Goal: Task Accomplishment & Management: Manage account settings

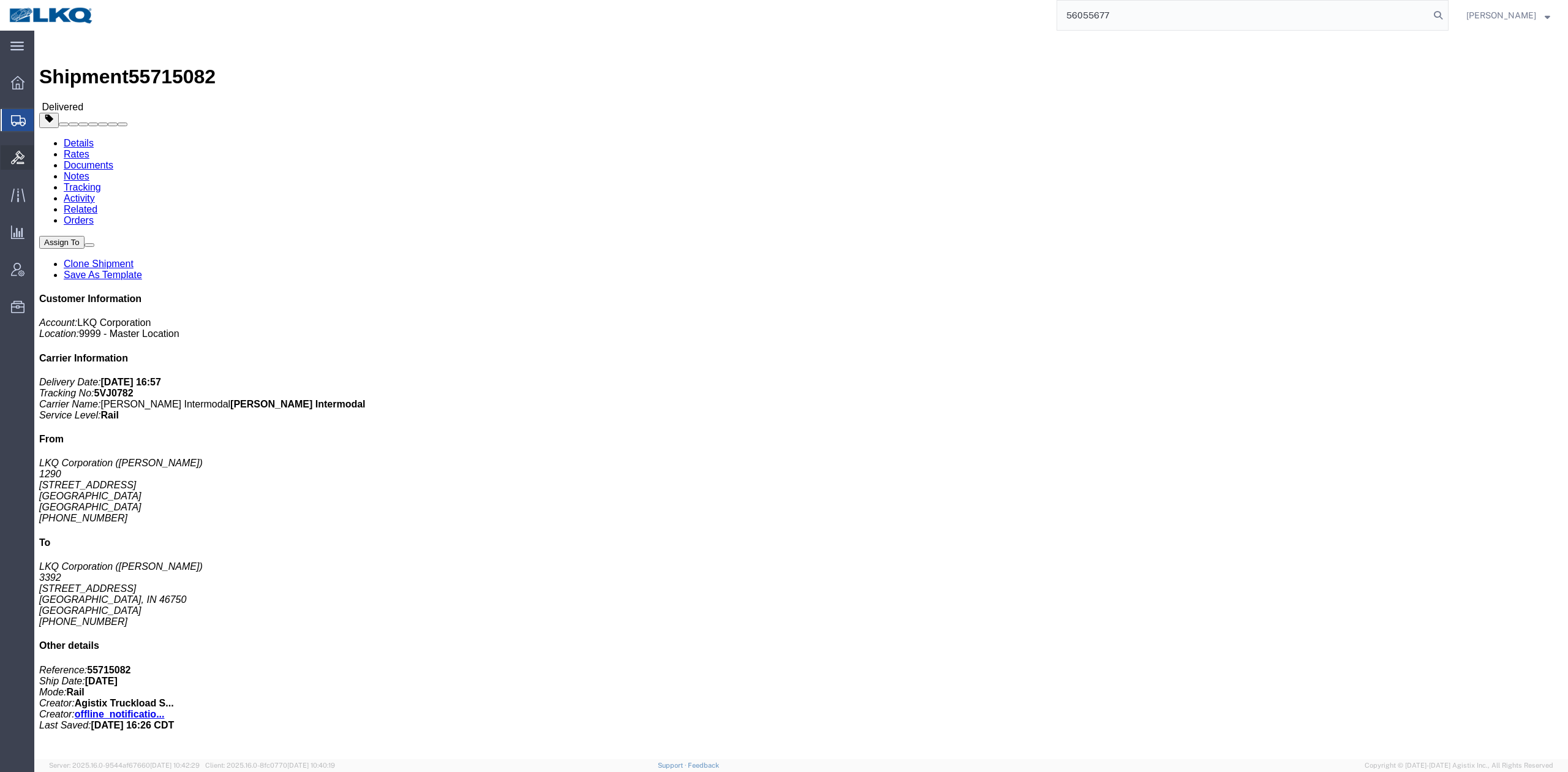
type input "56055677"
drag, startPoint x: 1461, startPoint y: 17, endPoint x: 1439, endPoint y: 25, distance: 23.4
click at [1447, 16] on icon at bounding box center [1438, 16] width 17 height 17
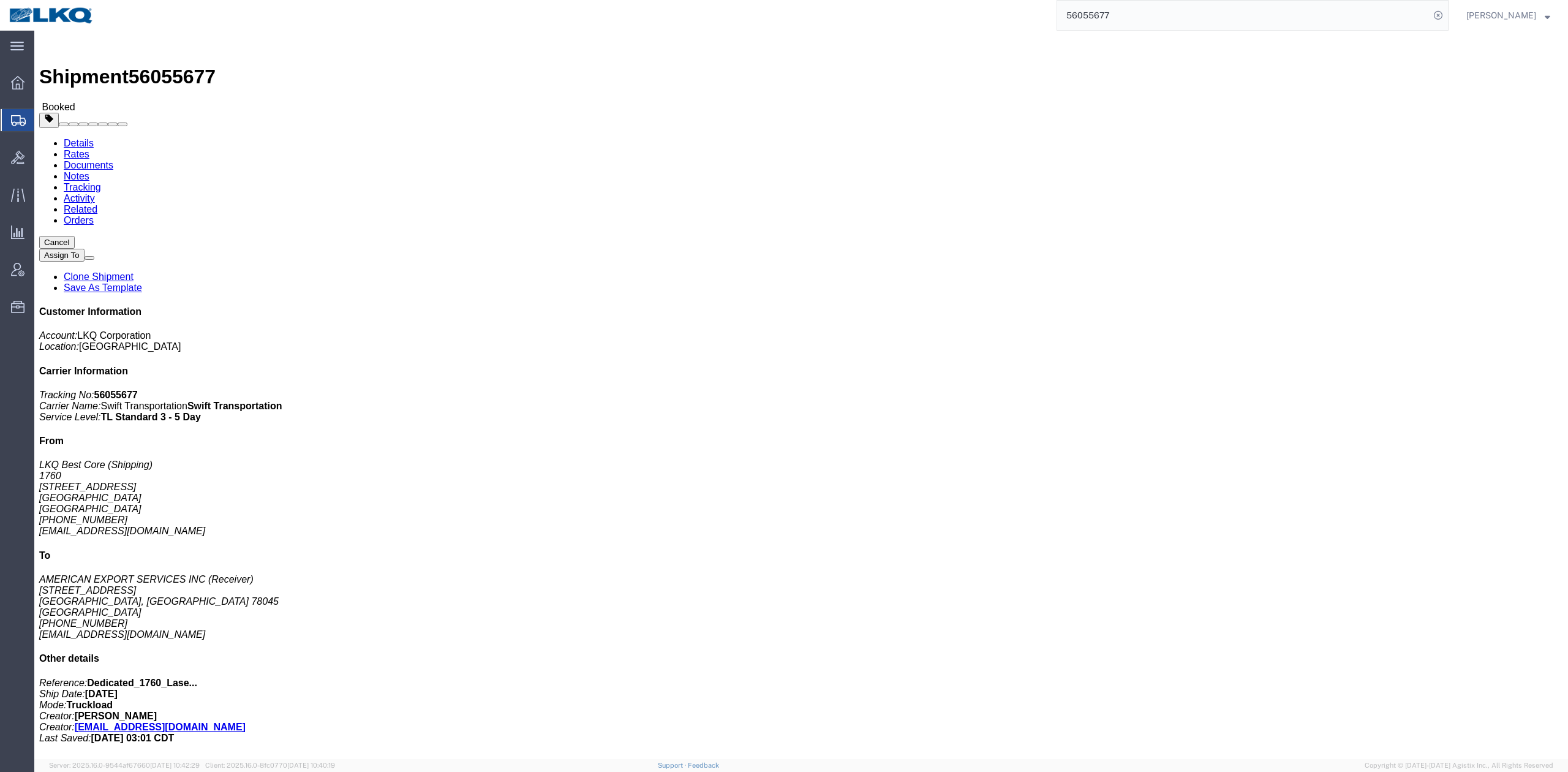
click link "Rates"
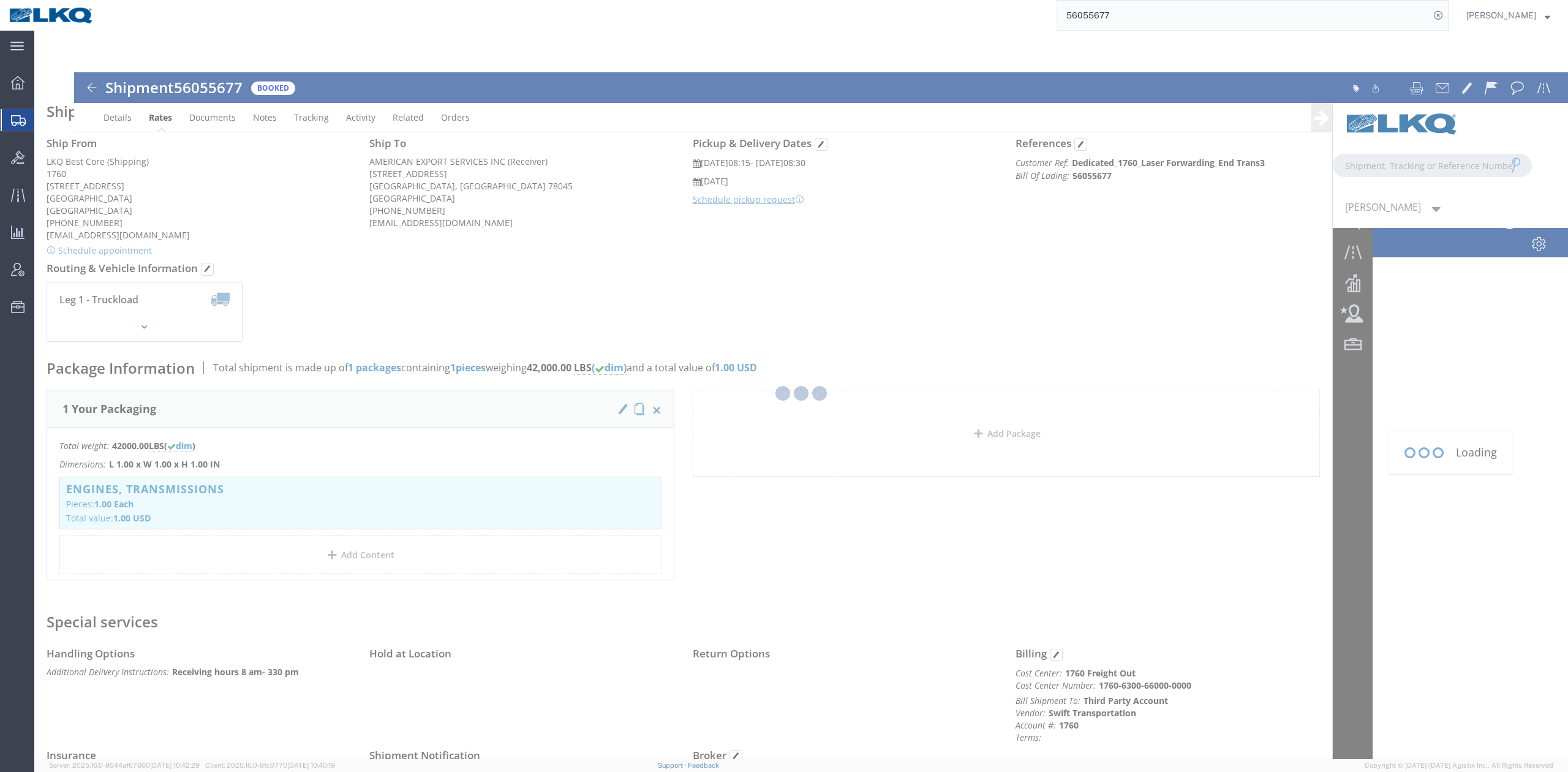
click at [1099, 12] on input "56055677" at bounding box center [1243, 16] width 373 height 30
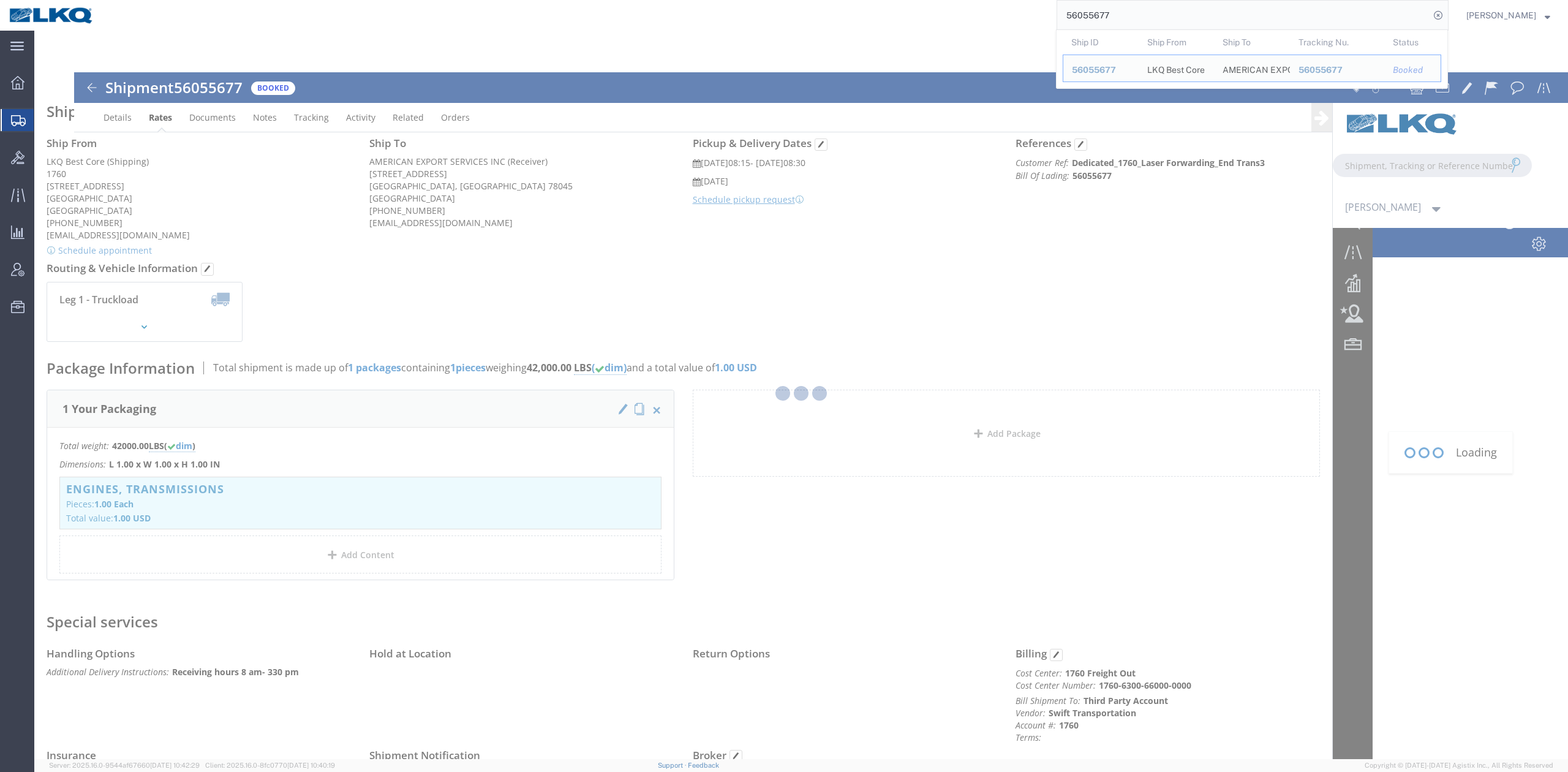
click at [1099, 12] on input "56055677" at bounding box center [1243, 16] width 373 height 30
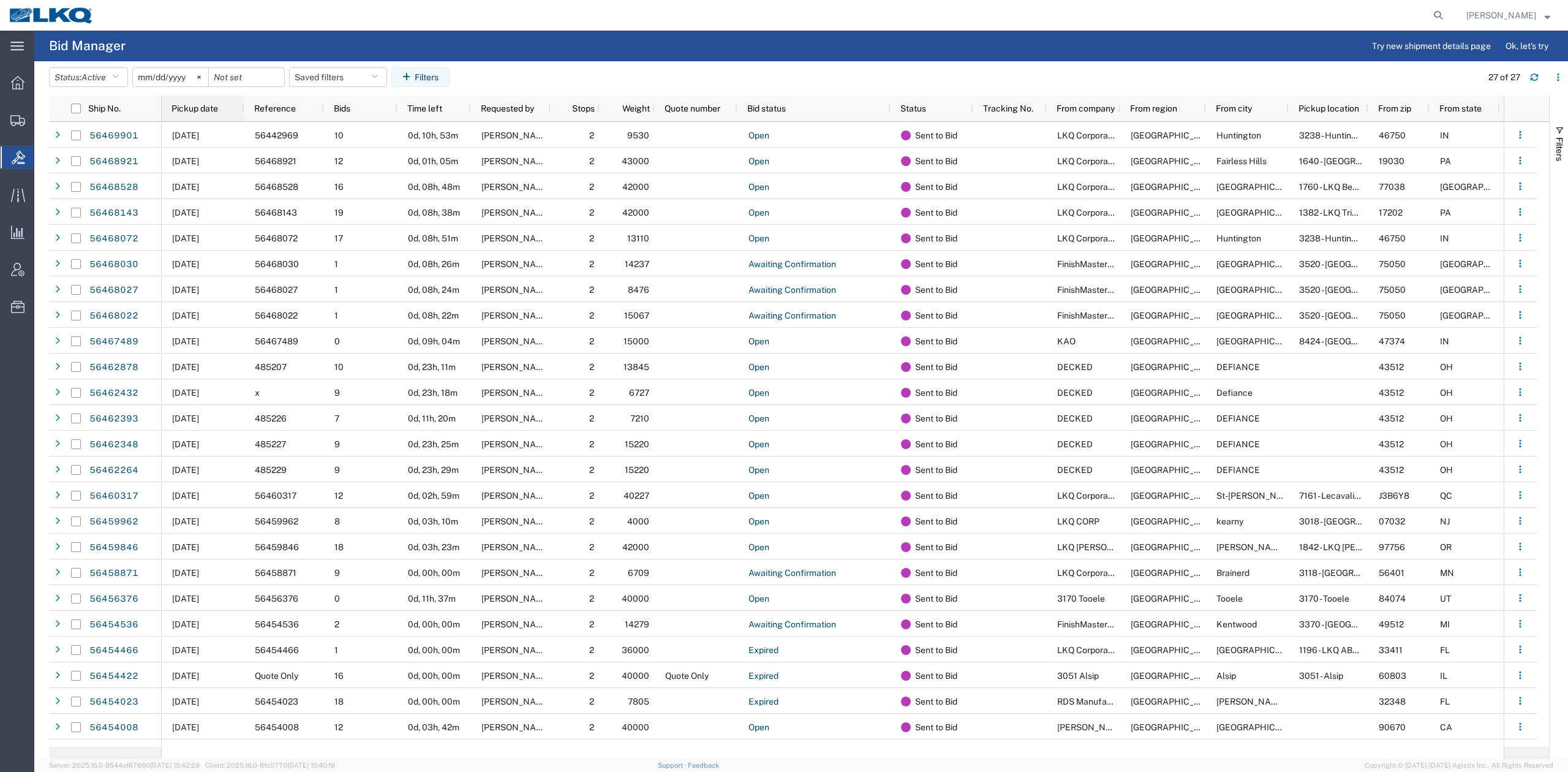
click at [189, 99] on div "Pickup date" at bounding box center [205, 108] width 68 height 20
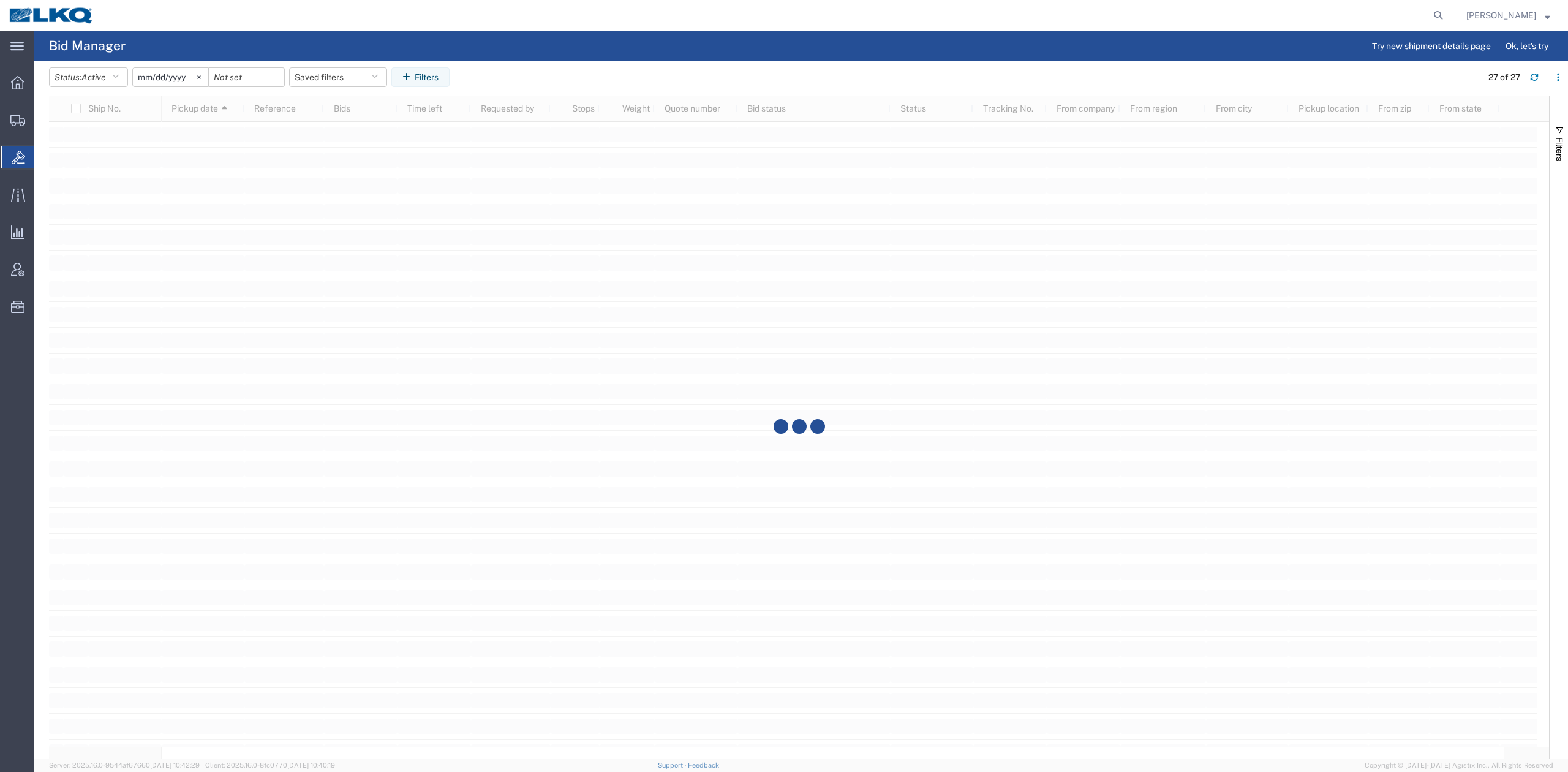
click at [304, 65] on header "Status: Active Active All Awaiting Confirmation Awarded Closed Expired Open Wit…" at bounding box center [808, 79] width 1519 height 34
drag, startPoint x: 307, startPoint y: 67, endPoint x: 313, endPoint y: 83, distance: 17.1
click at [308, 69] on button "Saved filters" at bounding box center [338, 77] width 98 height 20
click at [341, 135] on span "No PGW/LTL" at bounding box center [371, 131] width 161 height 23
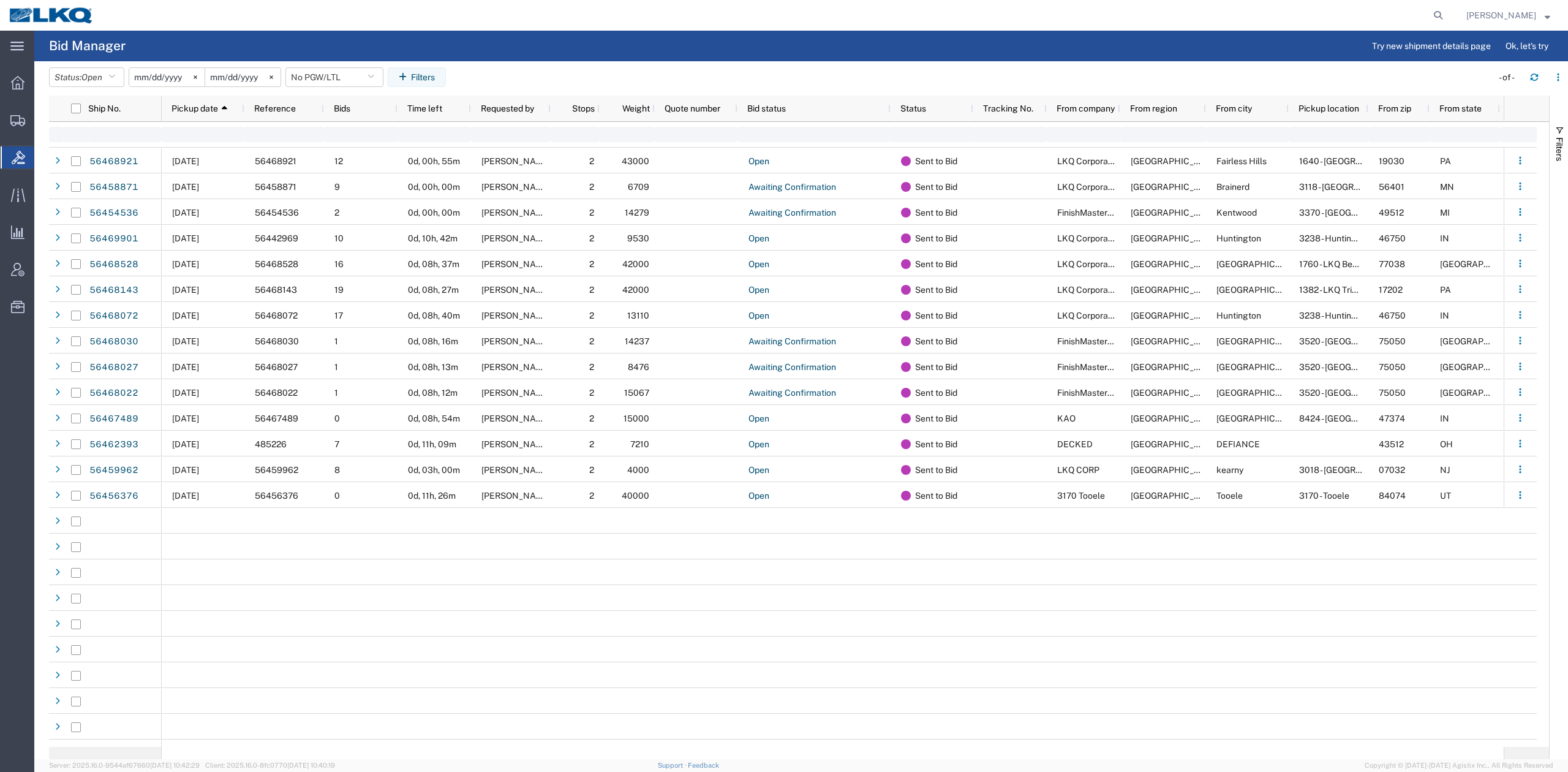
type input "2025-01-01"
type input "2025-12-31"
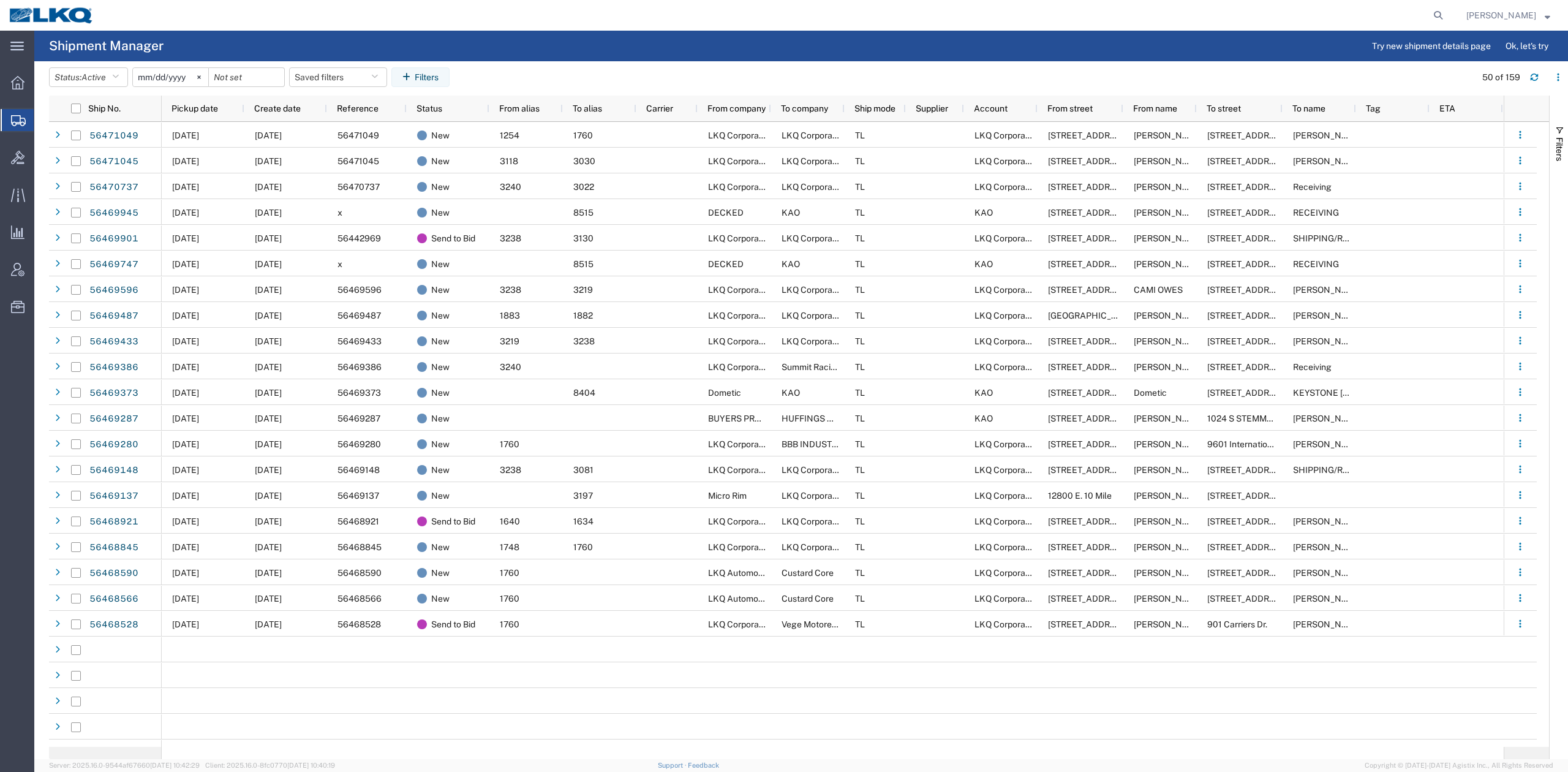
click at [224, 107] on div "Pickup date" at bounding box center [205, 108] width 68 height 20
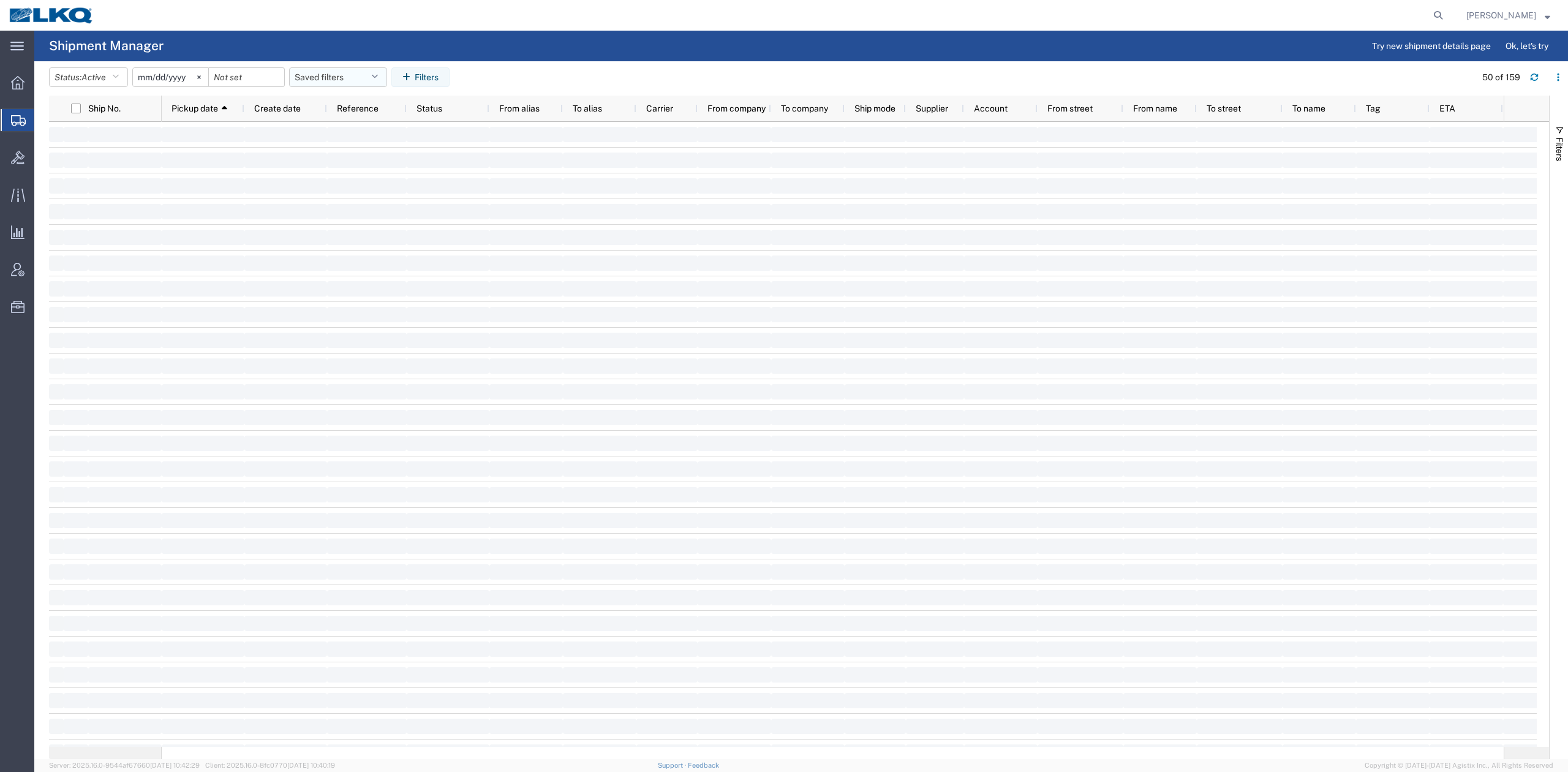
click at [335, 80] on button "Saved filters" at bounding box center [338, 77] width 98 height 20
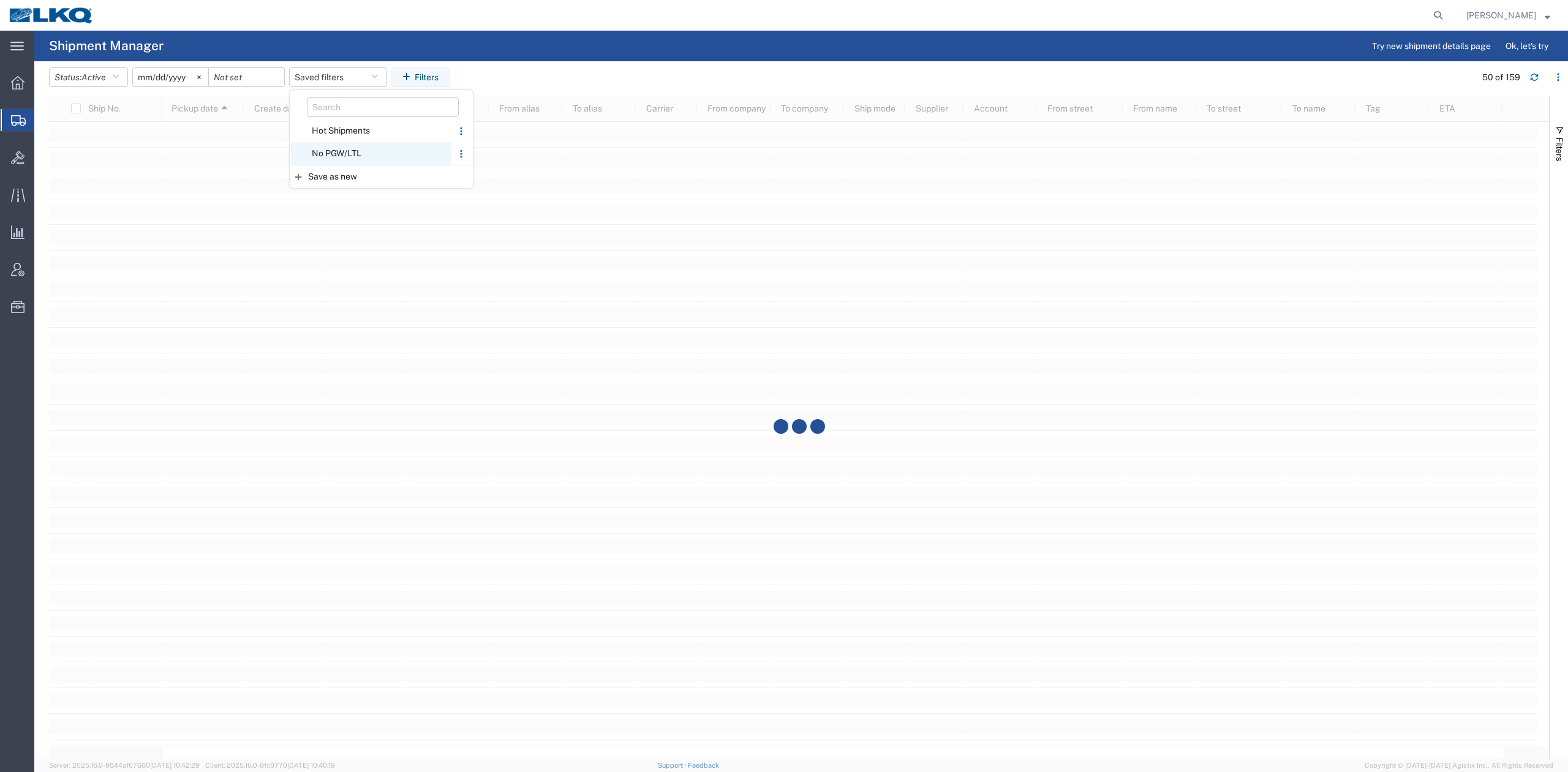
drag, startPoint x: 344, startPoint y: 145, endPoint x: 341, endPoint y: 131, distance: 14.3
click at [345, 145] on span "No PGW/LTL" at bounding box center [371, 154] width 161 height 23
type input "2025-01-01"
type input "2025-12-31"
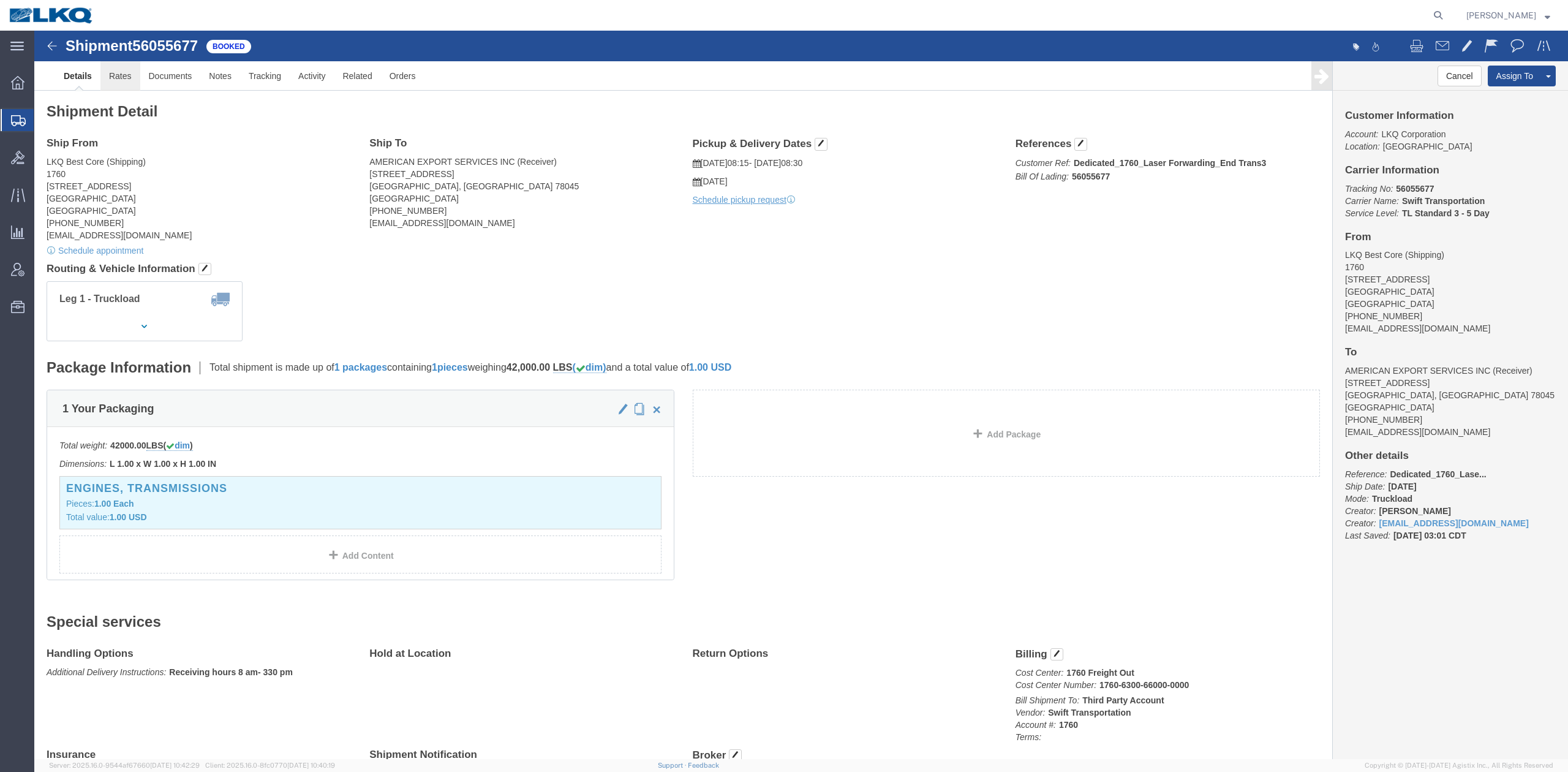
click link "Rates"
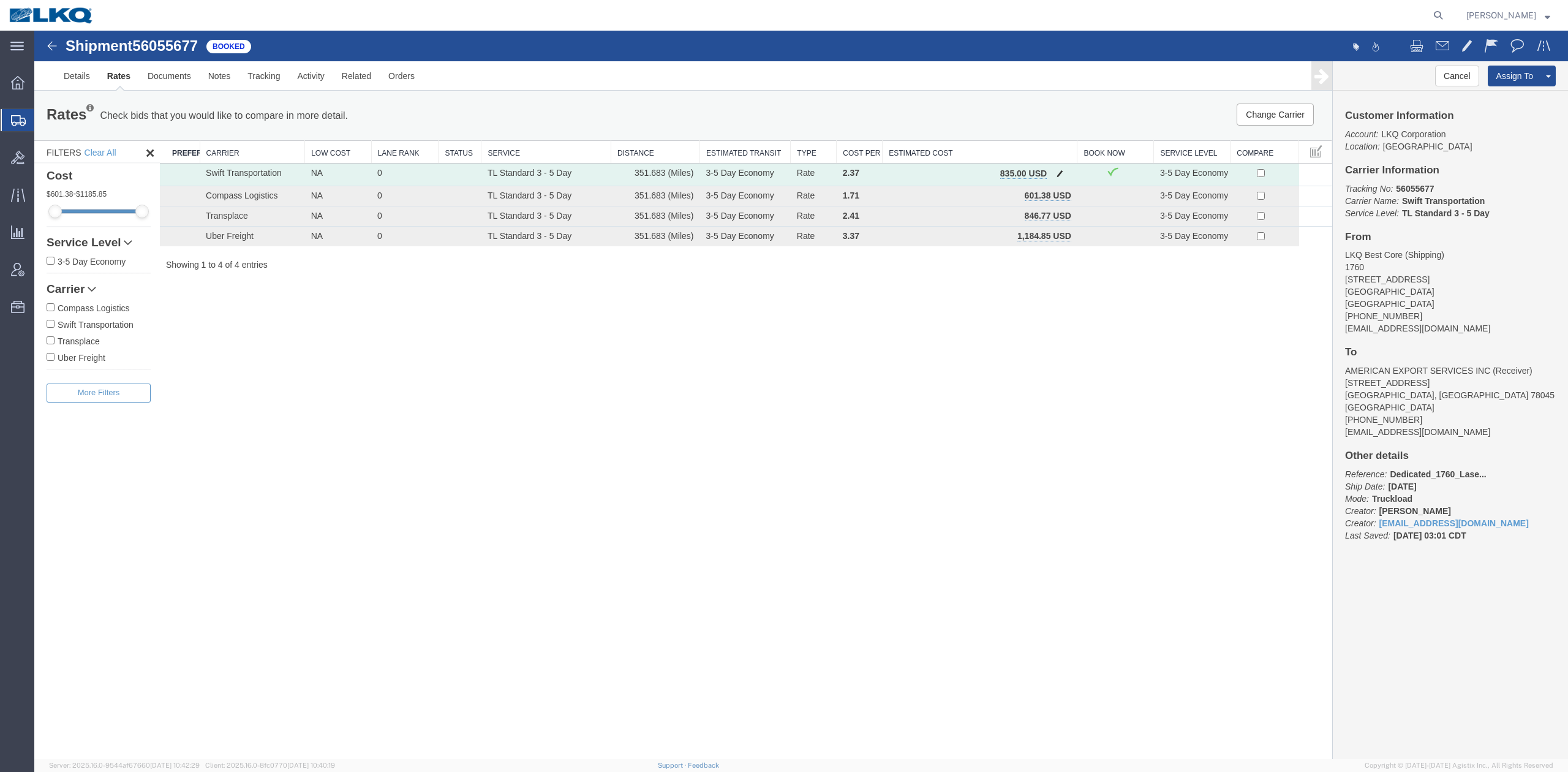
click at [1057, 178] on button "button" at bounding box center [1059, 175] width 16 height 16
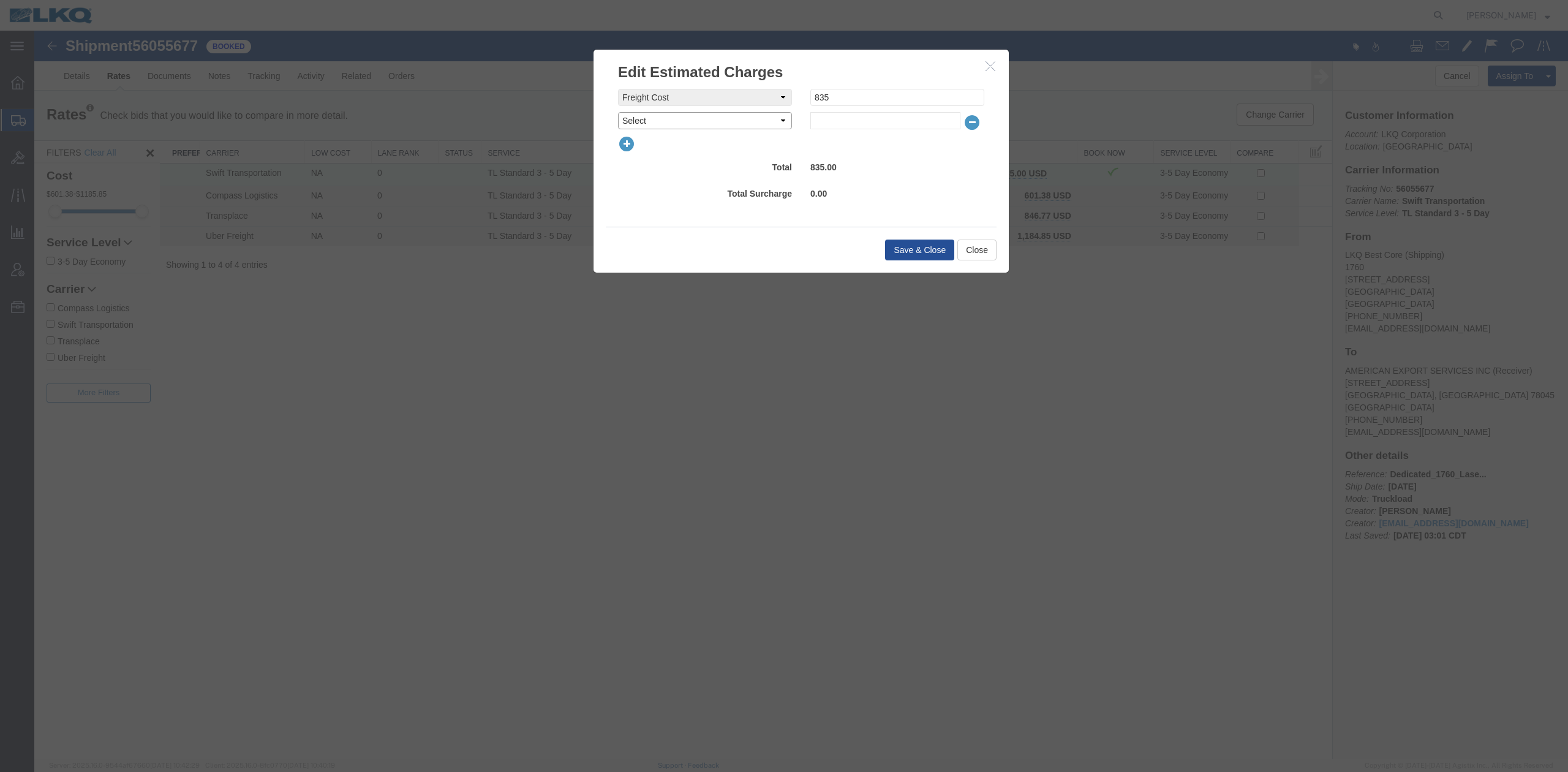
click at [681, 117] on select "Select AES Filing Accessorial Delivery Charge Additional Invoice Details Addres…" at bounding box center [705, 120] width 174 height 17
select select "FUEL_CHARGE"
click at [618, 112] on select "Select AES Filing Accessorial Delivery Charge Additional Invoice Details Addres…" at bounding box center [705, 120] width 174 height 17
type input "142.60"
click at [907, 248] on button "Save & Close" at bounding box center [919, 250] width 69 height 21
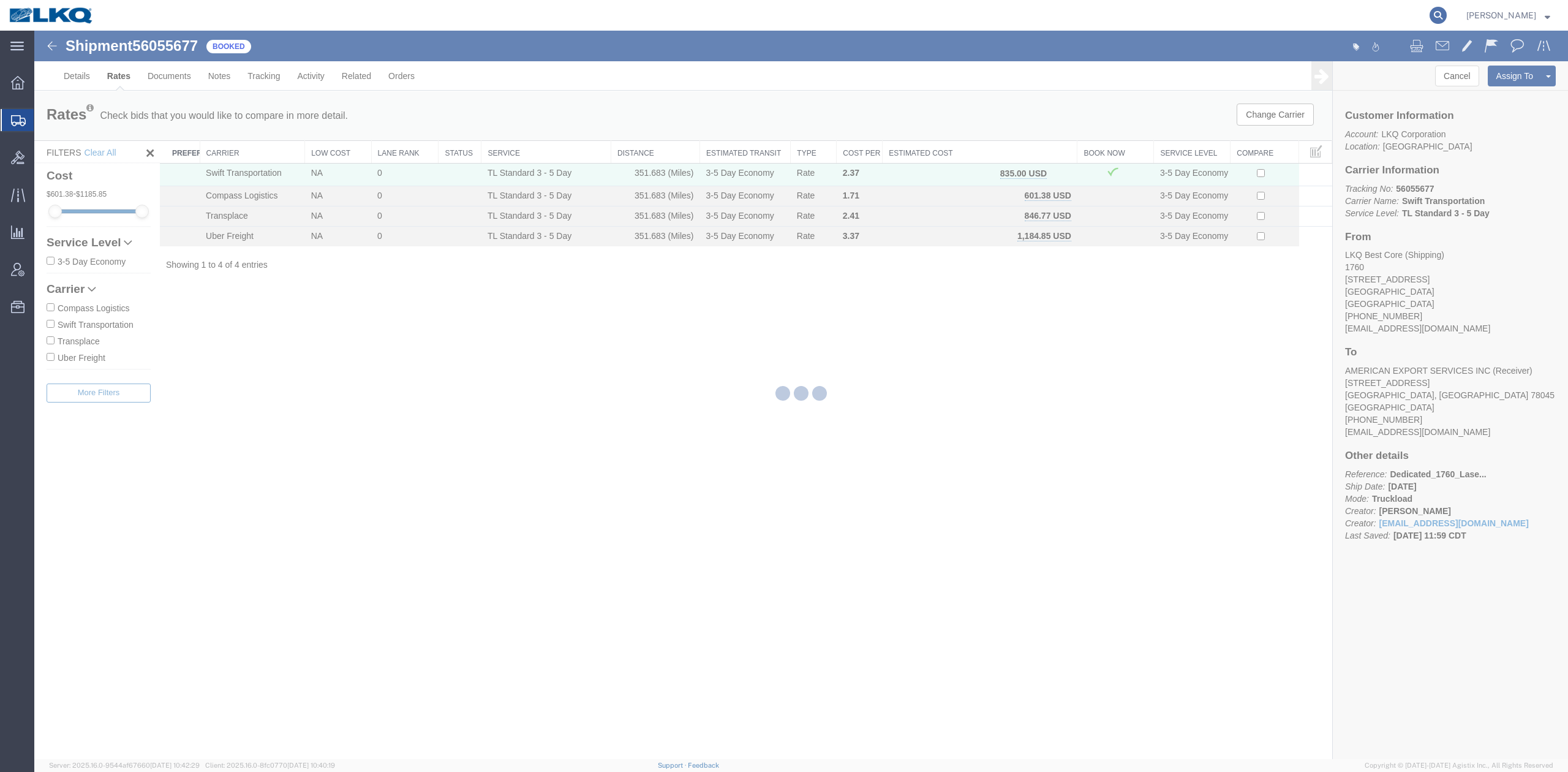
click at [1447, 16] on icon at bounding box center [1438, 16] width 17 height 17
paste input "56070615"
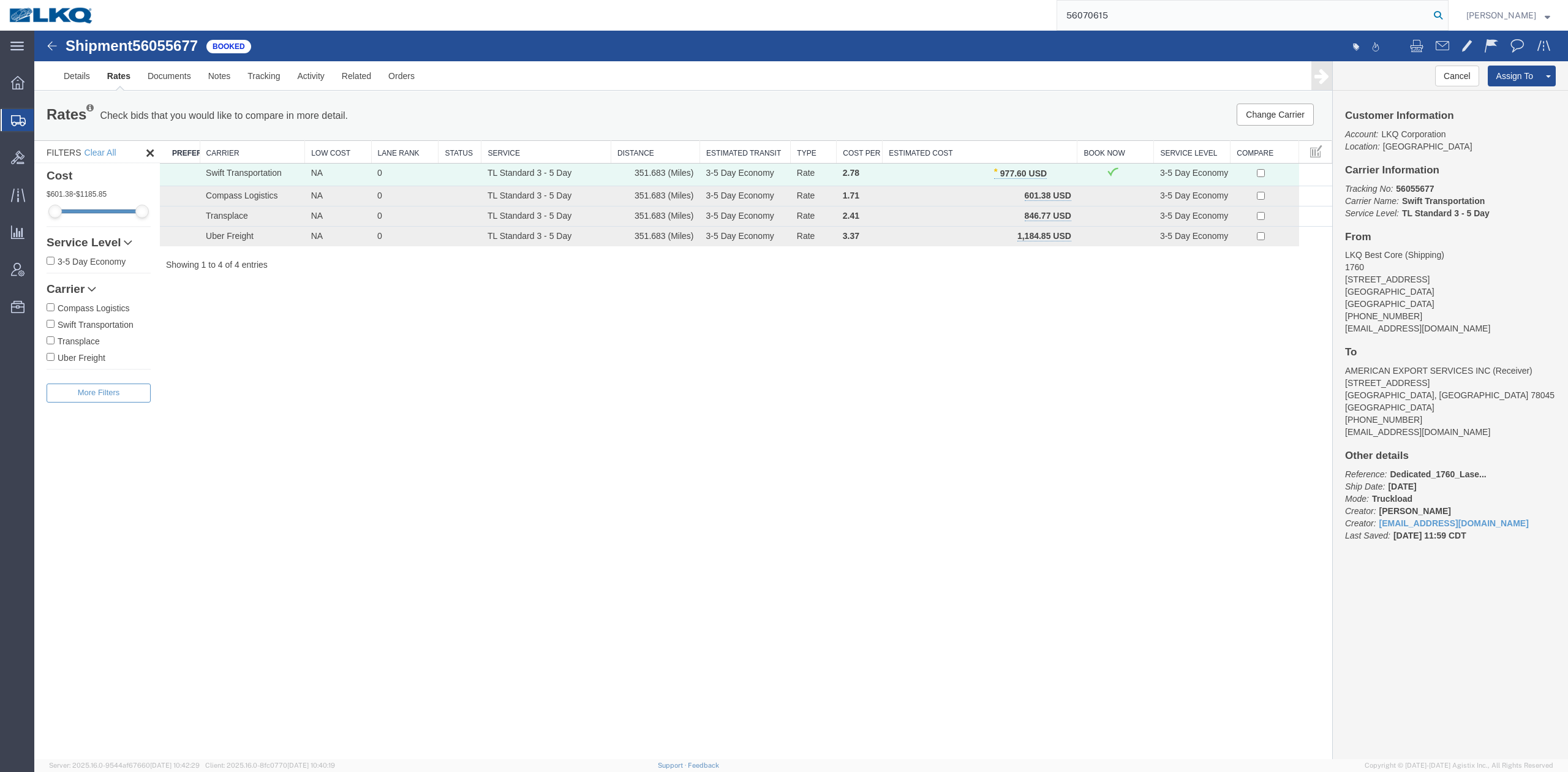
type input "56070615"
click at [1447, 15] on icon at bounding box center [1438, 16] width 17 height 17
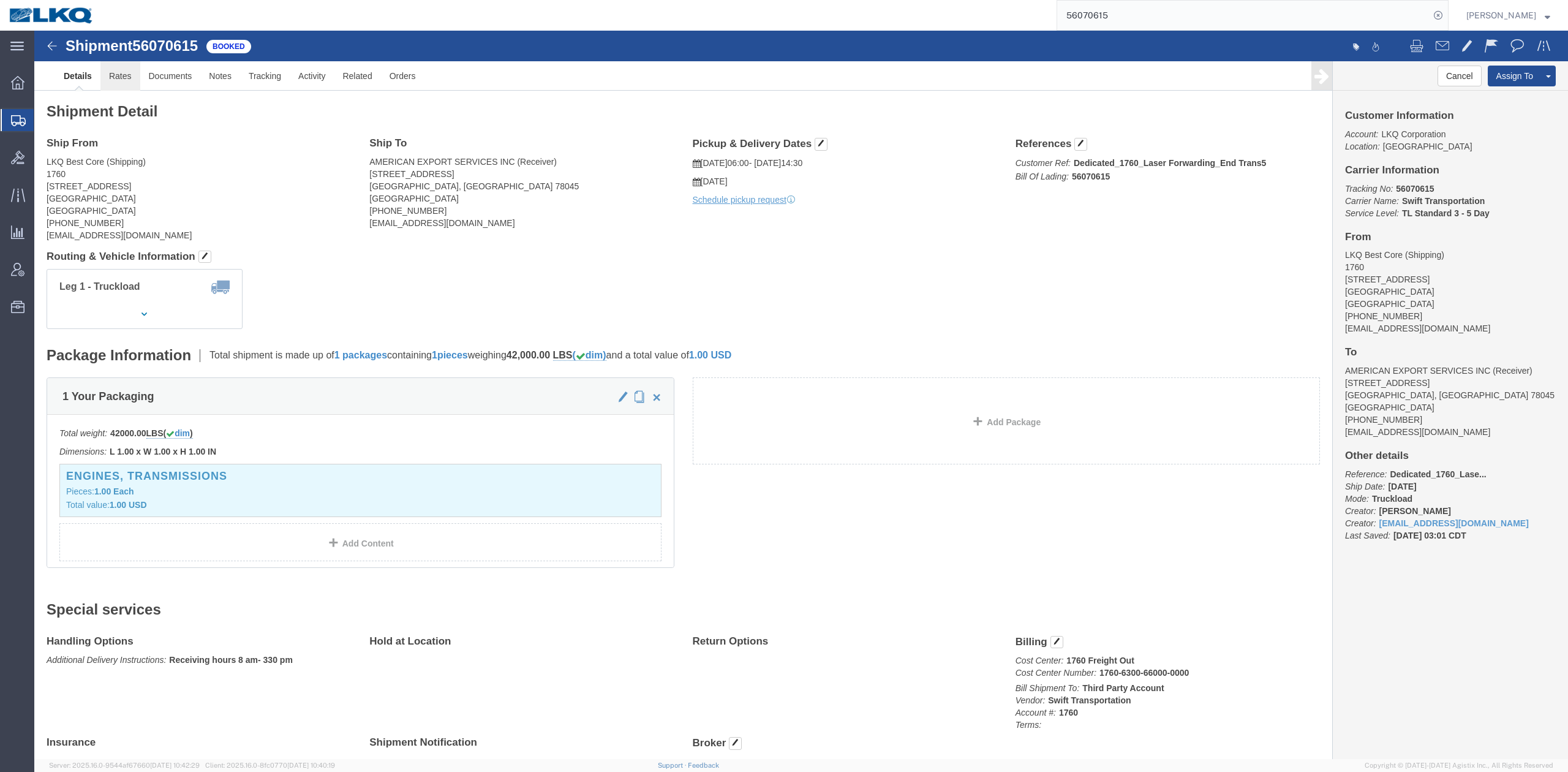
click link "Rates"
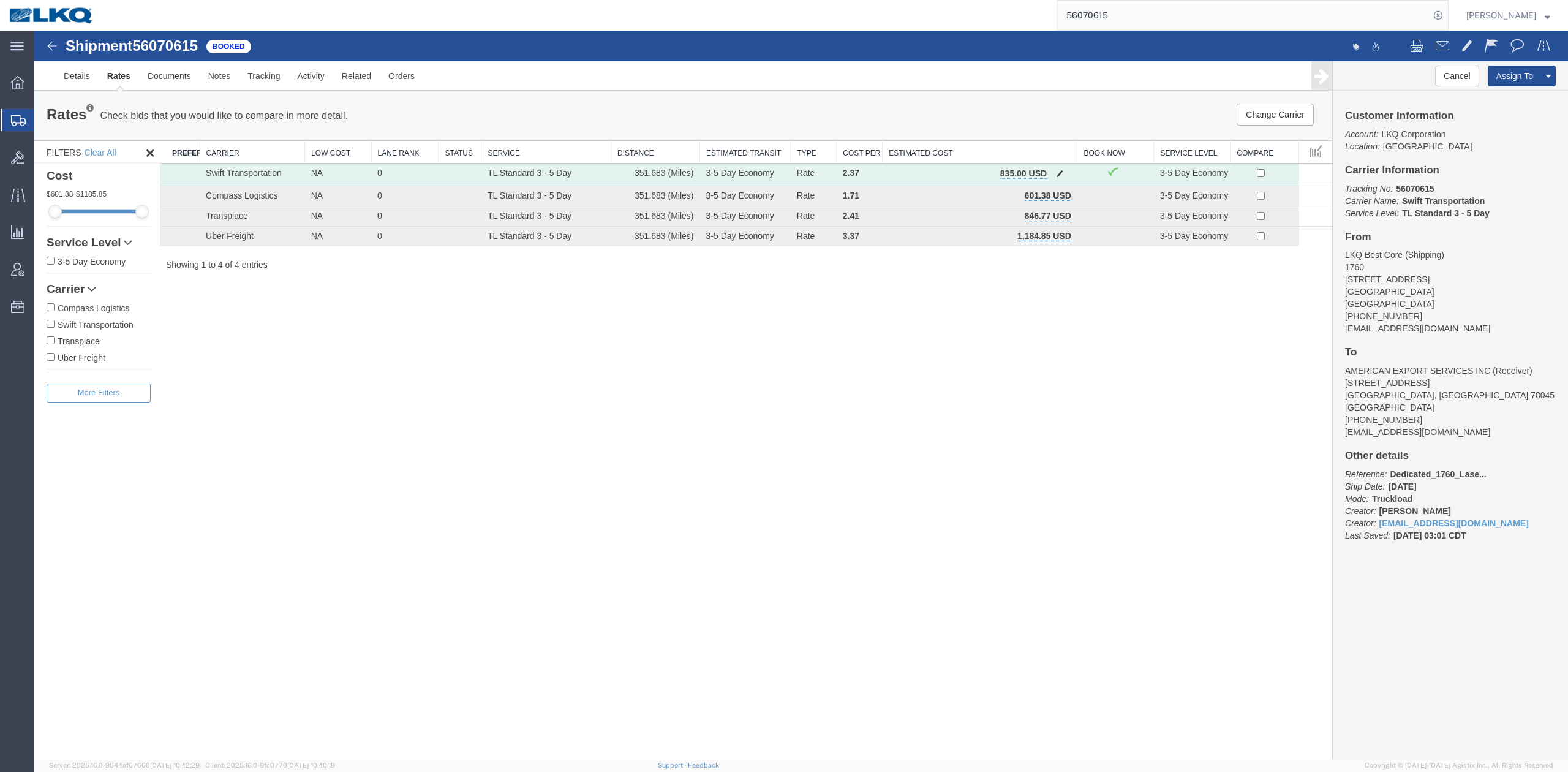
click at [1062, 169] on span "button" at bounding box center [1060, 173] width 7 height 8
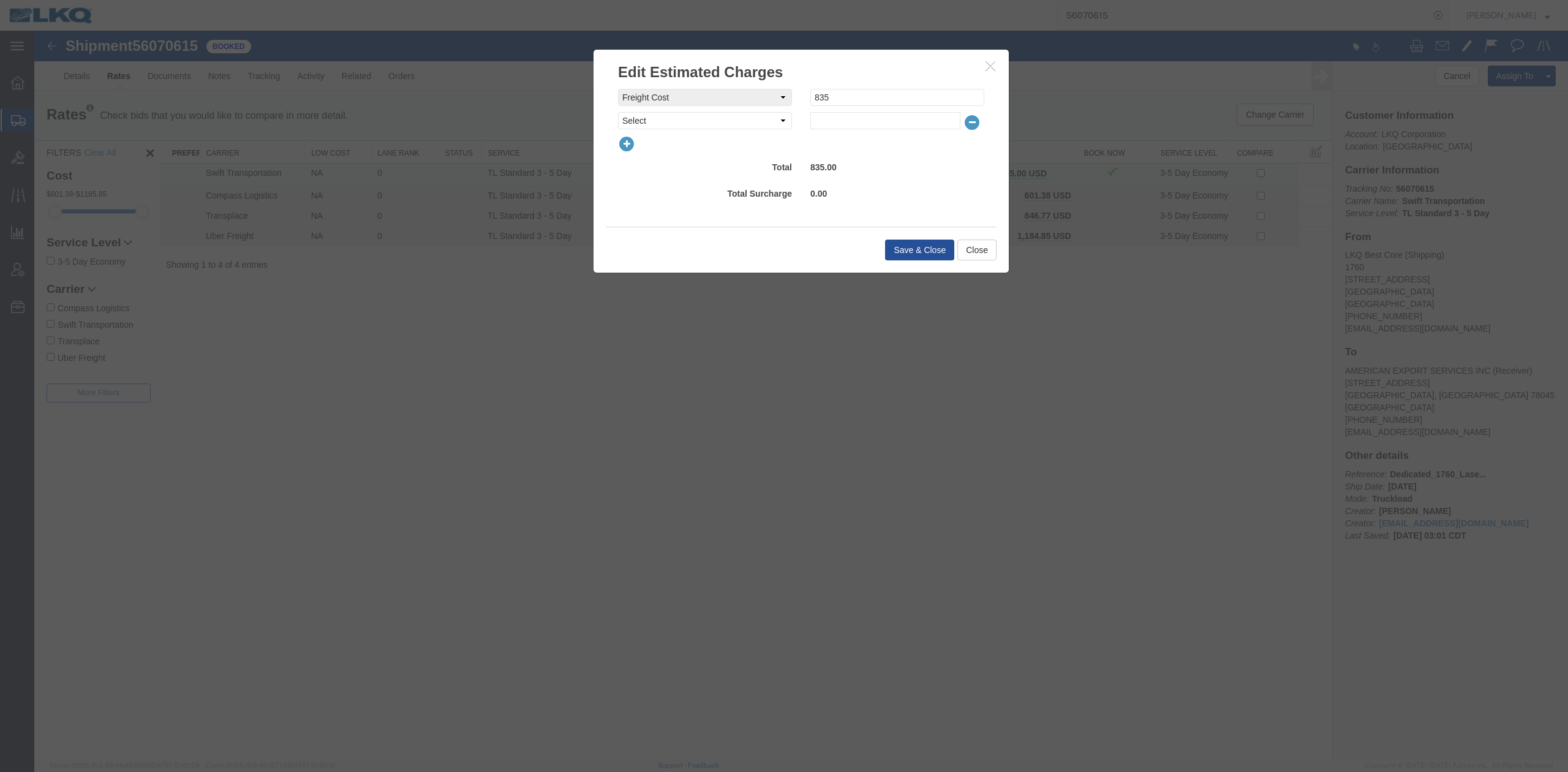
click at [725, 130] on div "freightCost Select AES Filing Accessorial Delivery Charge Additional Invoice De…" at bounding box center [801, 147] width 366 height 117
click at [716, 125] on select "Select AES Filing Accessorial Delivery Charge Additional Invoice Details Addres…" at bounding box center [705, 120] width 174 height 17
select select "FUEL_CHARGE"
click at [618, 112] on select "Select AES Filing Accessorial Delivery Charge Additional Invoice Details Addres…" at bounding box center [705, 120] width 174 height 17
type input "142.60"
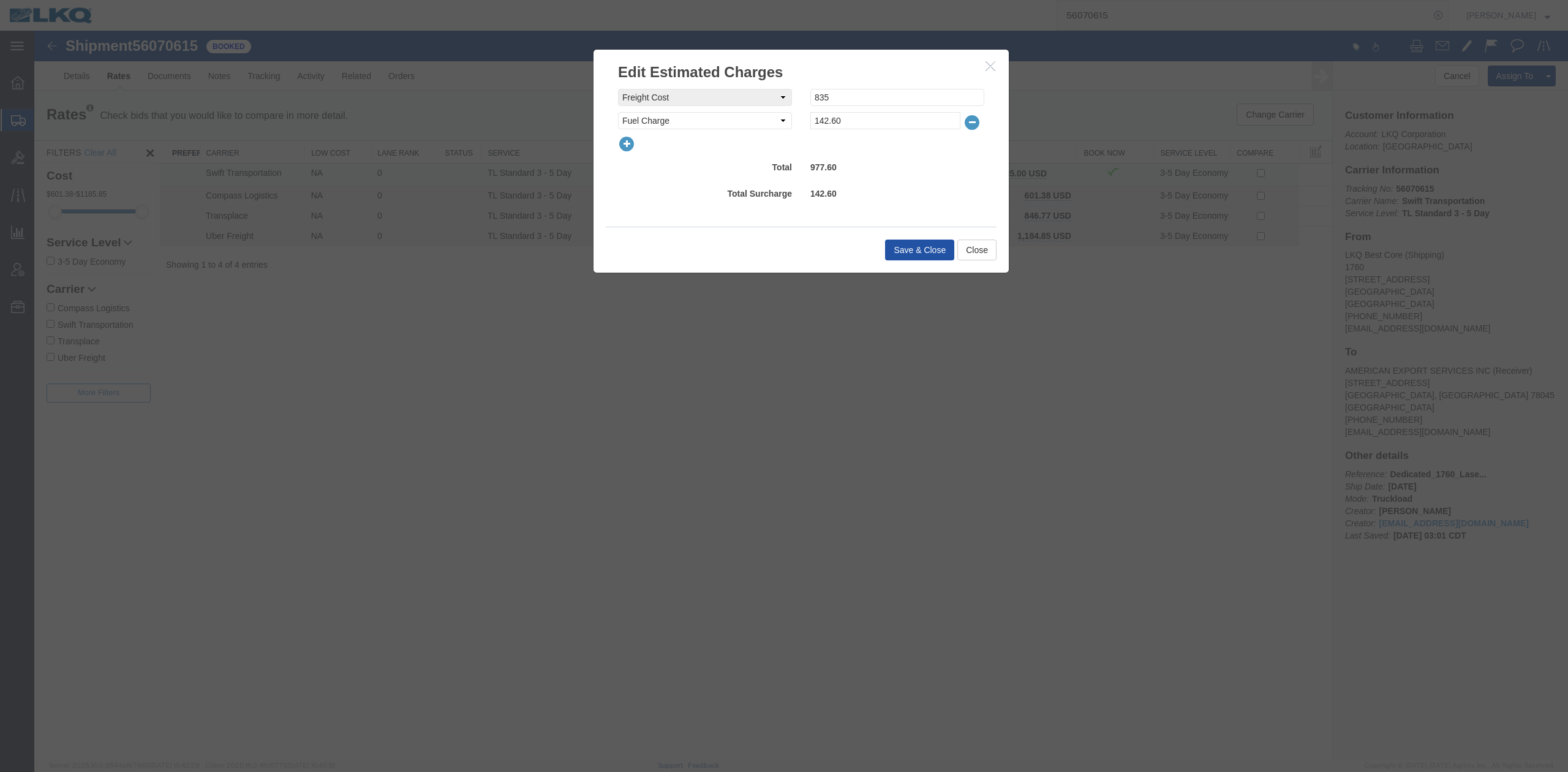
click at [904, 258] on button "Save & Close" at bounding box center [919, 250] width 69 height 21
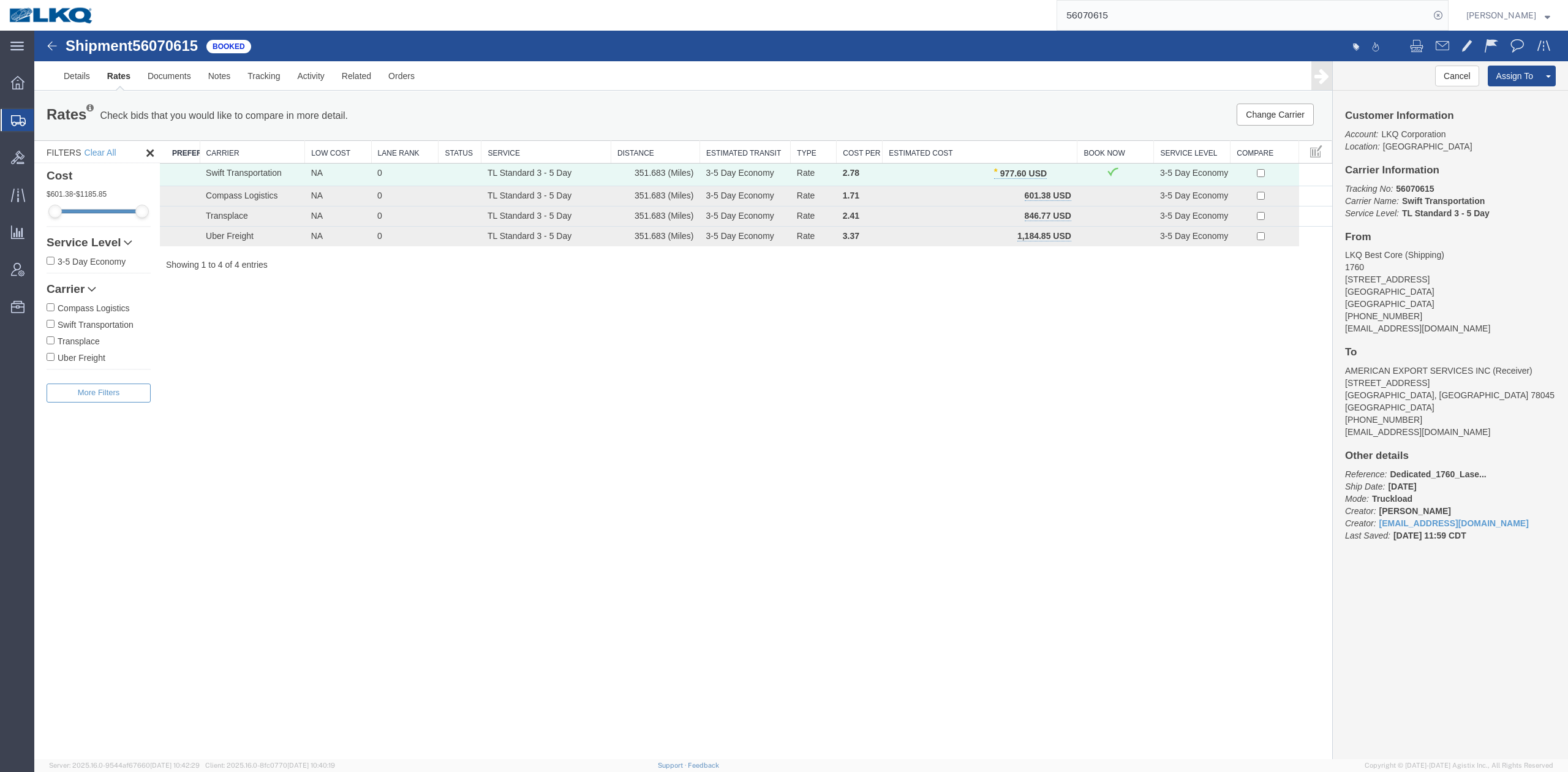
click at [1168, 13] on input "56070615" at bounding box center [1243, 16] width 373 height 30
paste input "9"
type input "56070619"
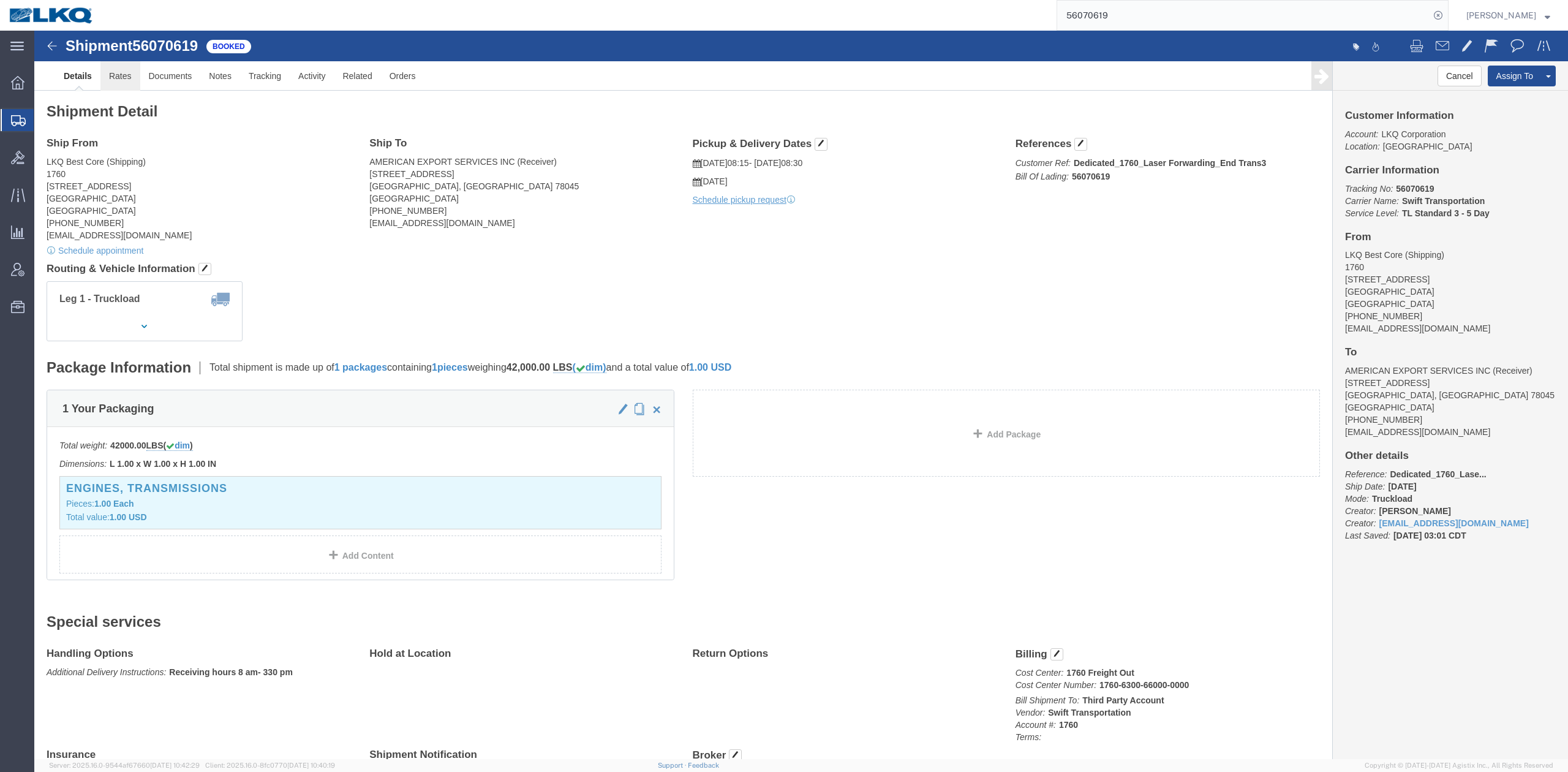
click link "Rates"
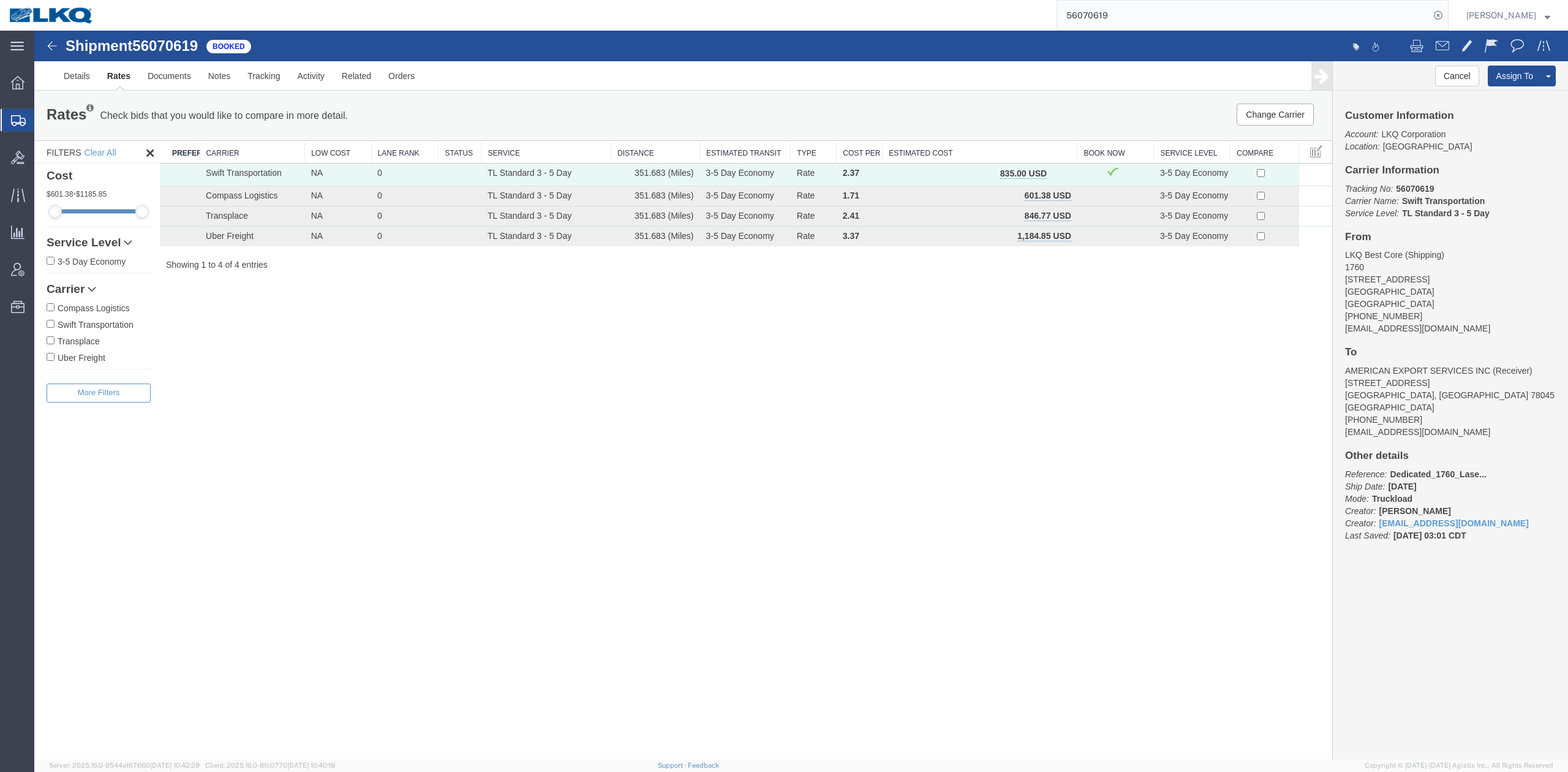
click at [1057, 175] on span "button" at bounding box center [1060, 173] width 7 height 8
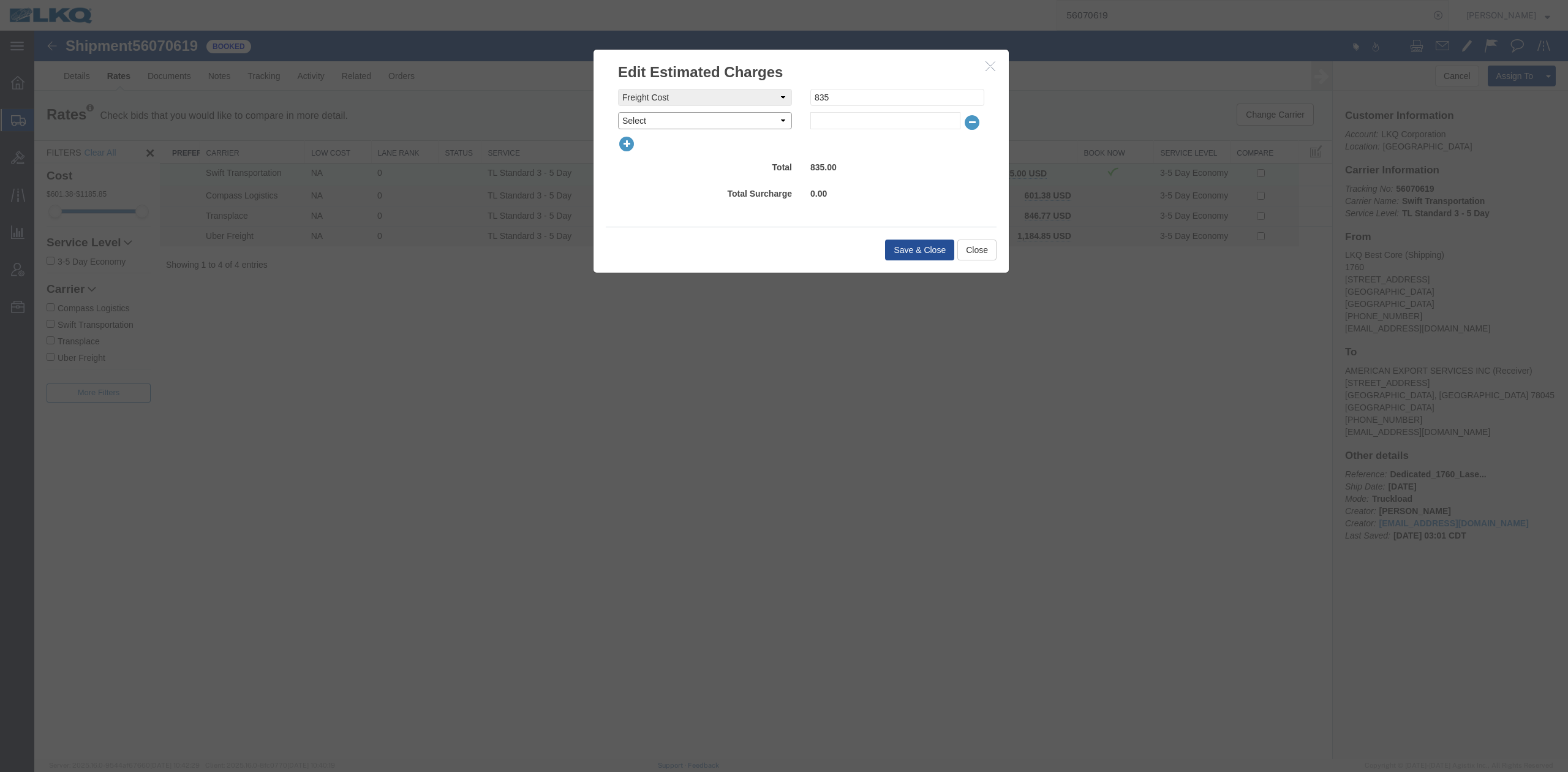
click at [647, 117] on select "Select AES Filing Accessorial Delivery Charge Additional Invoice Details Addres…" at bounding box center [705, 120] width 174 height 17
select select "FUEL_CHARGE"
click at [618, 112] on select "Select AES Filing Accessorial Delivery Charge Additional Invoice Details Addres…" at bounding box center [705, 120] width 174 height 17
type input "142.60"
click at [919, 256] on button "Save & Close" at bounding box center [919, 250] width 69 height 21
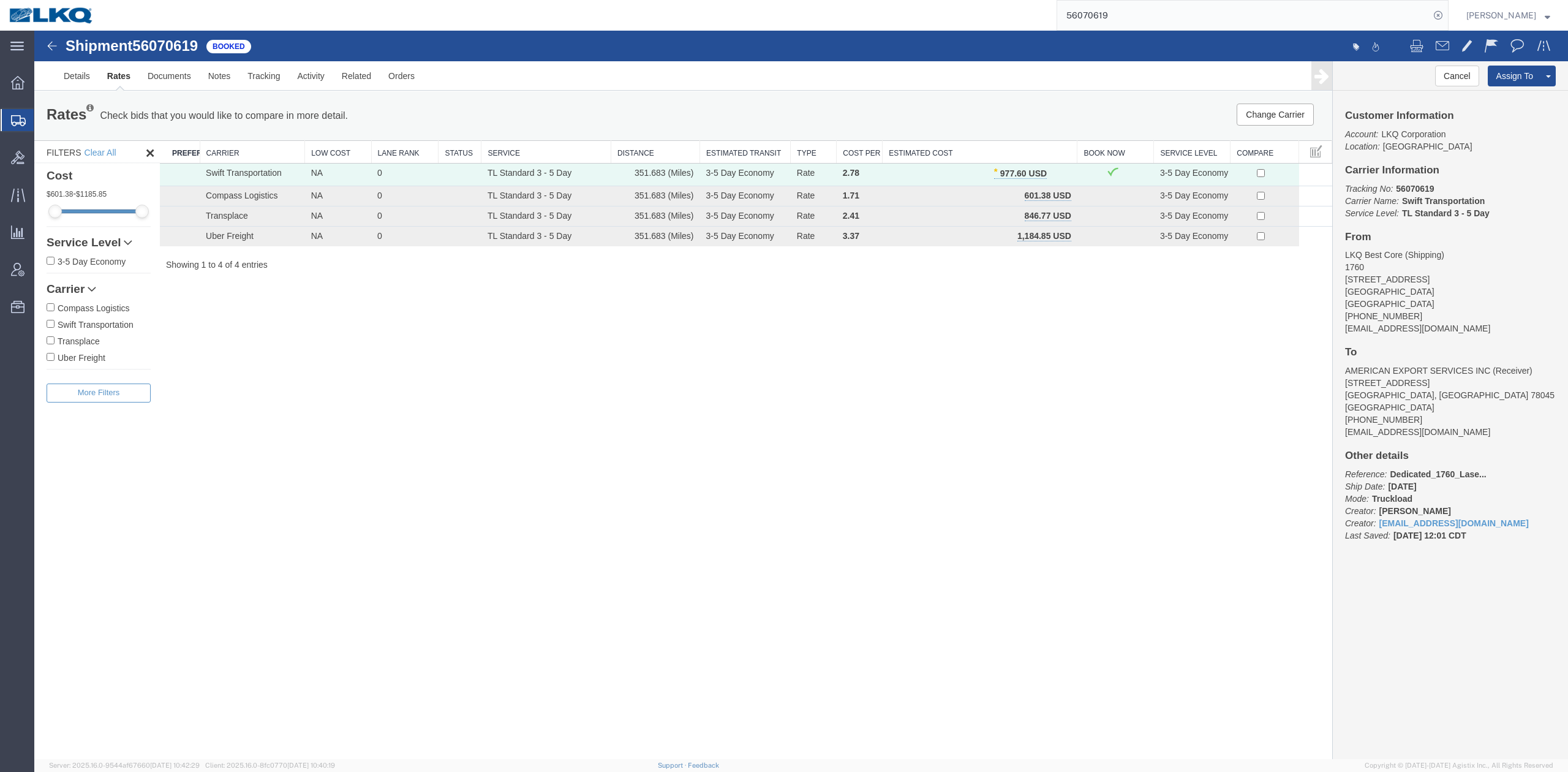
click at [1137, 17] on input "56070619" at bounding box center [1243, 16] width 373 height 30
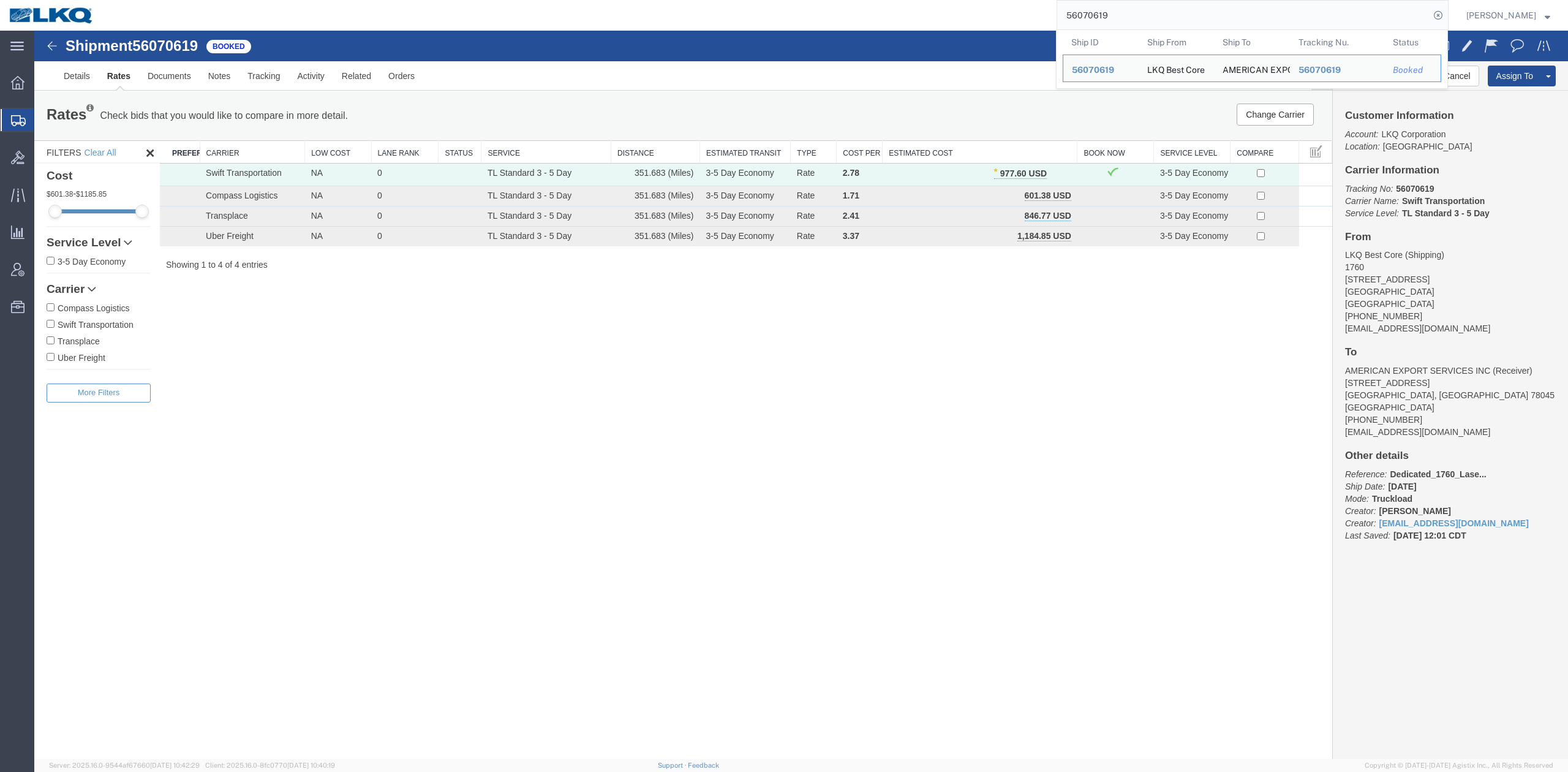
click at [1137, 17] on input "56070619" at bounding box center [1243, 16] width 373 height 30
paste input "310913"
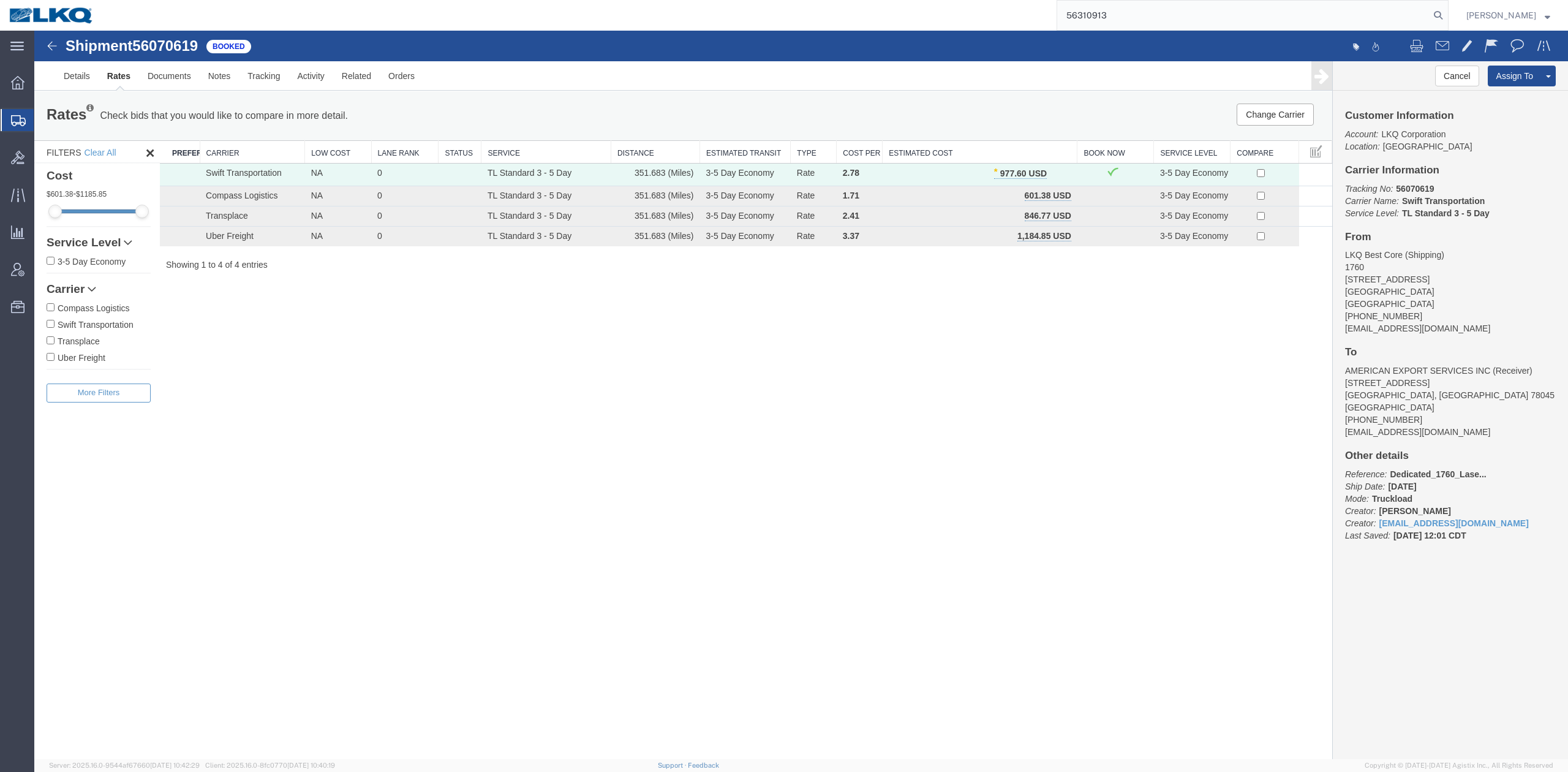
type input "56310913"
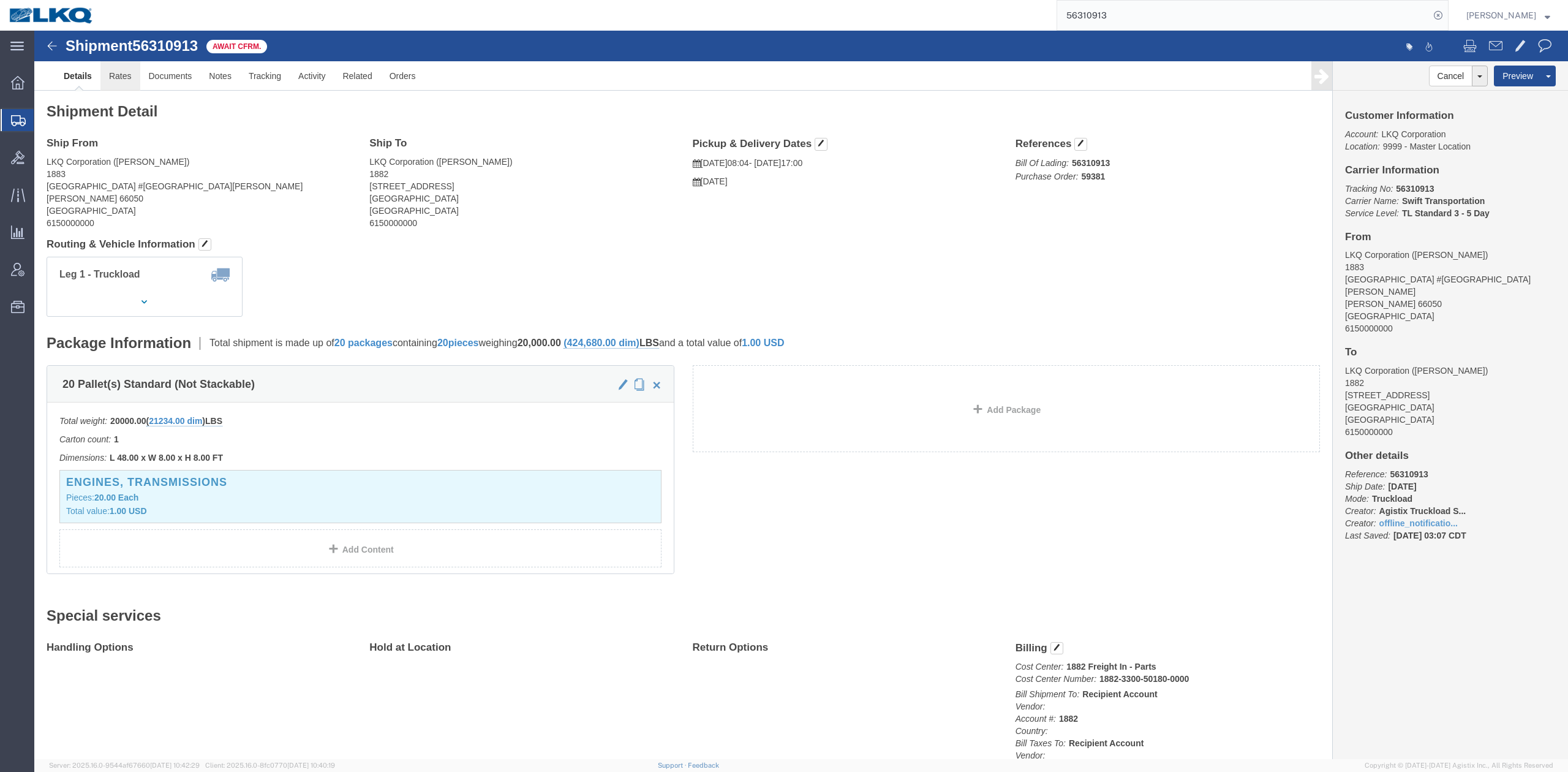
drag, startPoint x: 117, startPoint y: 79, endPoint x: 82, endPoint y: 48, distance: 46.8
click link "Rates"
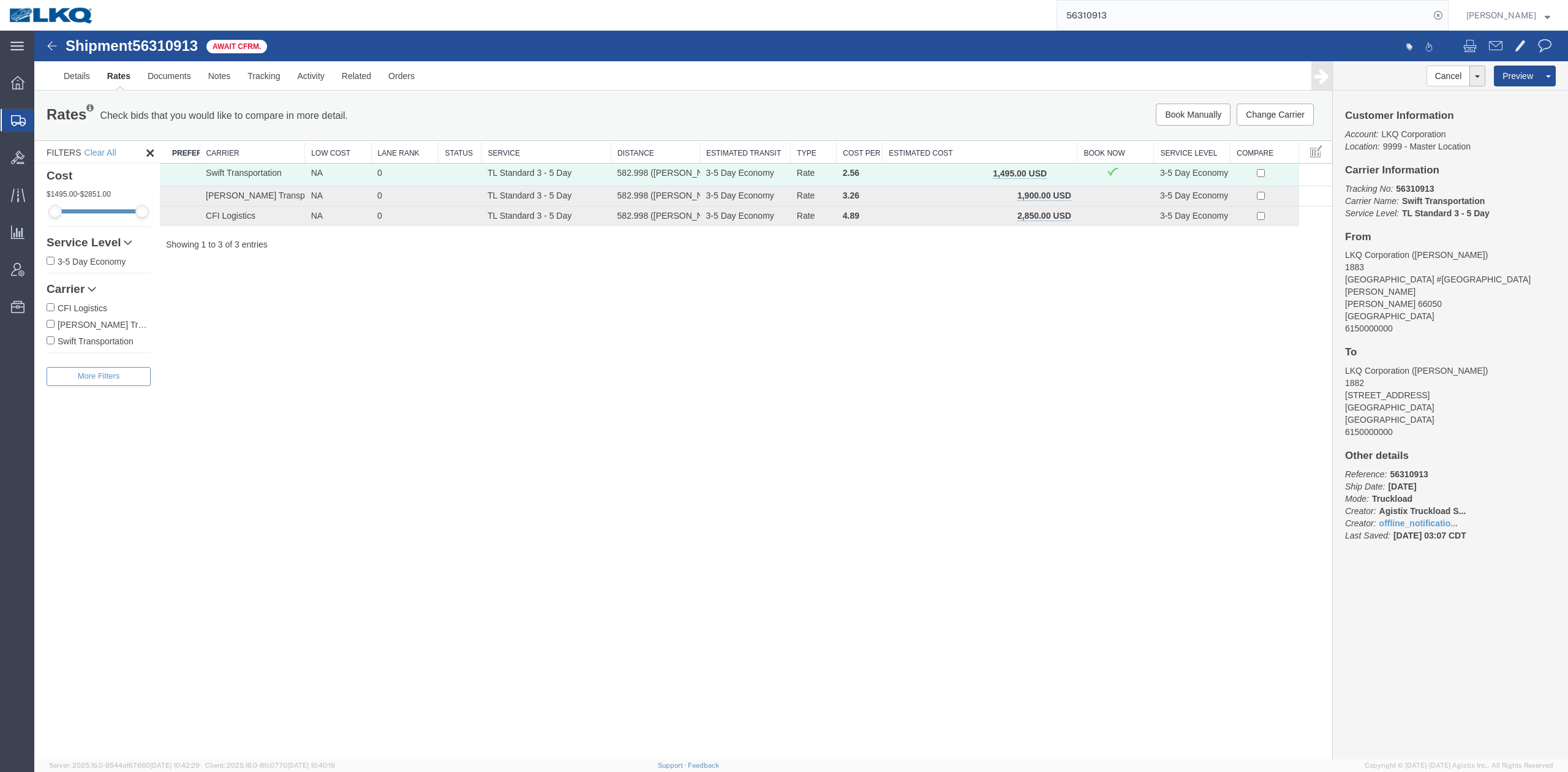
click at [1056, 175] on button "button" at bounding box center [1059, 175] width 16 height 16
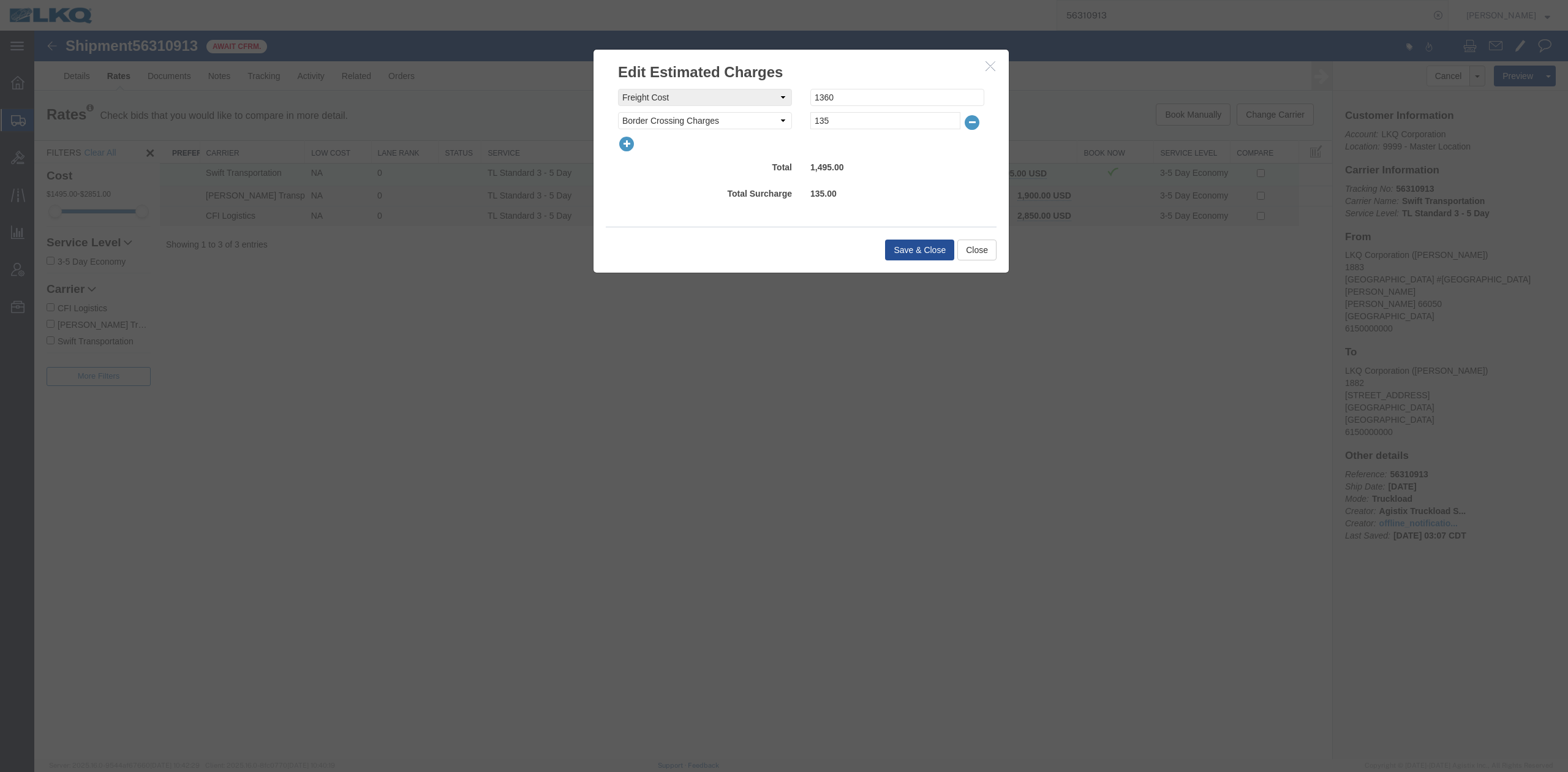
click at [633, 144] on icon "button" at bounding box center [627, 144] width 17 height 17
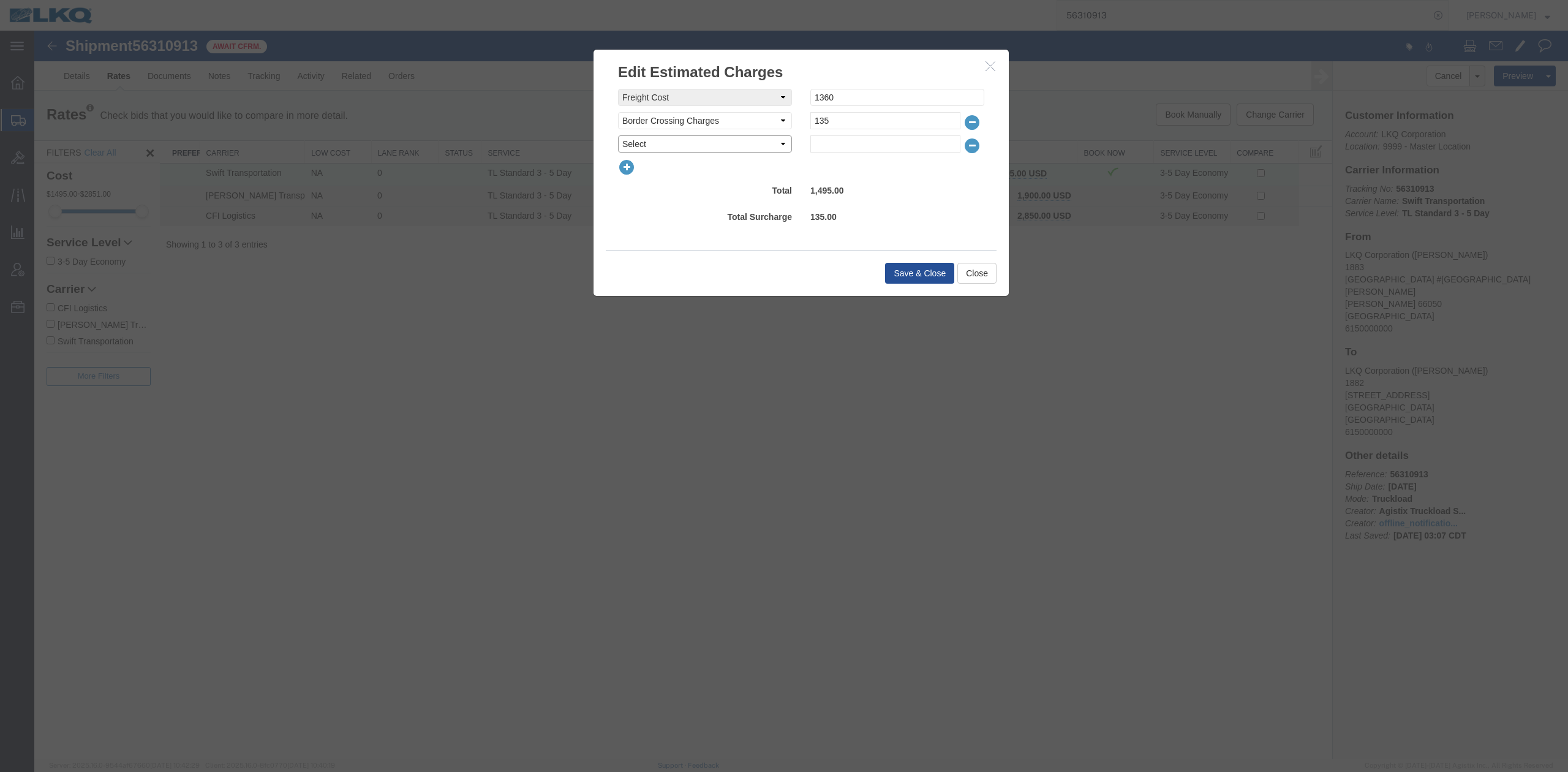
click at [635, 144] on select "Select AES Filing Accessorial Delivery Charge Additional Invoice Details Addres…" at bounding box center [705, 144] width 174 height 17
select select "FUEL_CHARGE"
click at [618, 135] on select "Select AES Filing Accessorial Delivery Charge Additional Invoice Details Addres…" at bounding box center [705, 144] width 174 height 17
type input "200.10"
click at [914, 284] on button "Save & Close" at bounding box center [919, 273] width 69 height 21
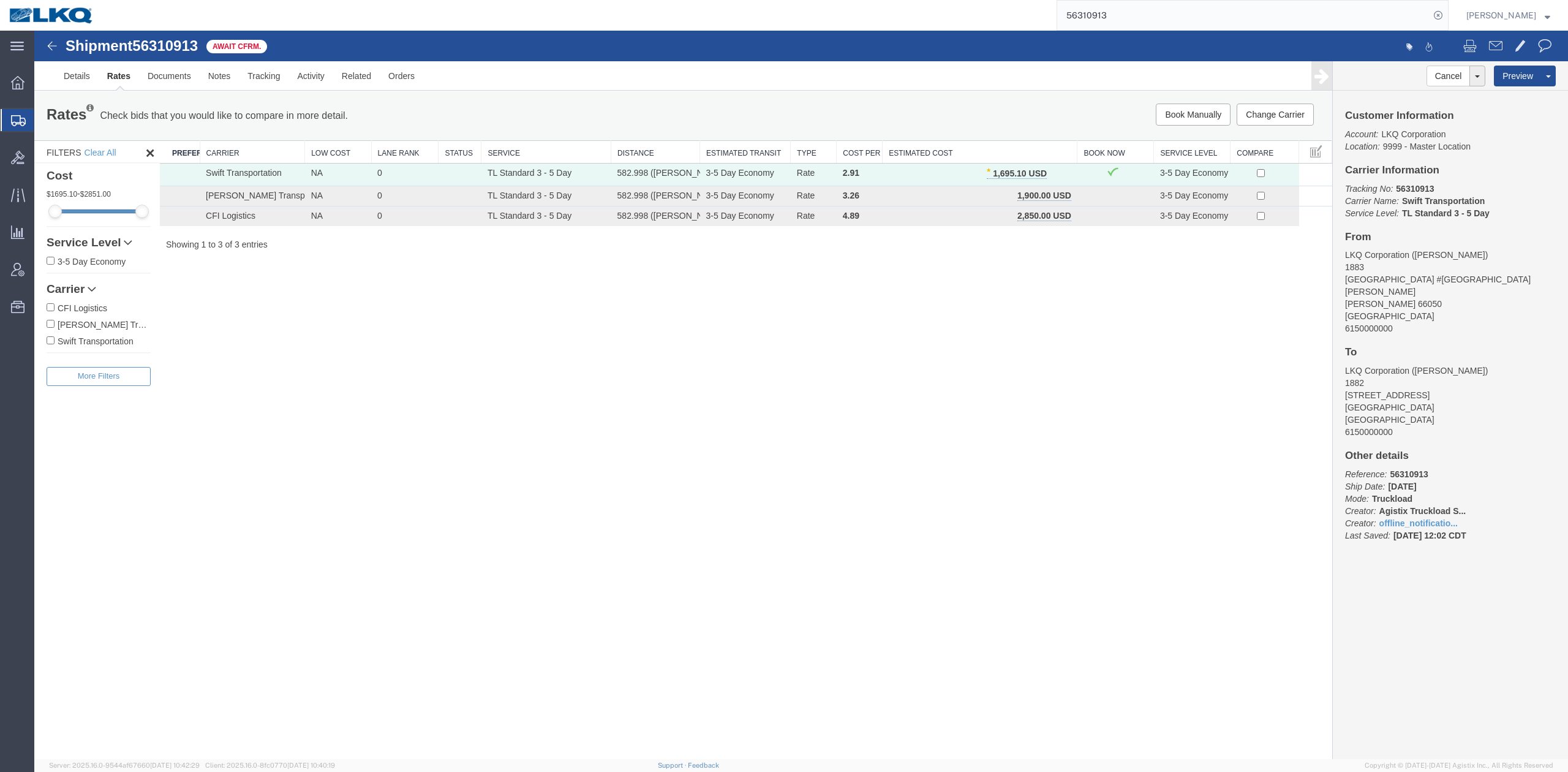
click at [1108, 16] on input "56310913" at bounding box center [1243, 16] width 373 height 30
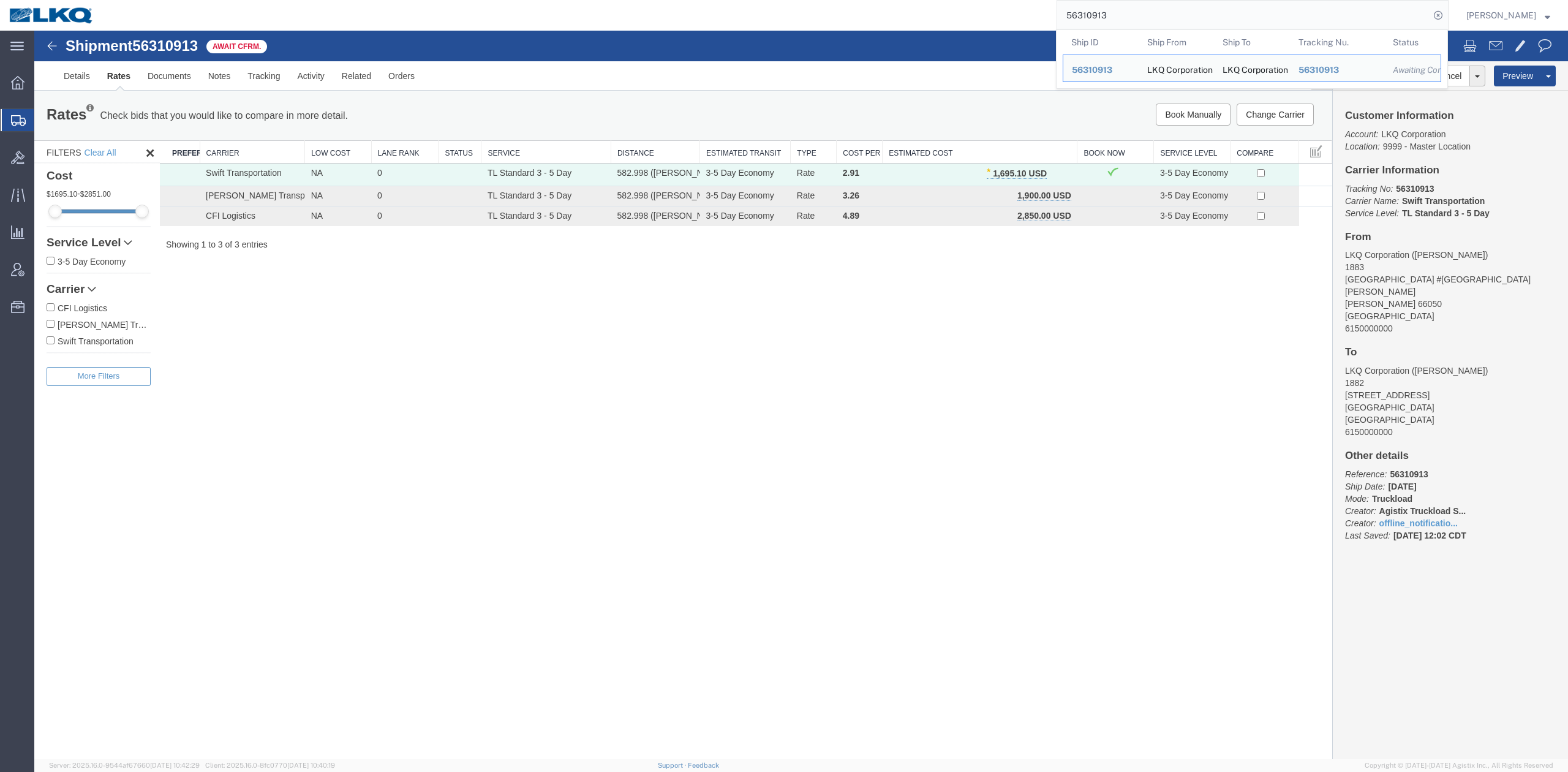
click at [1108, 16] on input "56310913" at bounding box center [1243, 16] width 373 height 30
paste input "88270"
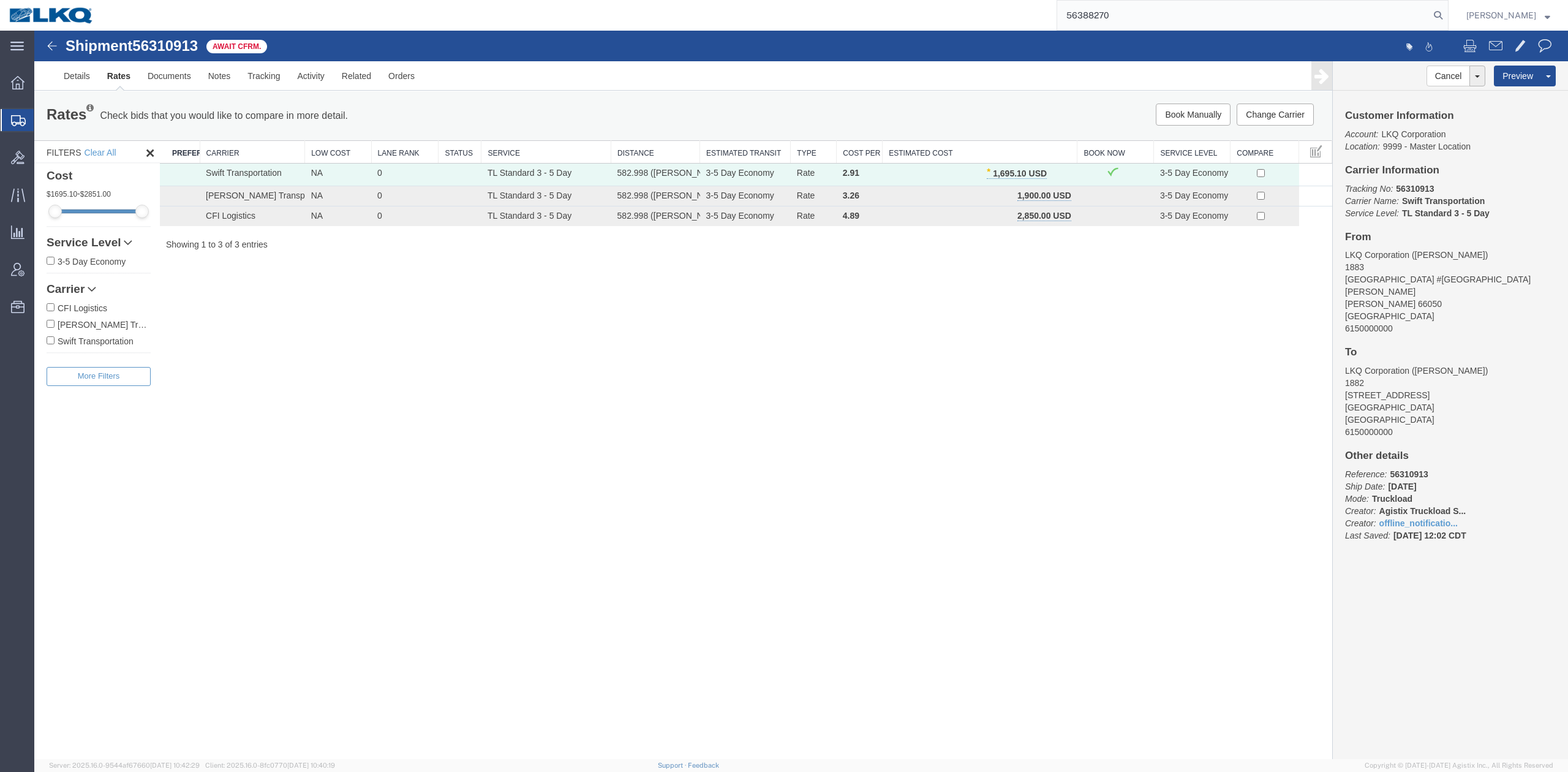
type input "56388270"
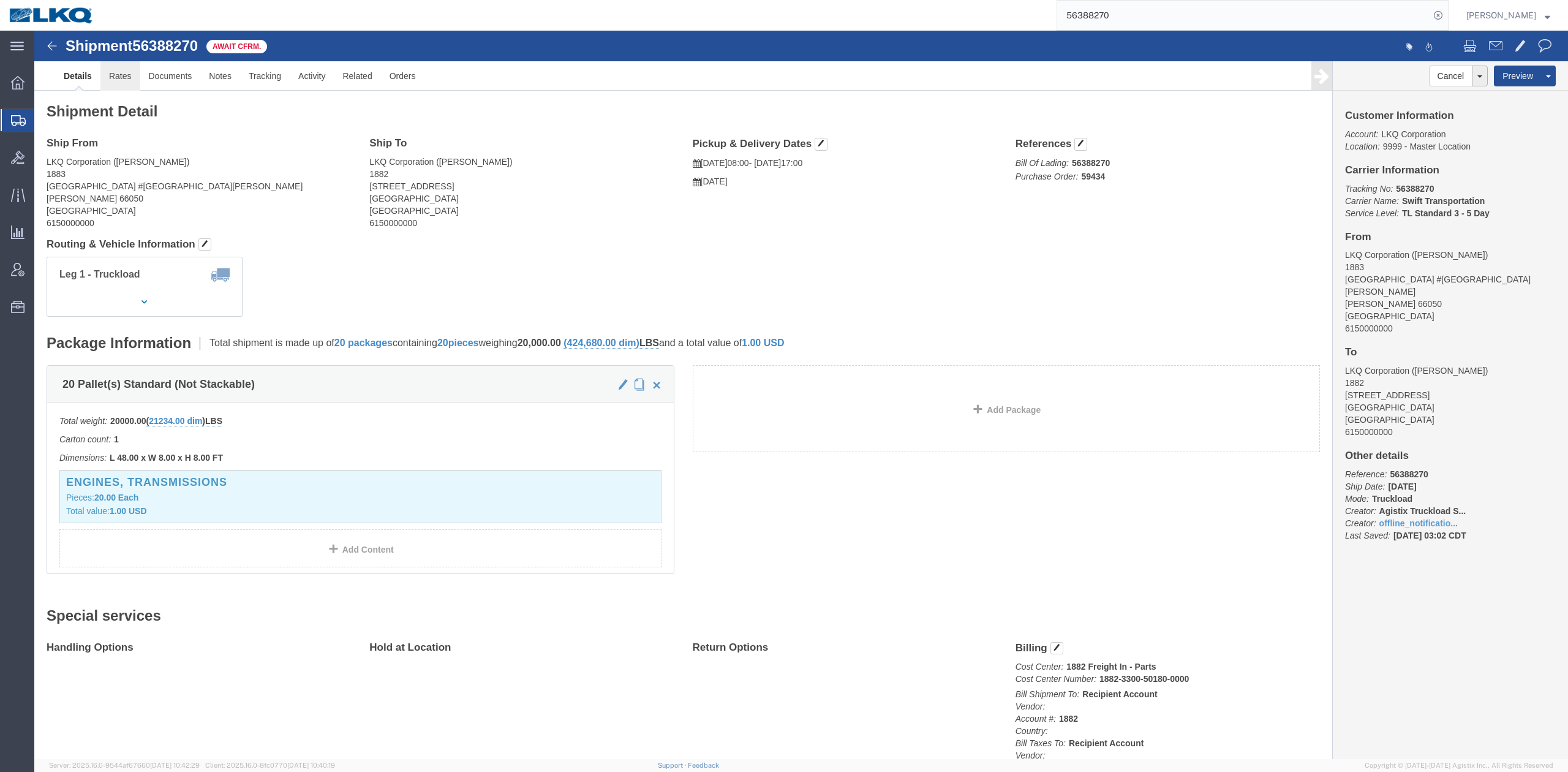
drag, startPoint x: 129, startPoint y: 76, endPoint x: 94, endPoint y: 46, distance: 46.1
click link "Rates"
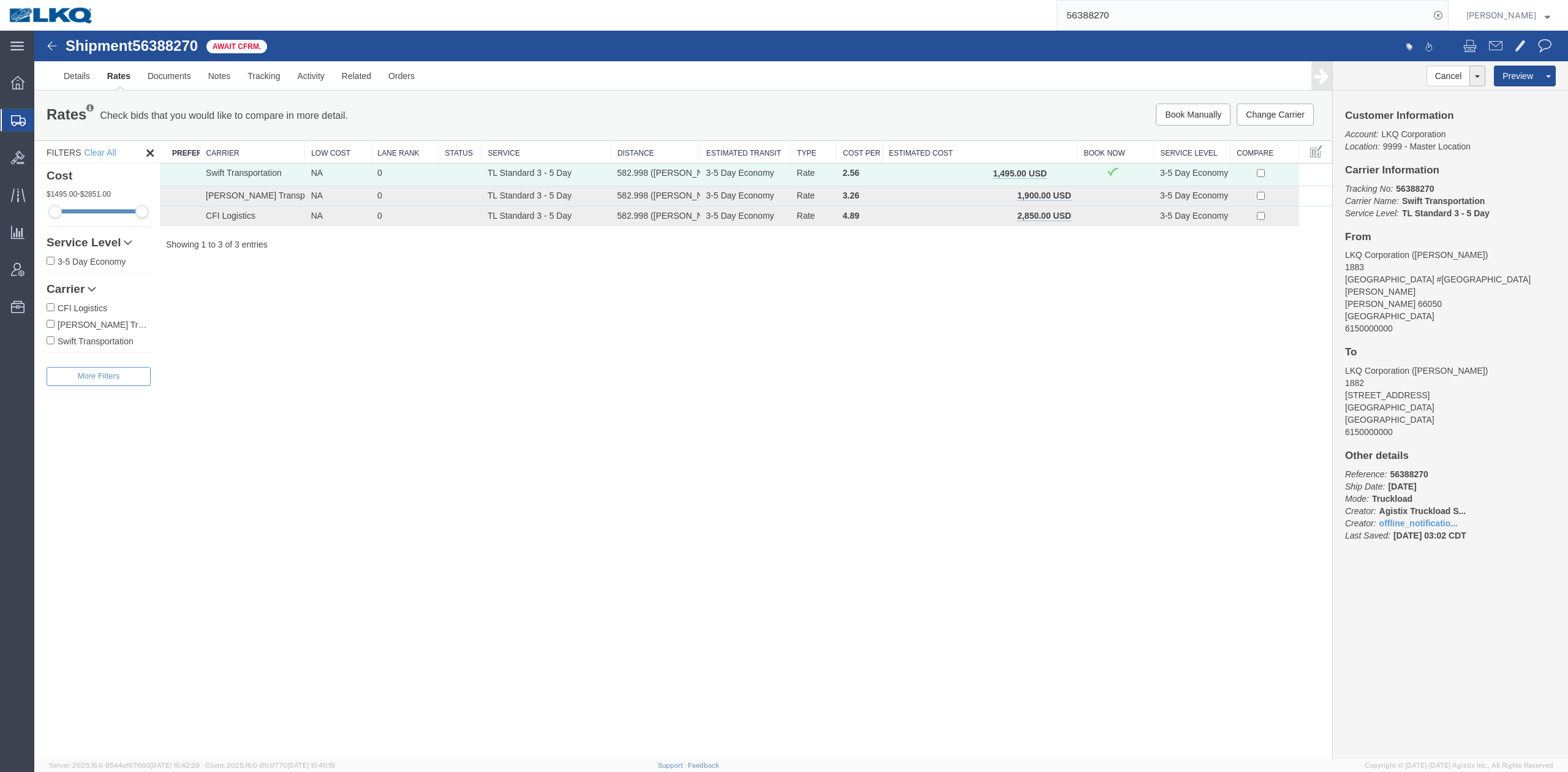
click at [1059, 167] on button "button" at bounding box center [1059, 175] width 16 height 16
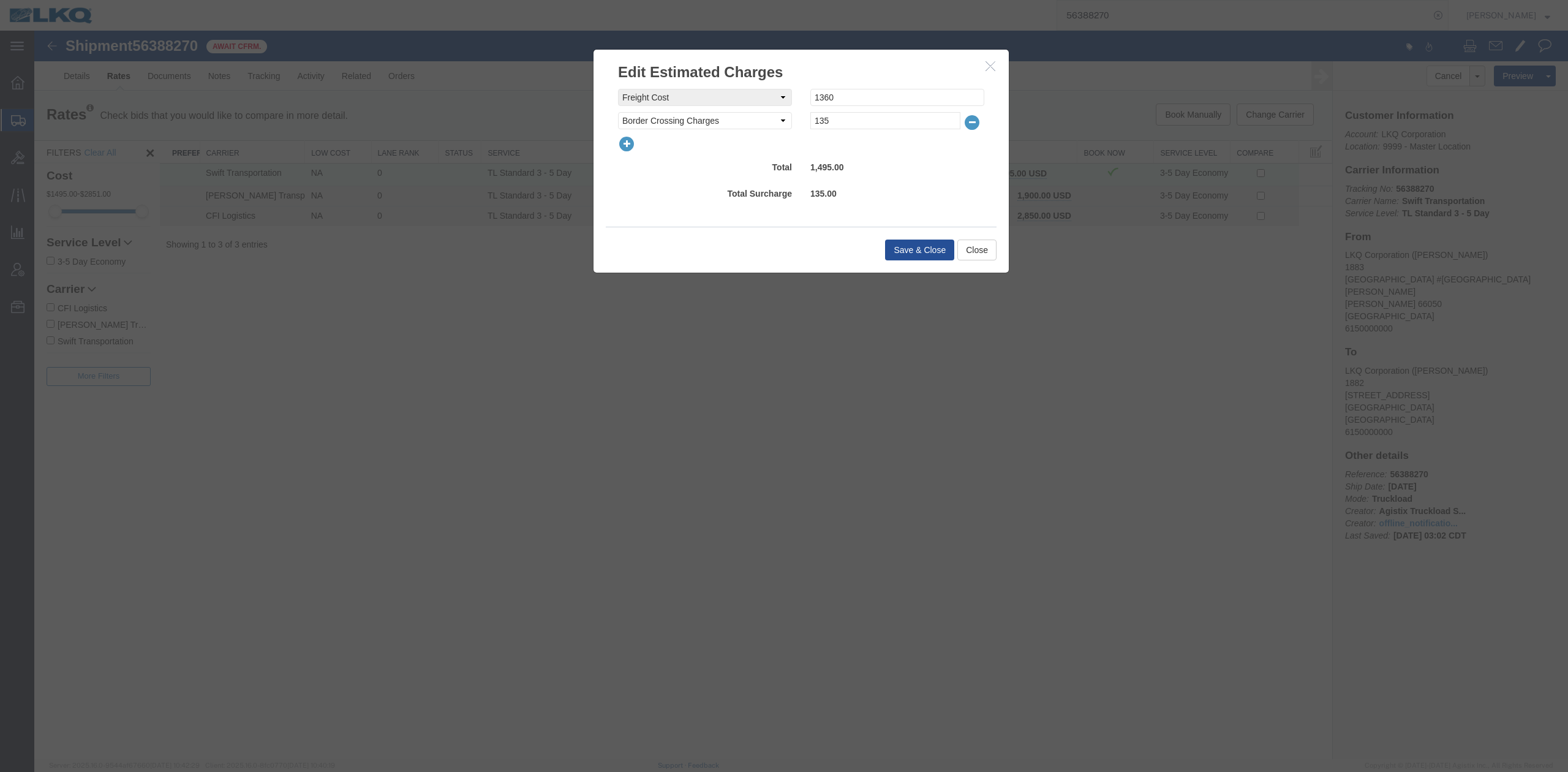
click at [633, 145] on icon "button" at bounding box center [627, 144] width 17 height 17
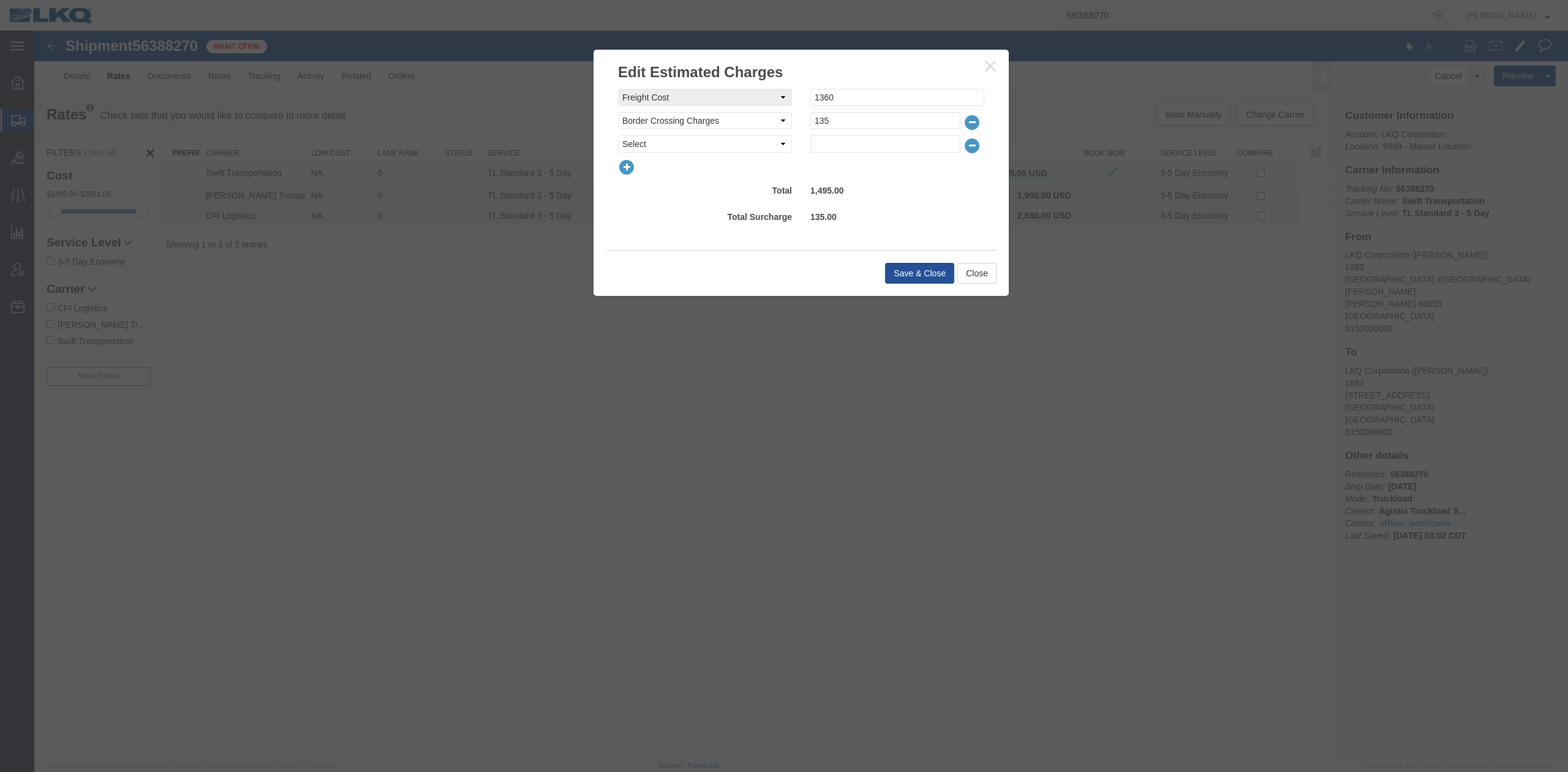
click at [638, 146] on select "Select AES Filing Accessorial Delivery Charge Additional Invoice Details Addres…" at bounding box center [705, 144] width 174 height 17
select select "FUEL_CHARGE"
click at [618, 135] on select "Select AES Filing Accessorial Delivery Charge Additional Invoice Details Addres…" at bounding box center [705, 144] width 174 height 17
drag, startPoint x: 821, startPoint y: 146, endPoint x: 836, endPoint y: 202, distance: 58.0
click at [821, 145] on input "19.64" at bounding box center [885, 144] width 150 height 17
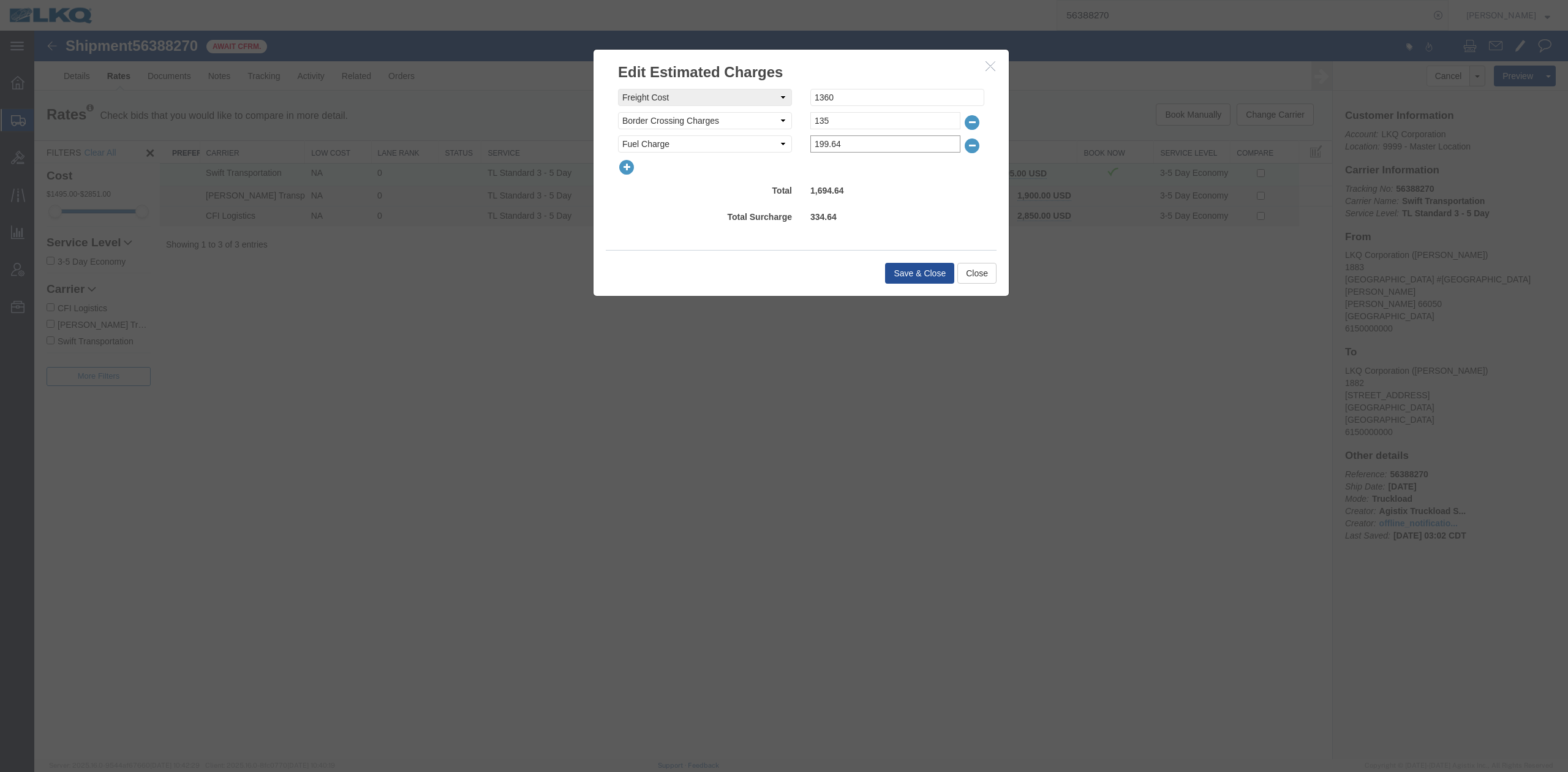
type input "199.64"
click at [941, 260] on div "Save & Close Close" at bounding box center [801, 272] width 391 height 46
click at [939, 263] on button "Save & Close" at bounding box center [919, 273] width 69 height 21
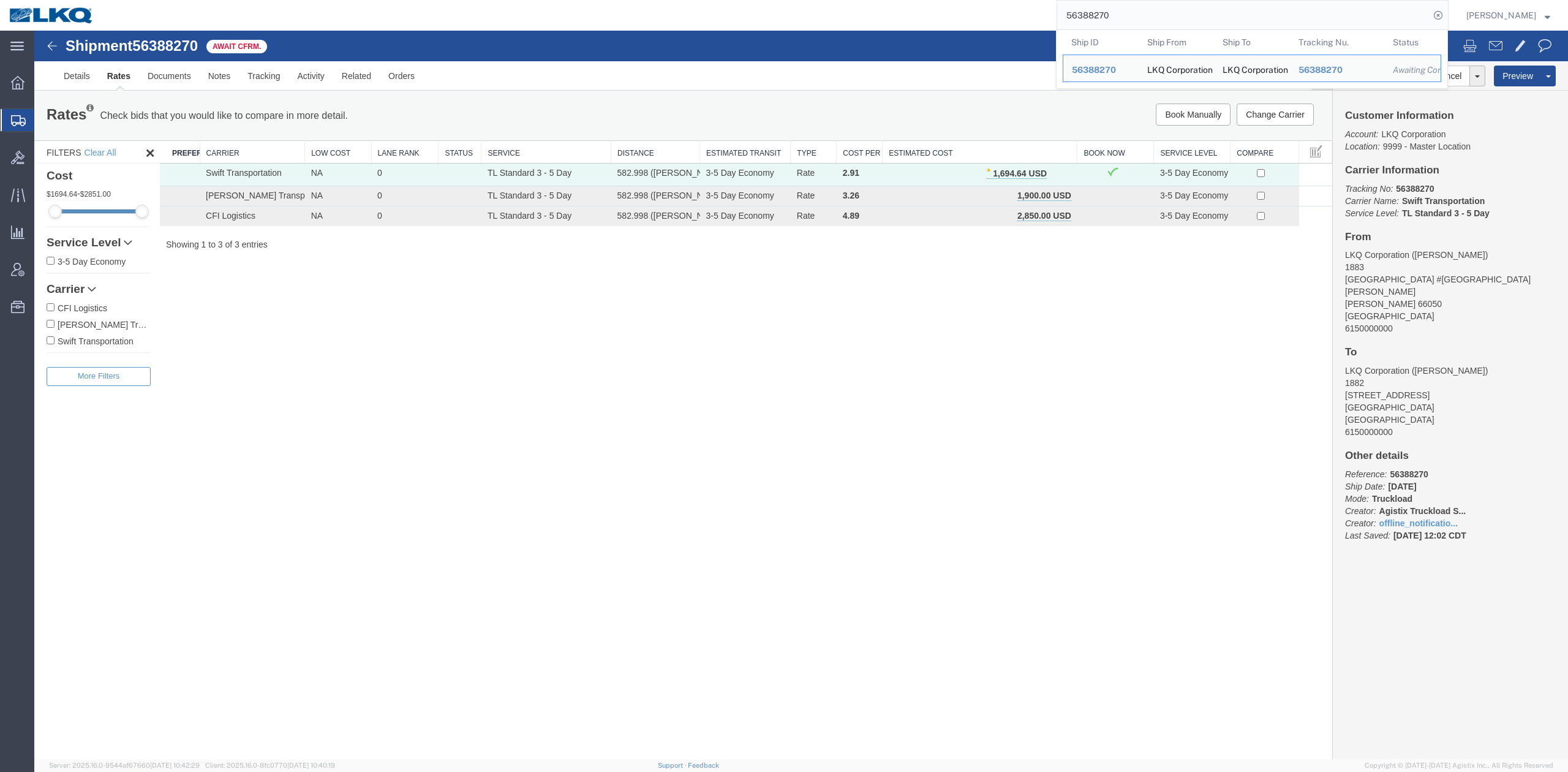
click at [1155, 21] on input "56388270" at bounding box center [1243, 16] width 373 height 30
paste input "084546"
click at [1155, 21] on input "56388270" at bounding box center [1243, 16] width 373 height 30
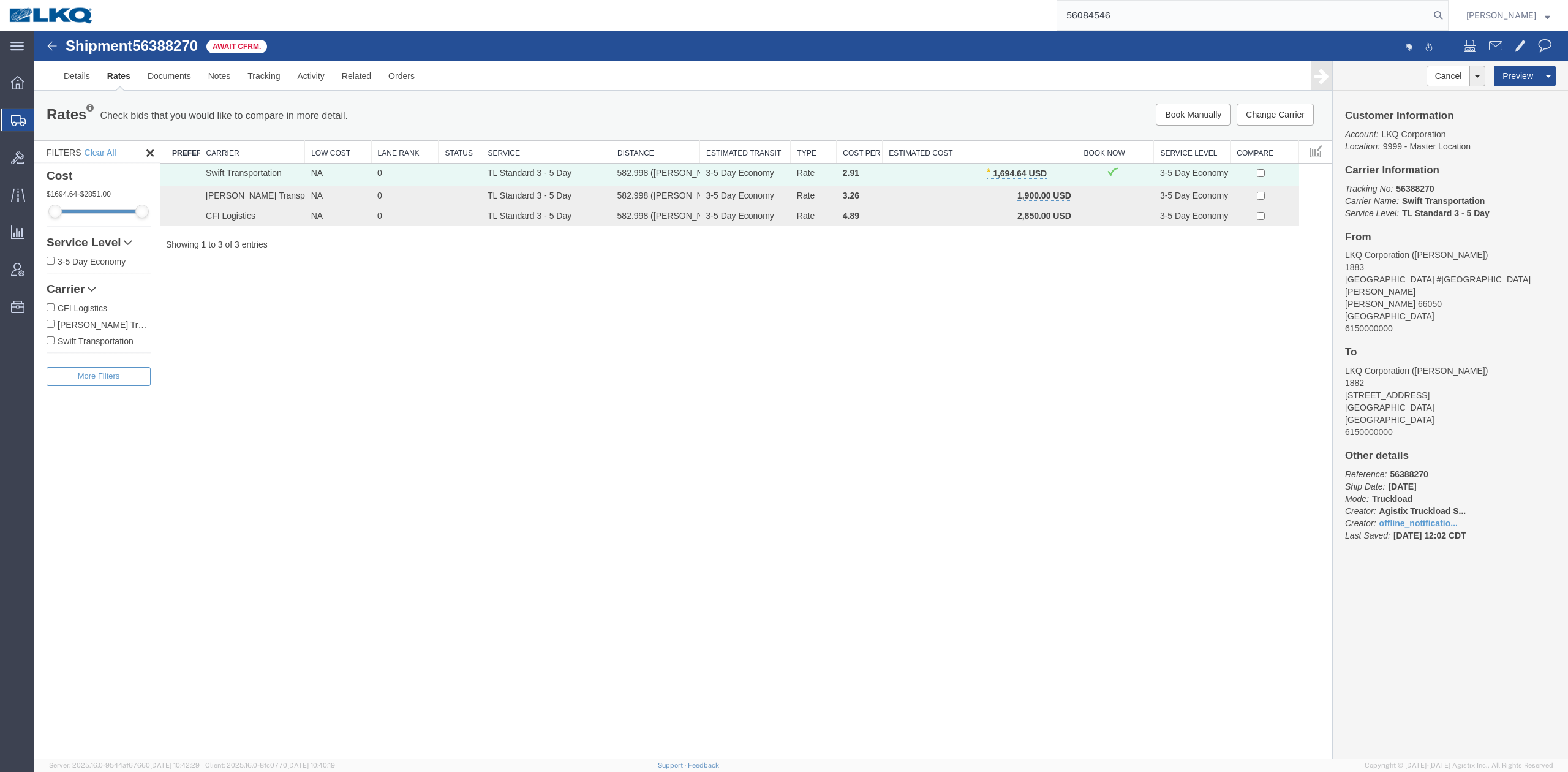
type input "56084546"
click at [1448, 20] on form "56084546" at bounding box center [1253, 15] width 392 height 30
click at [1447, 21] on icon at bounding box center [1438, 16] width 17 height 17
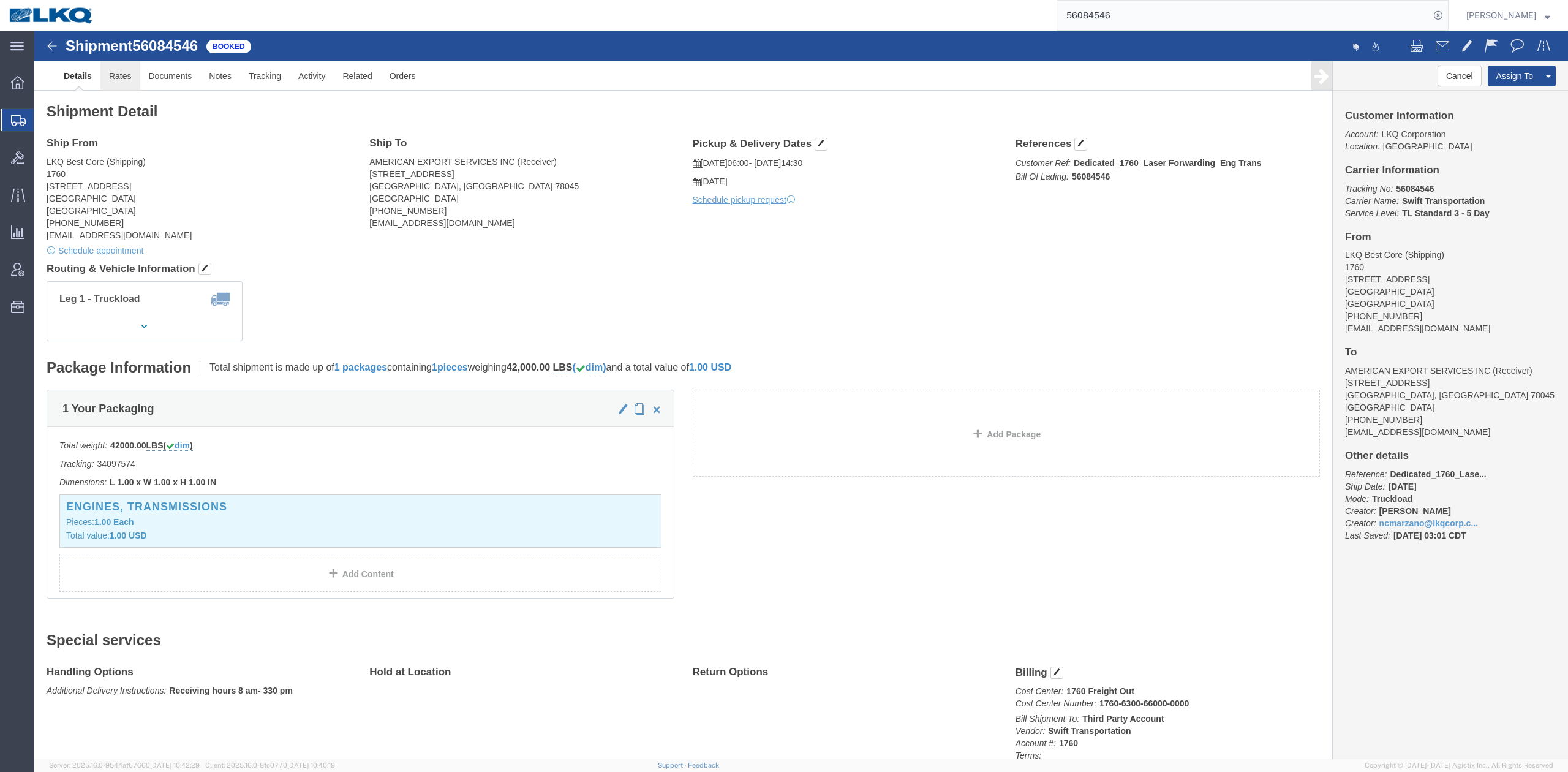
click link "Rates"
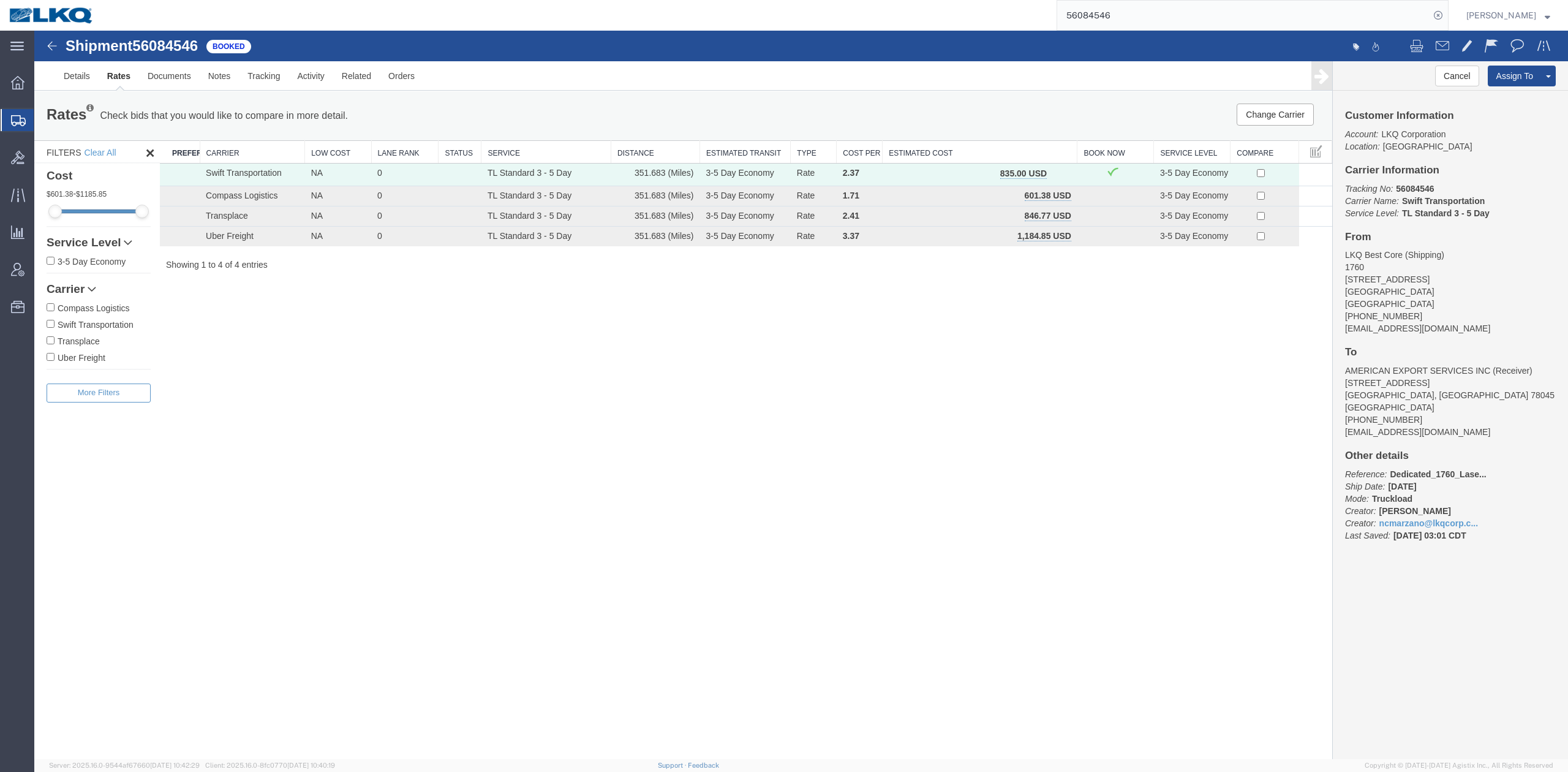
click at [1062, 180] on button "button" at bounding box center [1059, 175] width 16 height 16
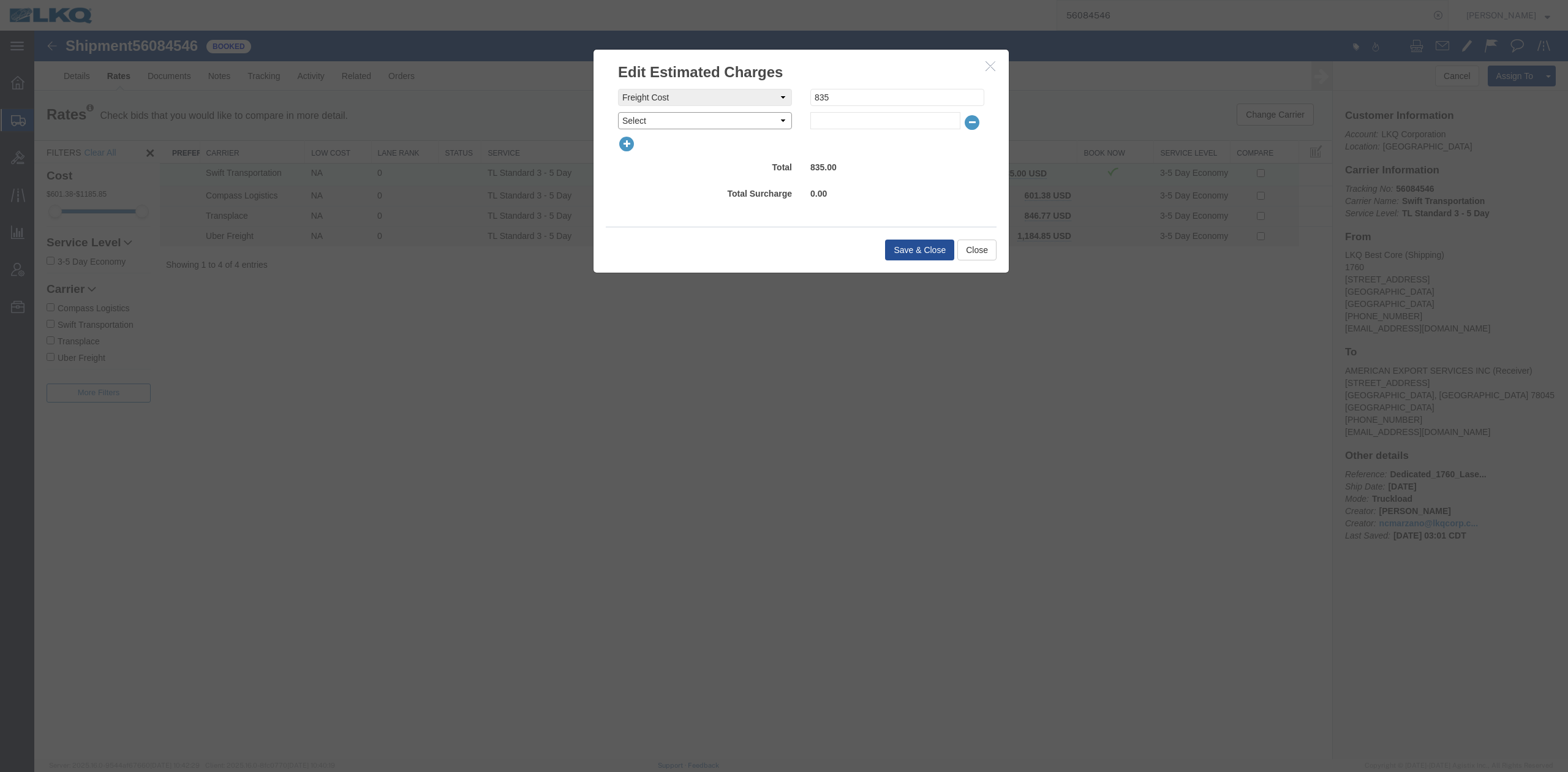
click at [661, 126] on select "Select AES Filing Accessorial Delivery Charge Additional Invoice Details Addres…" at bounding box center [705, 120] width 174 height 17
select select "FUEL_CHARGE"
click at [618, 112] on select "Select AES Filing Accessorial Delivery Charge Additional Invoice Details Addres…" at bounding box center [705, 120] width 174 height 17
type input "143.06"
click at [931, 253] on button "Save & Close" at bounding box center [919, 250] width 69 height 21
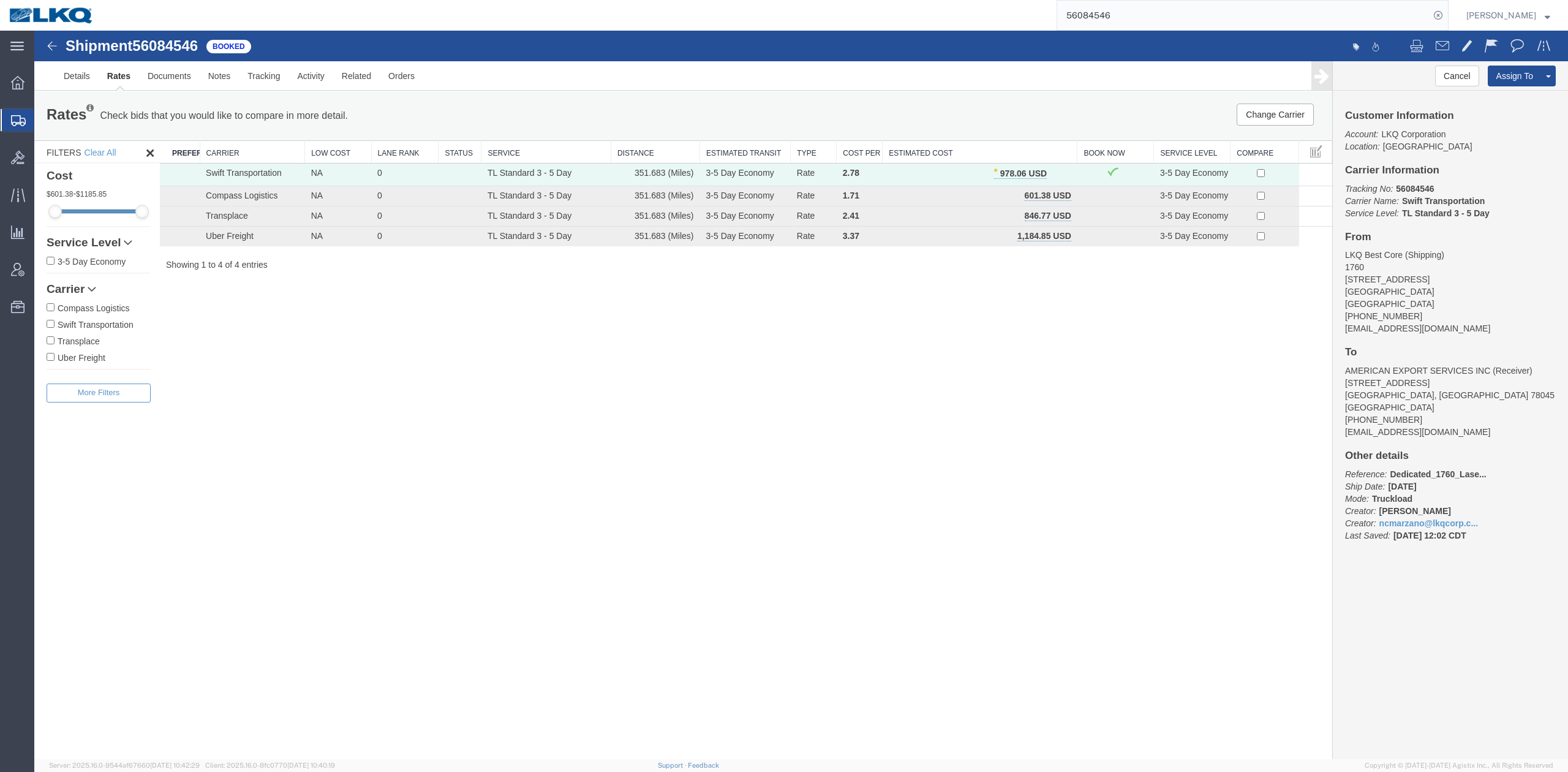
click at [1143, 13] on input "56084546" at bounding box center [1243, 16] width 373 height 30
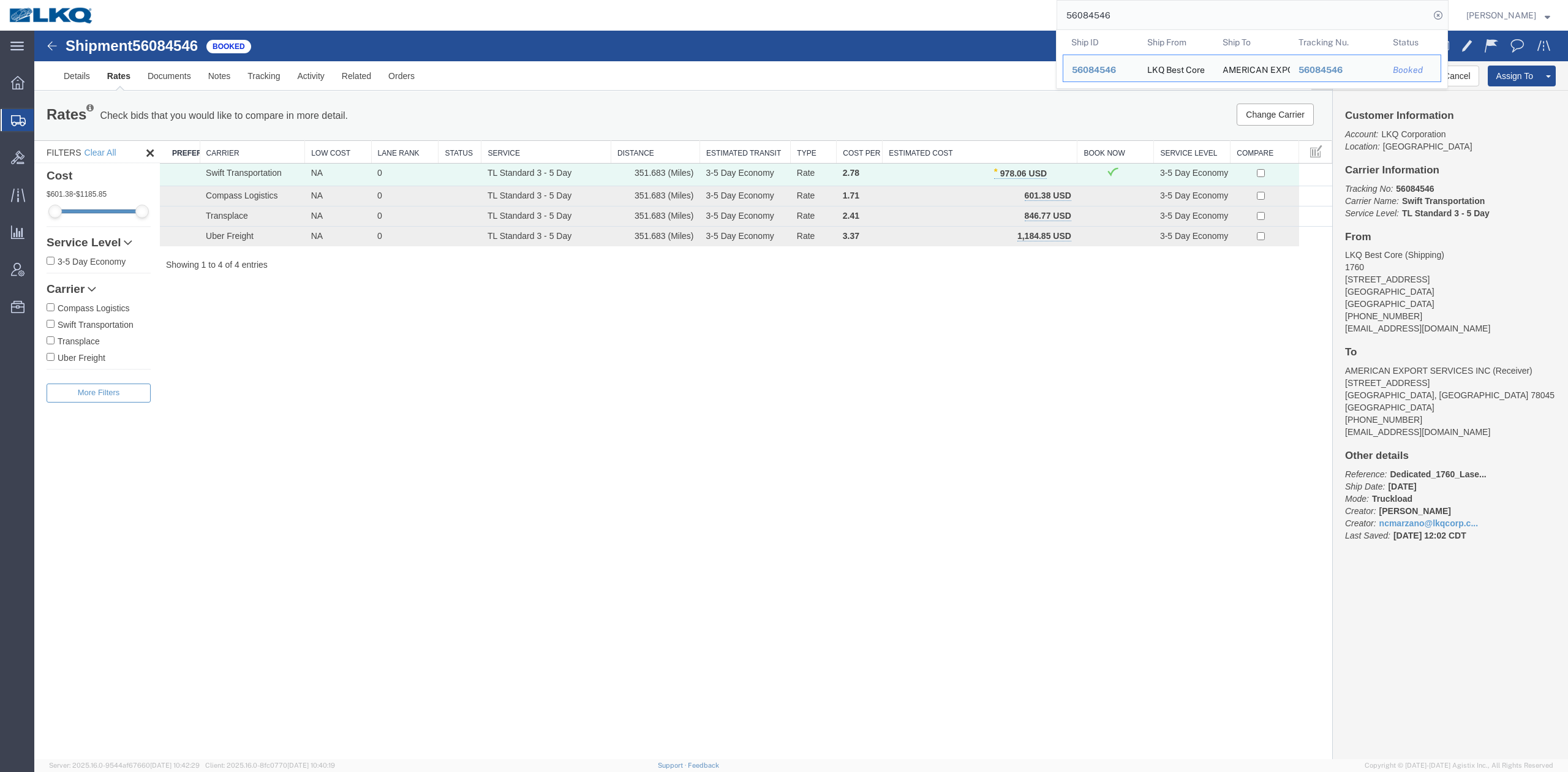
click at [1143, 13] on input "56084546" at bounding box center [1243, 16] width 373 height 30
paste input "442969"
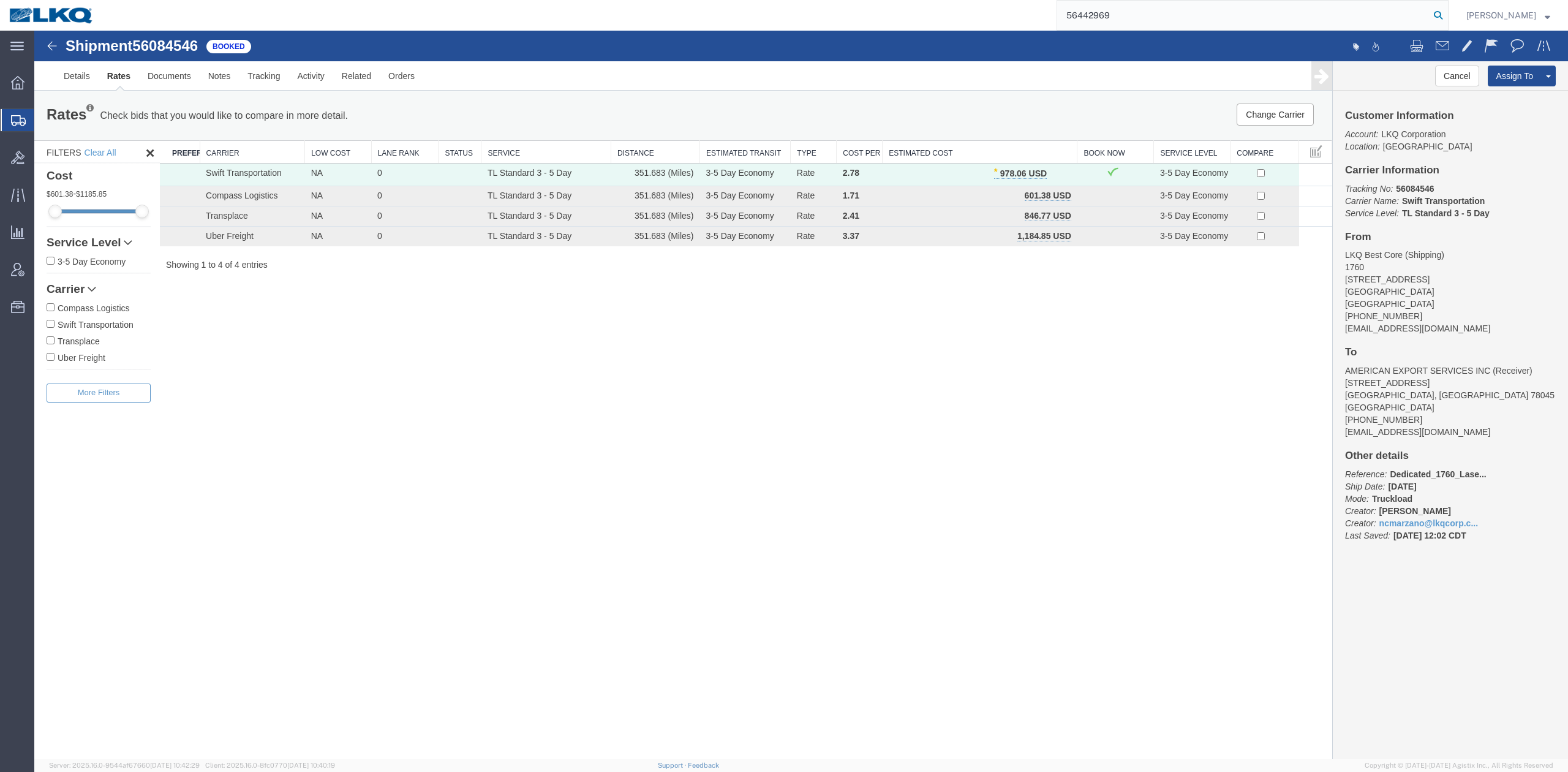
click at [1447, 18] on icon at bounding box center [1438, 16] width 17 height 17
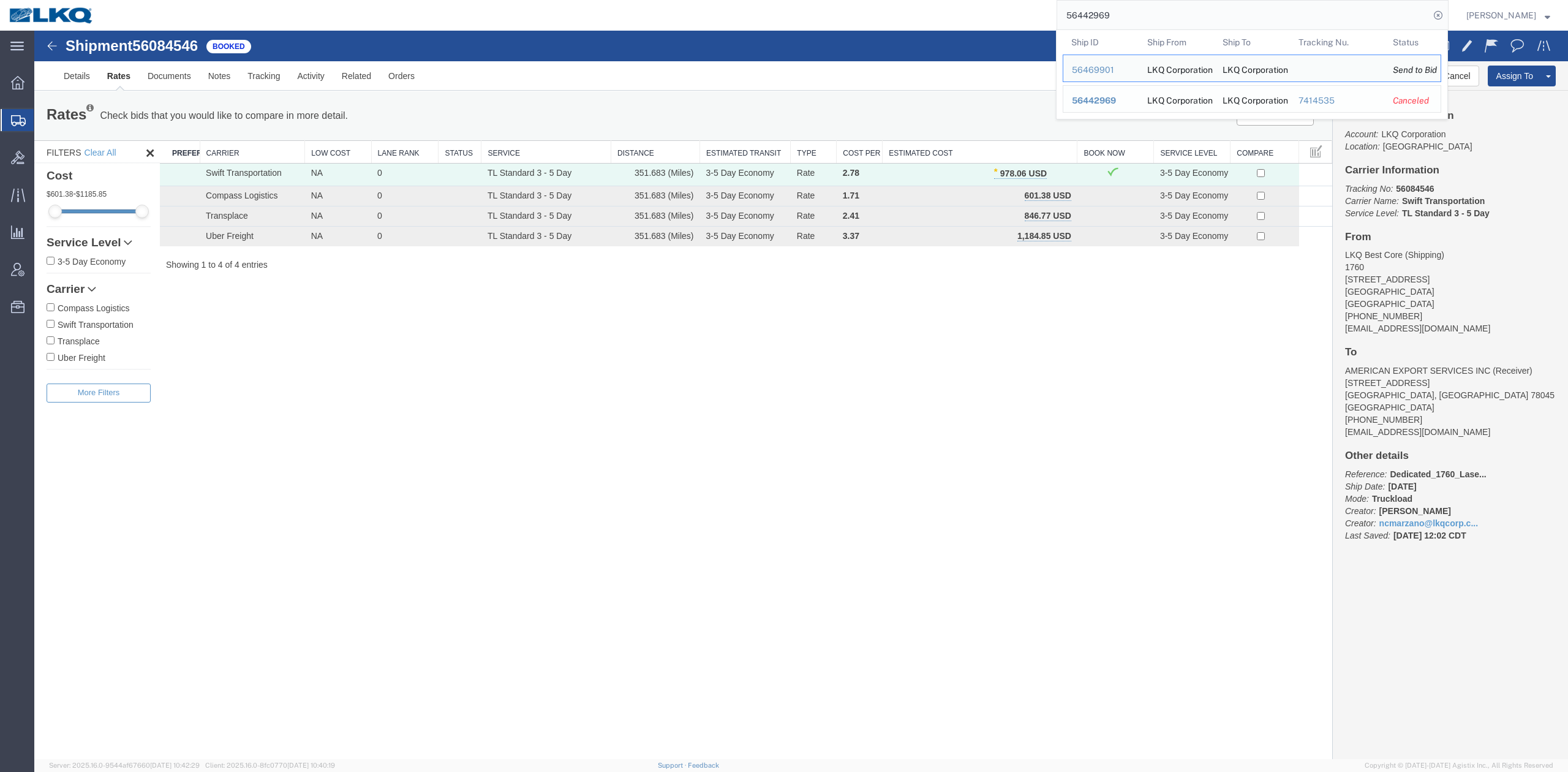
click at [1116, 98] on span "56442969" at bounding box center [1094, 100] width 44 height 10
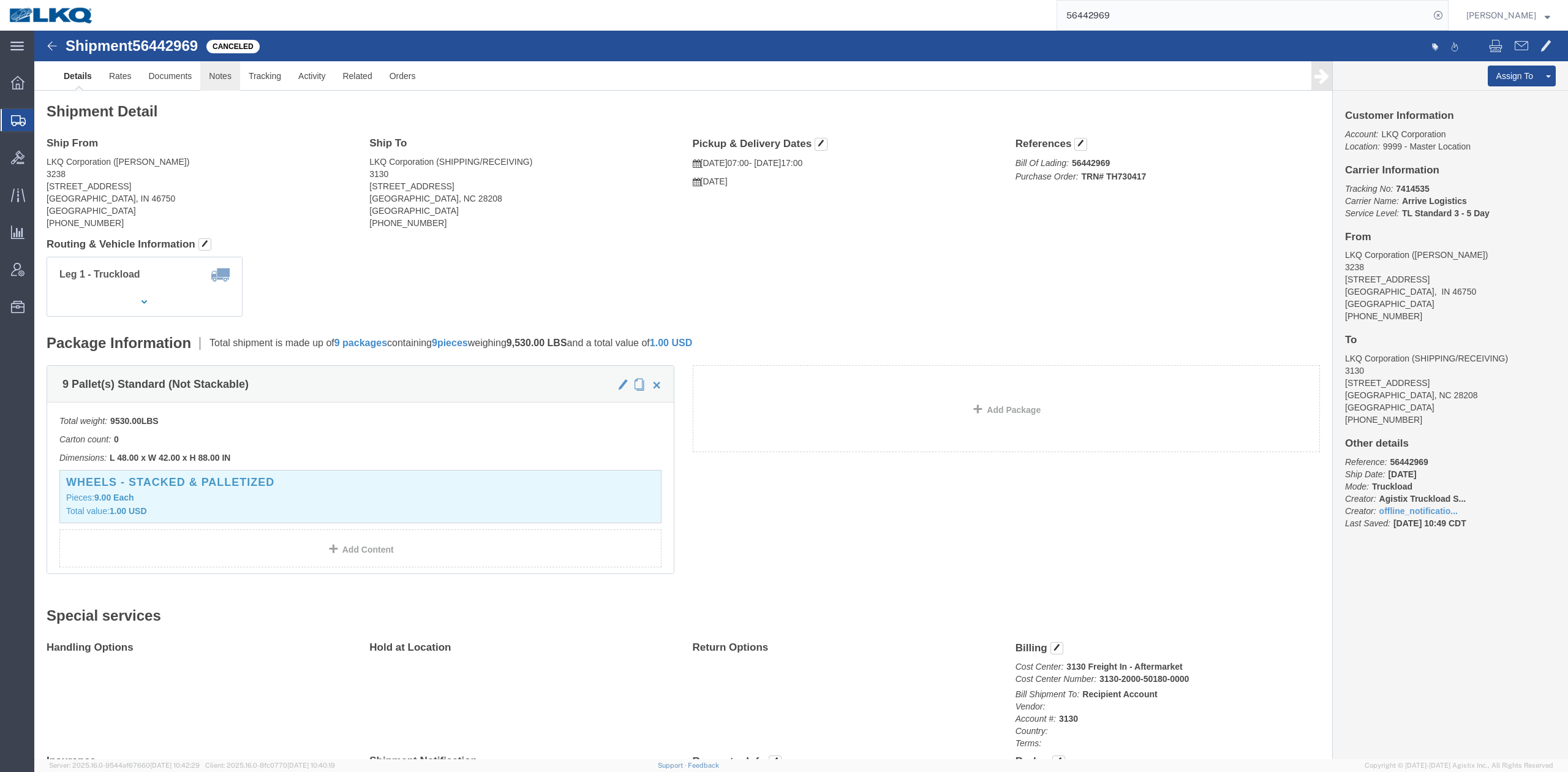
drag, startPoint x: 197, startPoint y: 43, endPoint x: 170, endPoint y: 13, distance: 40.4
click link "Notes"
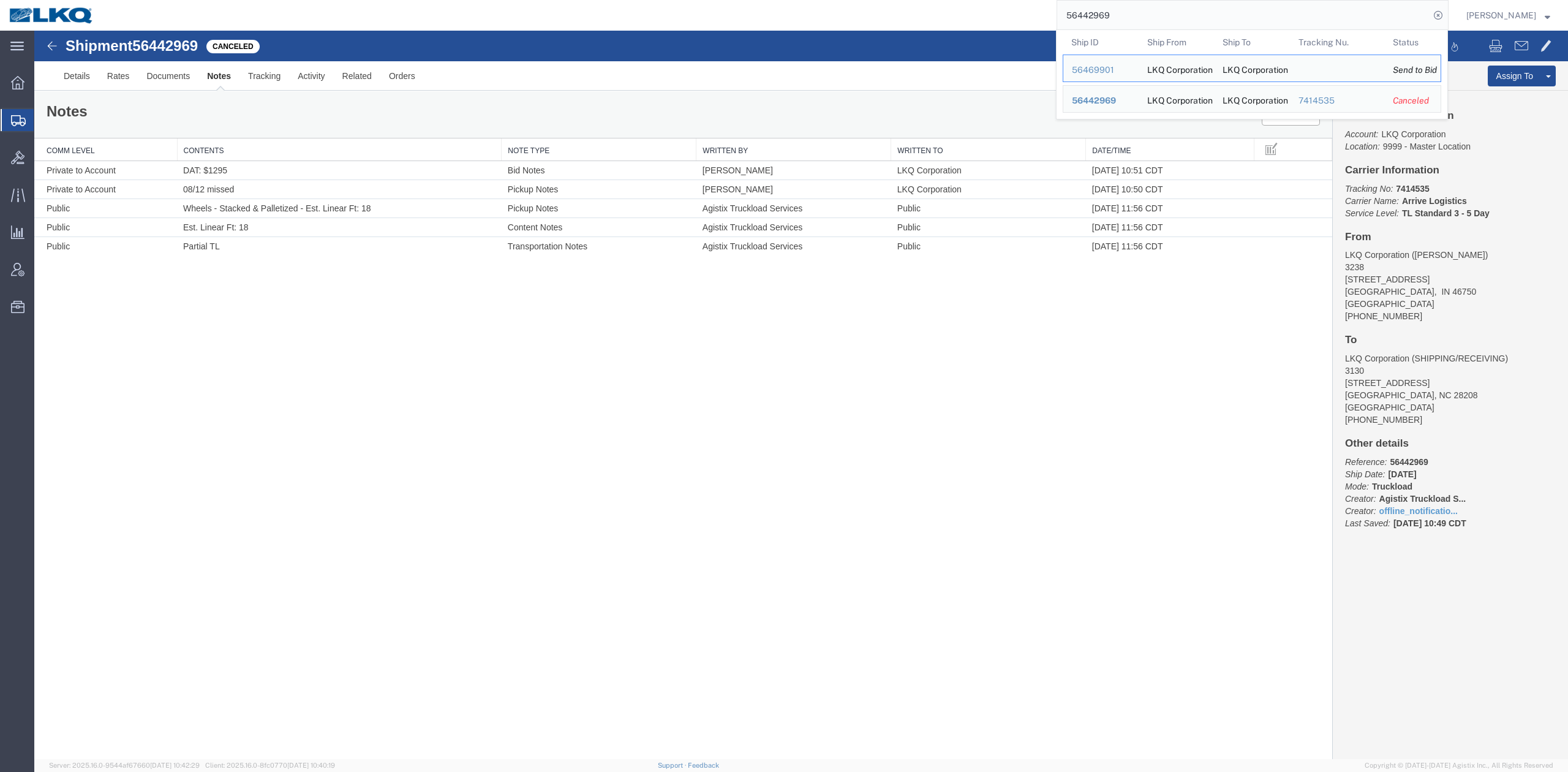
click at [1206, 17] on input "56442969" at bounding box center [1243, 16] width 373 height 30
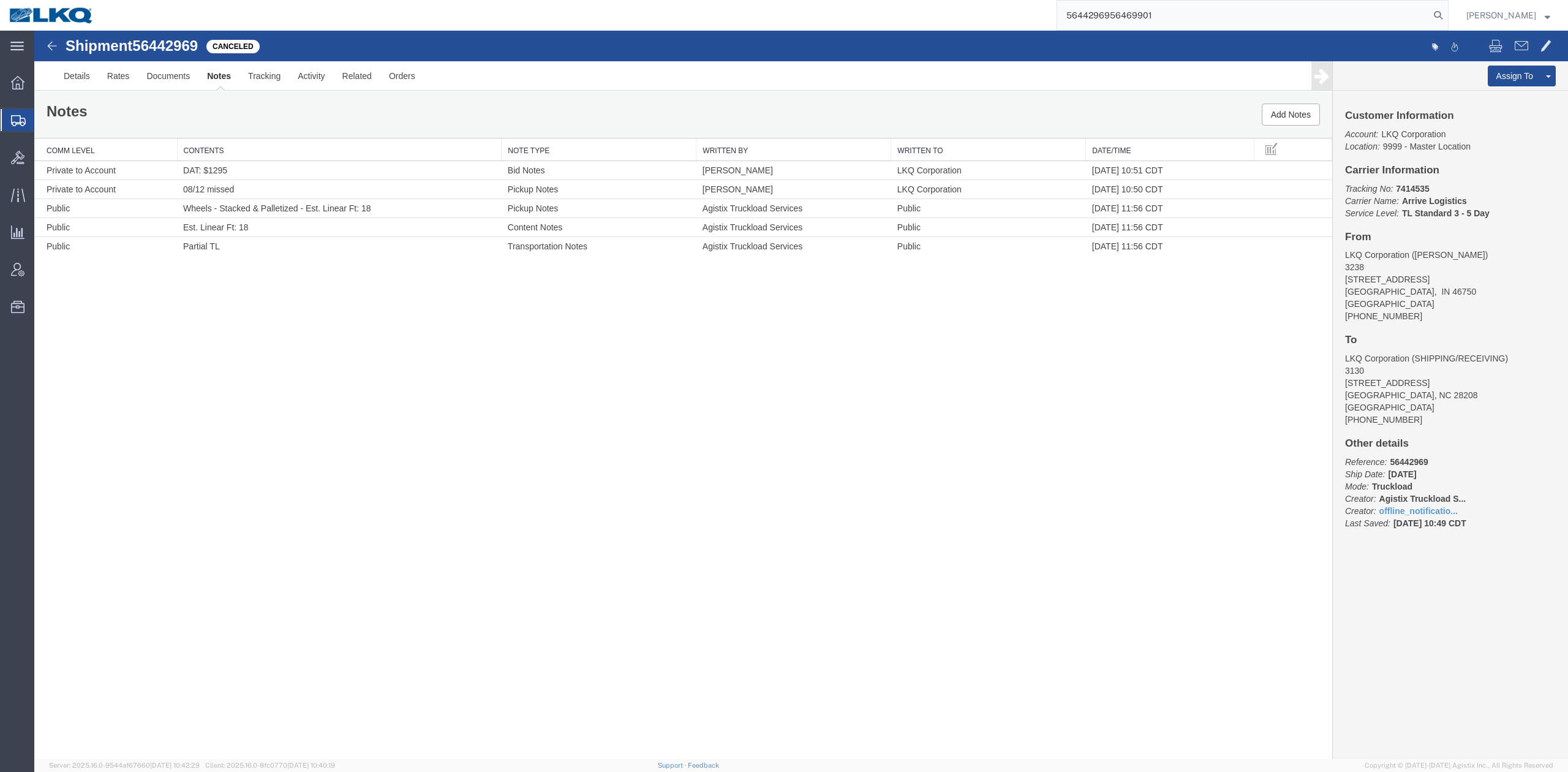
click at [1382, 20] on input "5644296956469901" at bounding box center [1243, 16] width 373 height 30
type input "56469901"
click at [1447, 13] on icon at bounding box center [1438, 16] width 17 height 17
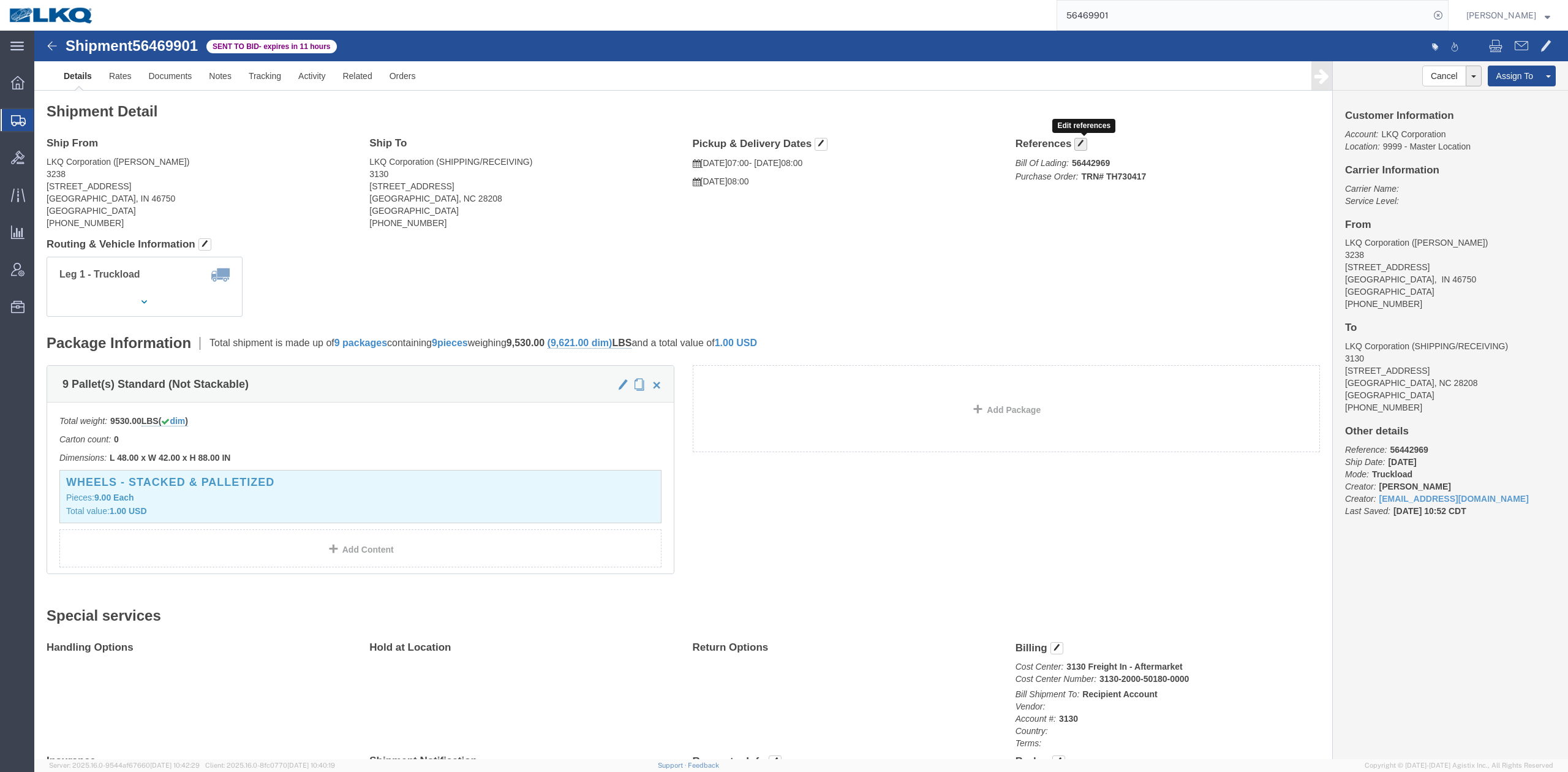
click span "button"
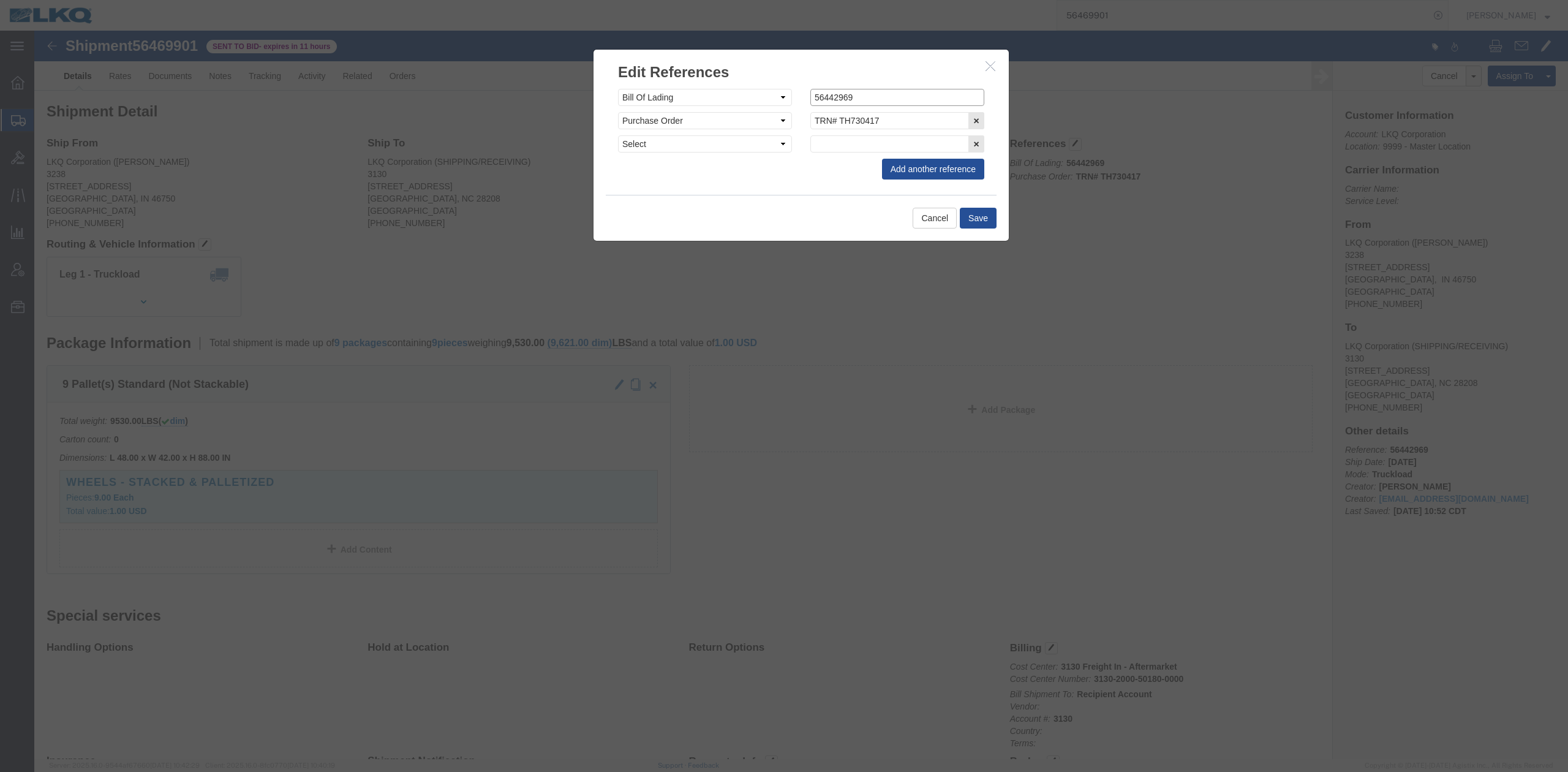
click input "56442969"
paste input "69901"
type input "56469901"
click div "Cancel Save"
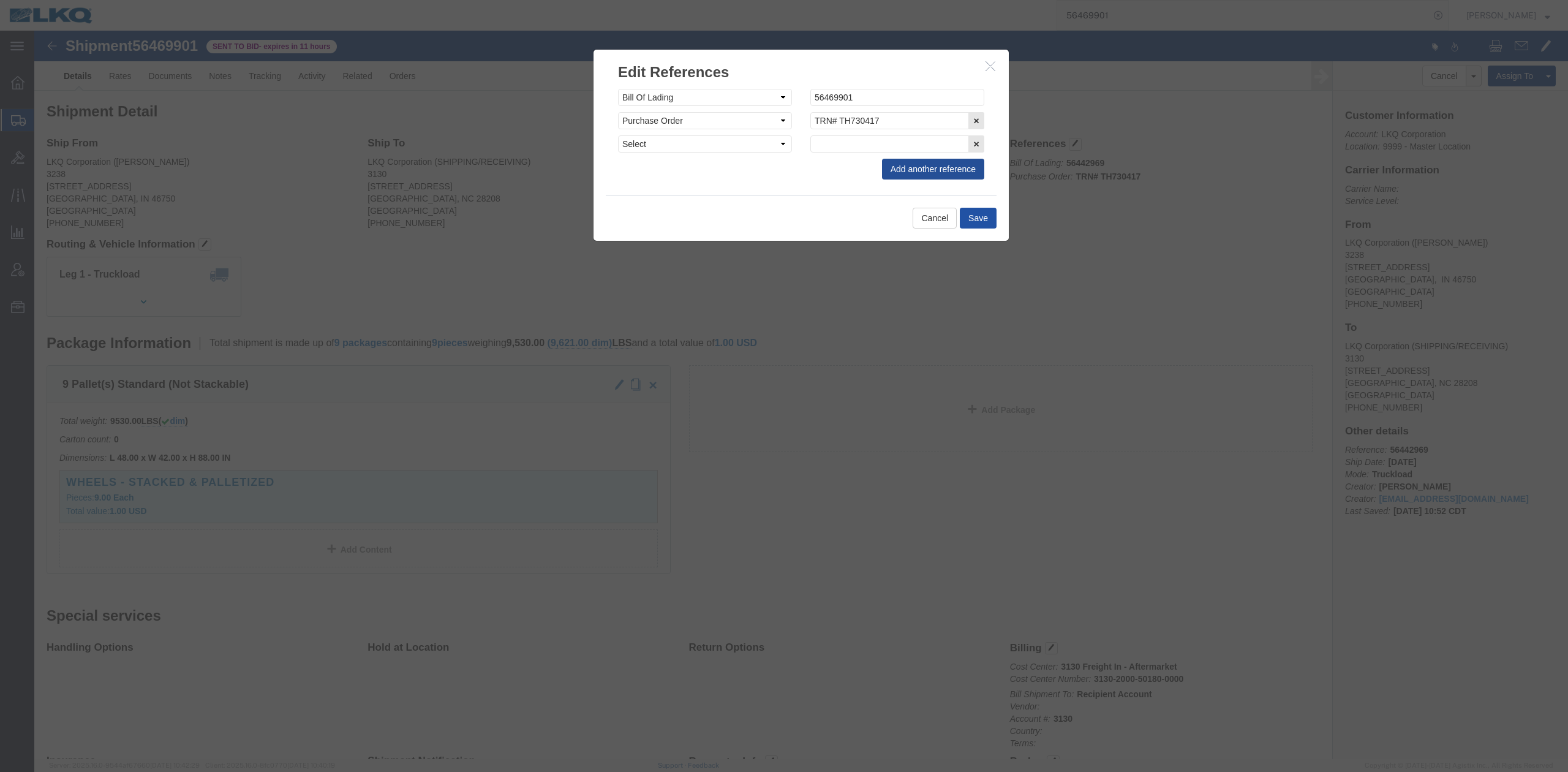
click button "Save"
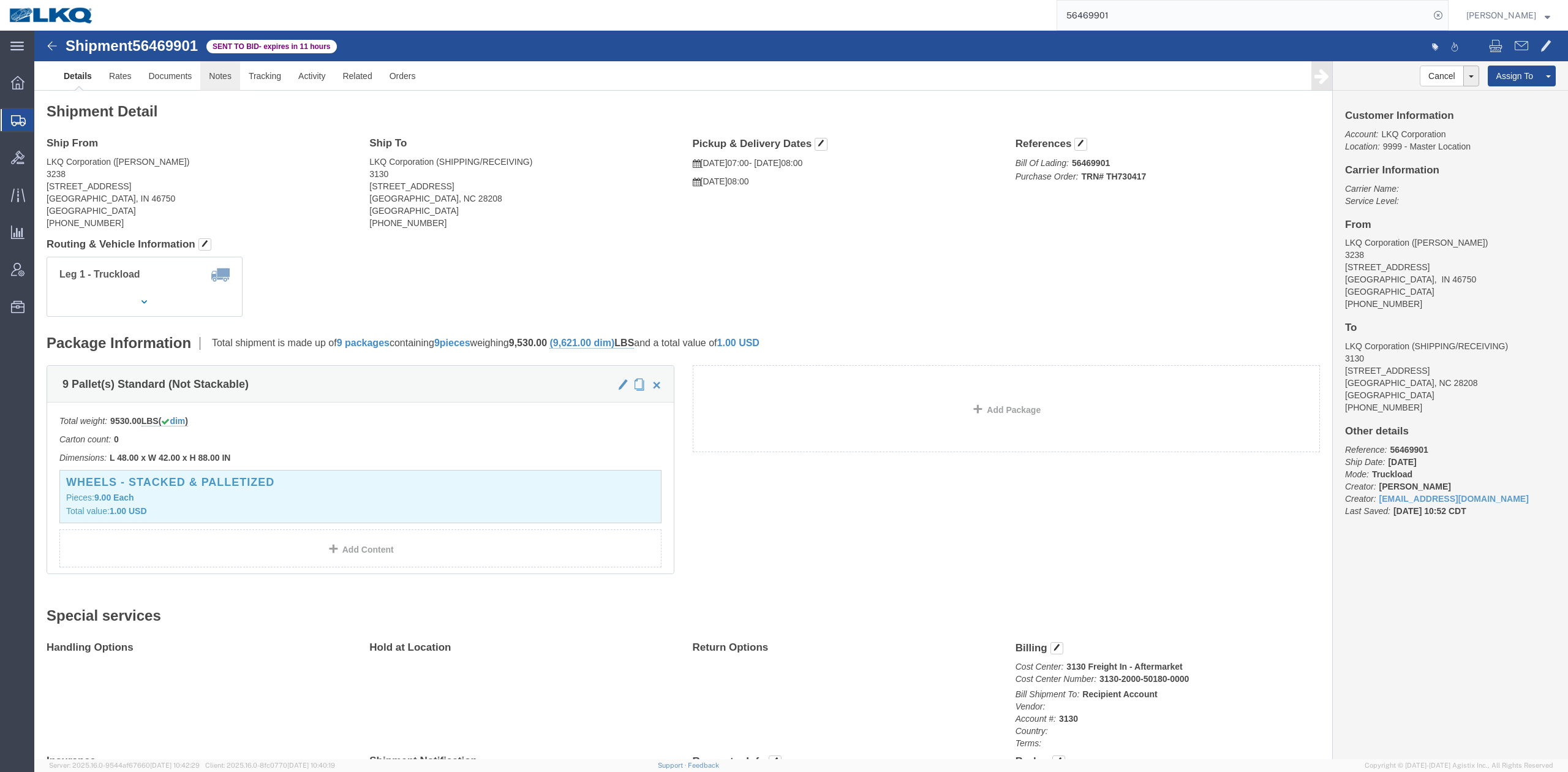
click link "Notes"
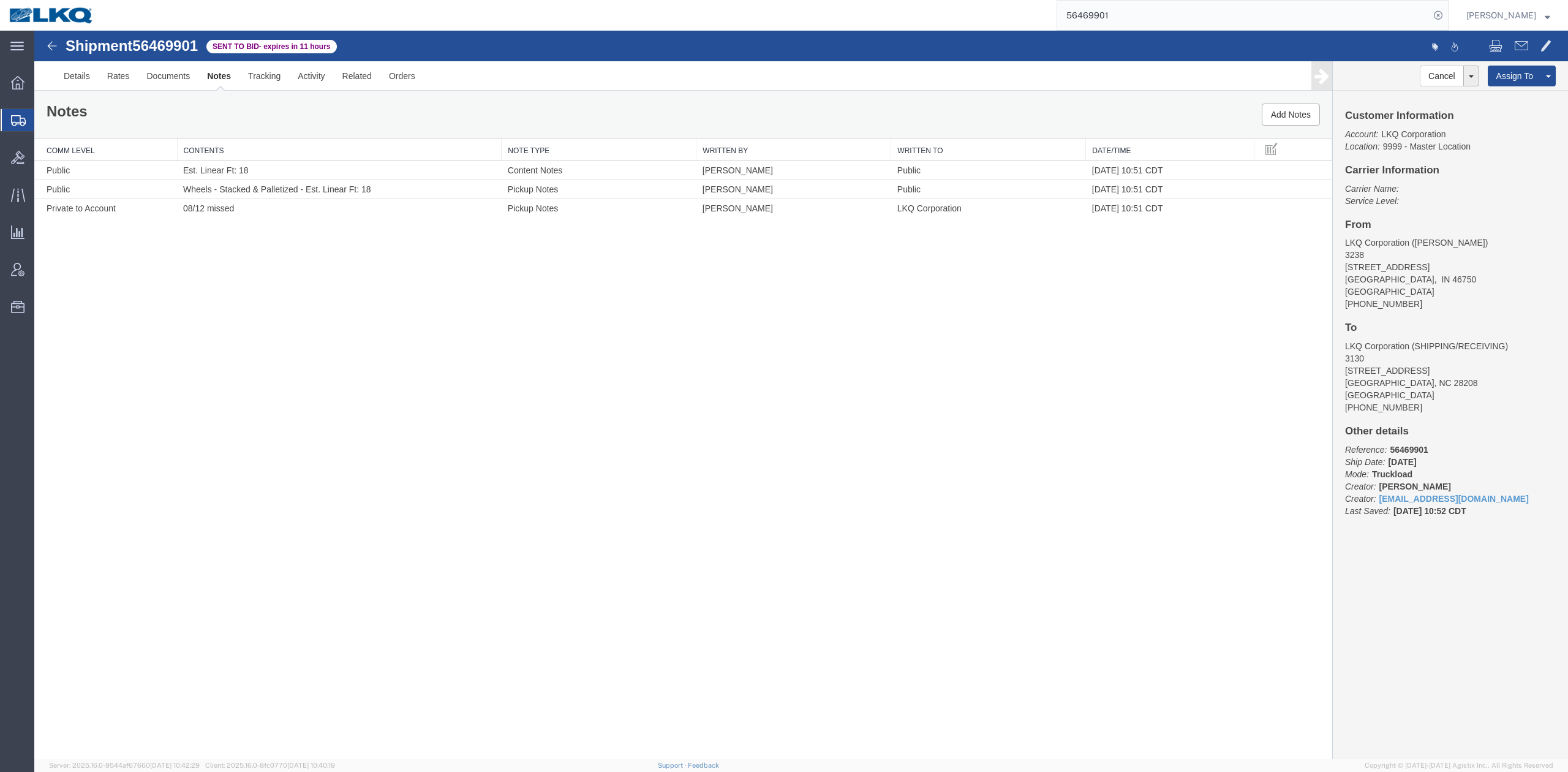
click at [339, 100] on div "Notes Add Notes" at bounding box center [683, 115] width 1298 height 47
click at [1243, 169] on link "Delete Notes" at bounding box center [1231, 171] width 106 height 18
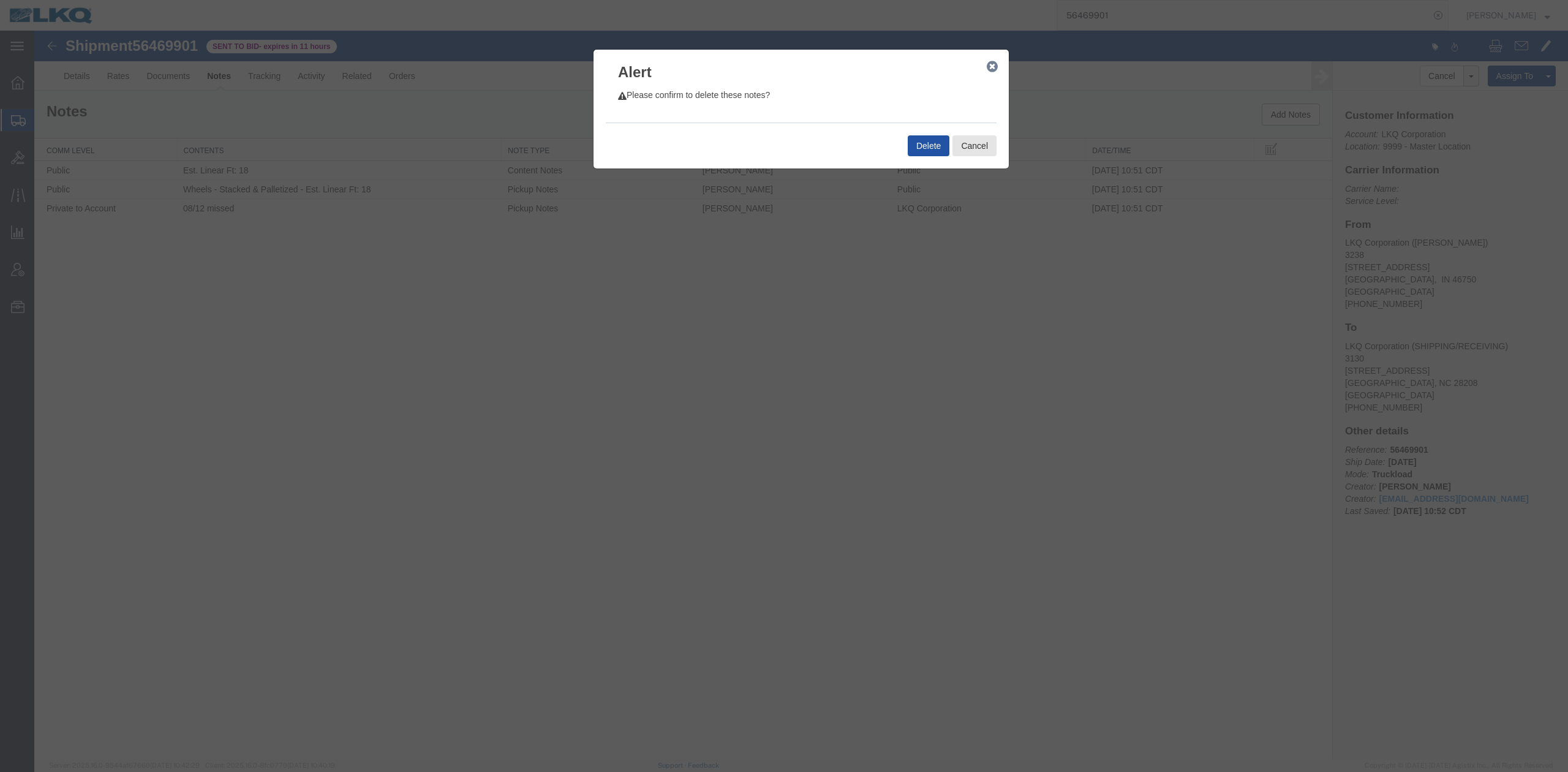
click at [931, 156] on button "Delete" at bounding box center [928, 145] width 42 height 21
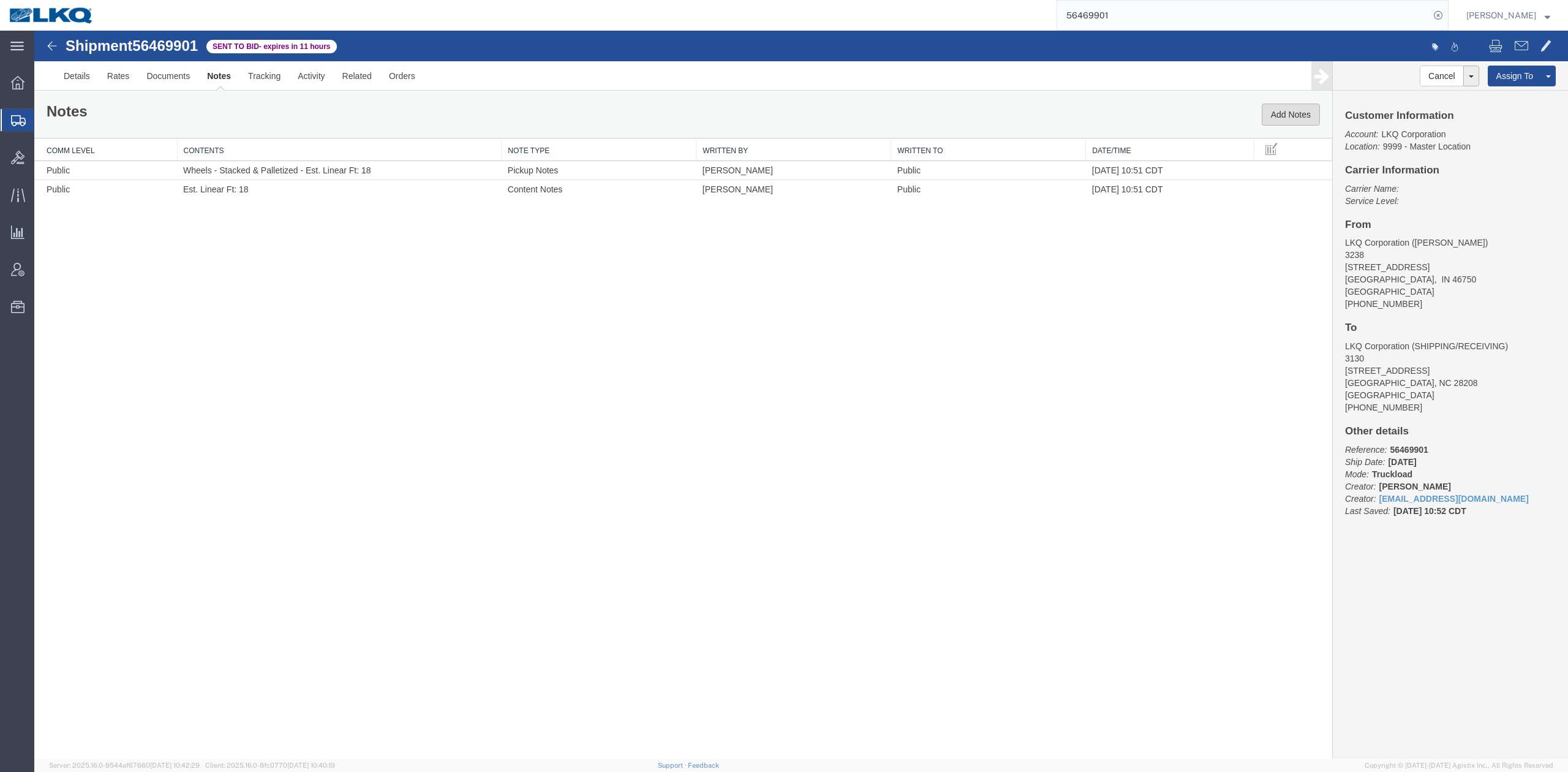
click at [1303, 114] on button "Add Notes" at bounding box center [1291, 114] width 58 height 22
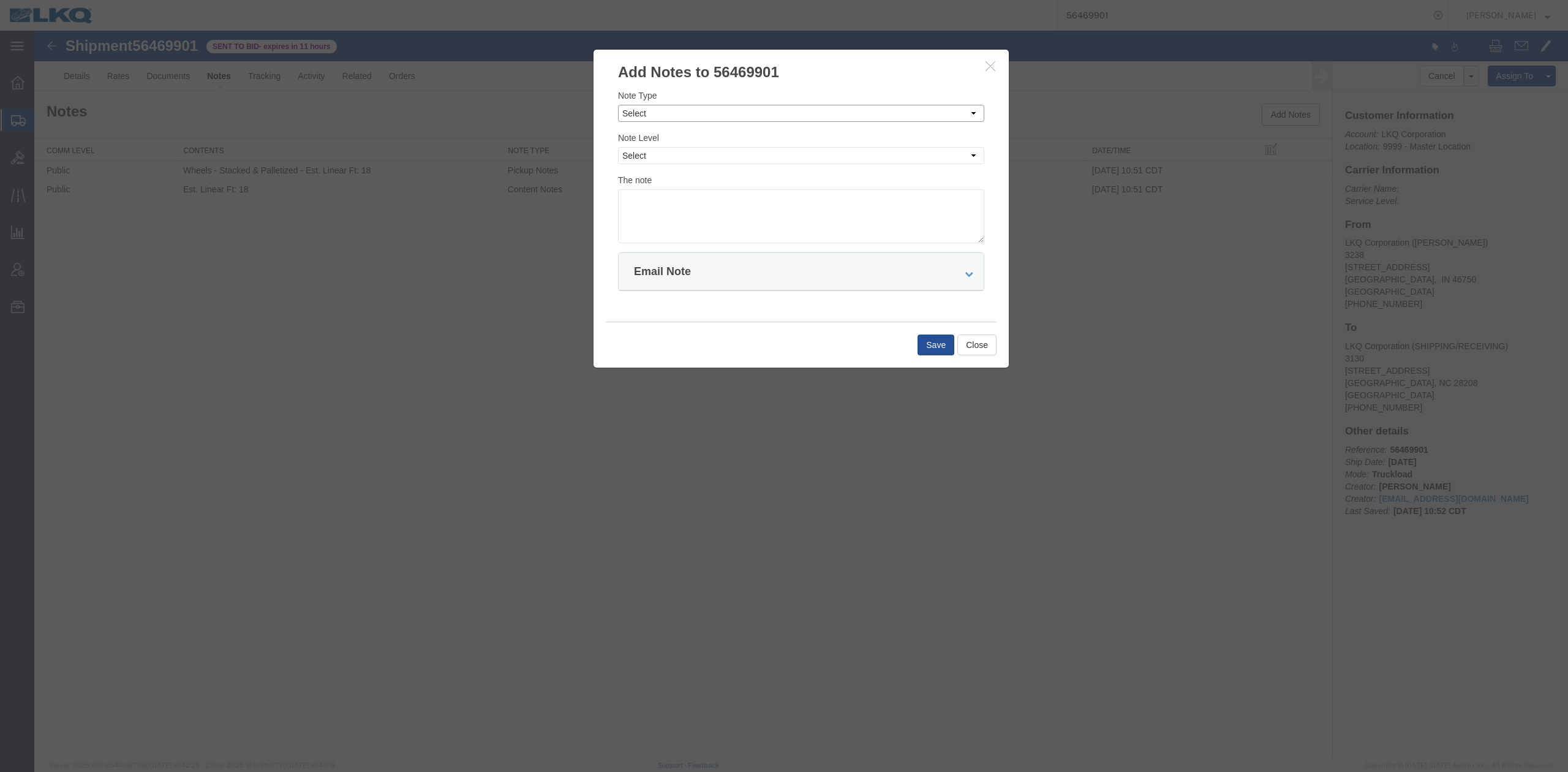
drag, startPoint x: 638, startPoint y: 113, endPoint x: 637, endPoint y: 122, distance: 9.1
click at [638, 114] on select "Select Approval Bid Notes Carrier Change Notes Claim Notes Content Hazmat Notes…" at bounding box center [801, 113] width 366 height 17
select select "BID_NOTES"
click at [618, 105] on select "Select Approval Bid Notes Carrier Change Notes Claim Notes Content Hazmat Notes…" at bounding box center [801, 113] width 366 height 17
drag, startPoint x: 638, startPoint y: 155, endPoint x: 638, endPoint y: 163, distance: 8.0
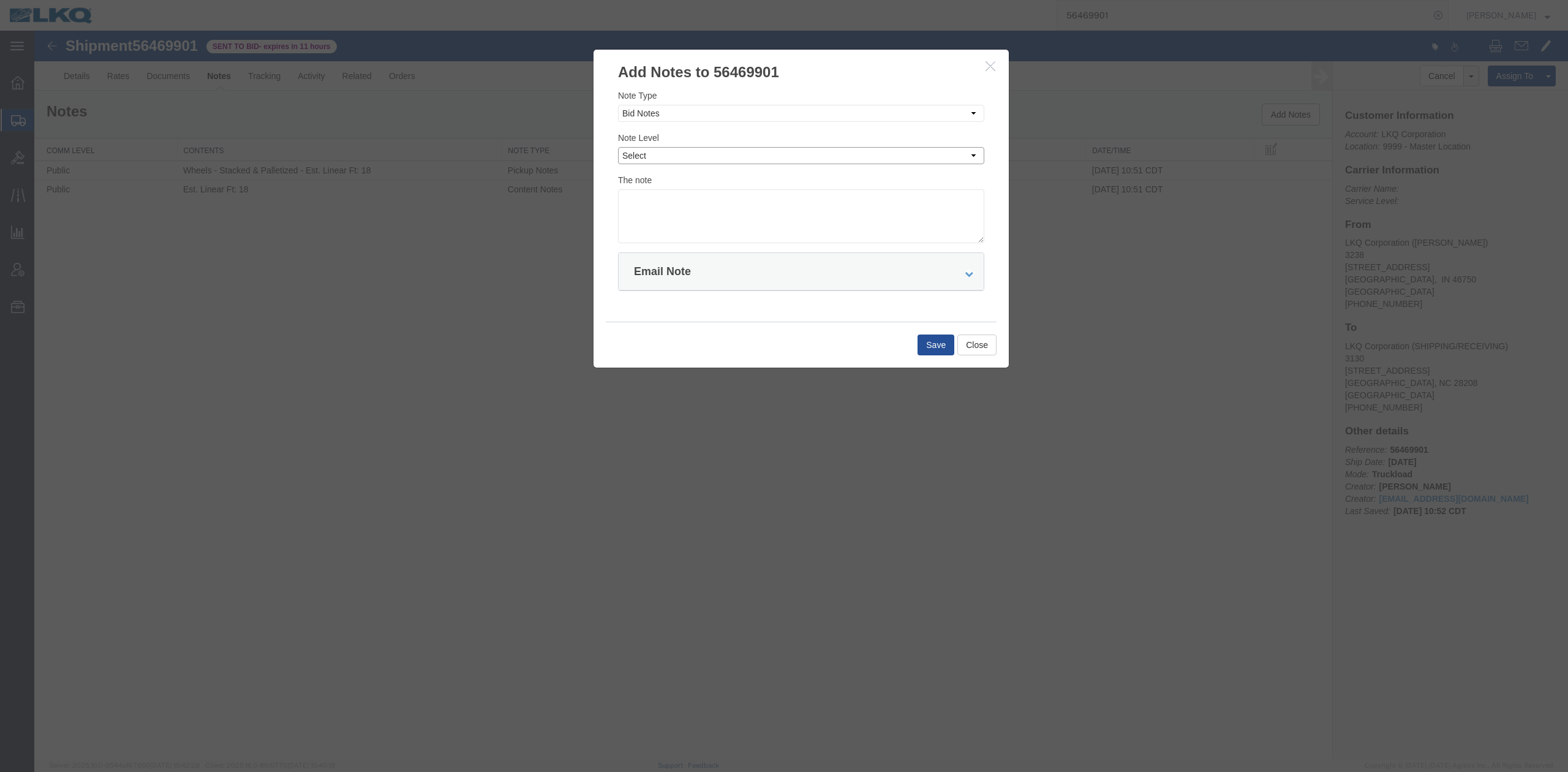
click at [638, 155] on select "Select Private to Account Private to Vendor Public" at bounding box center [801, 156] width 366 height 17
select select "PRIVATE_TO_ACCOUNT"
click at [618, 147] on select "Select Private to Account Private to Vendor Public" at bounding box center [801, 156] width 366 height 17
click at [651, 197] on textarea "D" at bounding box center [801, 217] width 366 height 54
type textarea "DAT: $1295"
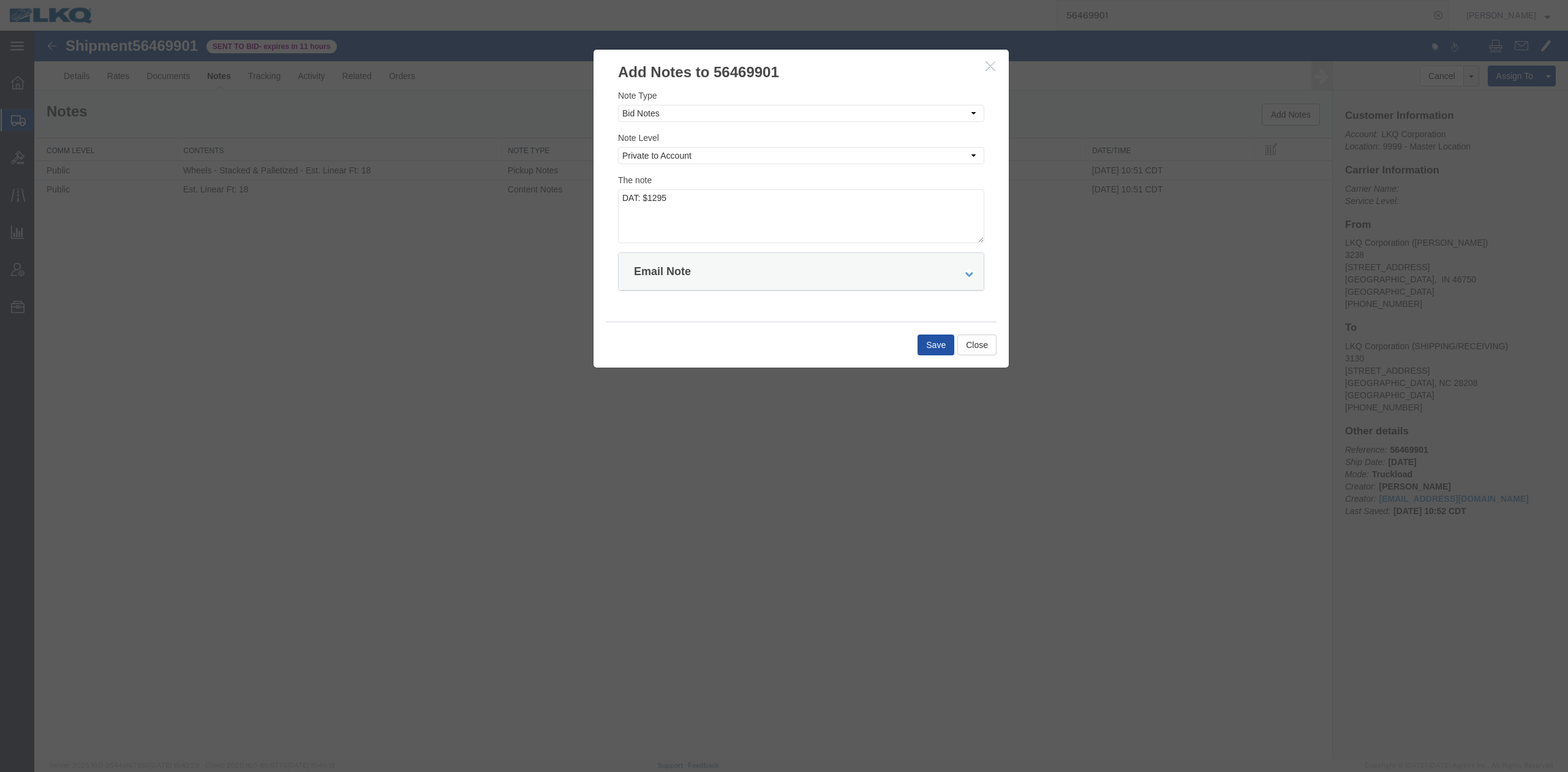
click at [936, 347] on button "Save" at bounding box center [936, 345] width 37 height 21
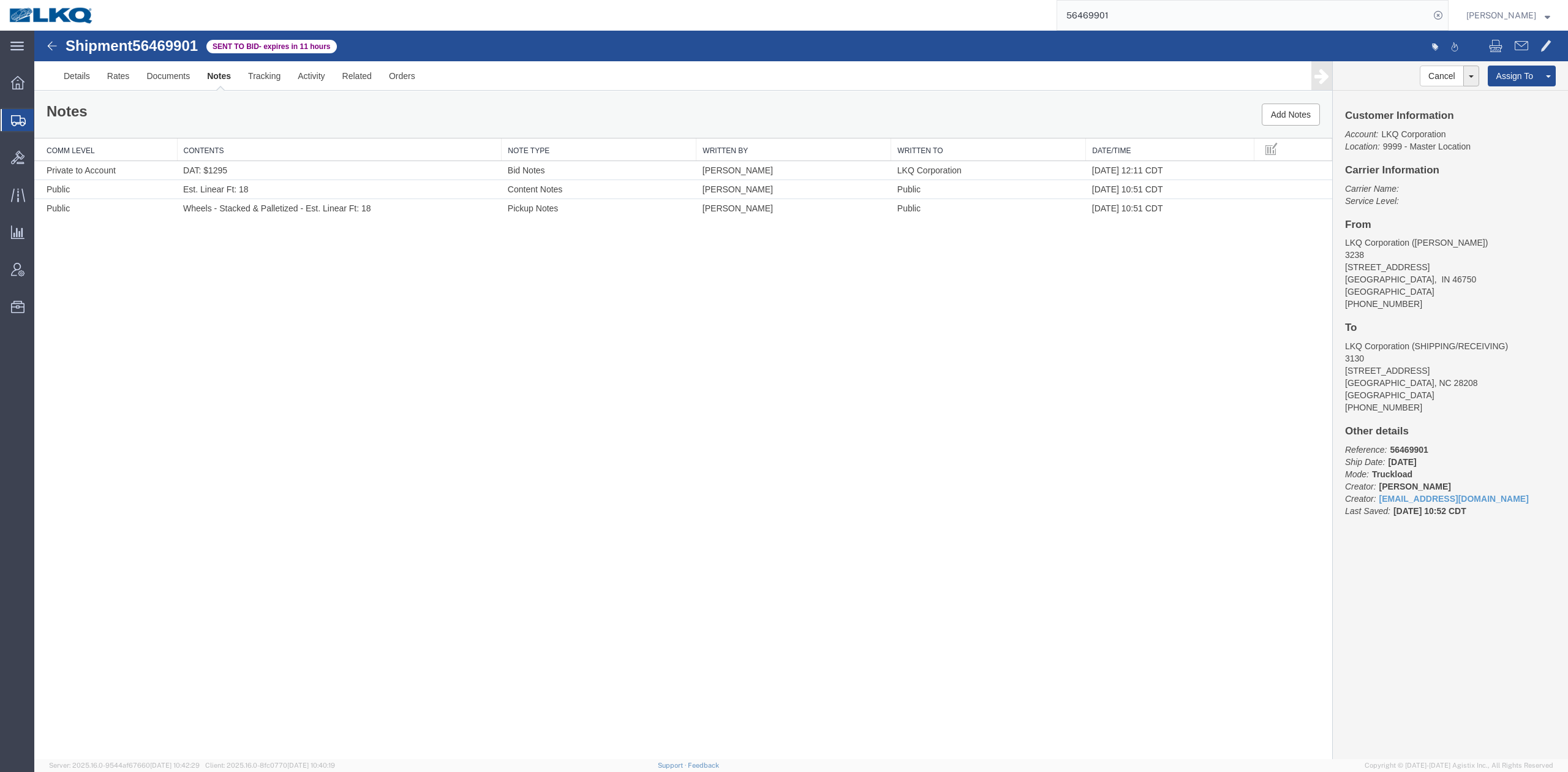
click at [1111, 40] on div at bounding box center [1184, 47] width 766 height 25
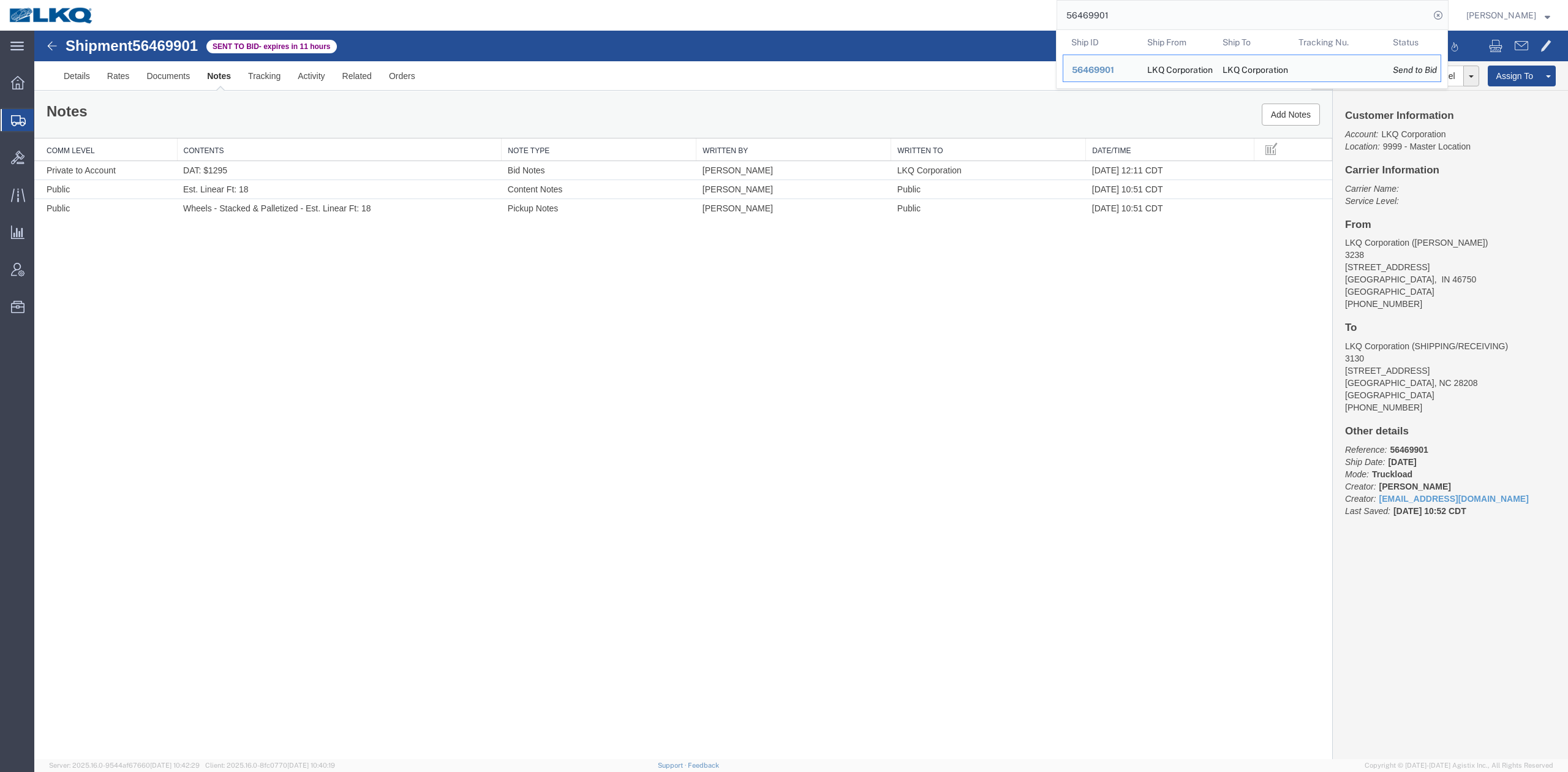
click at [1099, 27] on input "56469901" at bounding box center [1243, 16] width 373 height 30
paste input "53880"
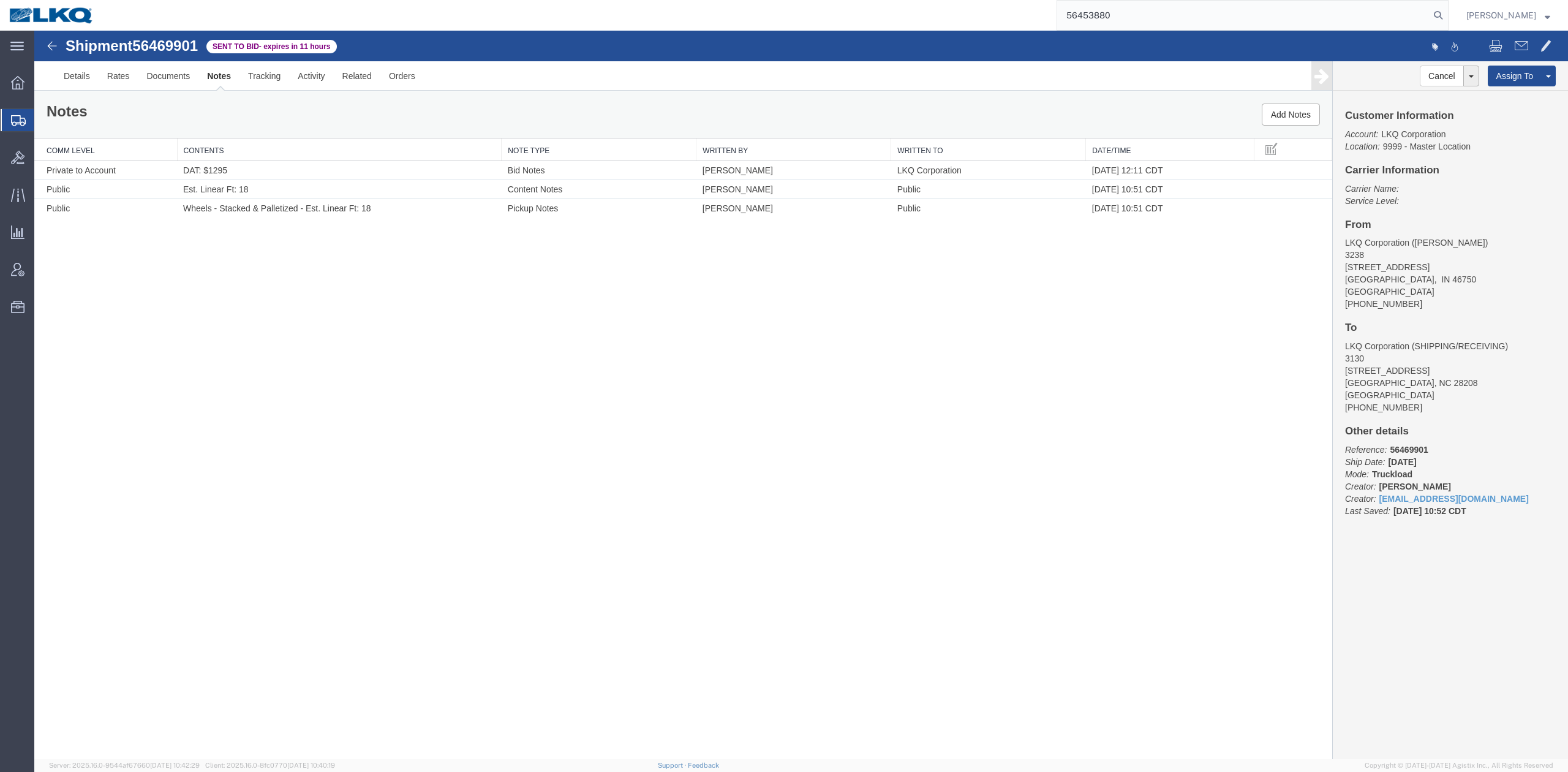
drag, startPoint x: 1466, startPoint y: 20, endPoint x: 1449, endPoint y: 25, distance: 17.7
click at [1448, 18] on form "56453880" at bounding box center [1253, 15] width 392 height 30
click at [1447, 20] on icon at bounding box center [1438, 16] width 17 height 17
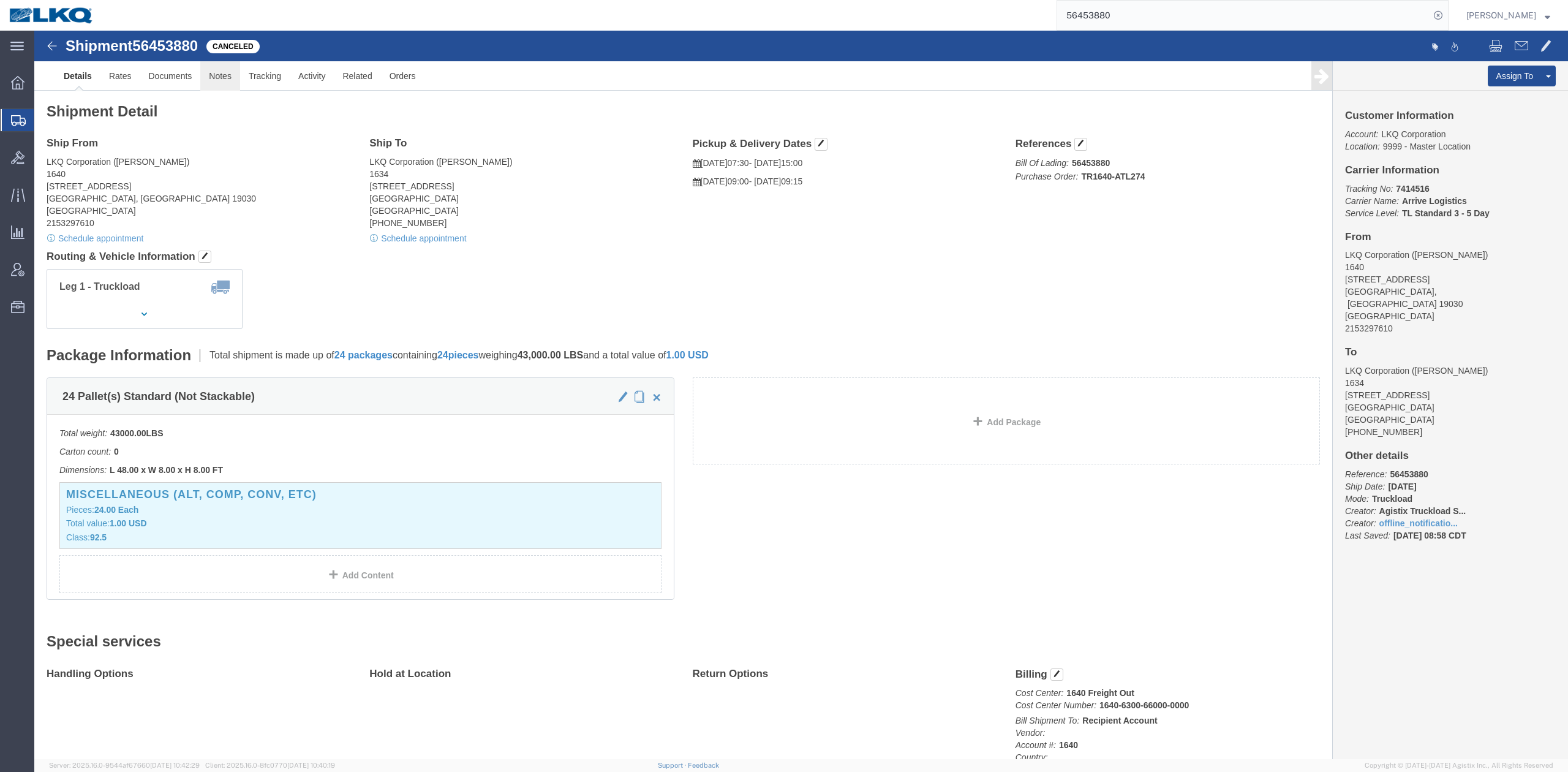
drag, startPoint x: 194, startPoint y: 47, endPoint x: 199, endPoint y: 66, distance: 19.6
click link "Notes"
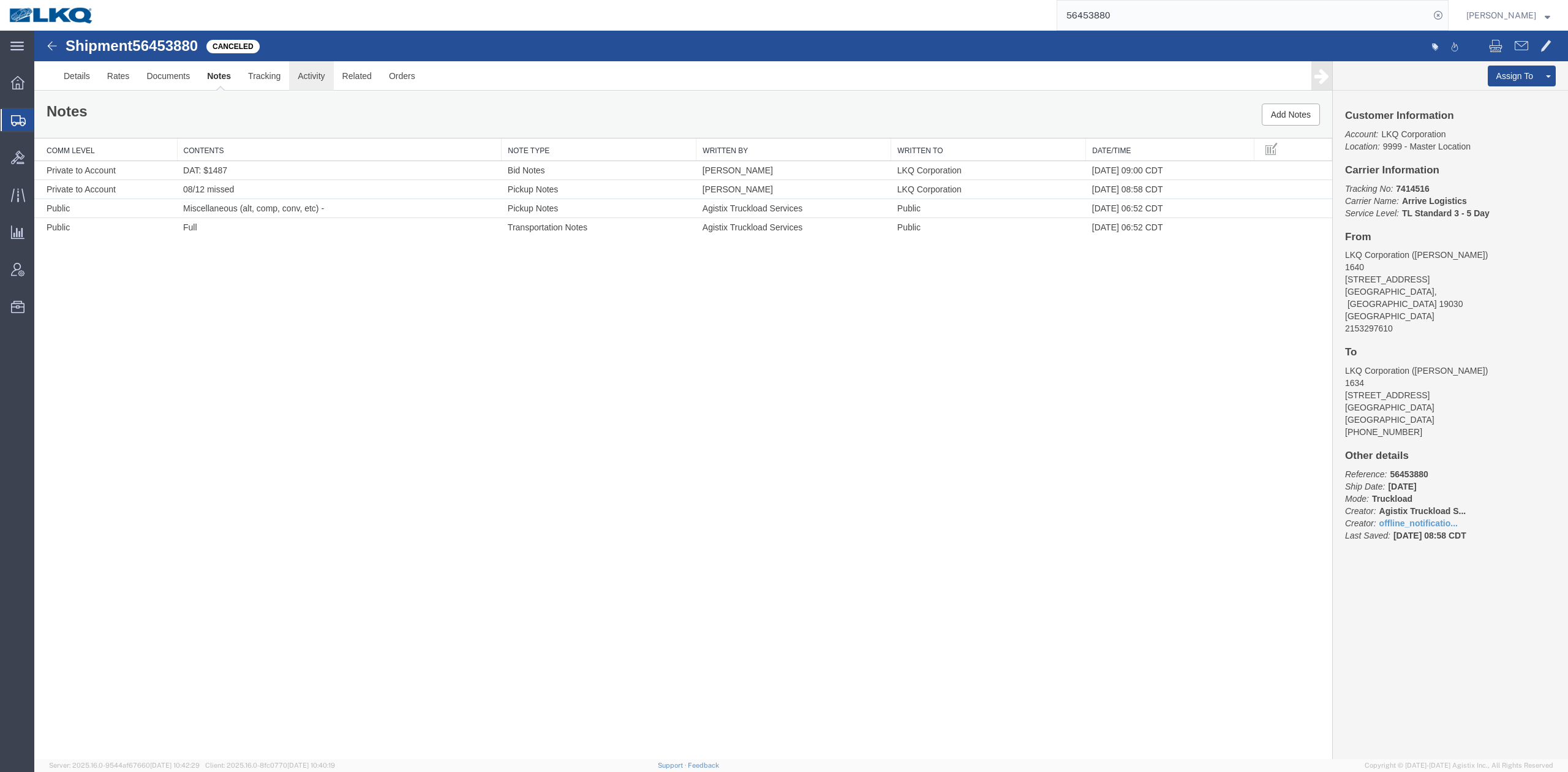
click at [322, 82] on link "Activity" at bounding box center [311, 76] width 44 height 30
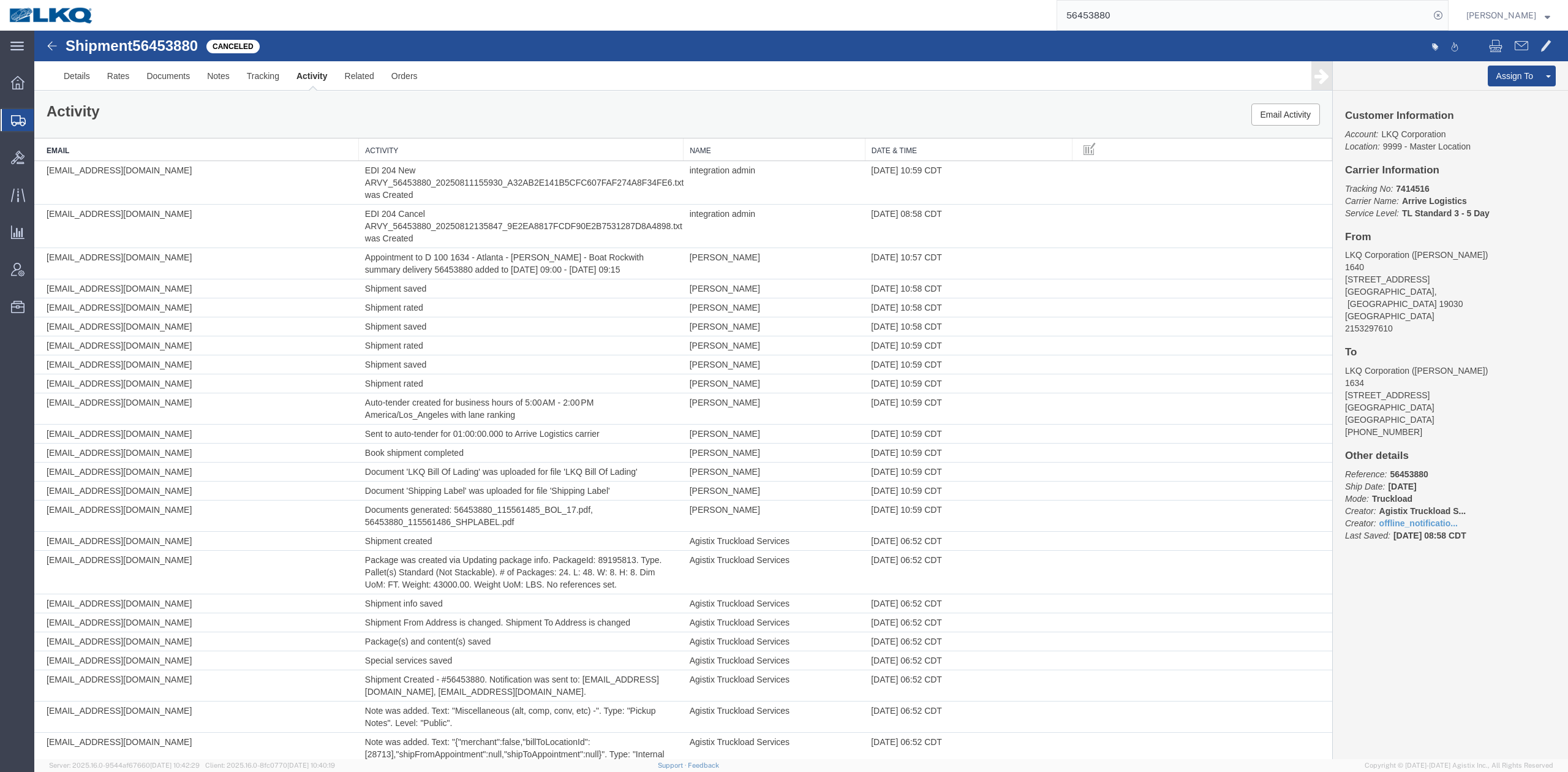
scroll to position [711, 0]
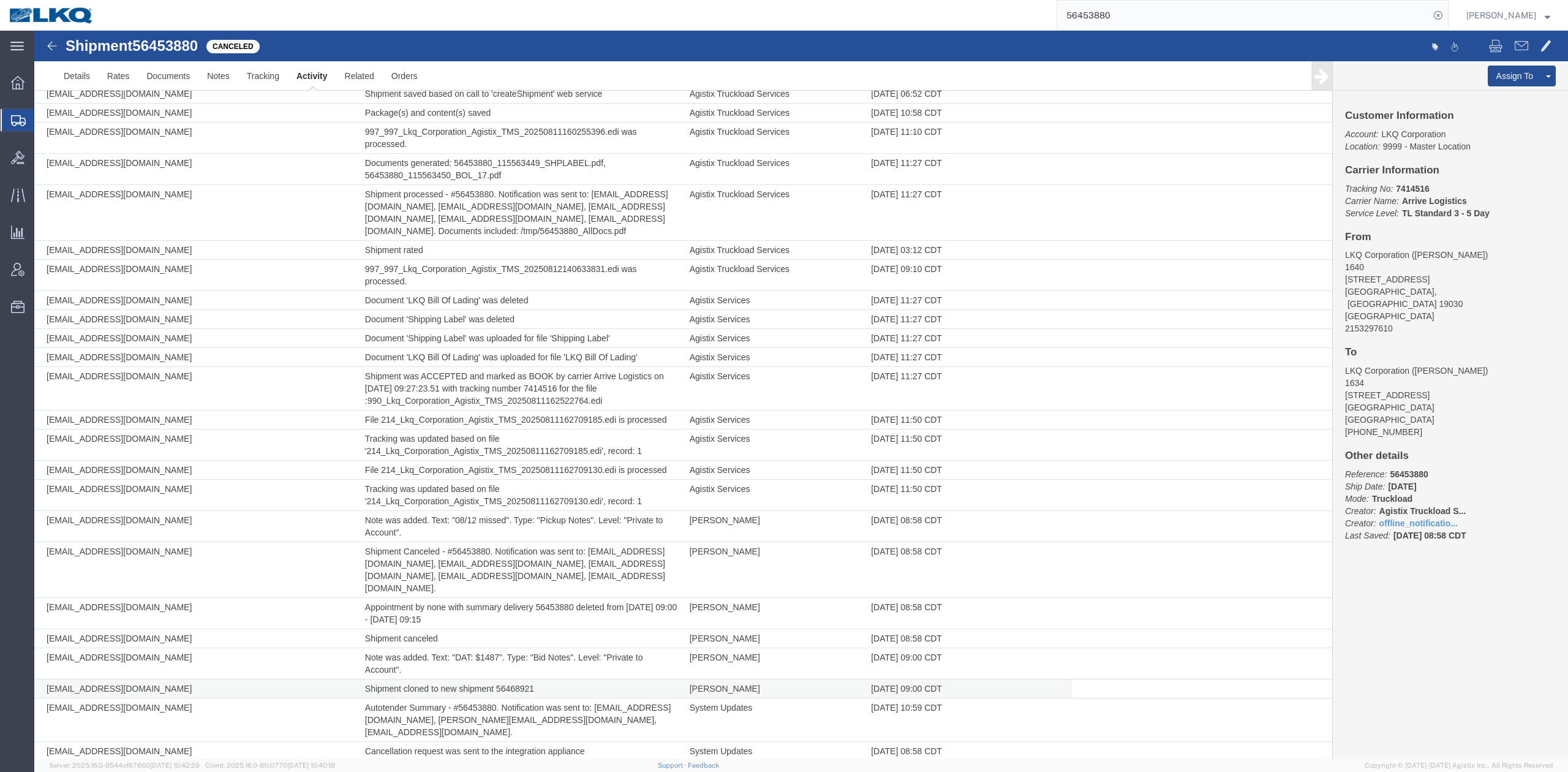
click at [524, 687] on td "Shipment cloned to new shipment 56468921" at bounding box center [521, 689] width 325 height 19
click at [524, 686] on td "Shipment cloned to new shipment 56468921" at bounding box center [521, 689] width 325 height 19
copy td "56468921"
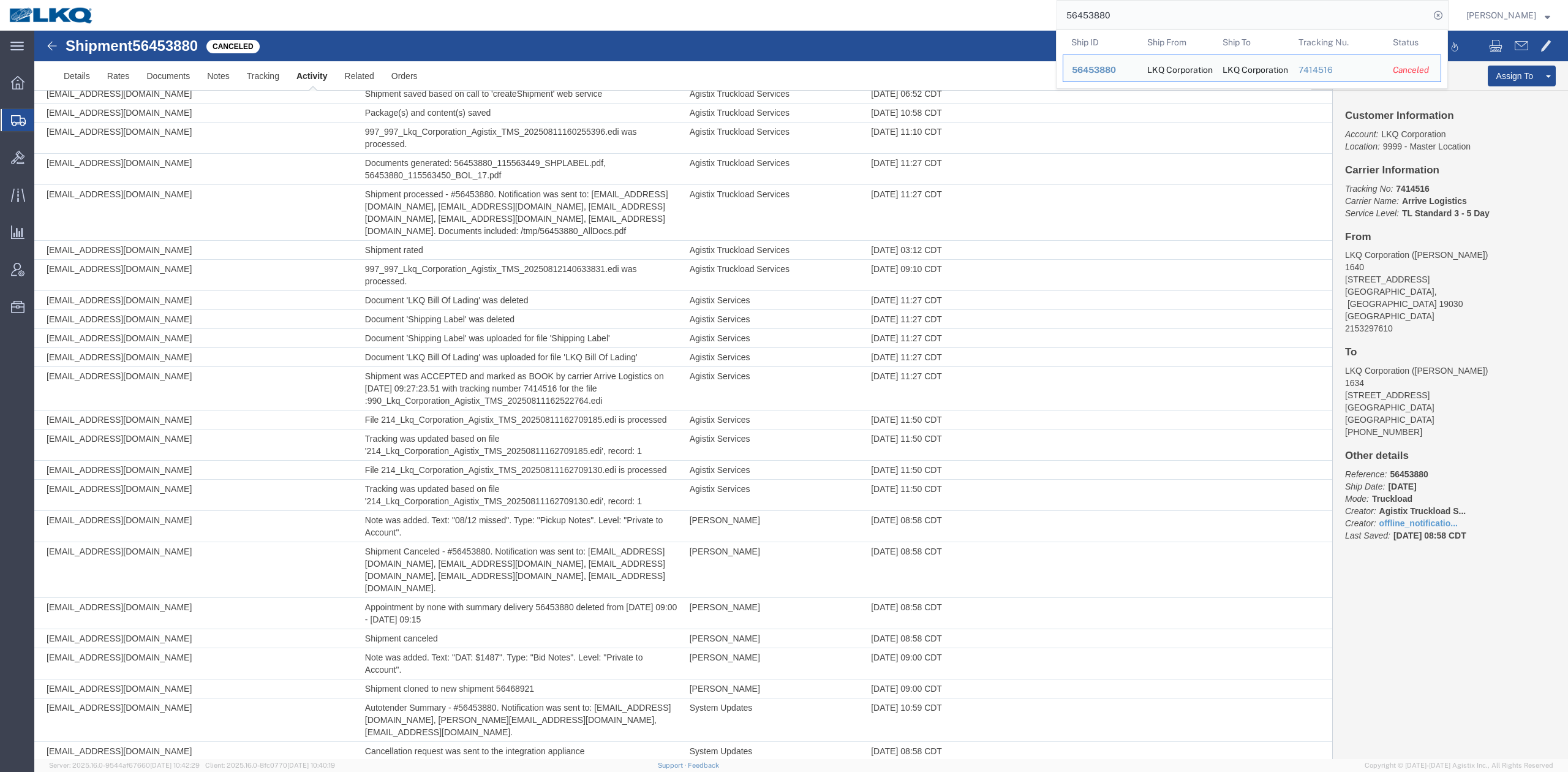
click at [1099, 15] on input "56453880" at bounding box center [1243, 16] width 373 height 30
click at [1099, 13] on input "56453880" at bounding box center [1243, 16] width 373 height 30
paste input "68921"
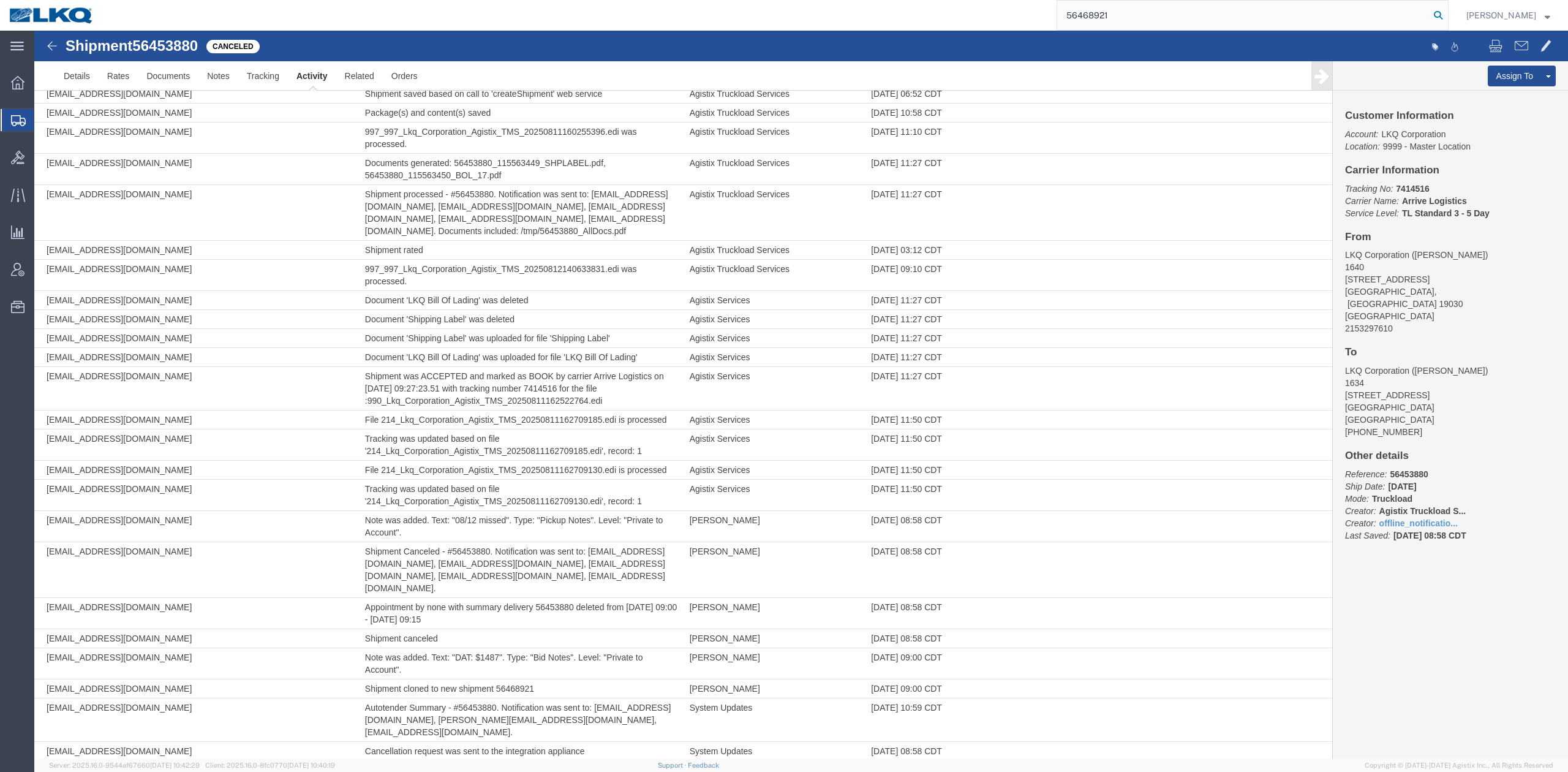
click at [1447, 20] on icon at bounding box center [1438, 16] width 17 height 17
type input "56468921"
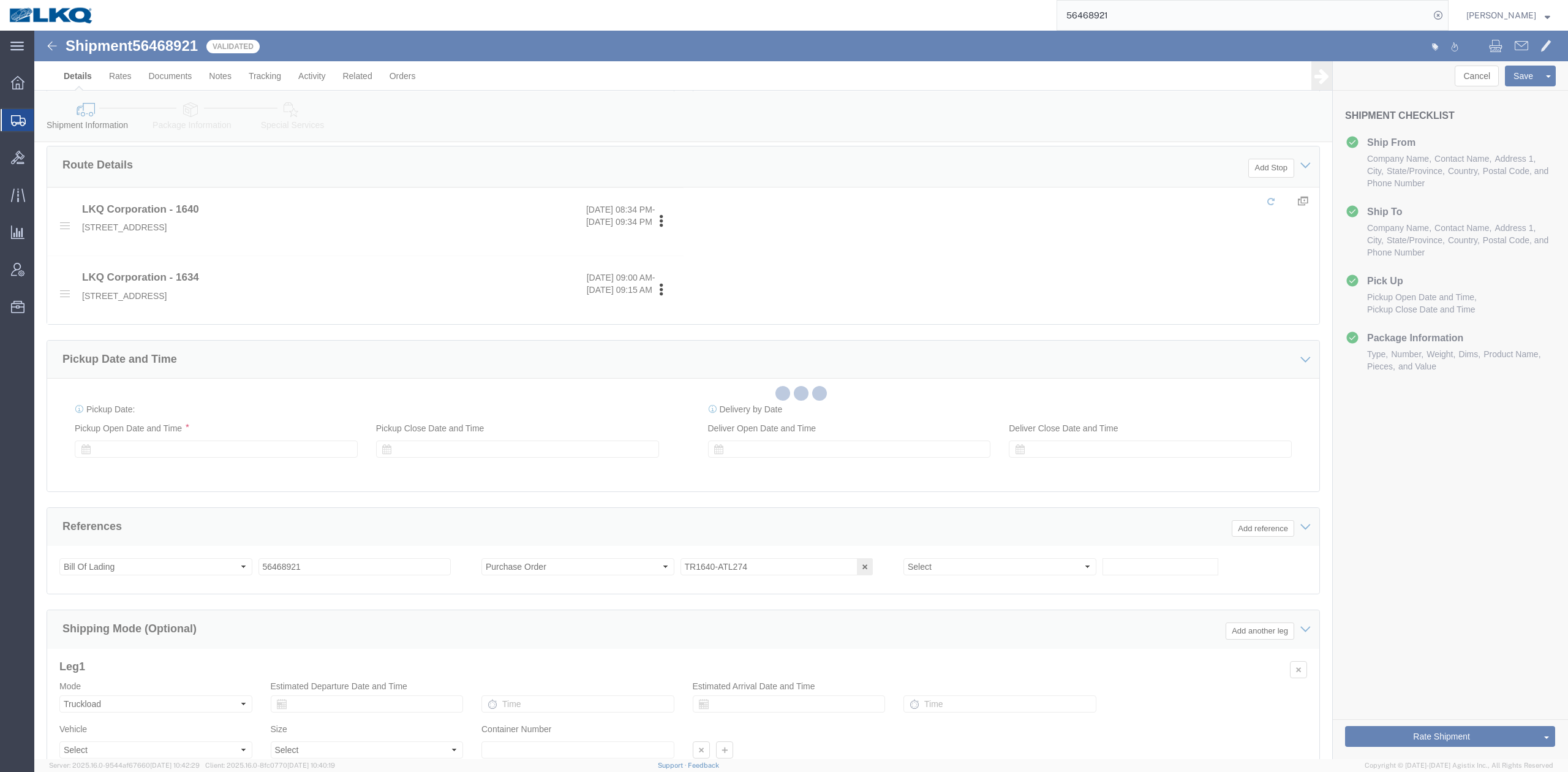
scroll to position [524, 0]
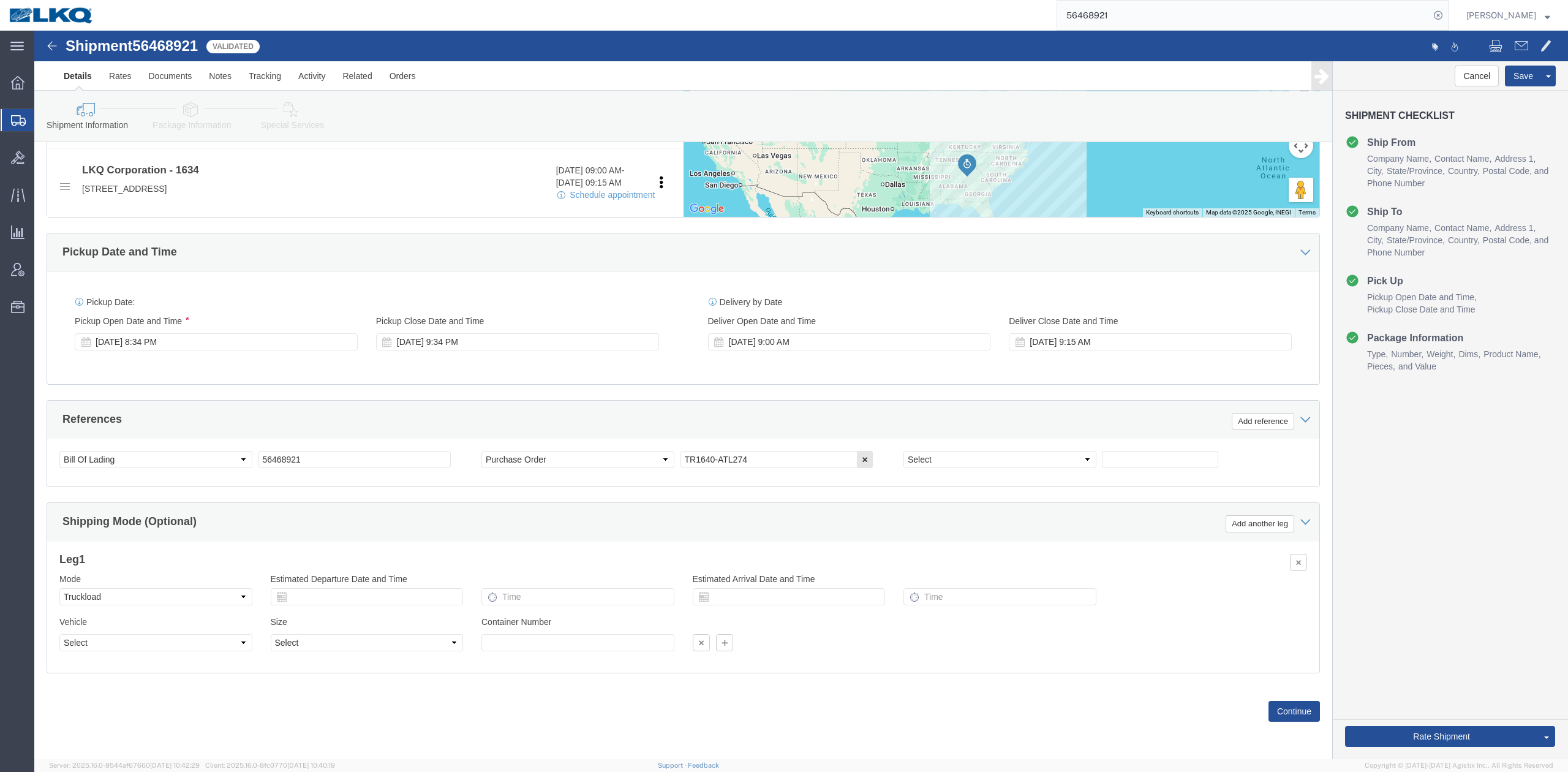
select select "28713"
select select "28712"
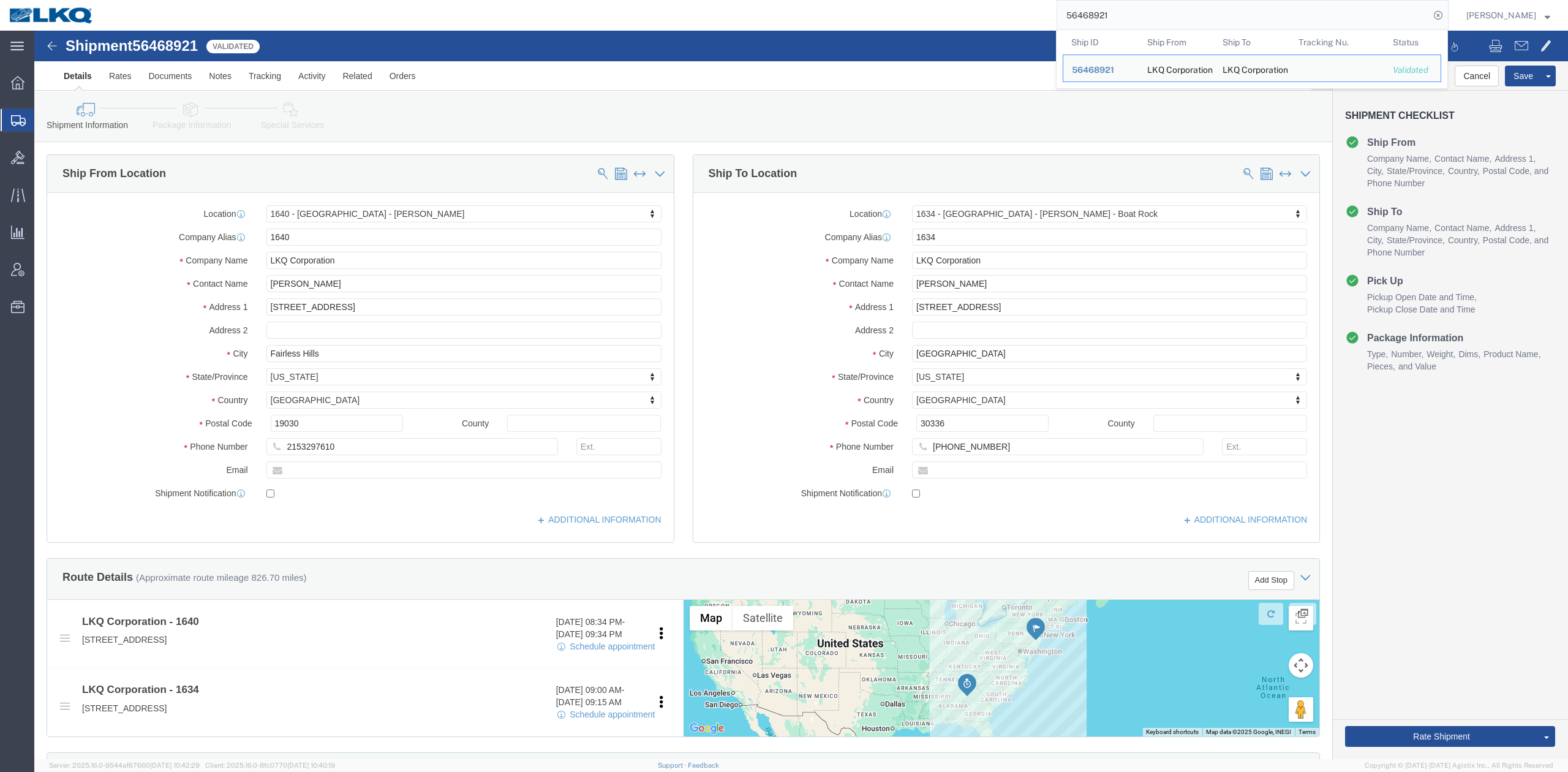
scroll to position [490, 0]
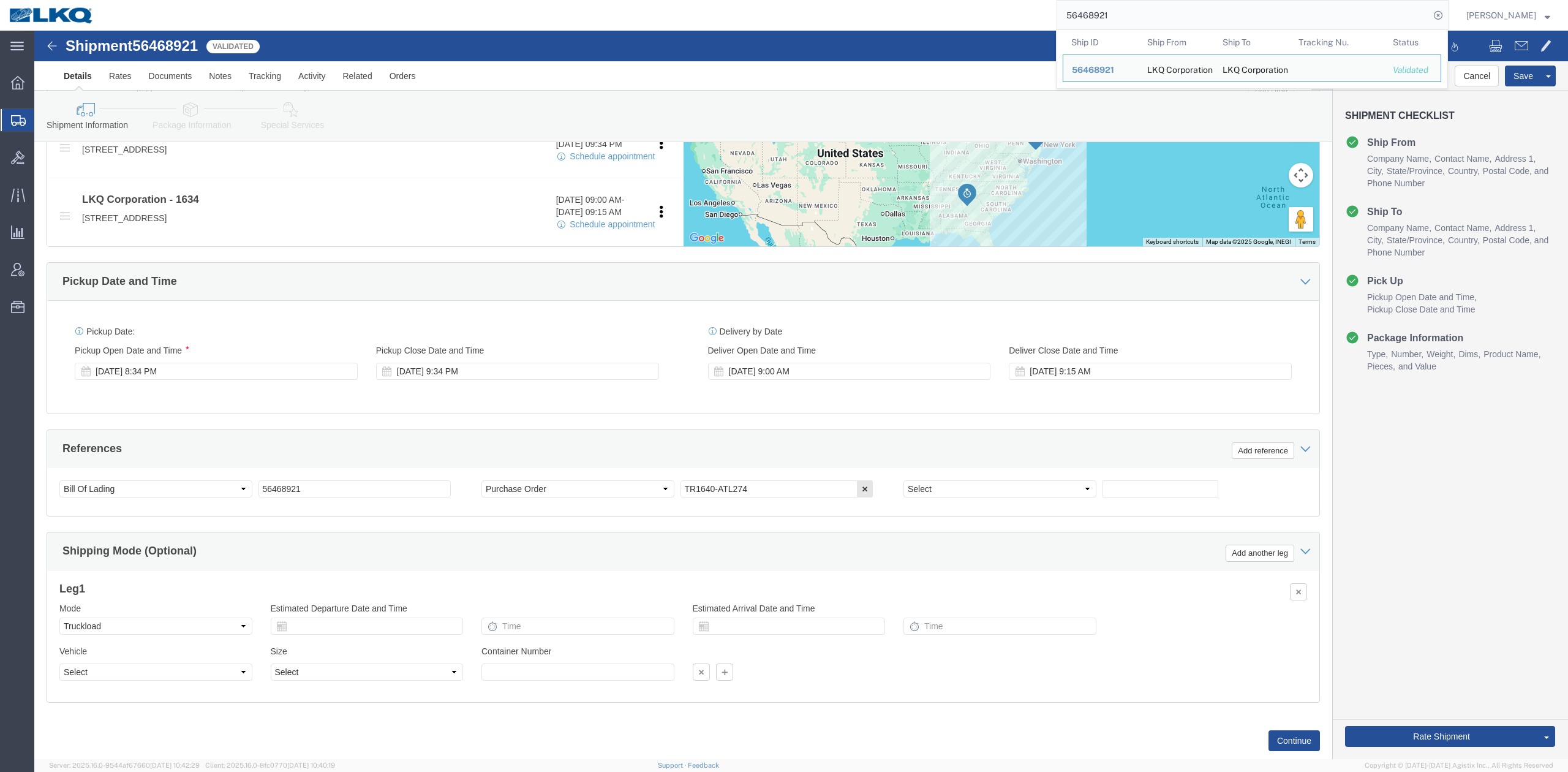
click at [1116, 7] on input "56468921" at bounding box center [1243, 16] width 373 height 30
paste input "361212"
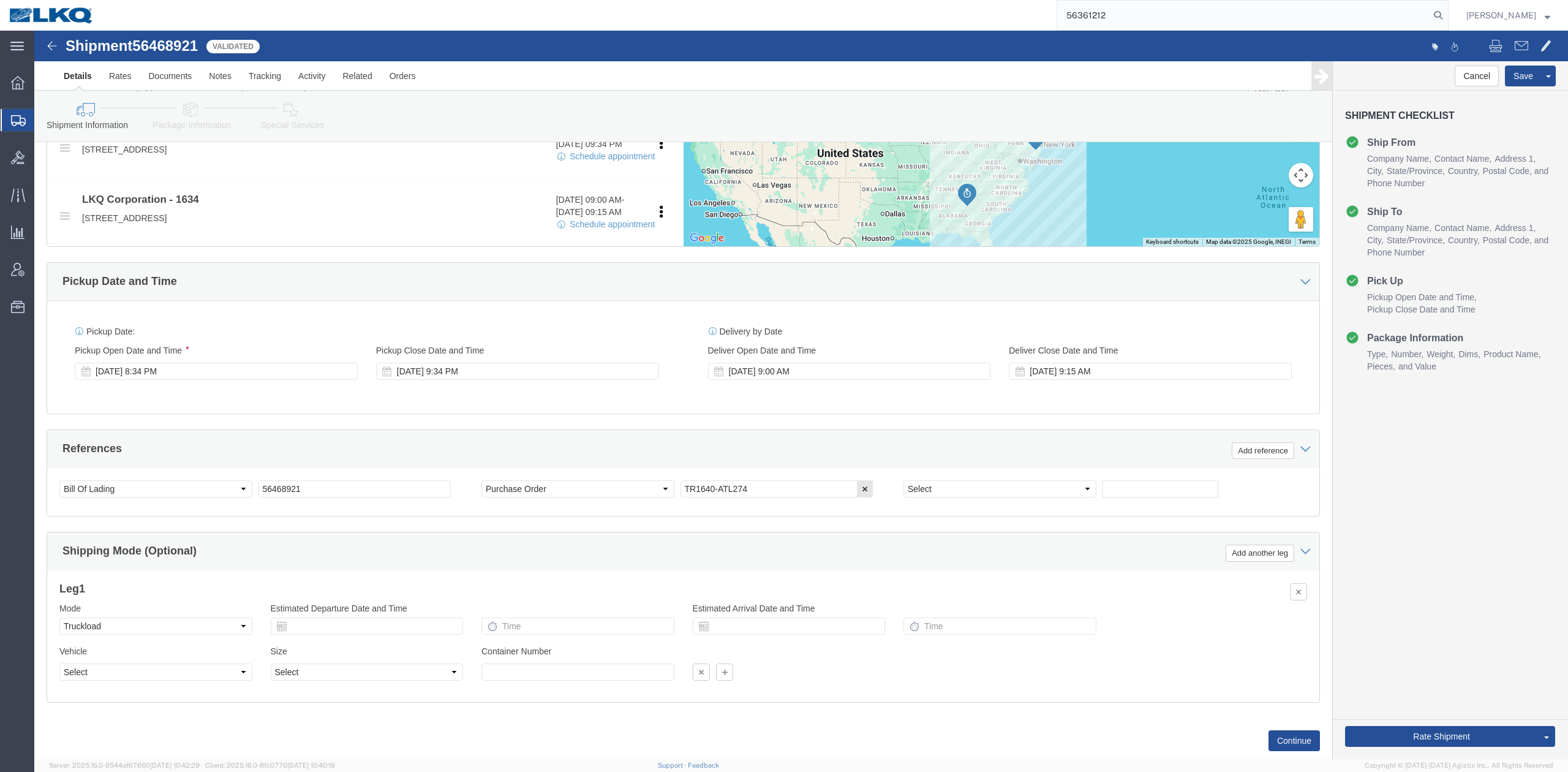
type input "56361212"
click div "Pickup Date and Time"
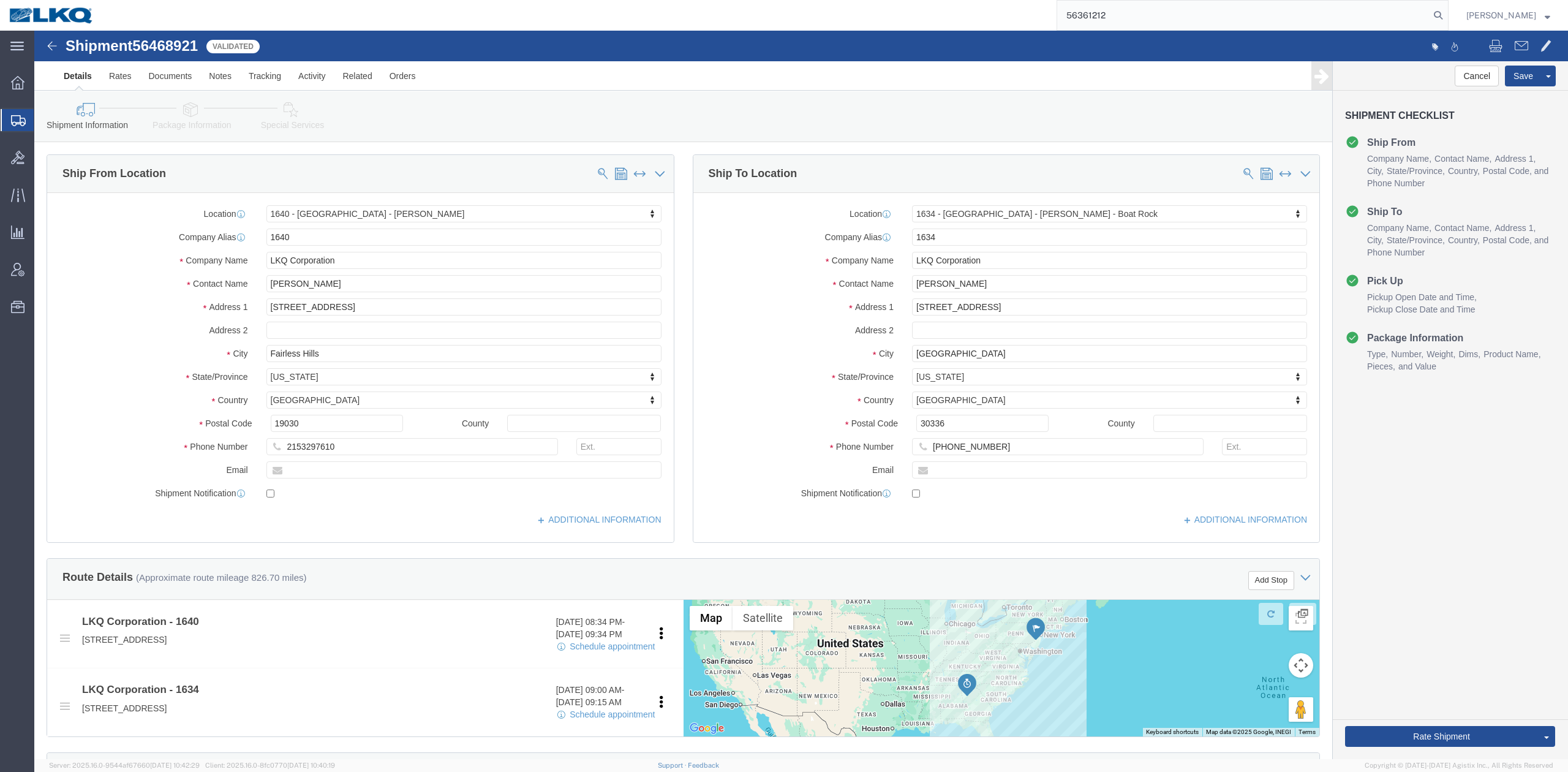
click link "Details"
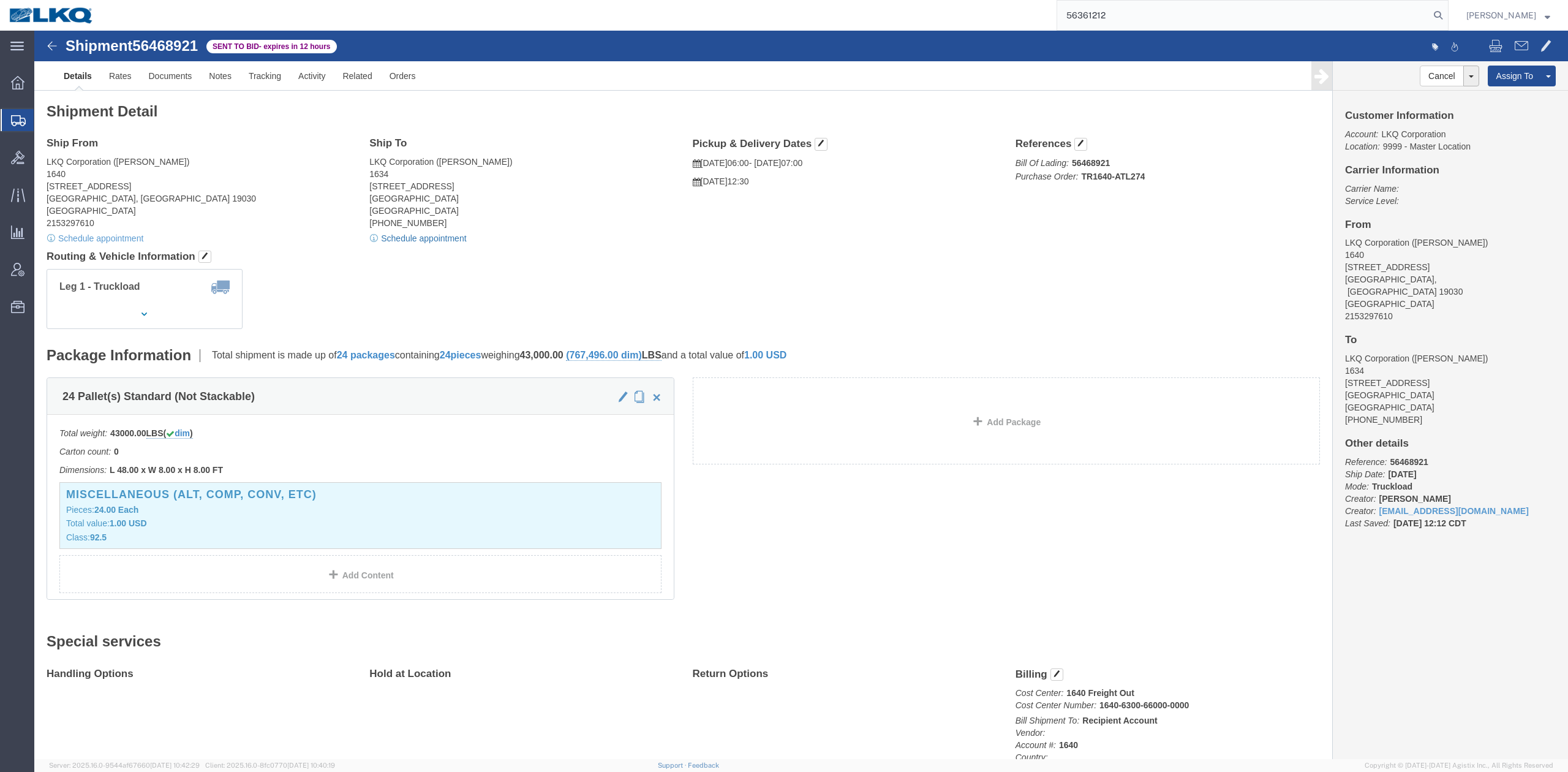
click link "Schedule appointment"
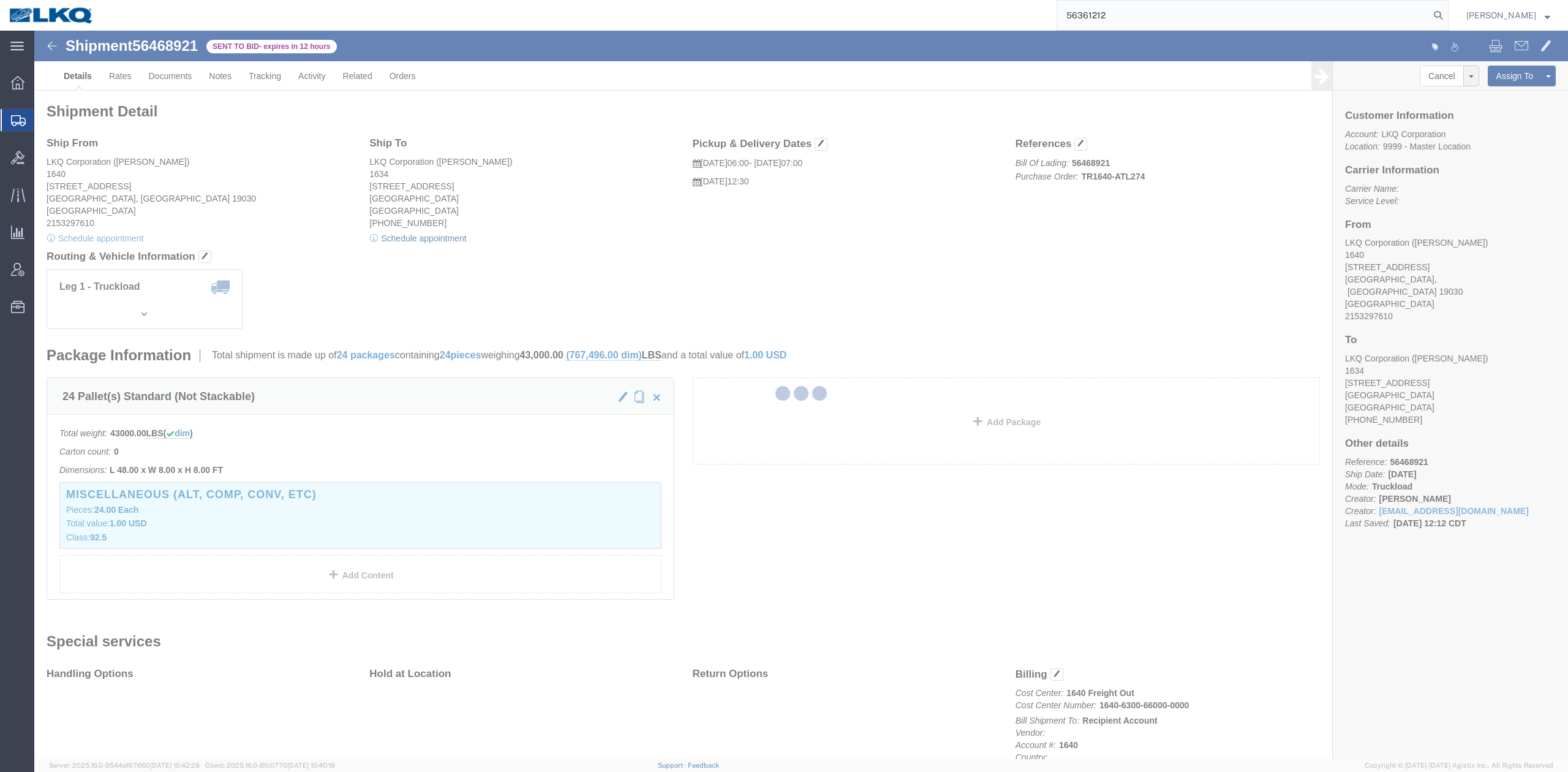
select select
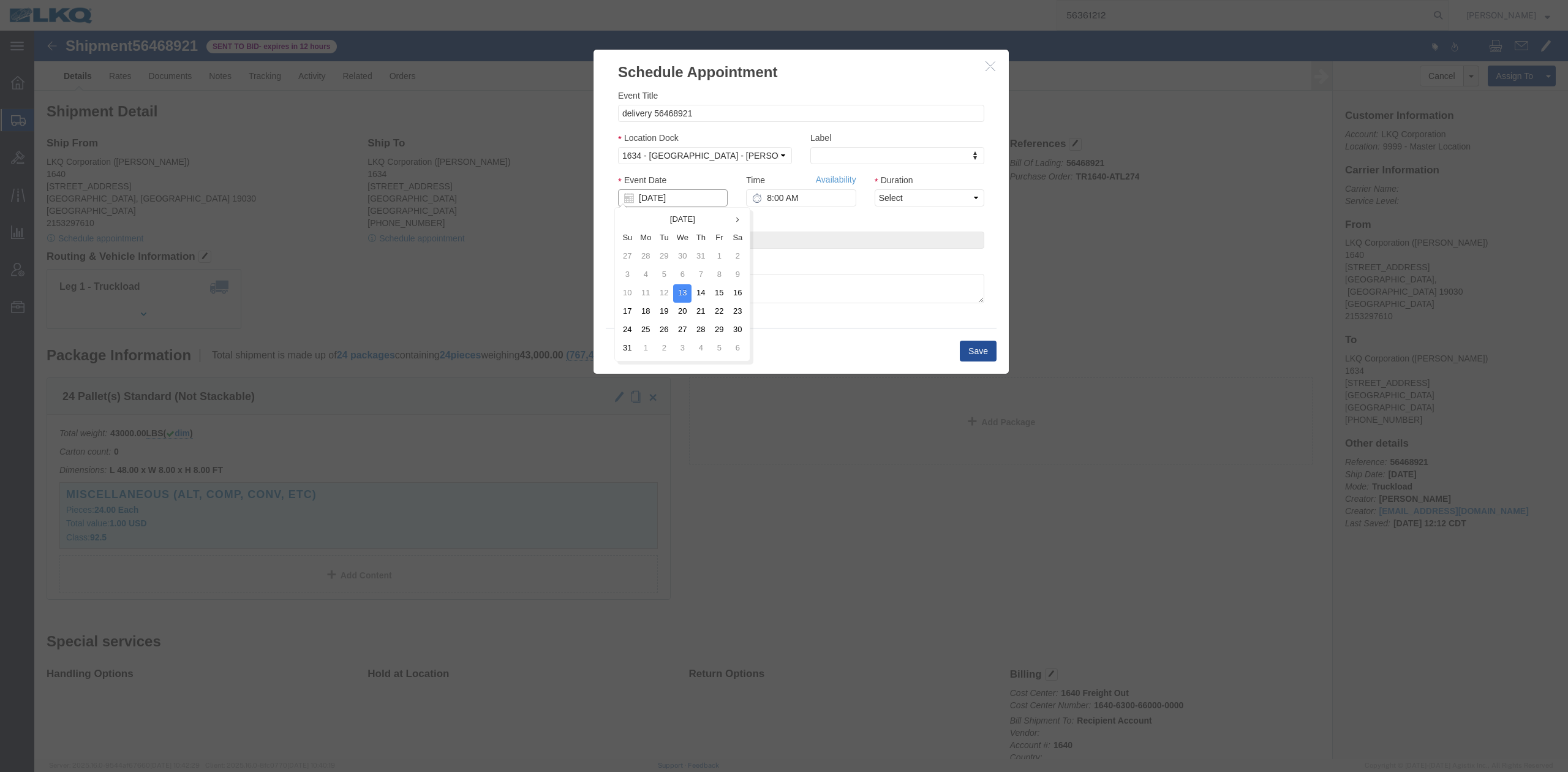
click input "[DATE]"
click td "15"
type input "[DATE]"
drag, startPoint x: 898, startPoint y: 199, endPoint x: 864, endPoint y: 176, distance: 41.0
click select "Select 15 min 30 min 45 min 1 hr 2 hr 3 hr 4 hr"
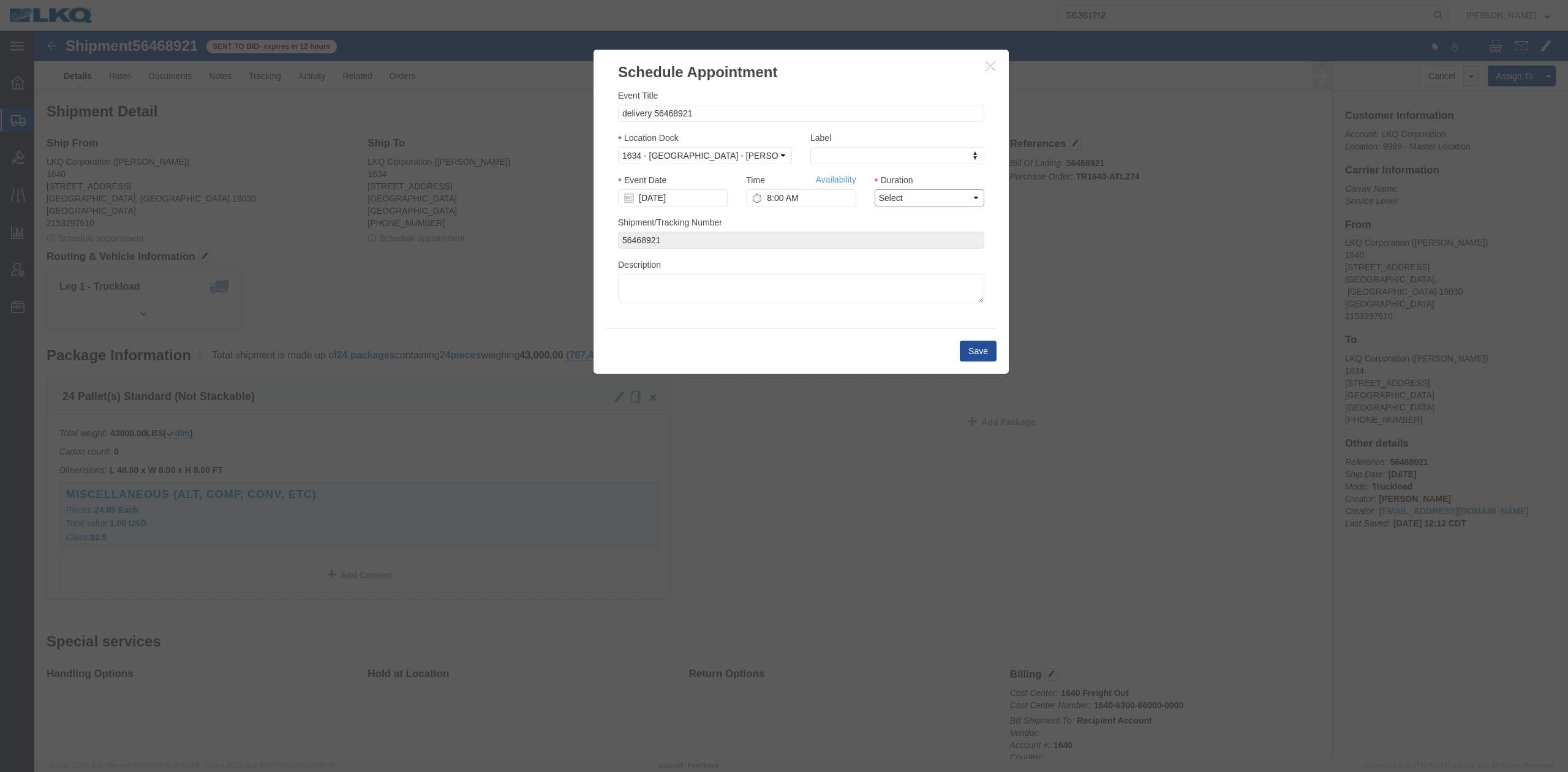
select select "15"
click select "Select 15 min 30 min 45 min 1 hr 2 hr 3 hr 4 hr"
click link "Availability"
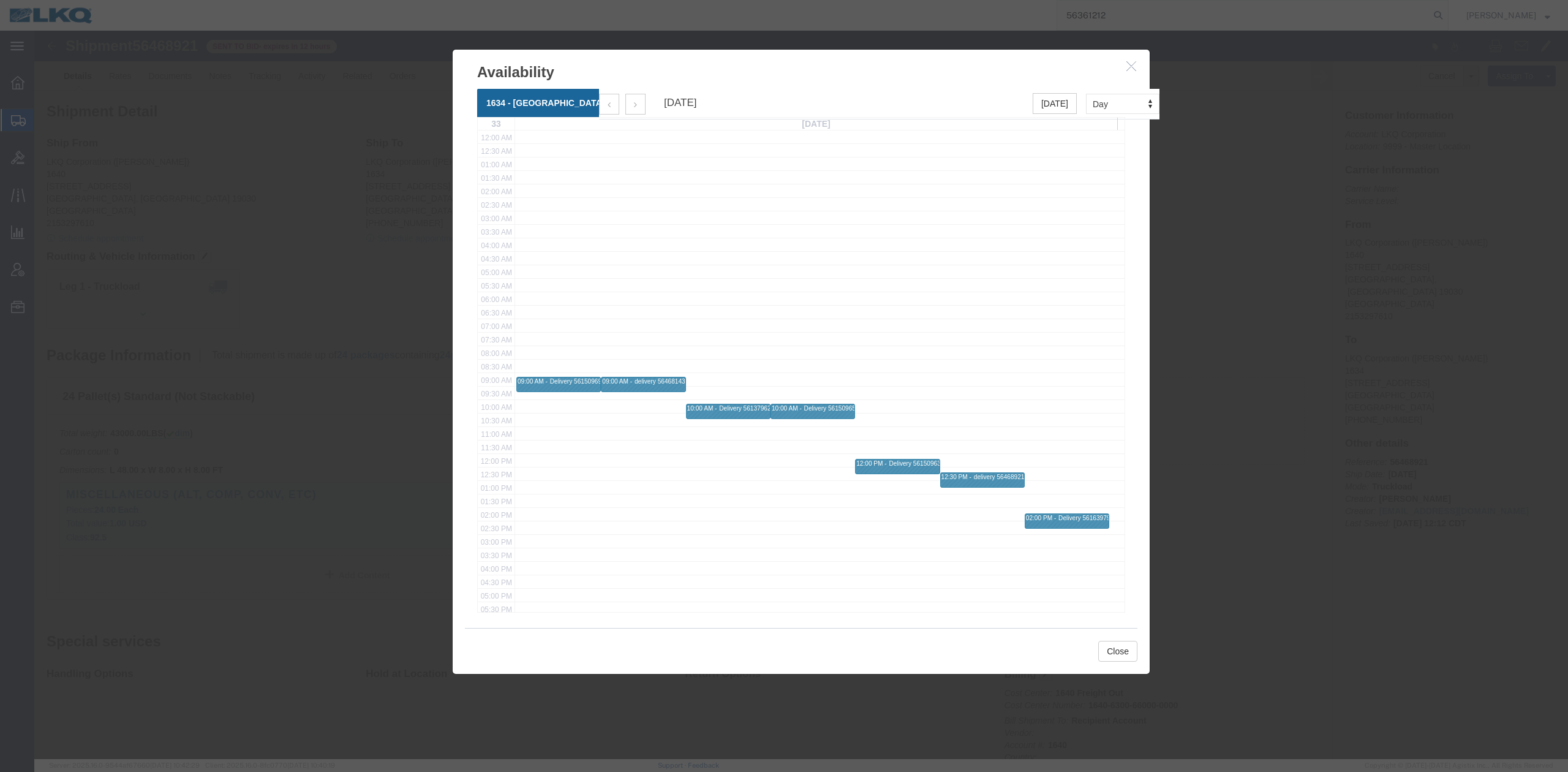
click button "button"
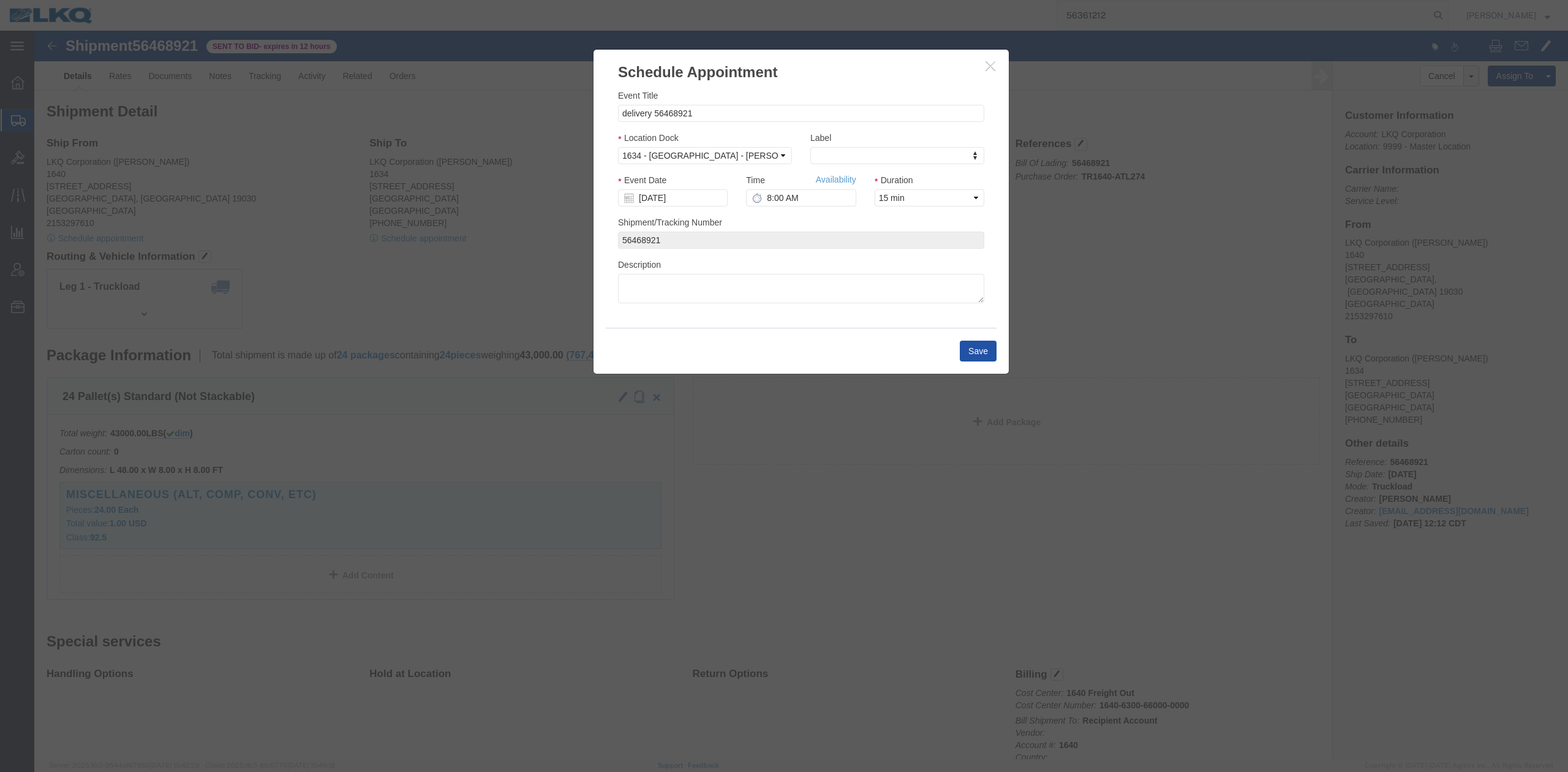
click button "Save"
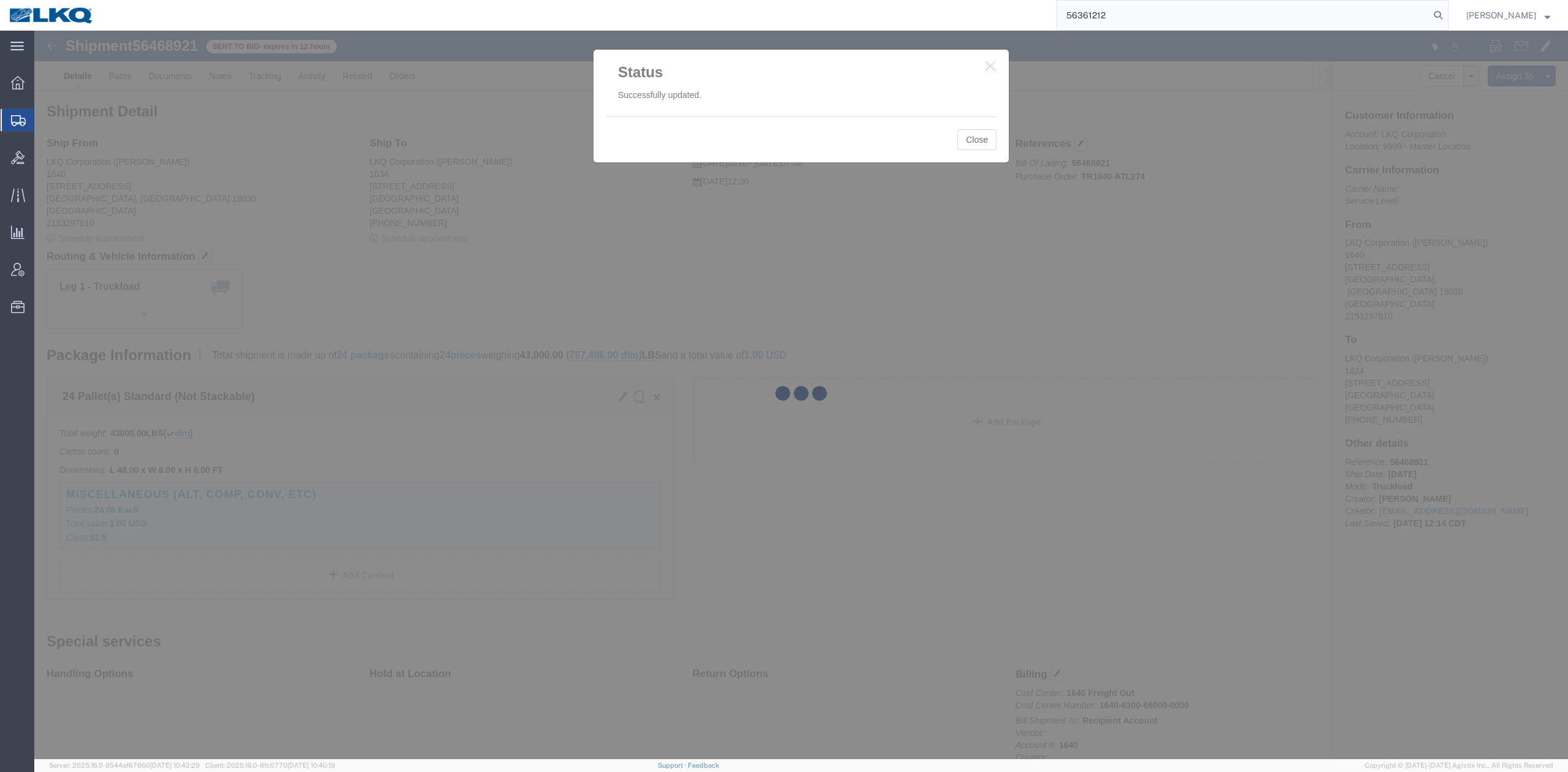
click at [973, 139] on div at bounding box center [801, 395] width 1534 height 729
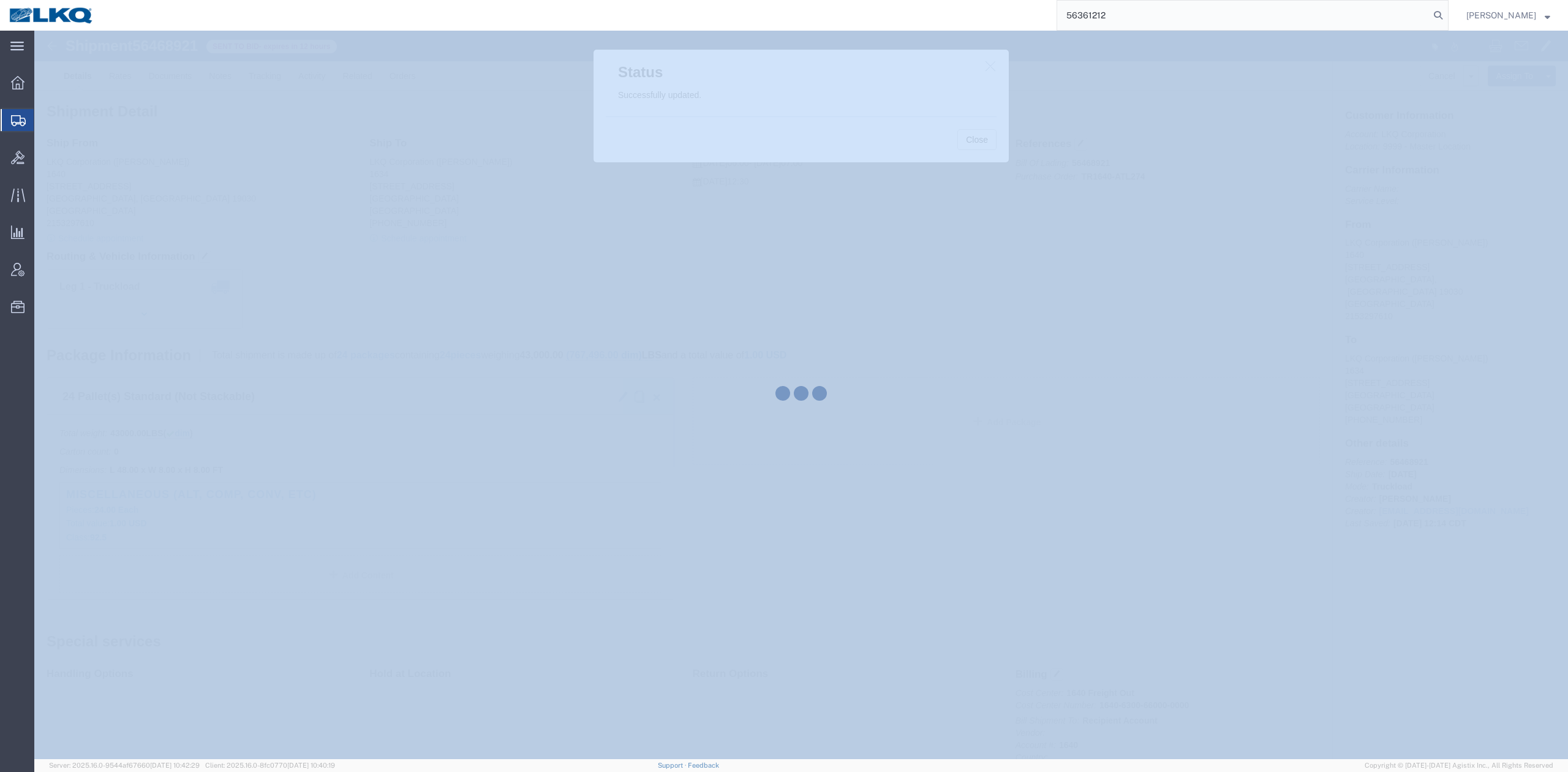
click at [973, 139] on div at bounding box center [801, 395] width 1534 height 729
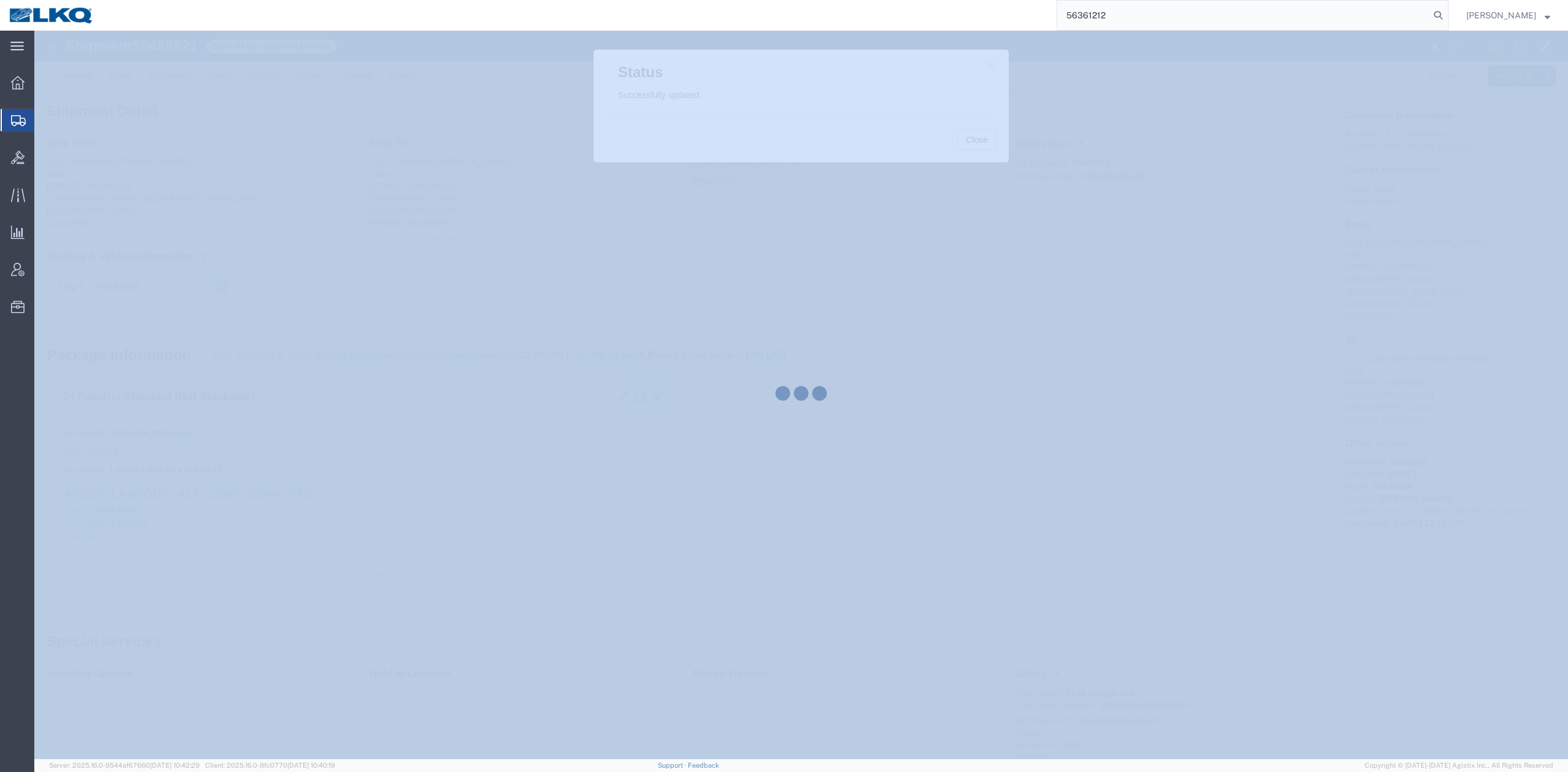
click at [973, 139] on div at bounding box center [801, 395] width 1534 height 729
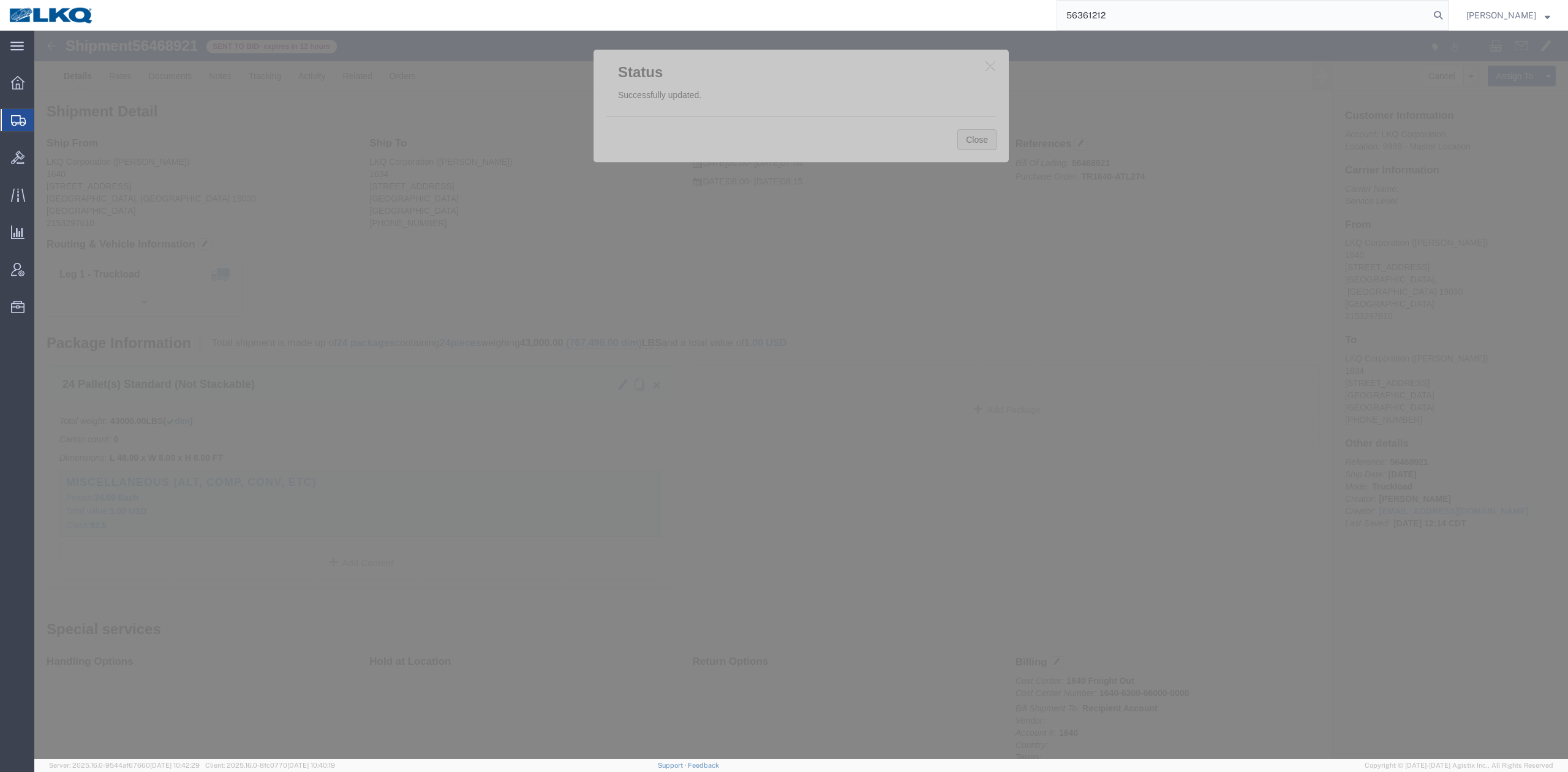
click button "Close"
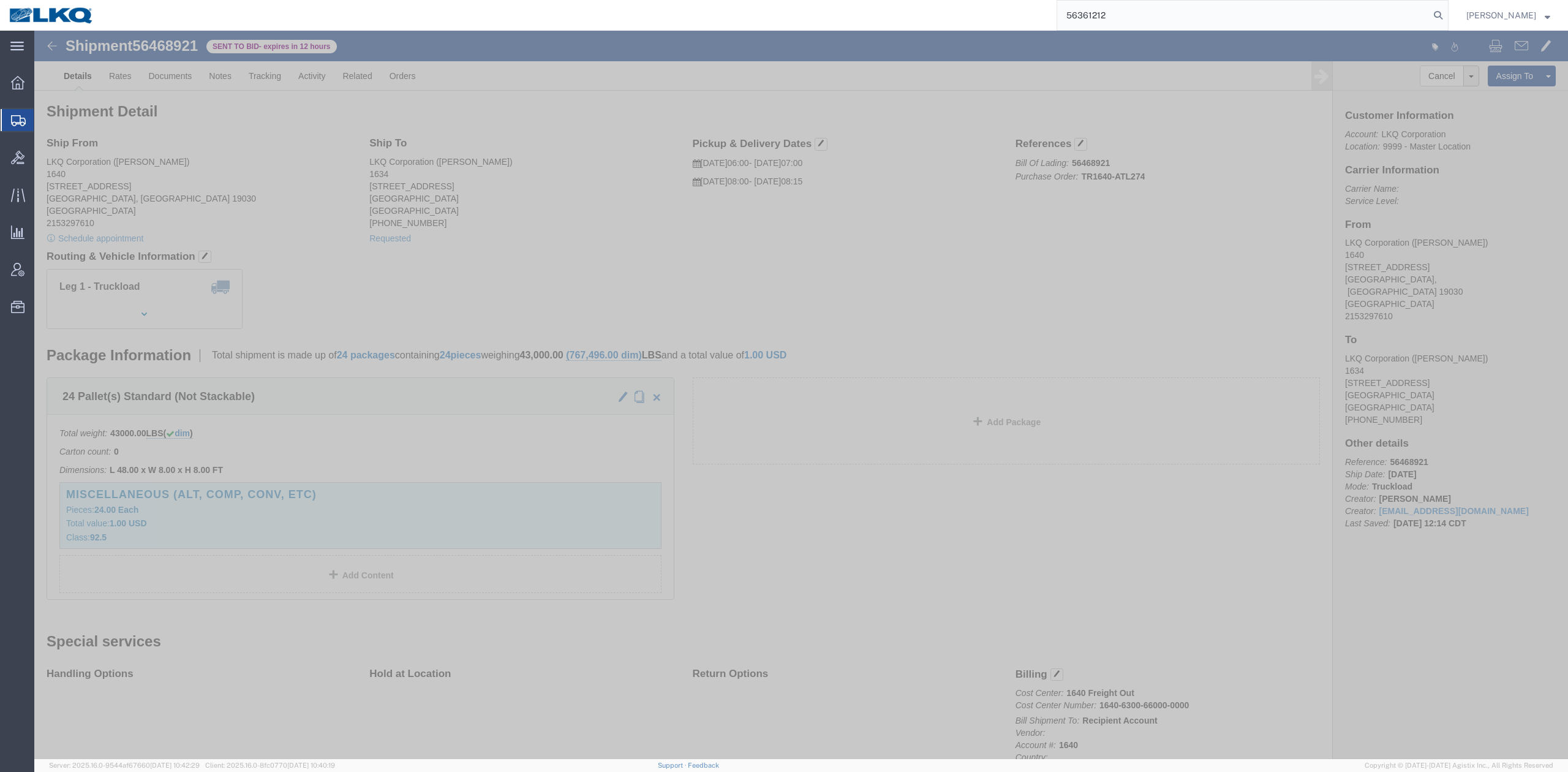
click div "Ship From LKQ Corporation ([PERSON_NAME]) [STREET_ADDRESS] 2153297610 Schedule …"
click button "button"
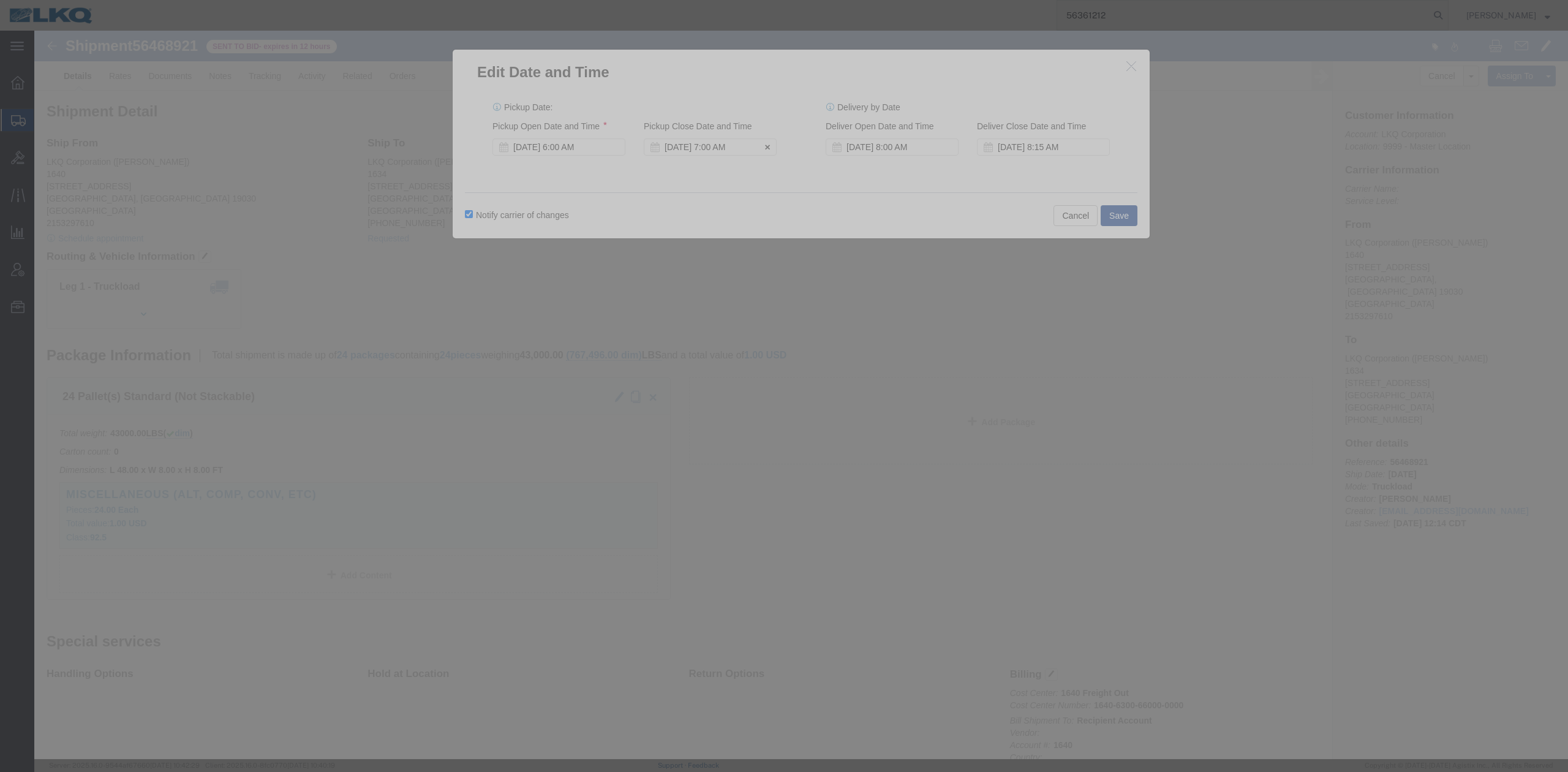
click div "[DATE] 7:00 AM"
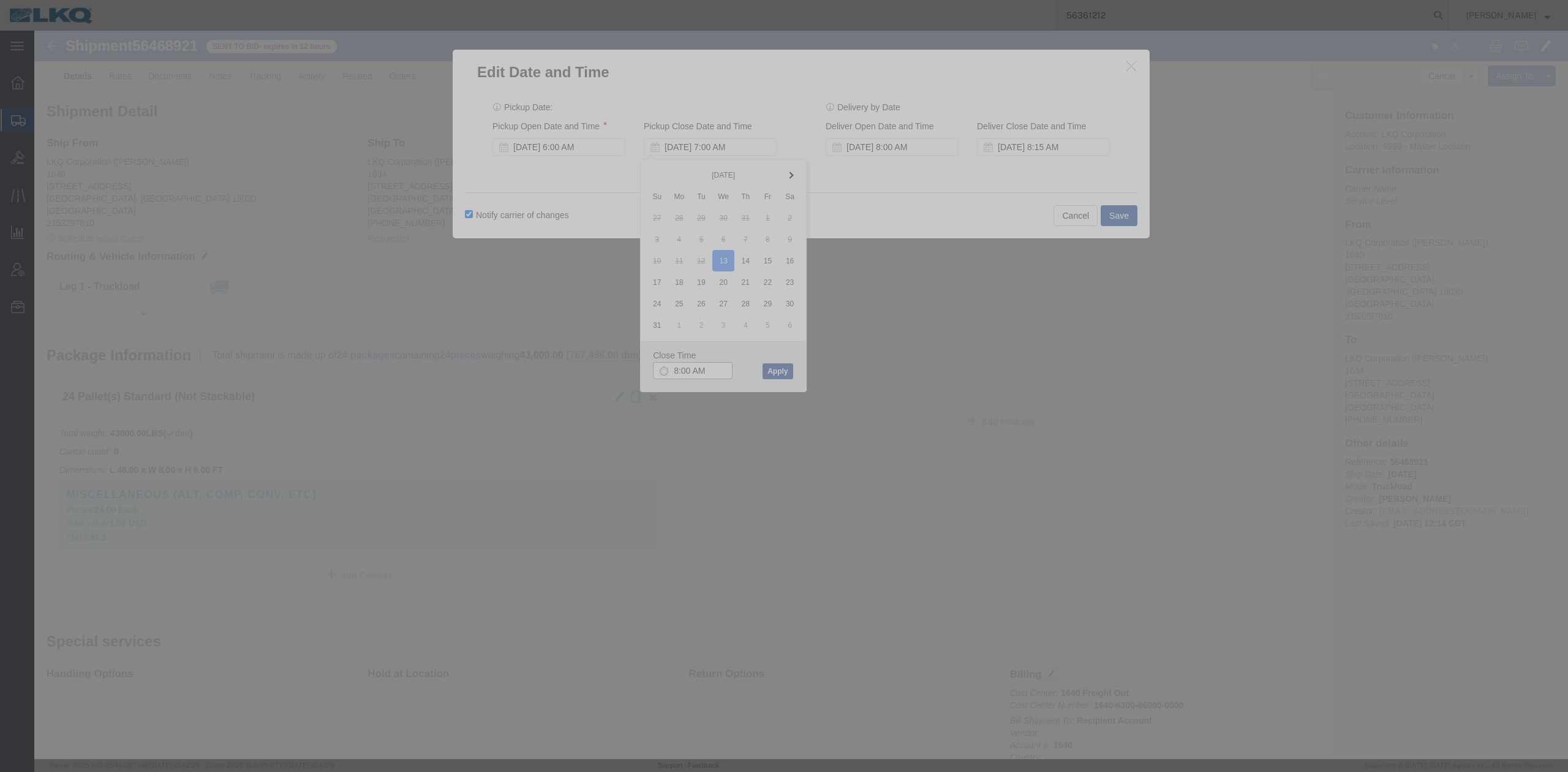
type input "9:00 AM"
click button "Apply"
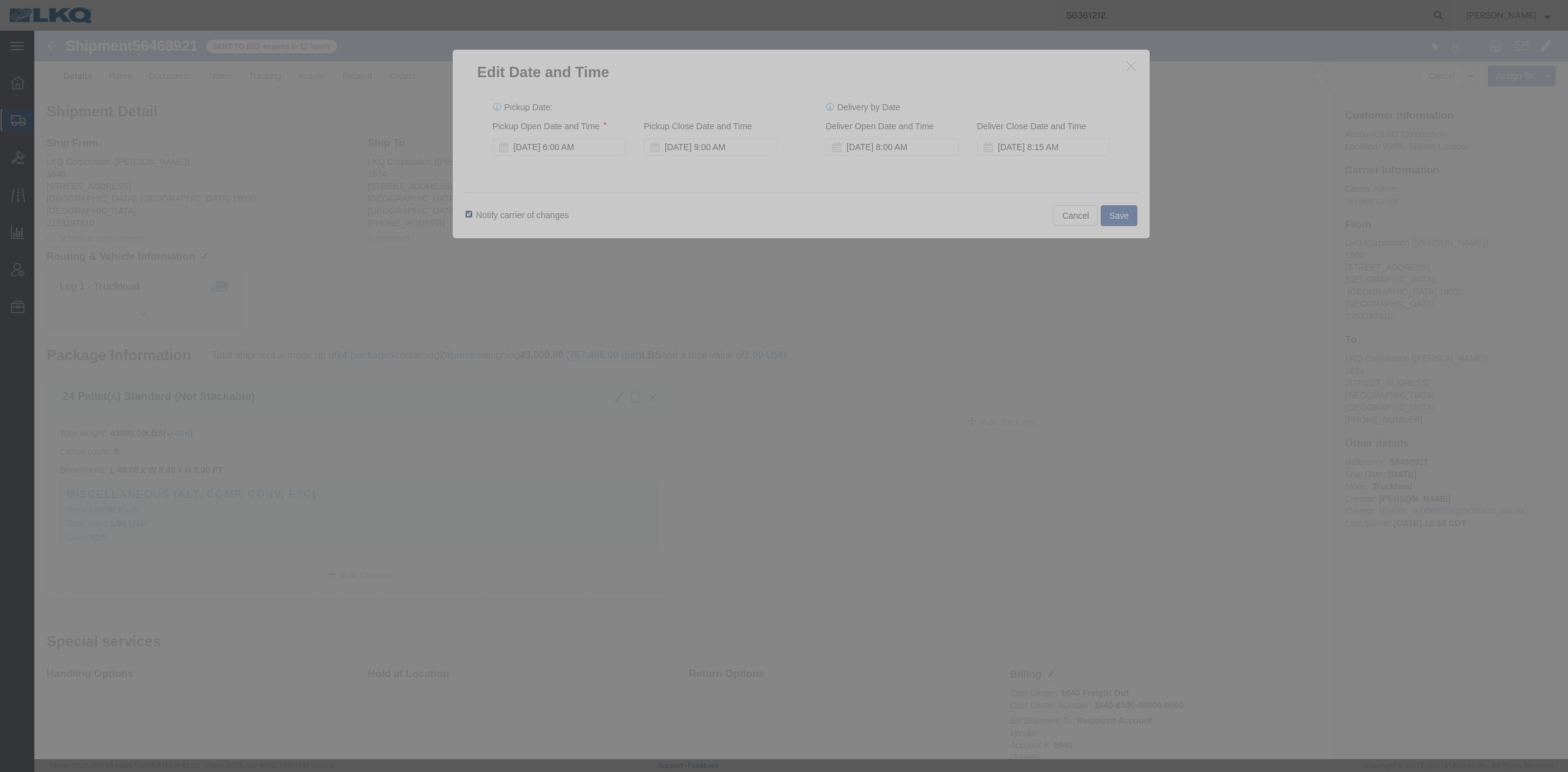
click input "Notify carrier of changes"
checkbox input "false"
click div "Notify carrier of changes Cancel Save"
click button "Save"
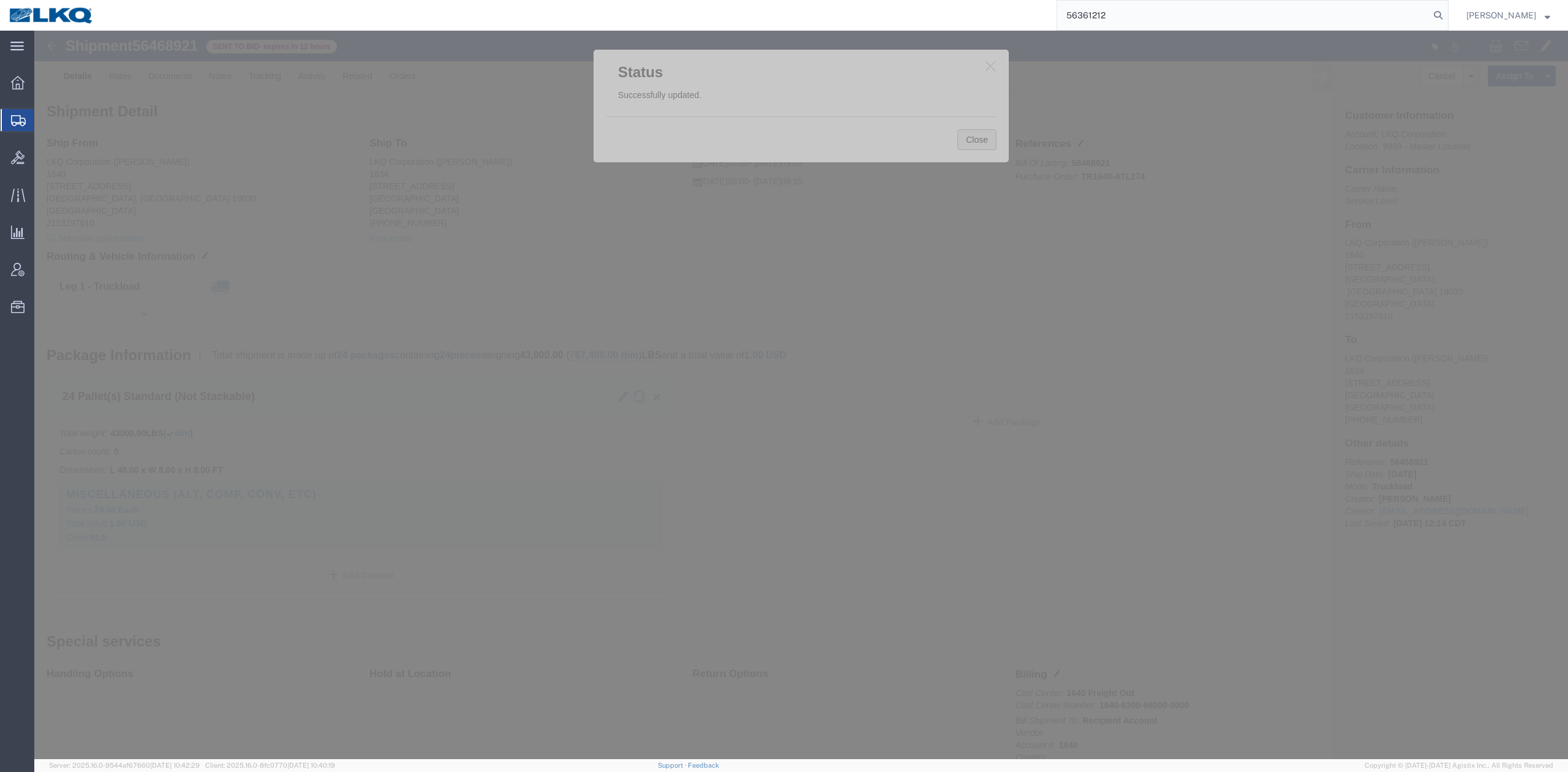
click button "Close"
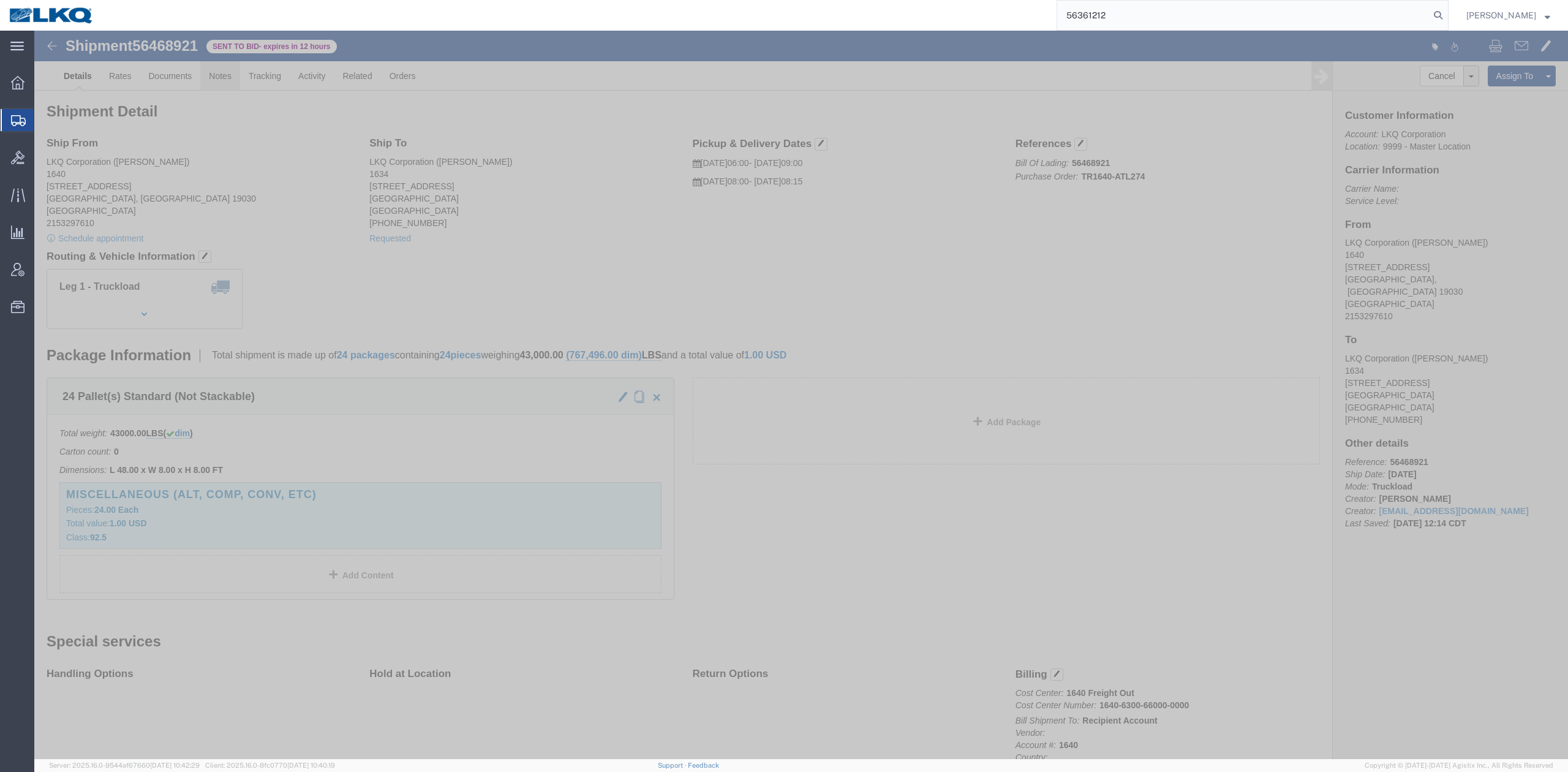
click link "Notes"
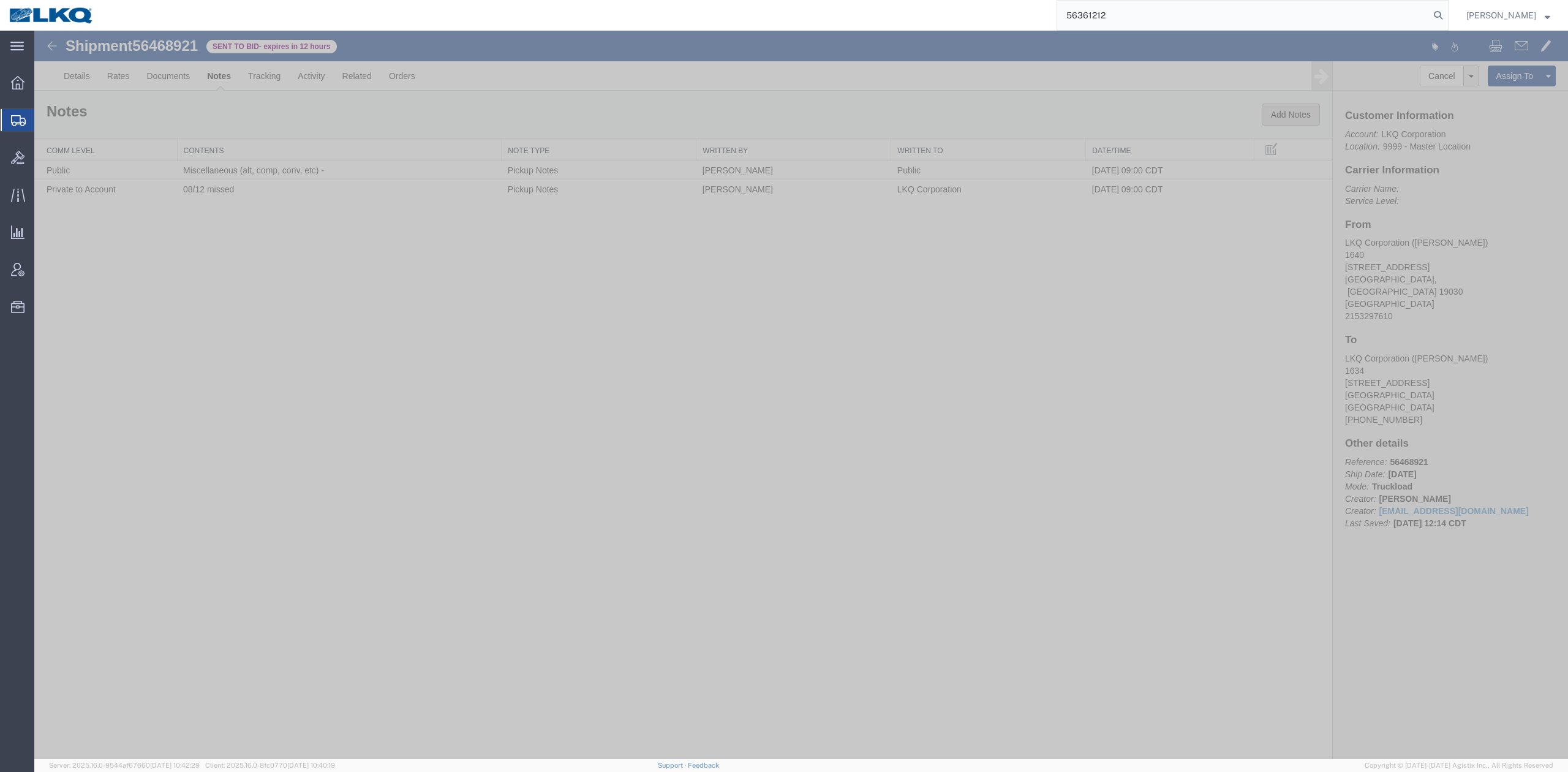
click at [1296, 105] on button "Add Notes" at bounding box center [1291, 114] width 58 height 22
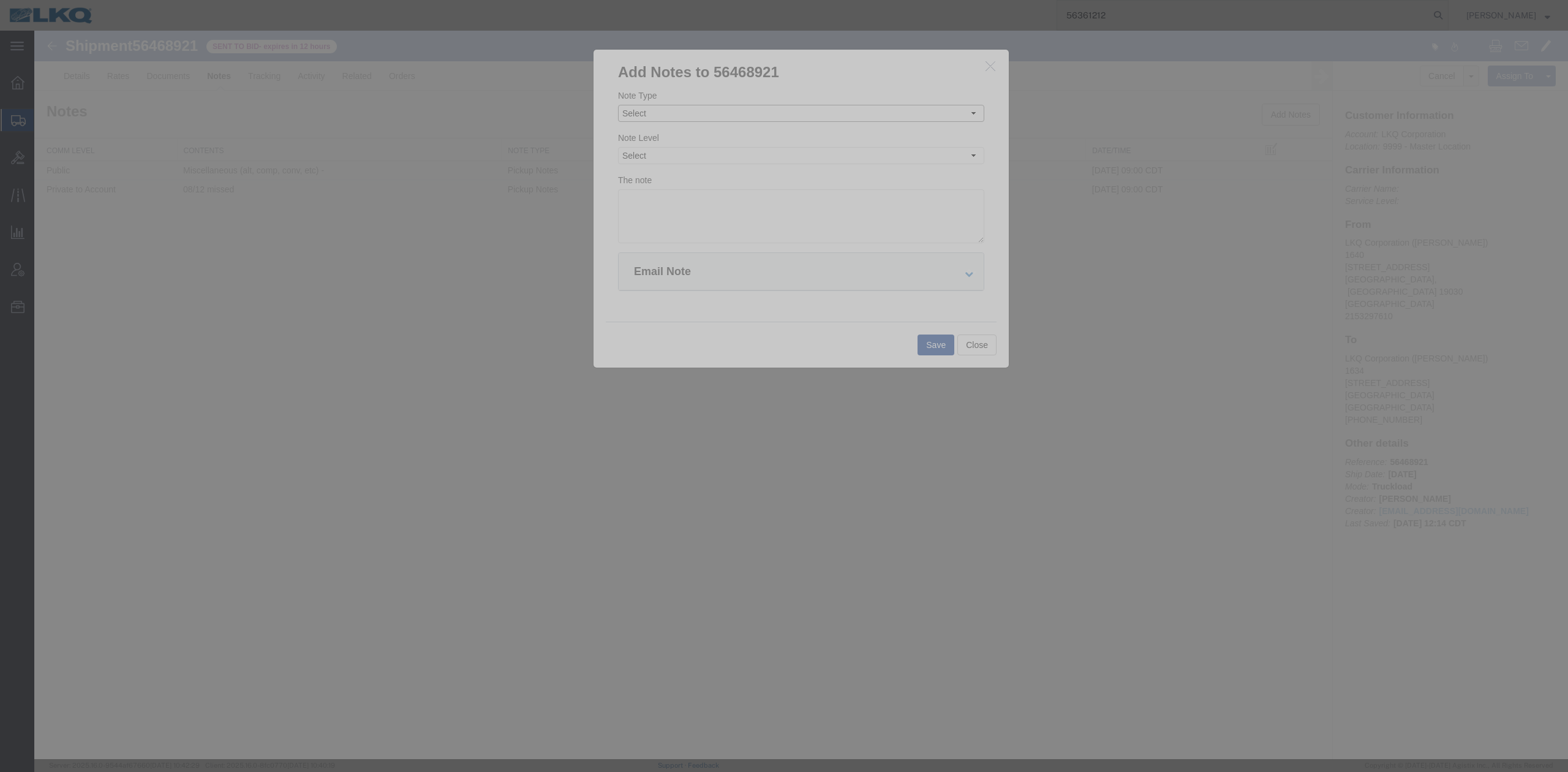
drag, startPoint x: 644, startPoint y: 108, endPoint x: 650, endPoint y: 122, distance: 15.2
click at [644, 108] on select "Select Approval Bid Notes Carrier Change Notes Claim Notes Content Hazmat Notes…" at bounding box center [801, 113] width 366 height 17
select select "BID_NOTES"
click at [618, 105] on select "Select Approval Bid Notes Carrier Change Notes Claim Notes Content Hazmat Notes…" at bounding box center [801, 113] width 366 height 17
drag, startPoint x: 647, startPoint y: 156, endPoint x: 648, endPoint y: 163, distance: 7.1
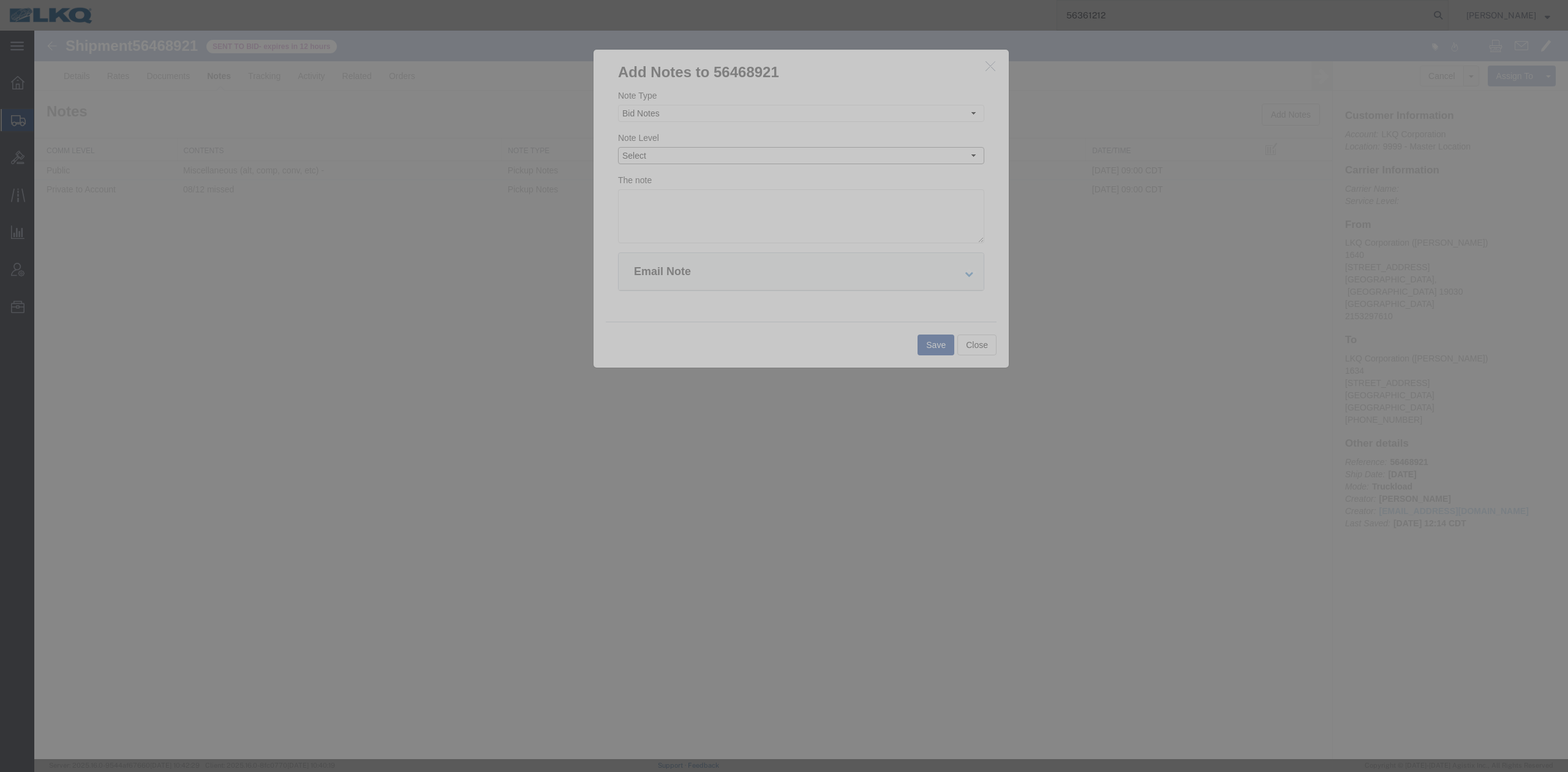
click at [647, 159] on select "Select Private to Account Private to Vendor Public" at bounding box center [801, 156] width 366 height 17
select select "PRIVATE_TO_ACCOUNT"
click at [618, 147] on select "Select Private to Account Private to Vendor Public" at bounding box center [801, 156] width 366 height 17
click at [656, 200] on textarea "D" at bounding box center [801, 217] width 366 height 54
type textarea "DAT: $1487"
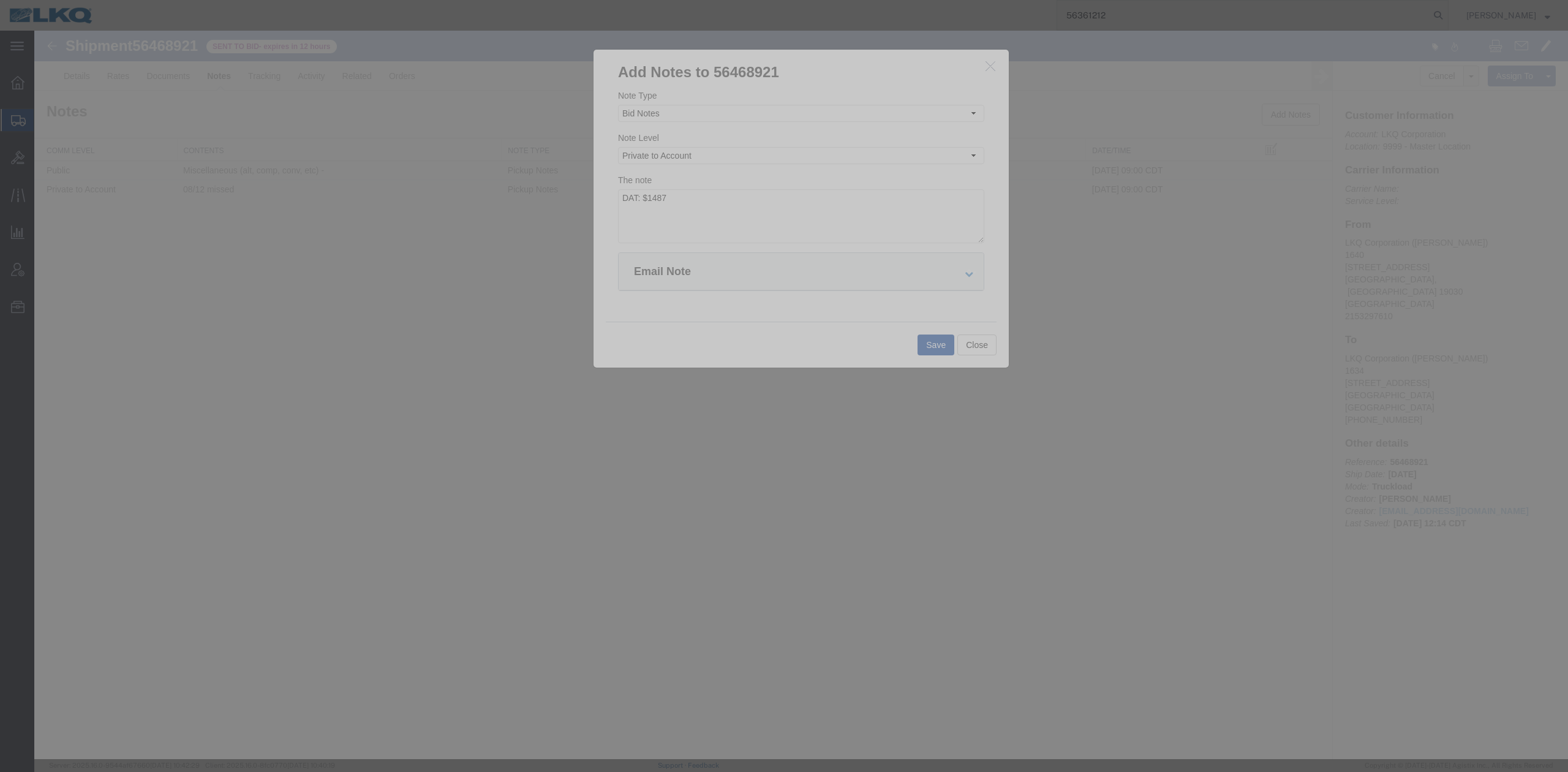
click at [920, 336] on button "Save" at bounding box center [936, 345] width 37 height 21
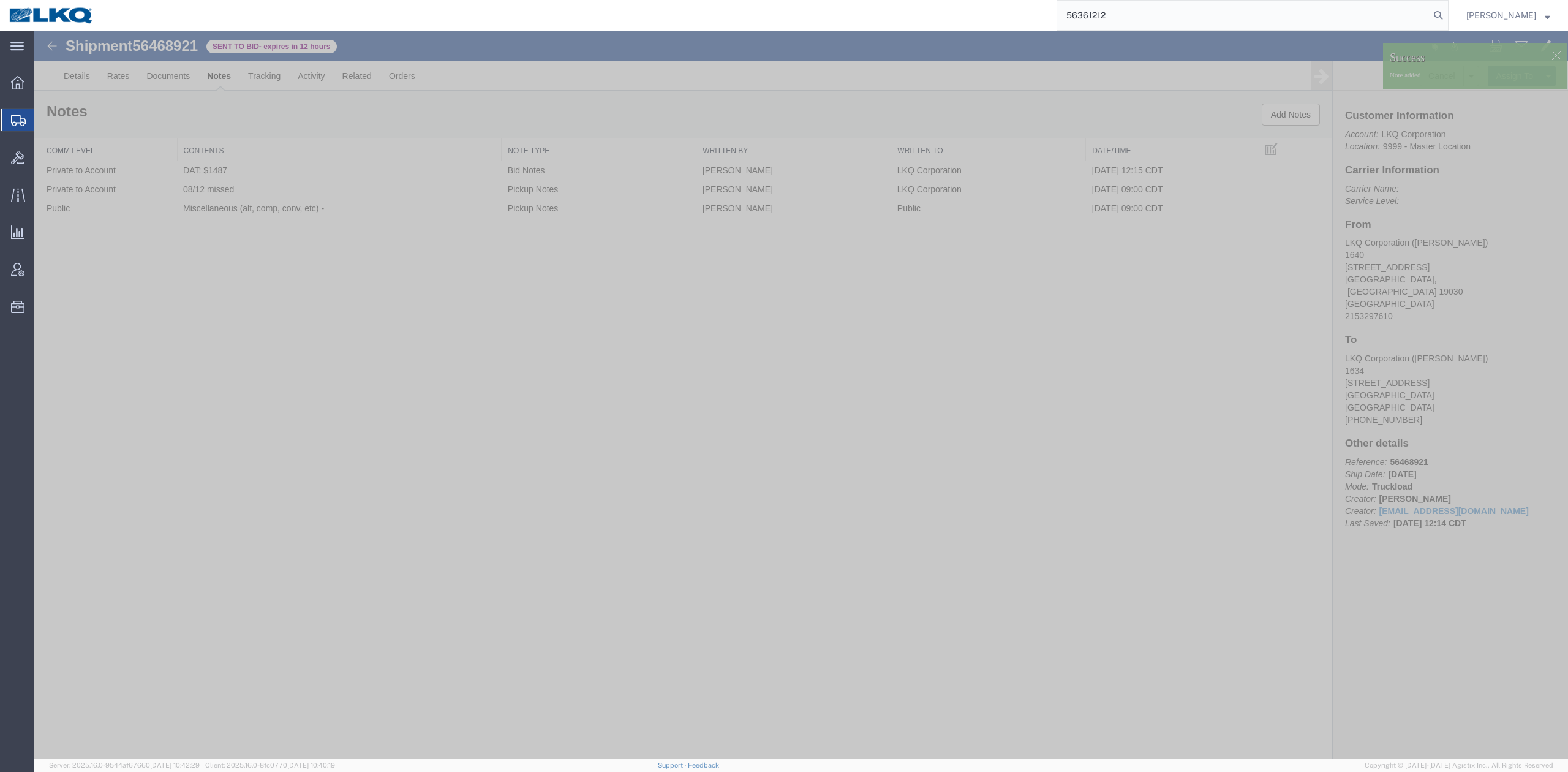
drag, startPoint x: 1555, startPoint y: 52, endPoint x: 1547, endPoint y: 62, distance: 12.8
click at [1555, 52] on div at bounding box center [1557, 55] width 18 height 18
click at [1131, 299] on div "Shipment 56468921 3 of 3 Sent to Bid - expires in 12 hours Details Rates Docume…" at bounding box center [801, 395] width 1534 height 729
click at [1419, 100] on link "Withdraw Bid" at bounding box center [1426, 96] width 106 height 18
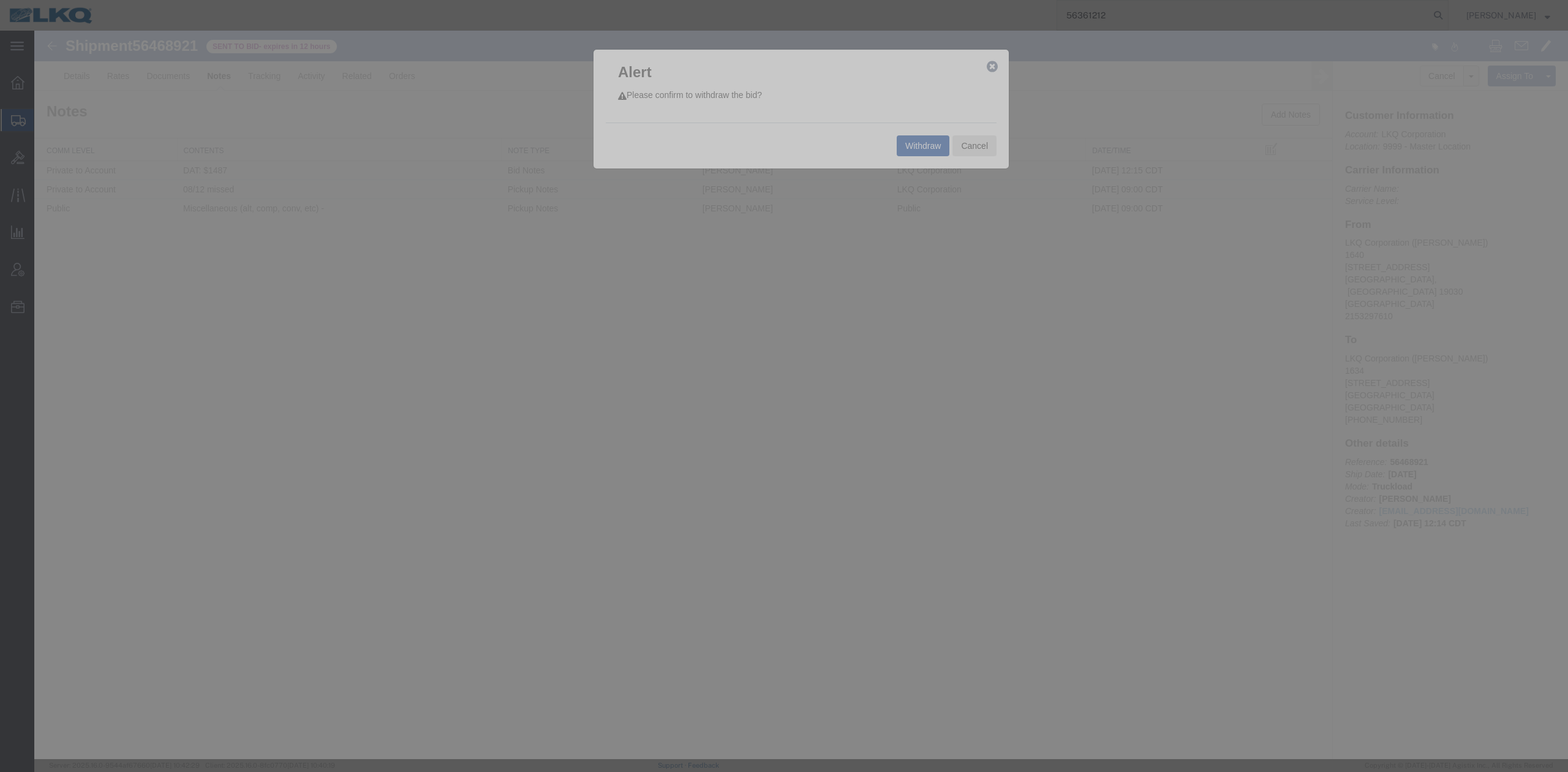
click at [927, 139] on button "Withdraw" at bounding box center [923, 145] width 52 height 21
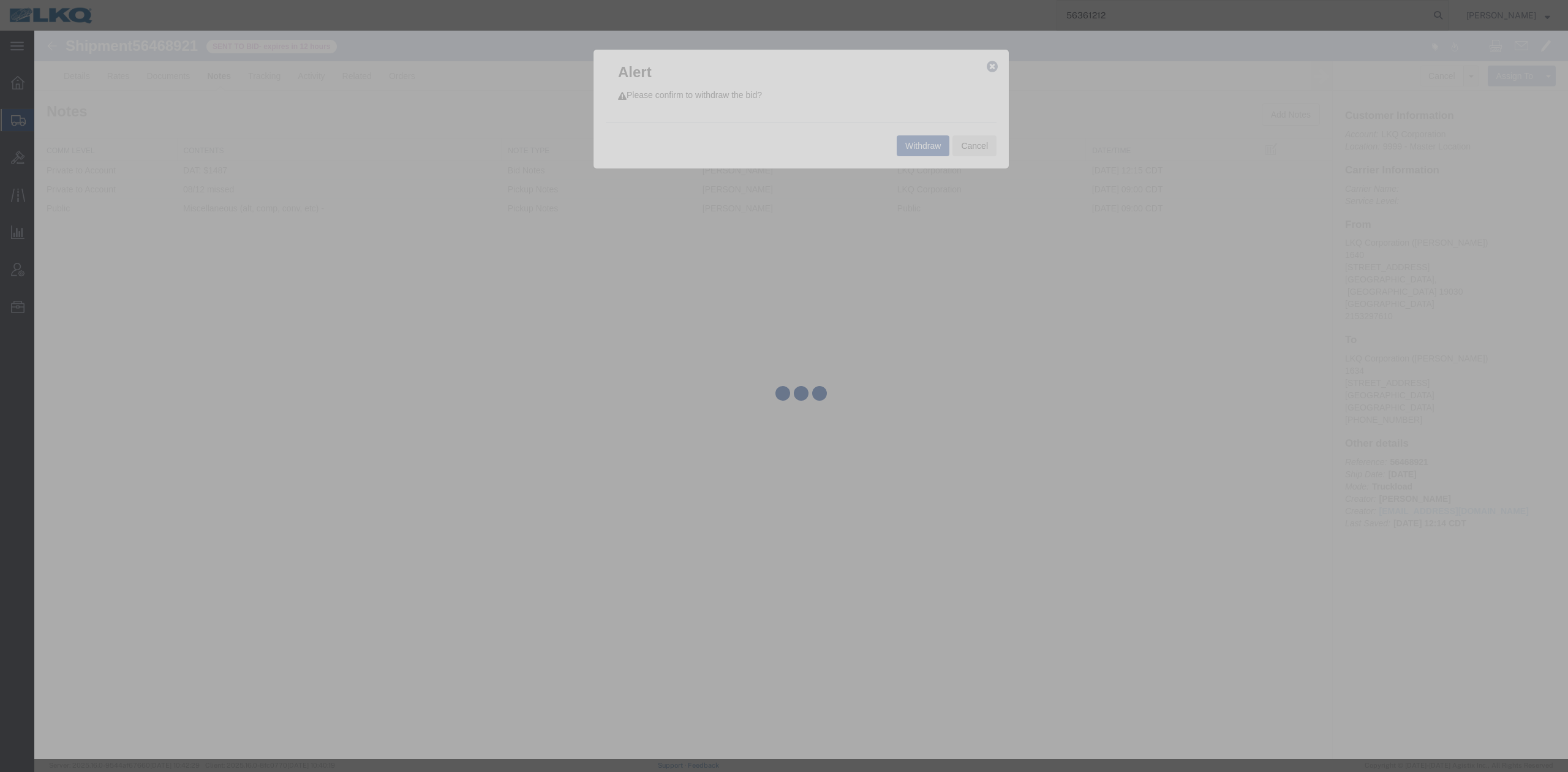
select select "28713"
select select "28712"
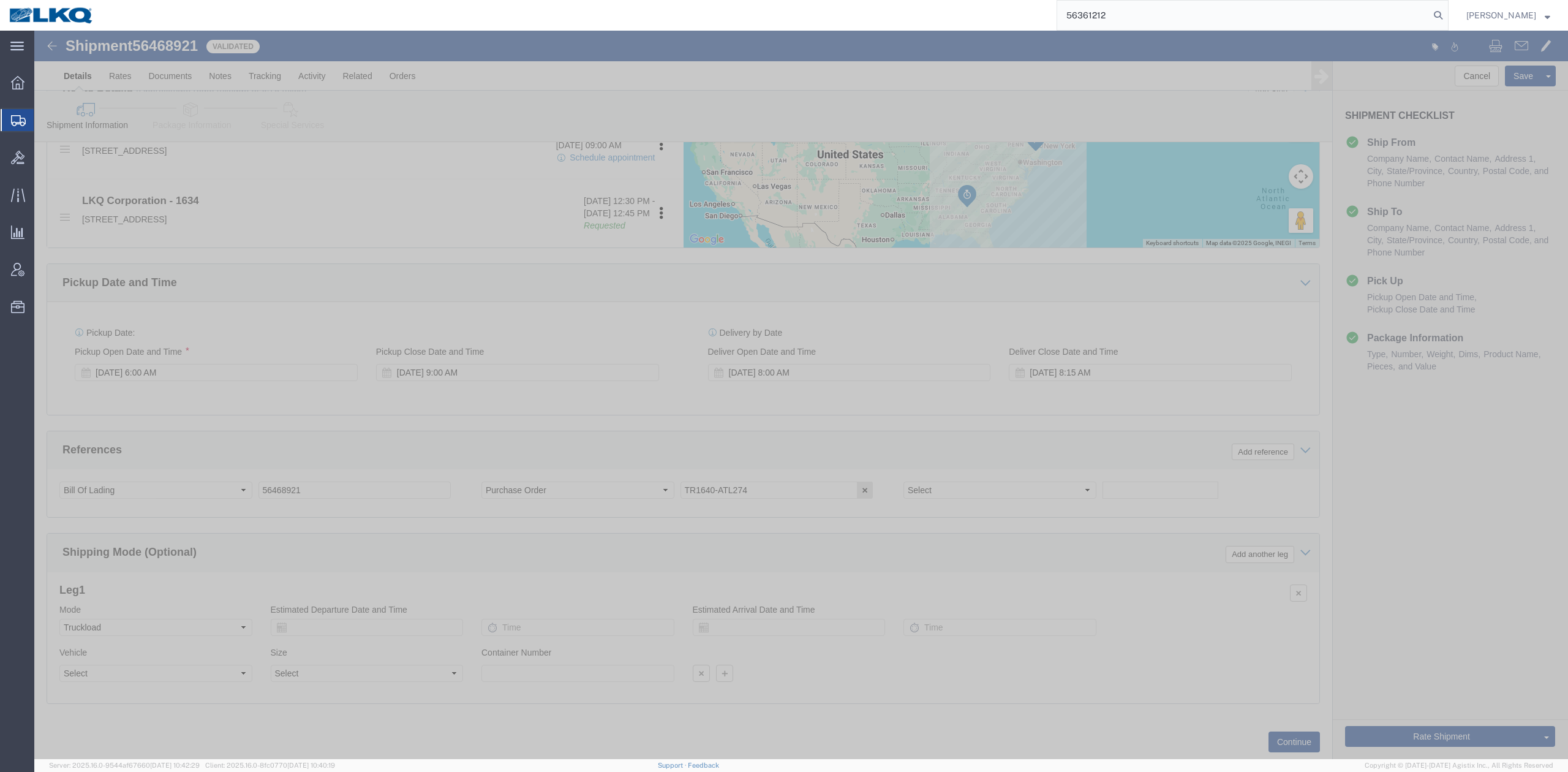
scroll to position [490, 0]
drag, startPoint x: 1429, startPoint y: 652, endPoint x: 719, endPoint y: 519, distance: 722.3
click link "Send To Bid"
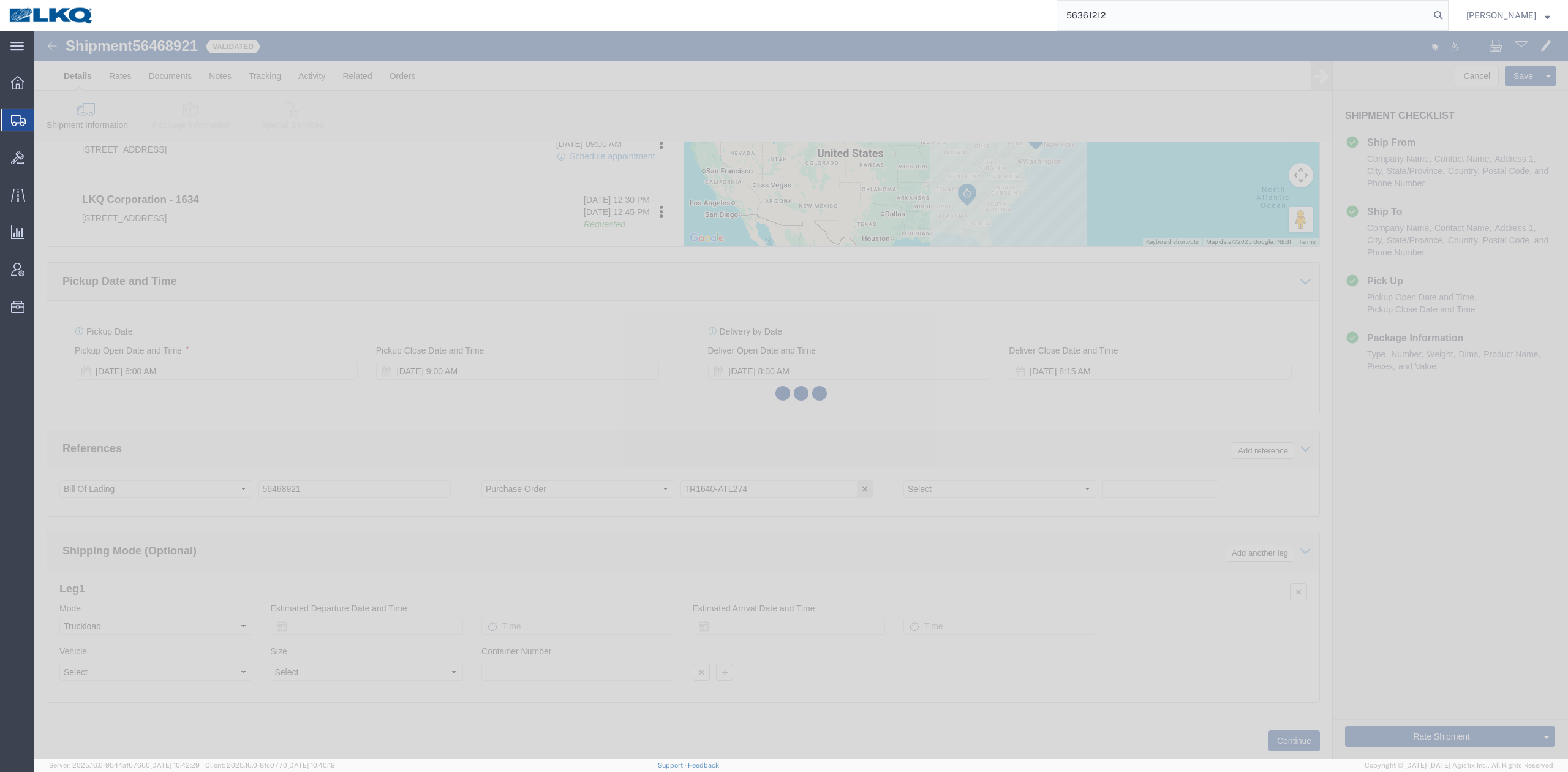
select select "TL"
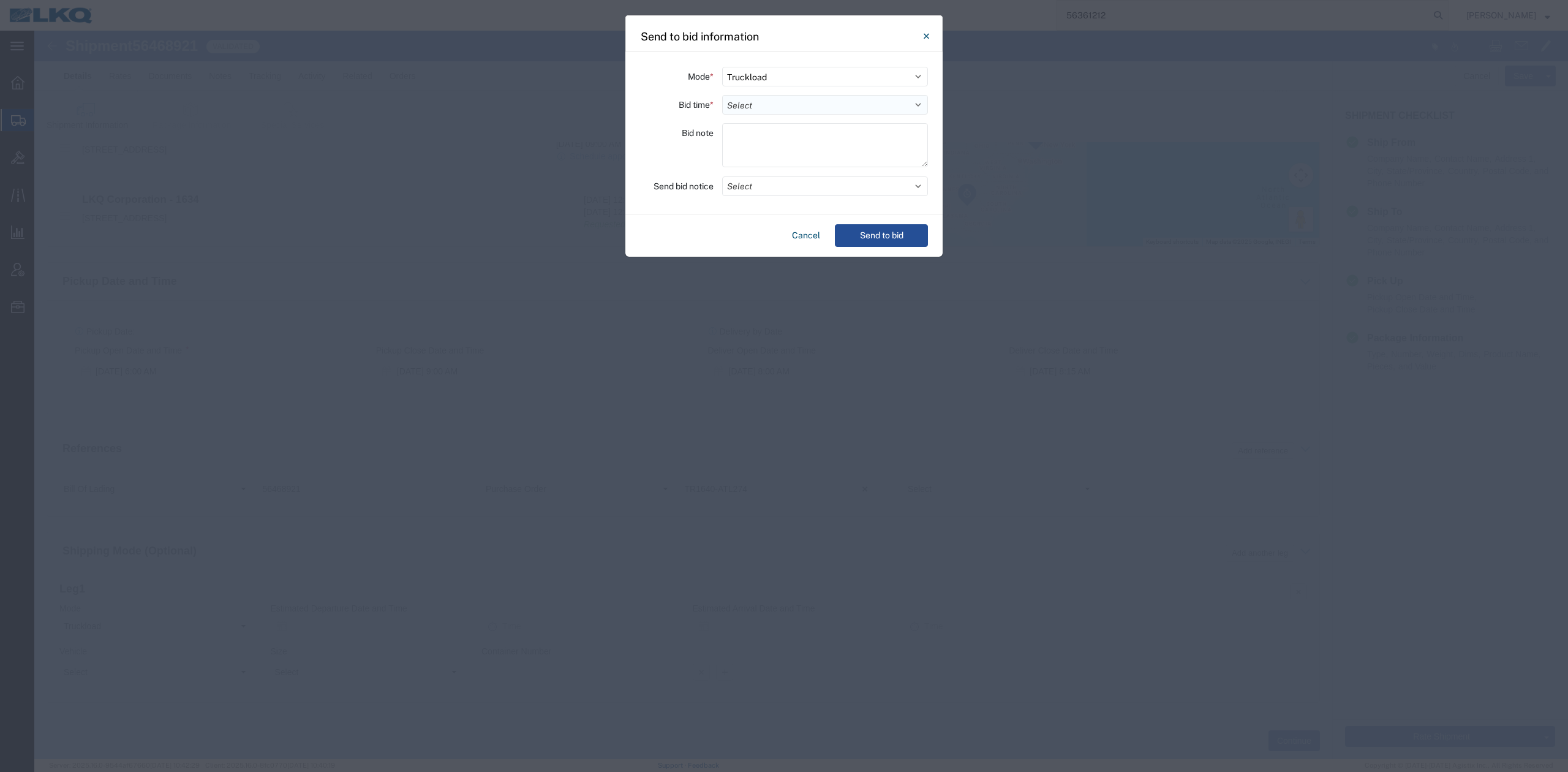
click at [748, 106] on select "Select 30 Min (Rush) 1 Hour (Rush) 2 Hours (Rush) 4 Hours (Rush) 8 Hours (Rush)…" at bounding box center [825, 105] width 206 height 20
select select "12"
click at [722, 95] on select "Select 30 Min (Rush) 1 Hour (Rush) 2 Hours (Rush) 4 Hours (Rush) 8 Hours (Rush)…" at bounding box center [825, 105] width 206 height 20
drag, startPoint x: 743, startPoint y: 190, endPoint x: 738, endPoint y: 202, distance: 13.0
click at [743, 190] on button "Select" at bounding box center [825, 186] width 206 height 20
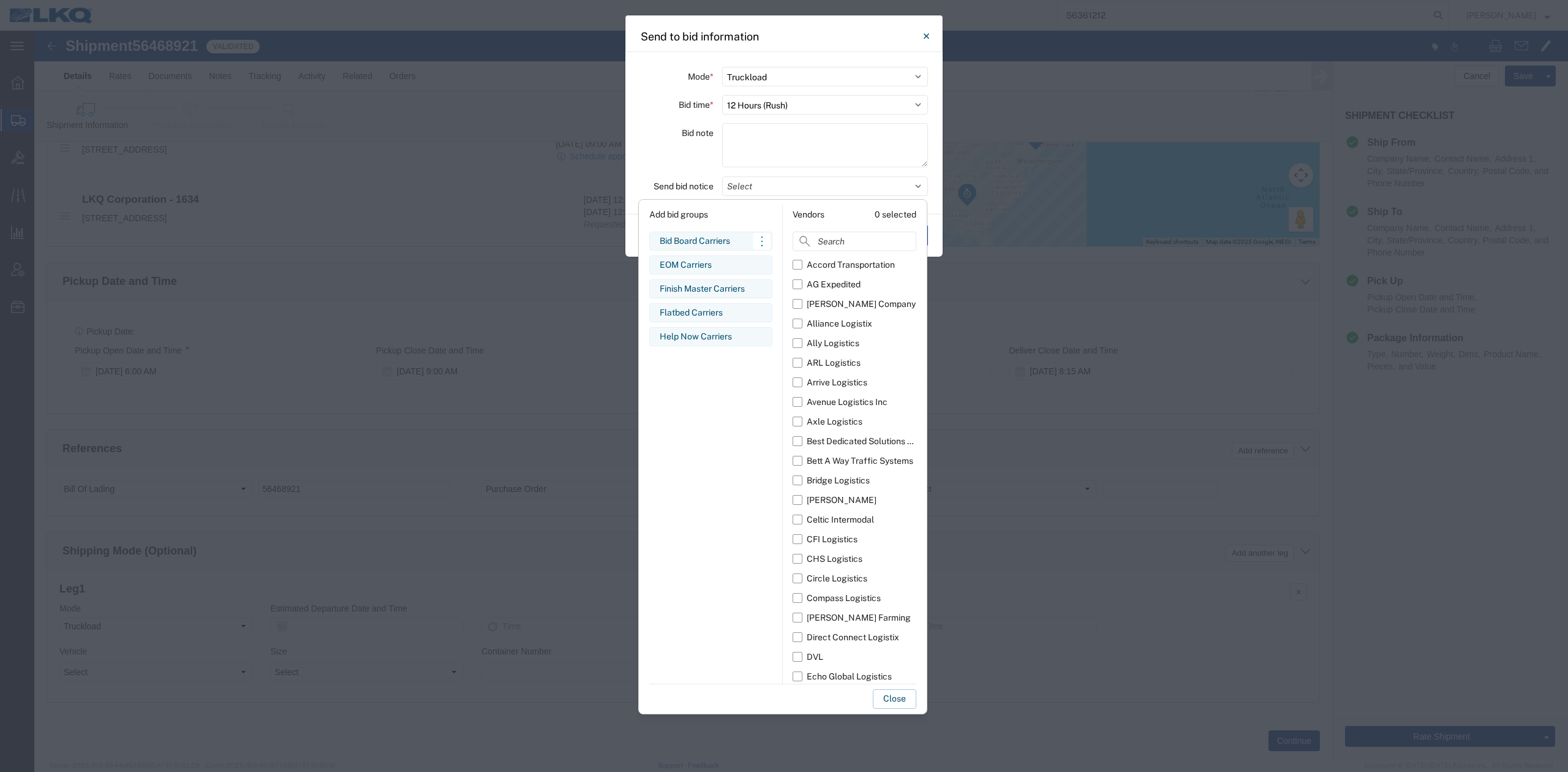
click at [695, 234] on div "Bid Board Carriers Edit bid group Remove bid group" at bounding box center [711, 241] width 123 height 19
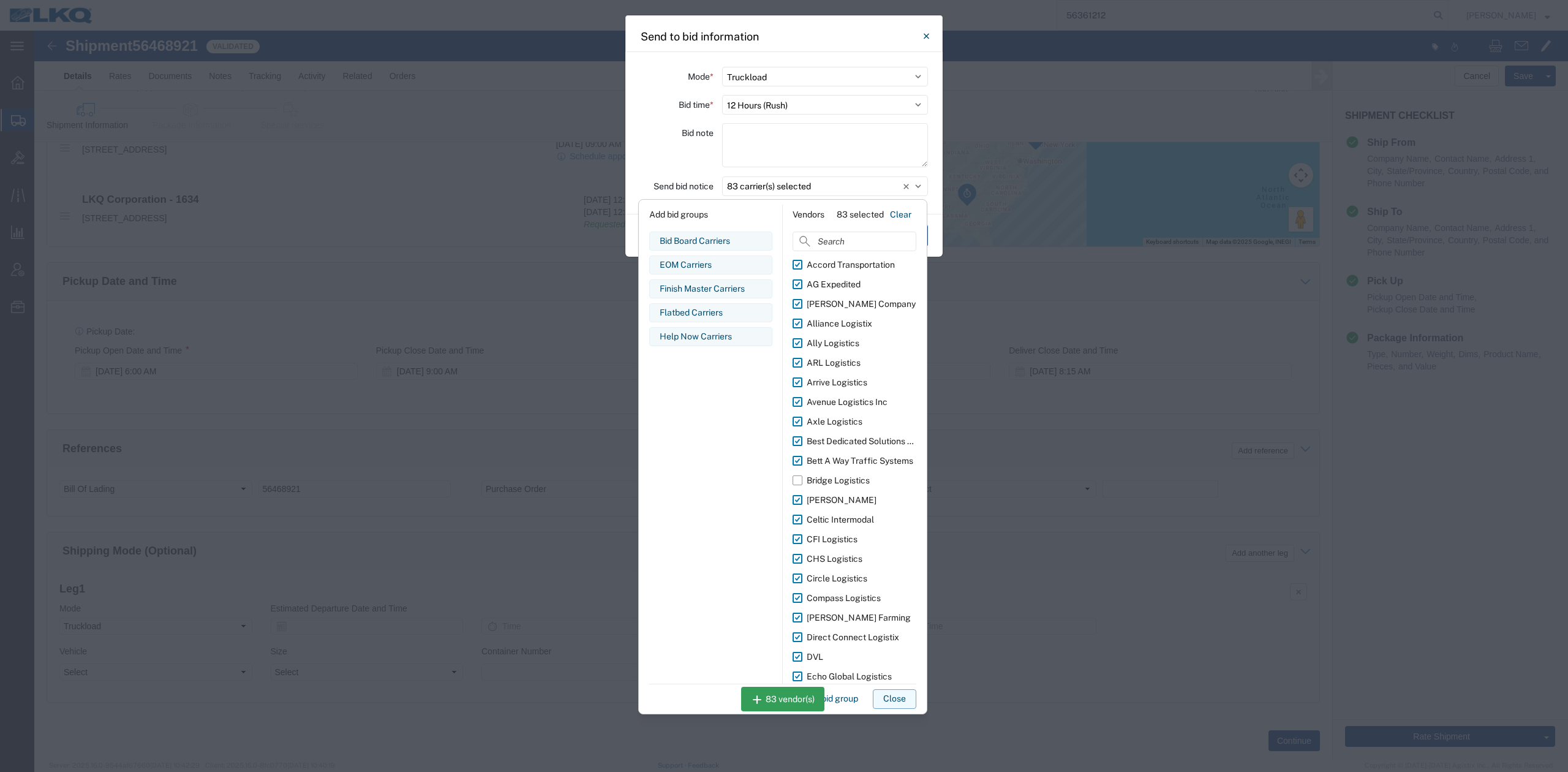
click at [902, 703] on button "Close" at bounding box center [894, 699] width 43 height 20
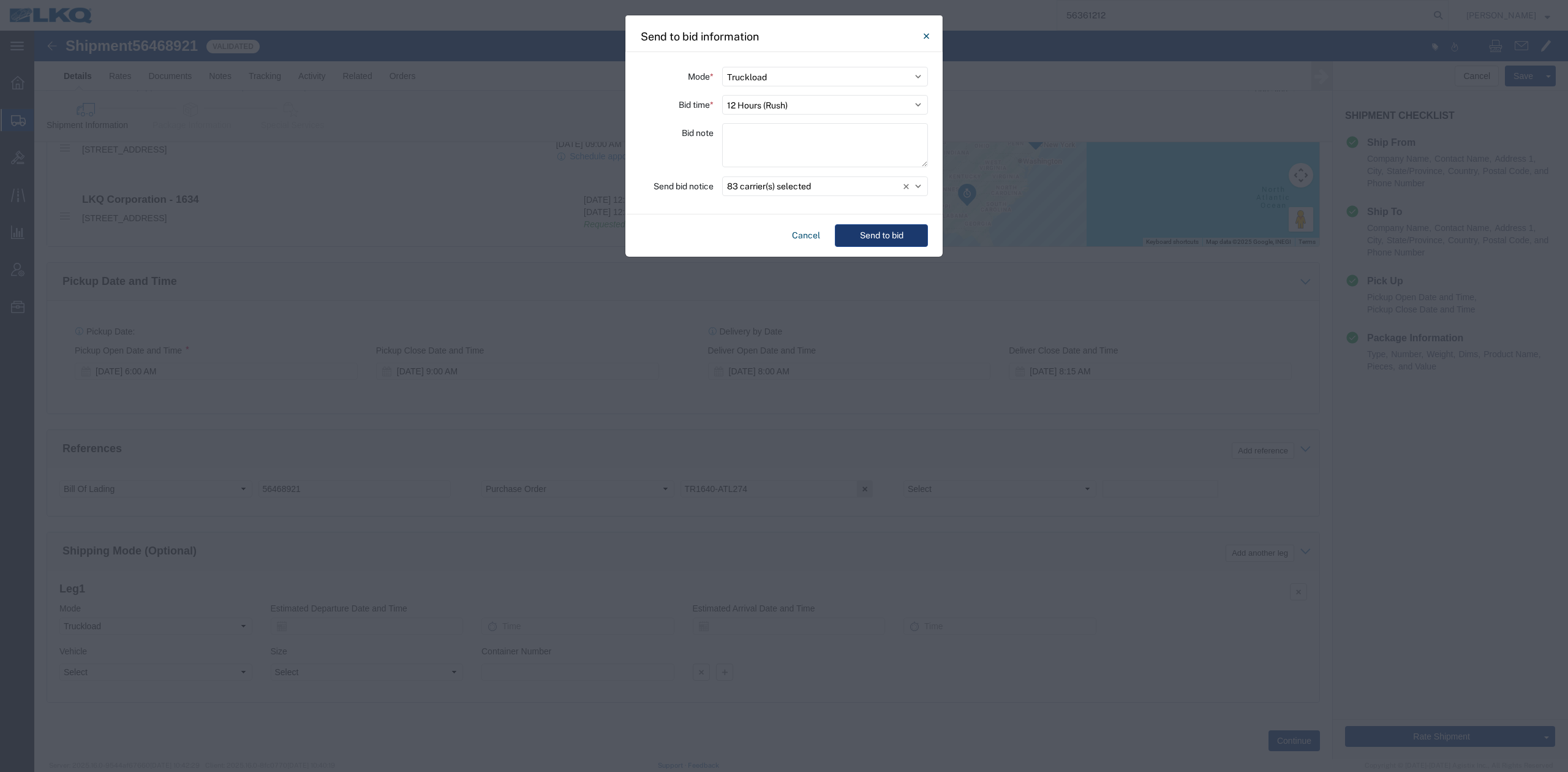
click at [898, 245] on button "Send to bid" at bounding box center [881, 236] width 93 height 23
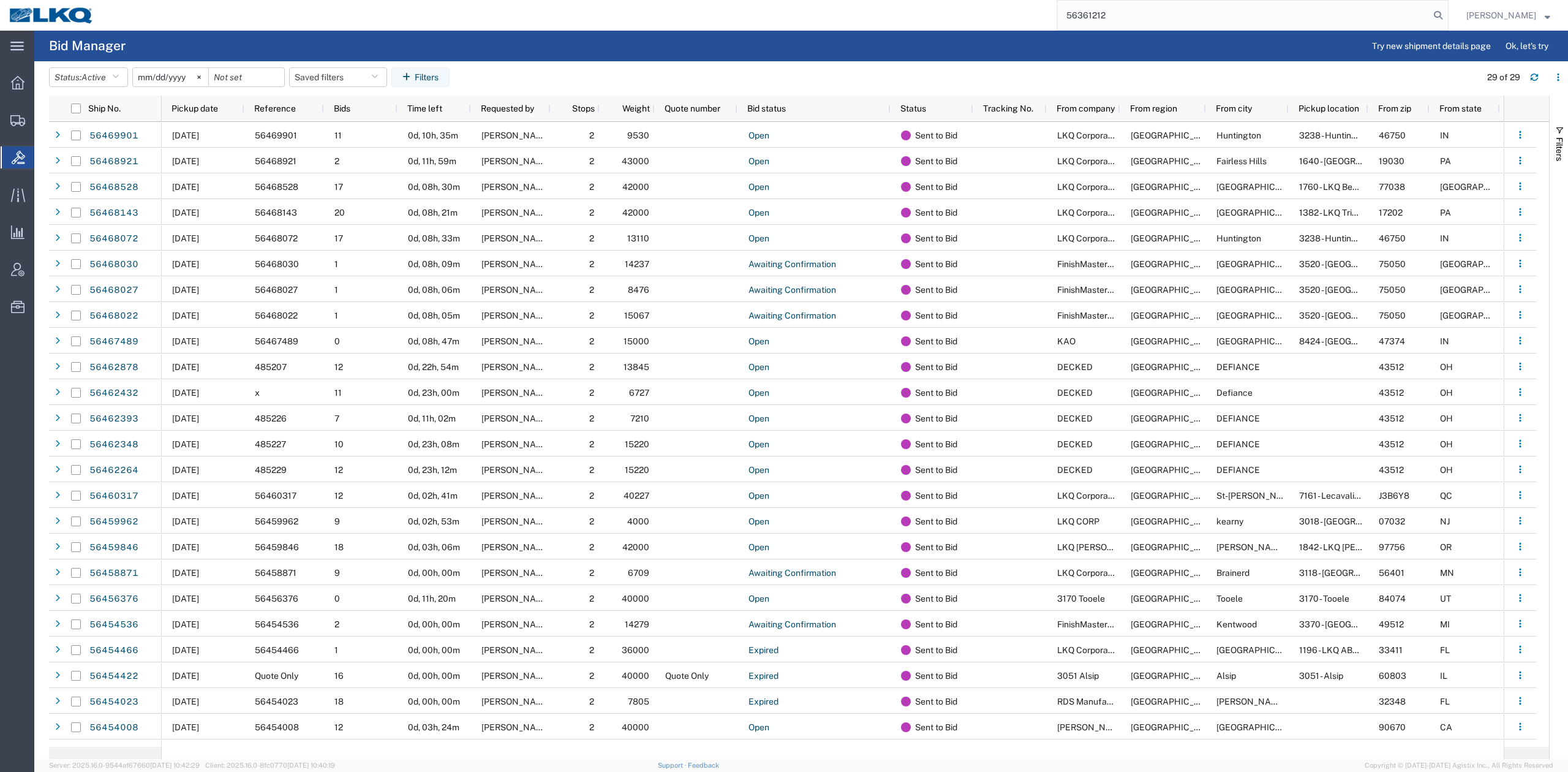
click at [1105, 25] on input "56361212" at bounding box center [1243, 16] width 373 height 30
paste input "459160"
click at [1447, 16] on icon at bounding box center [1438, 16] width 17 height 17
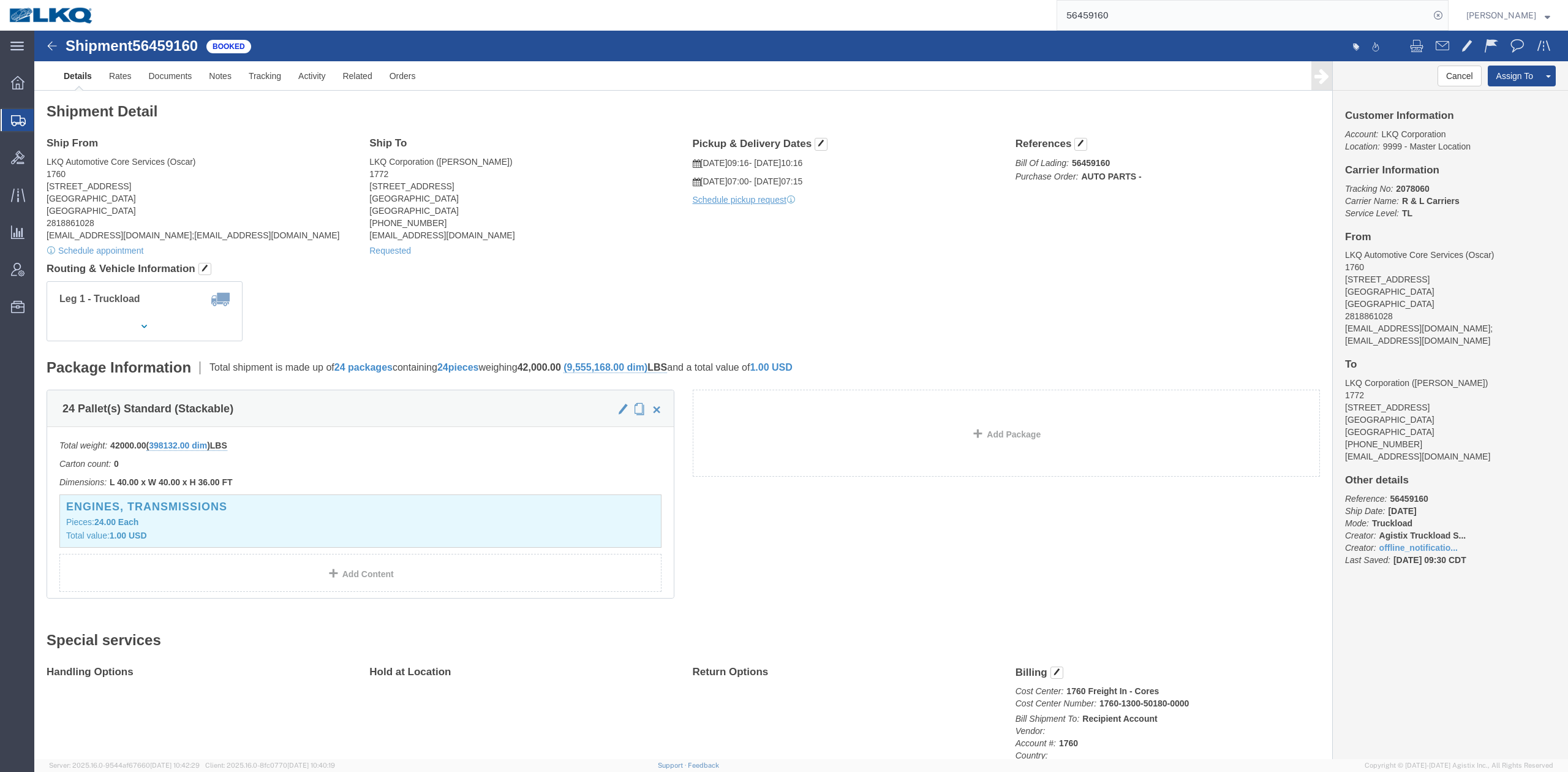
click at [1129, 27] on input "56459160" at bounding box center [1243, 16] width 373 height 30
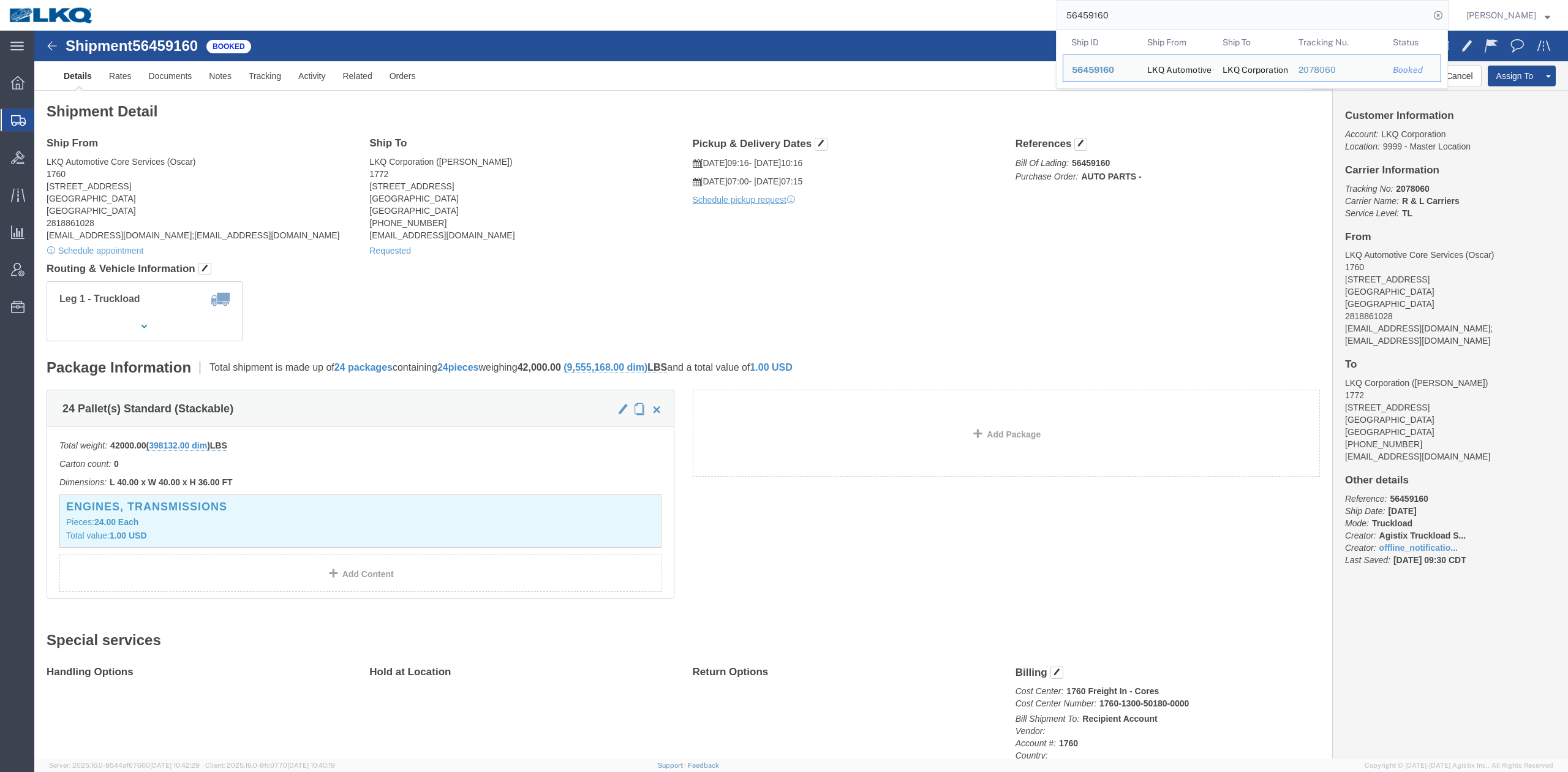
click at [1129, 27] on input "56459160" at bounding box center [1243, 16] width 373 height 30
paste input "69287"
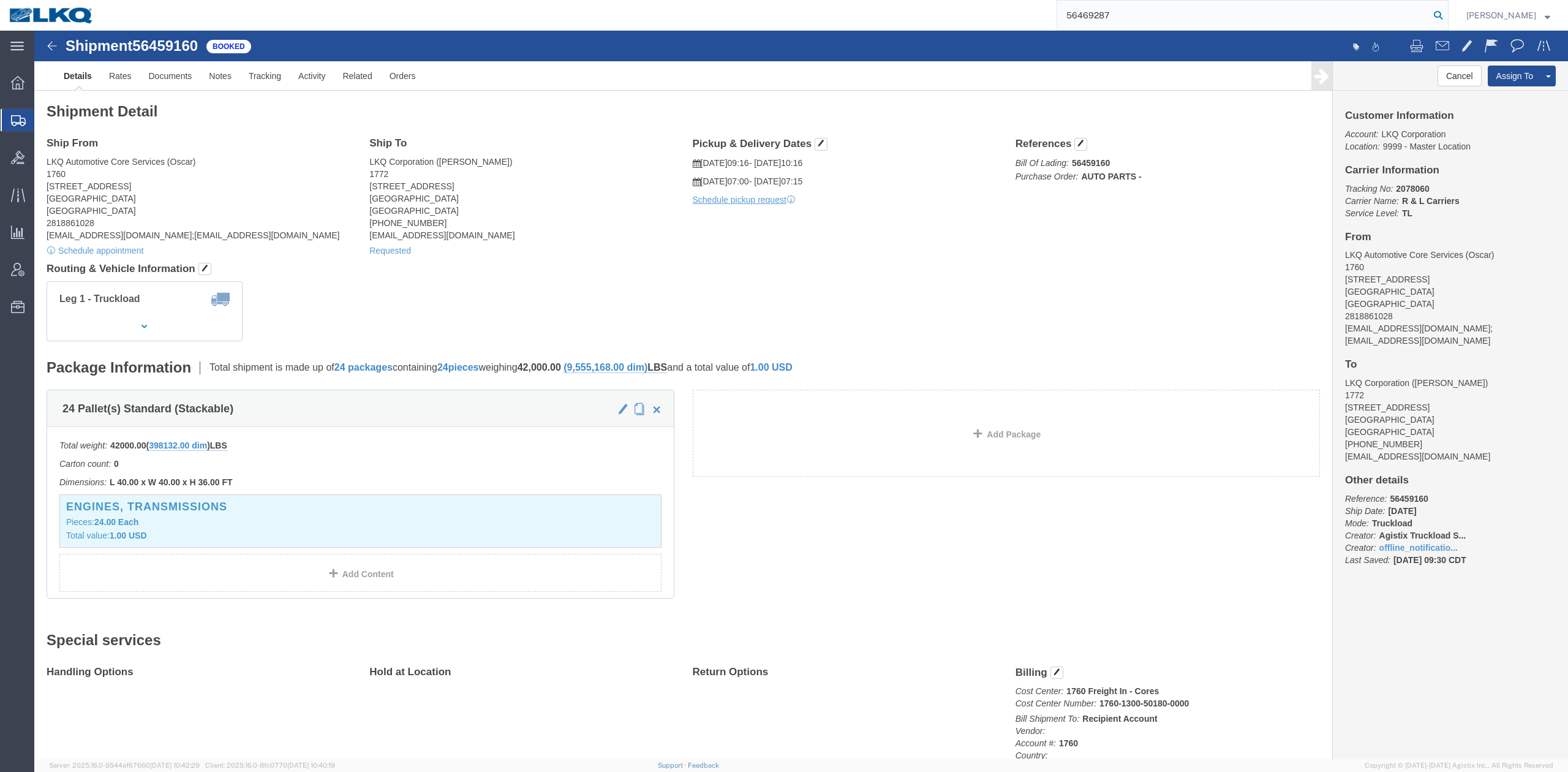
click at [1448, 18] on form "56469287" at bounding box center [1253, 15] width 392 height 30
type input "56469287"
drag, startPoint x: 1453, startPoint y: 18, endPoint x: 1436, endPoint y: 25, distance: 18.4
click at [1447, 17] on icon at bounding box center [1438, 16] width 17 height 17
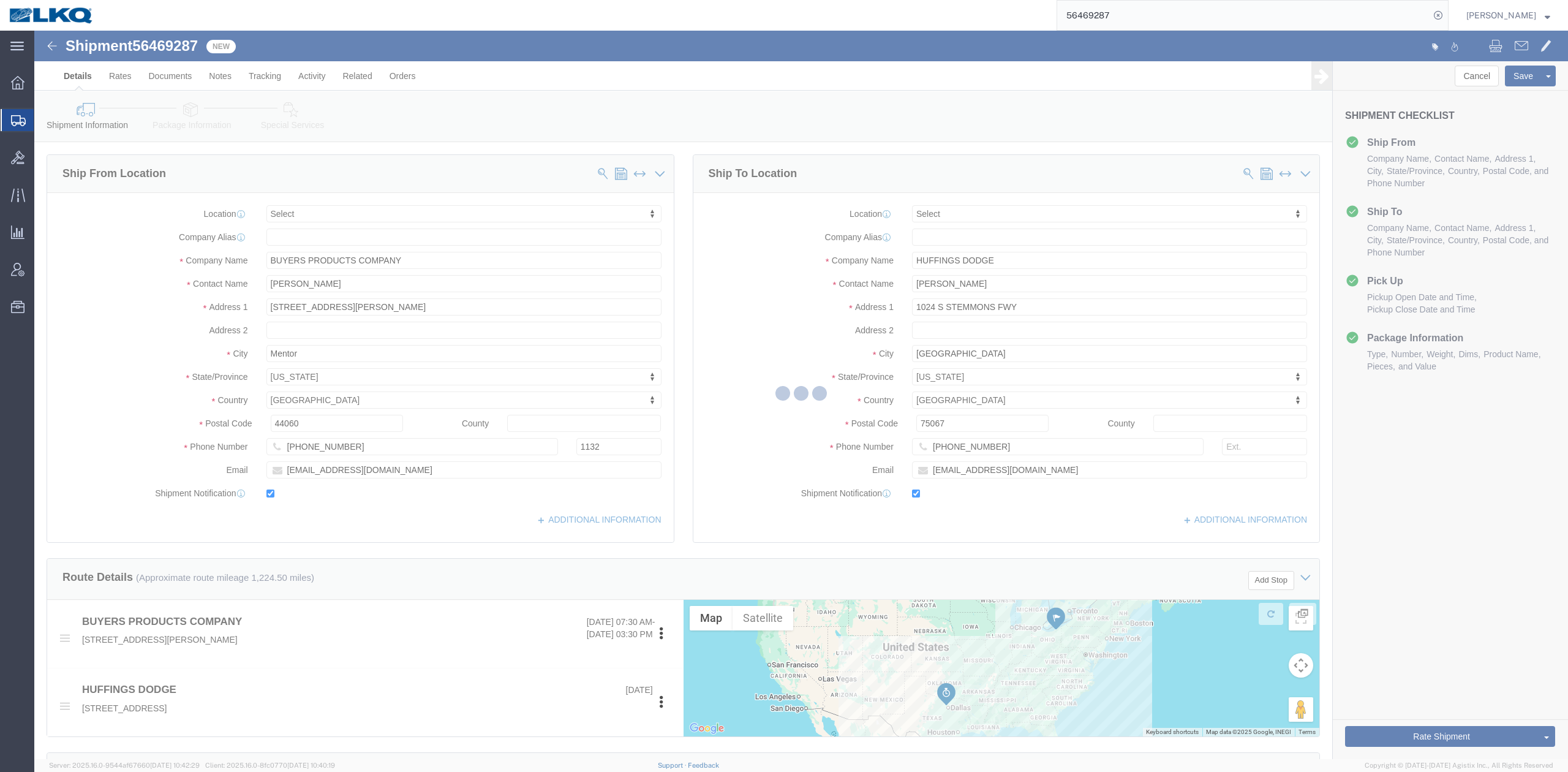
select select
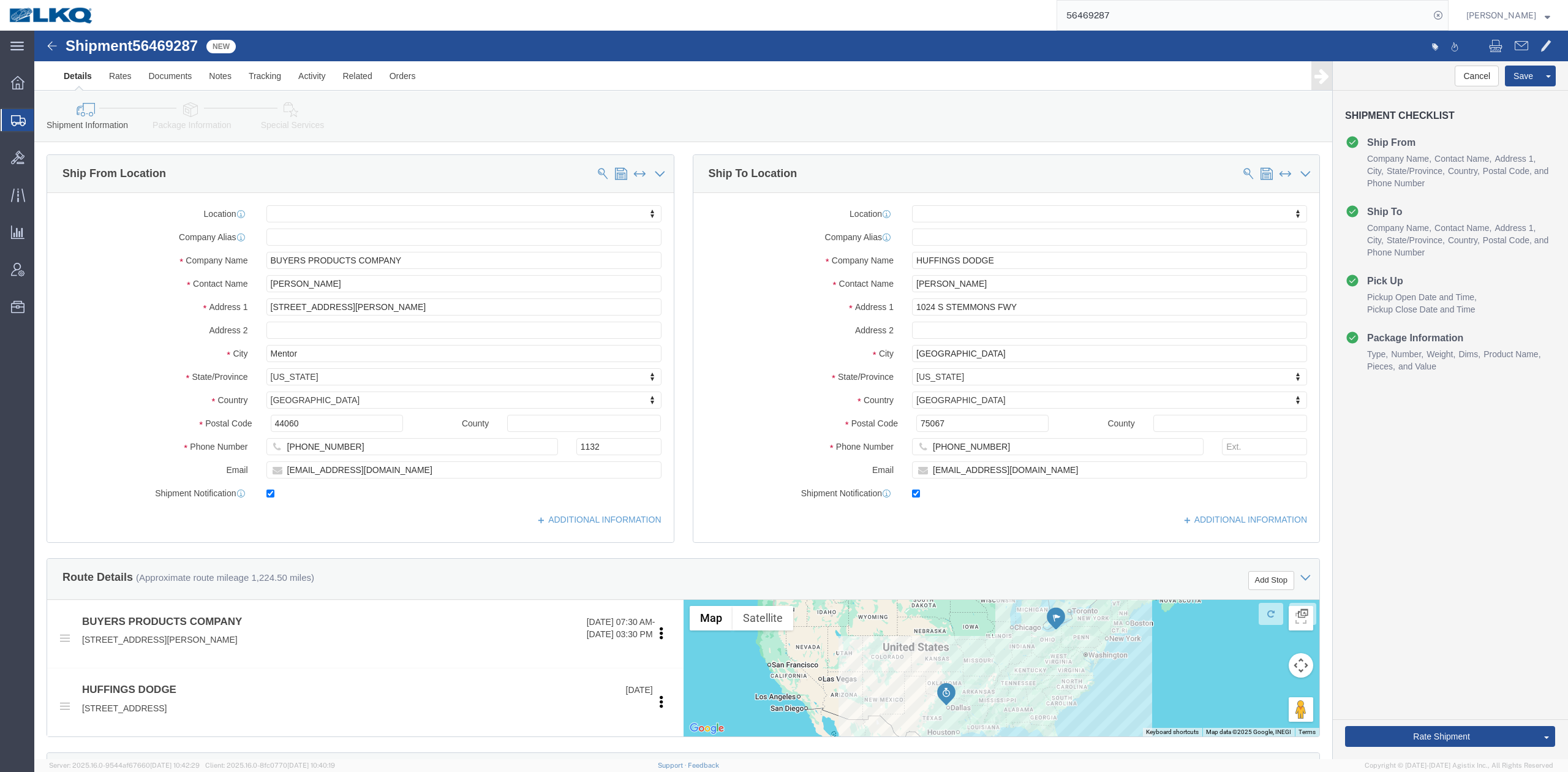
click div "Shipment Information Package Information Special Services Loading Routing"
click icon
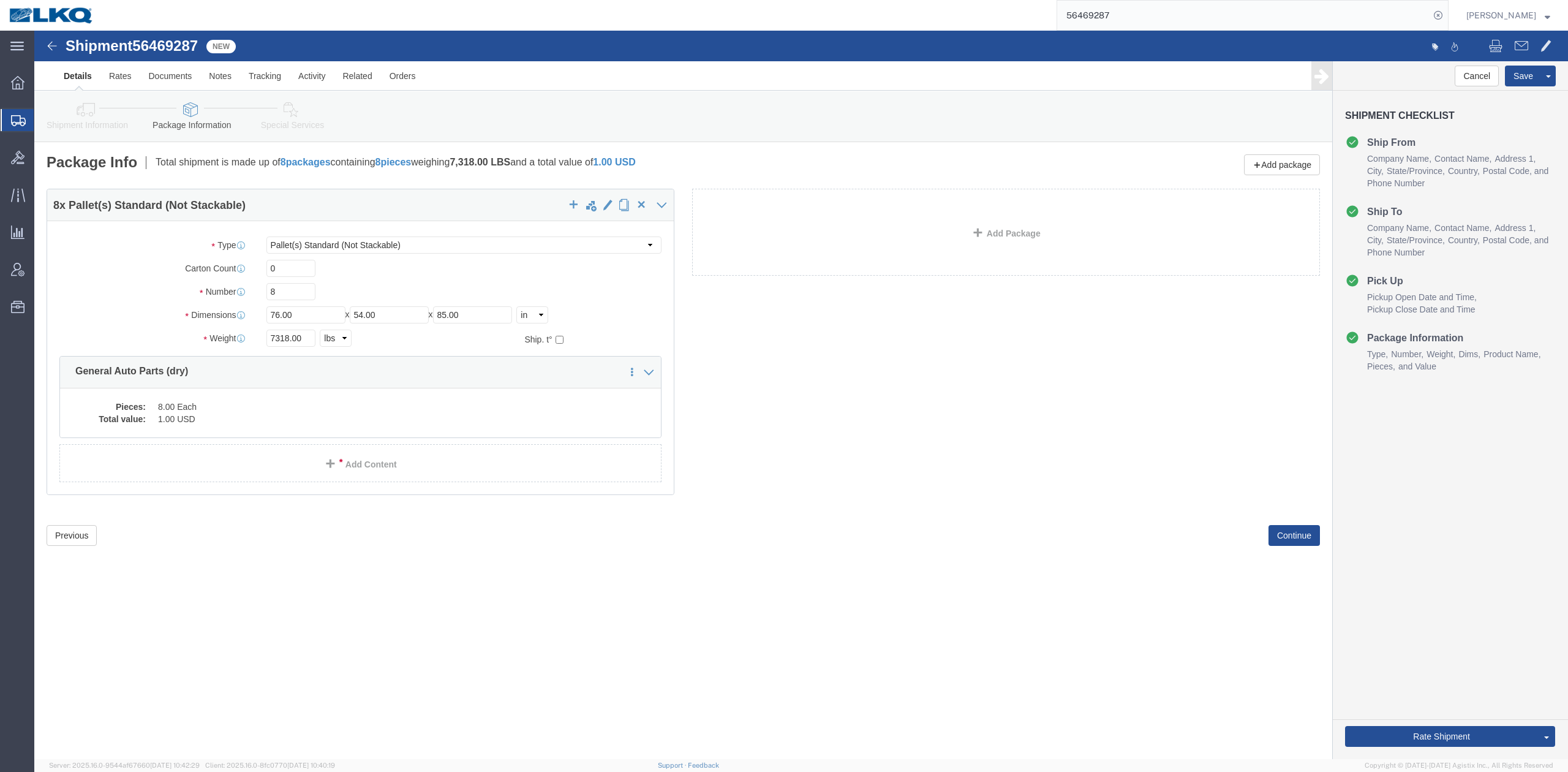
click icon
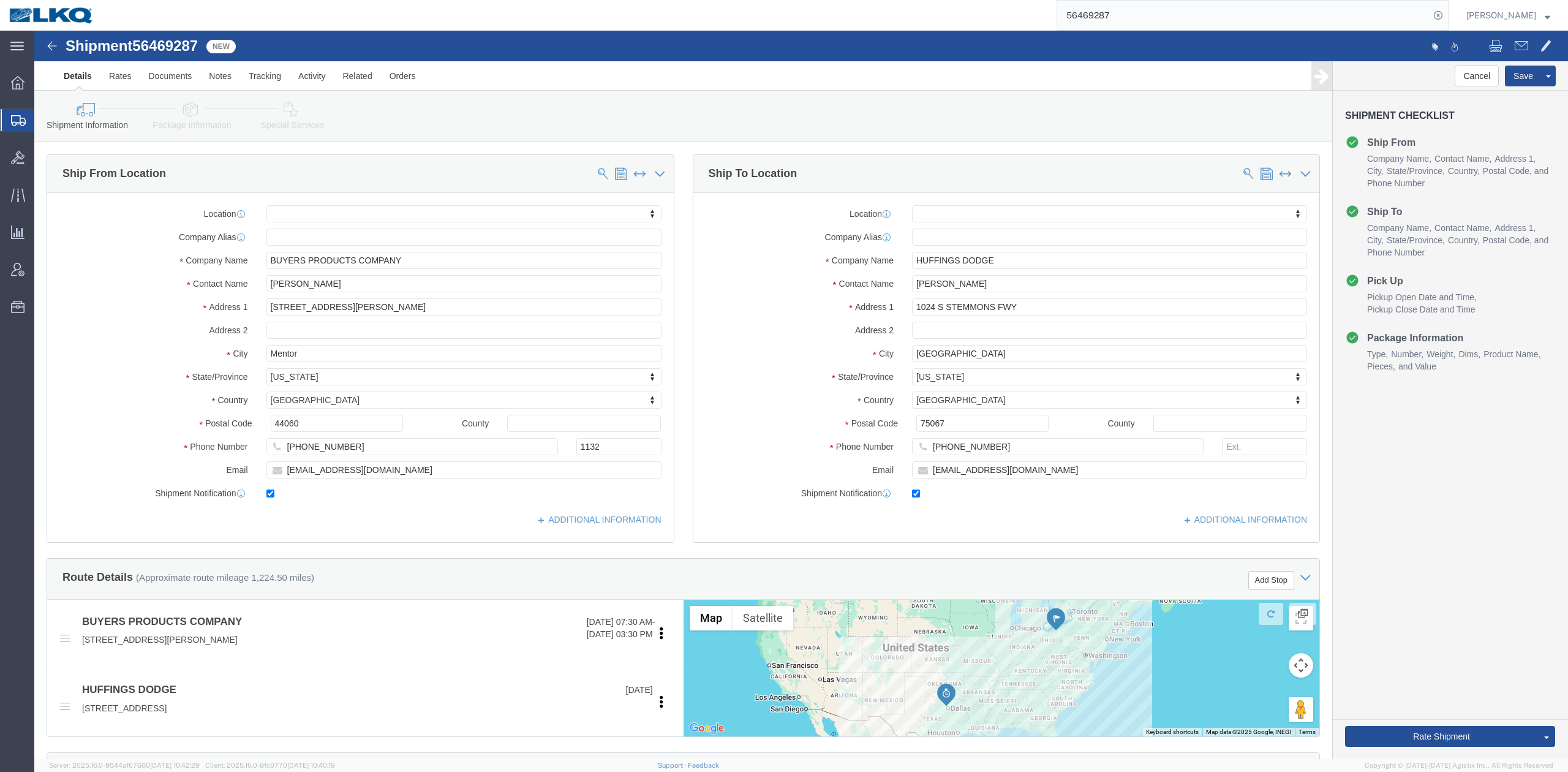
click link "Special Services"
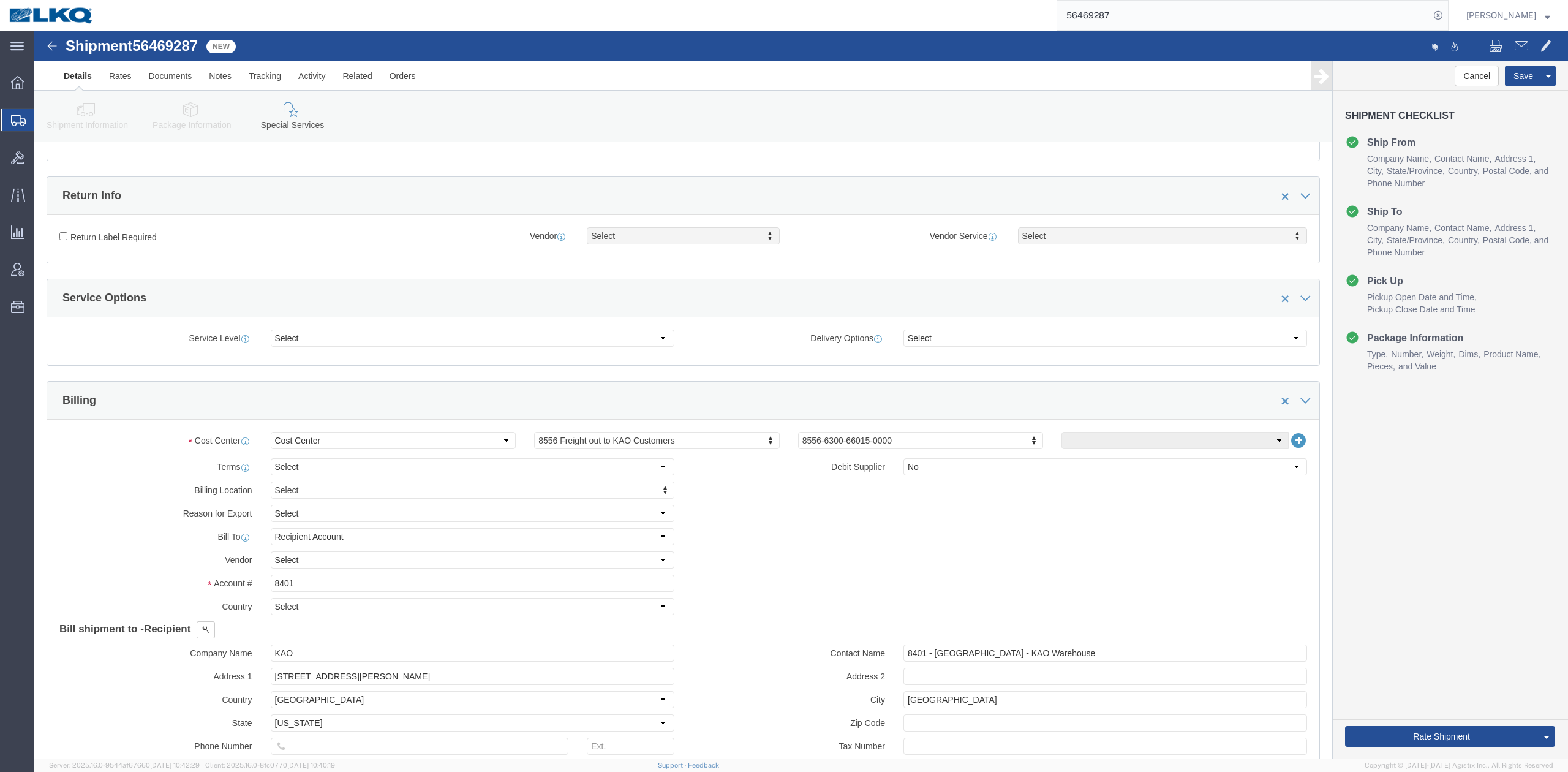
scroll to position [572, 0]
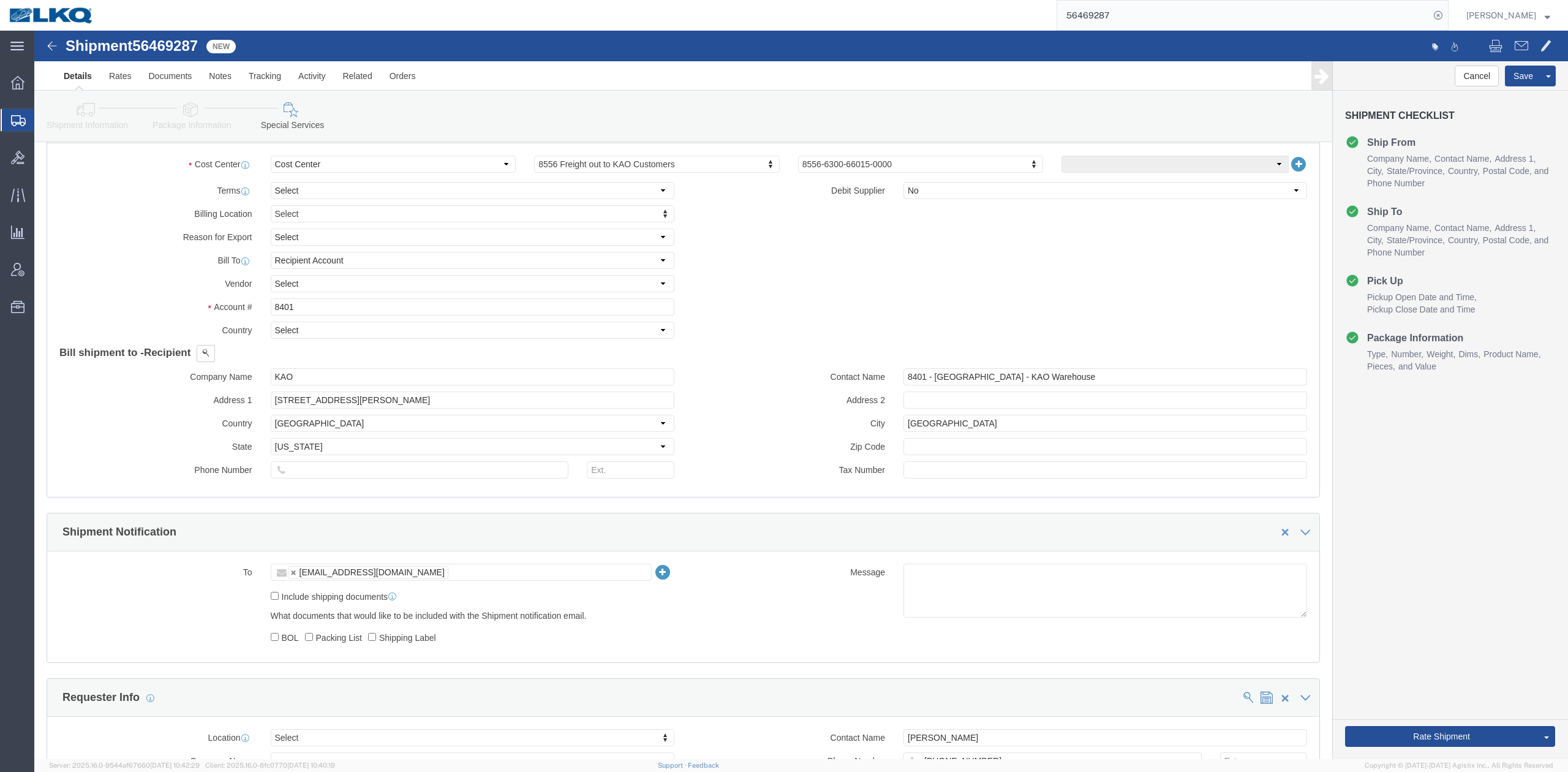
click icon
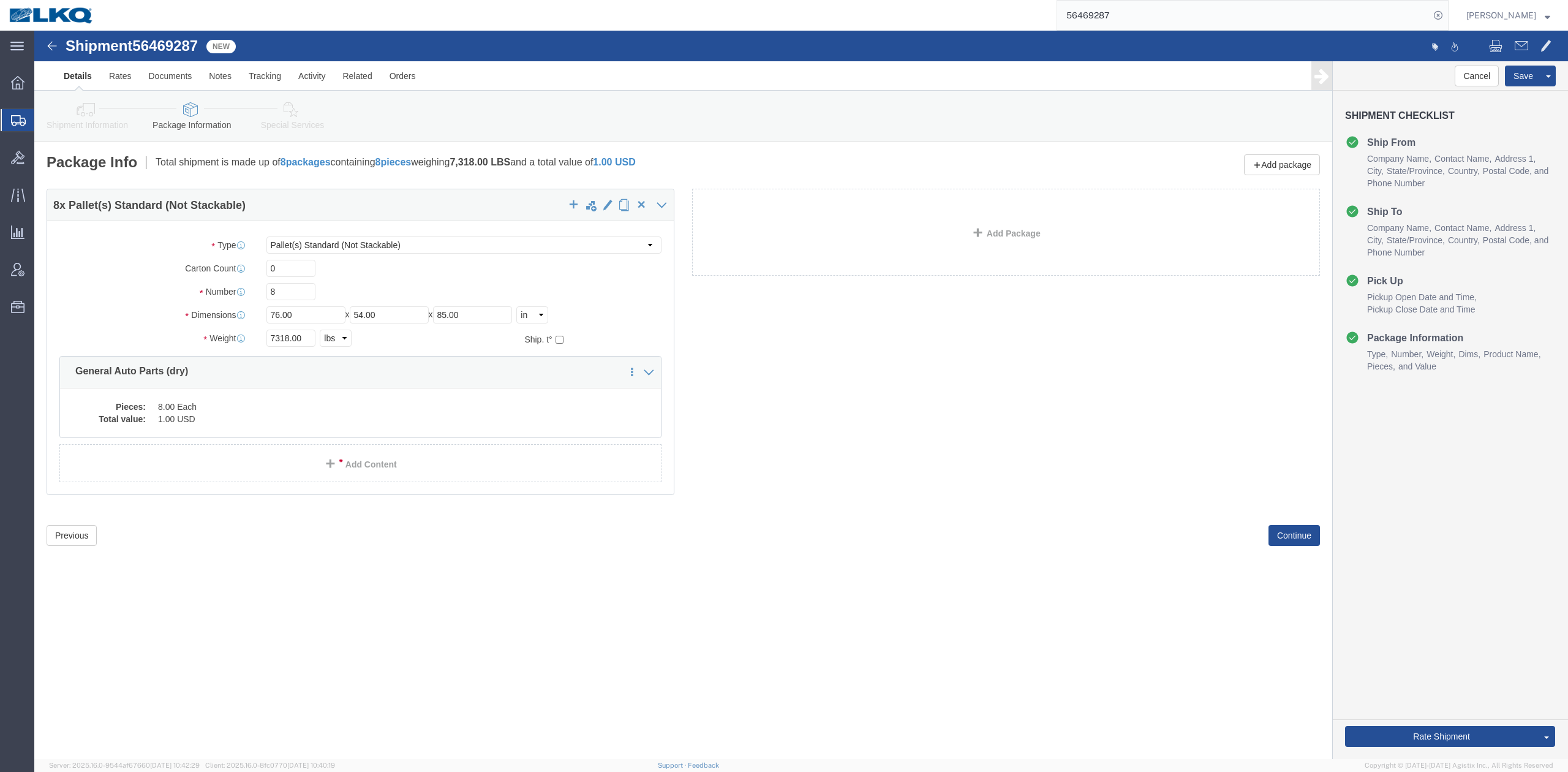
click icon
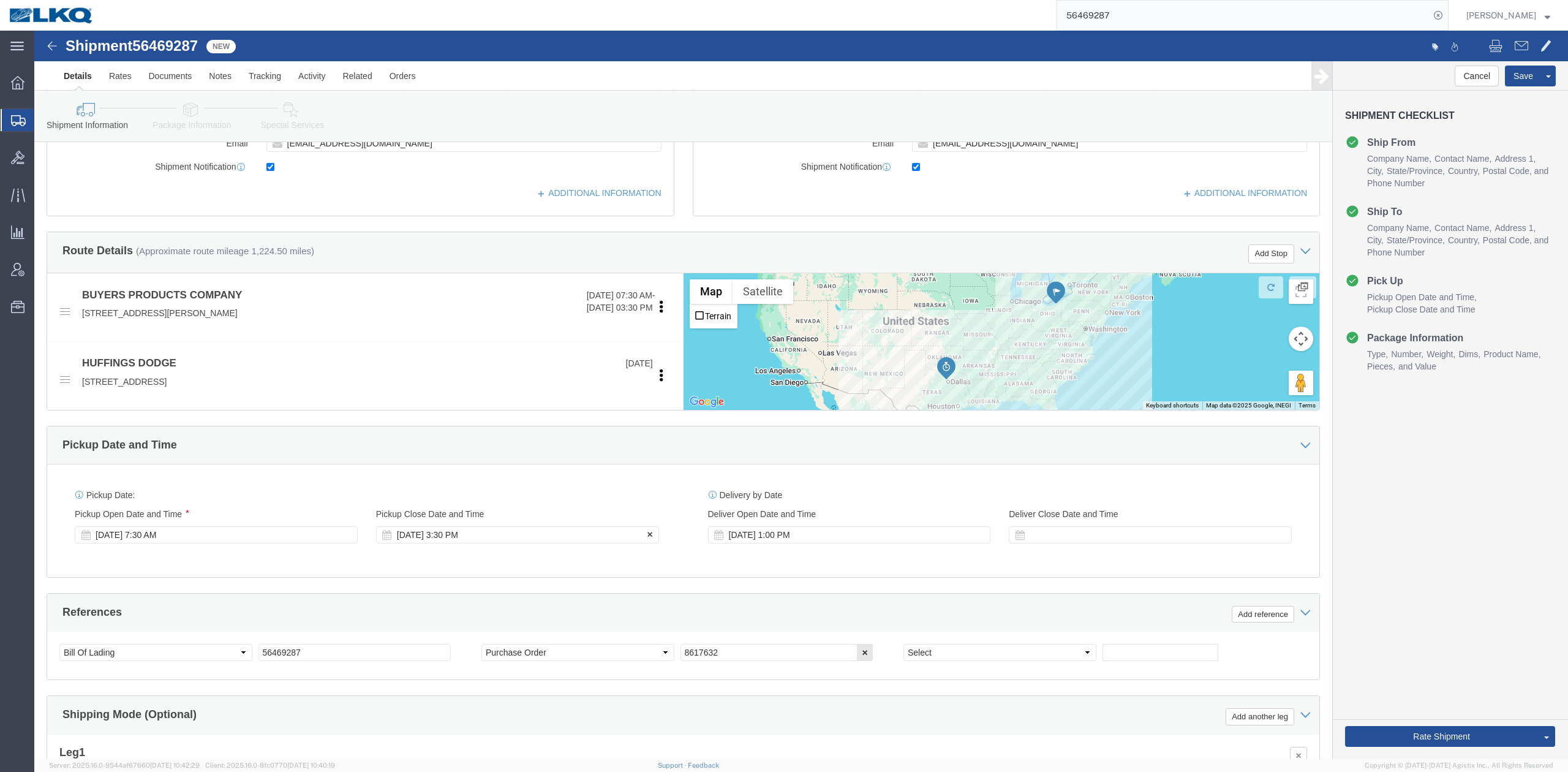
click div "[DATE] 3:30 PM"
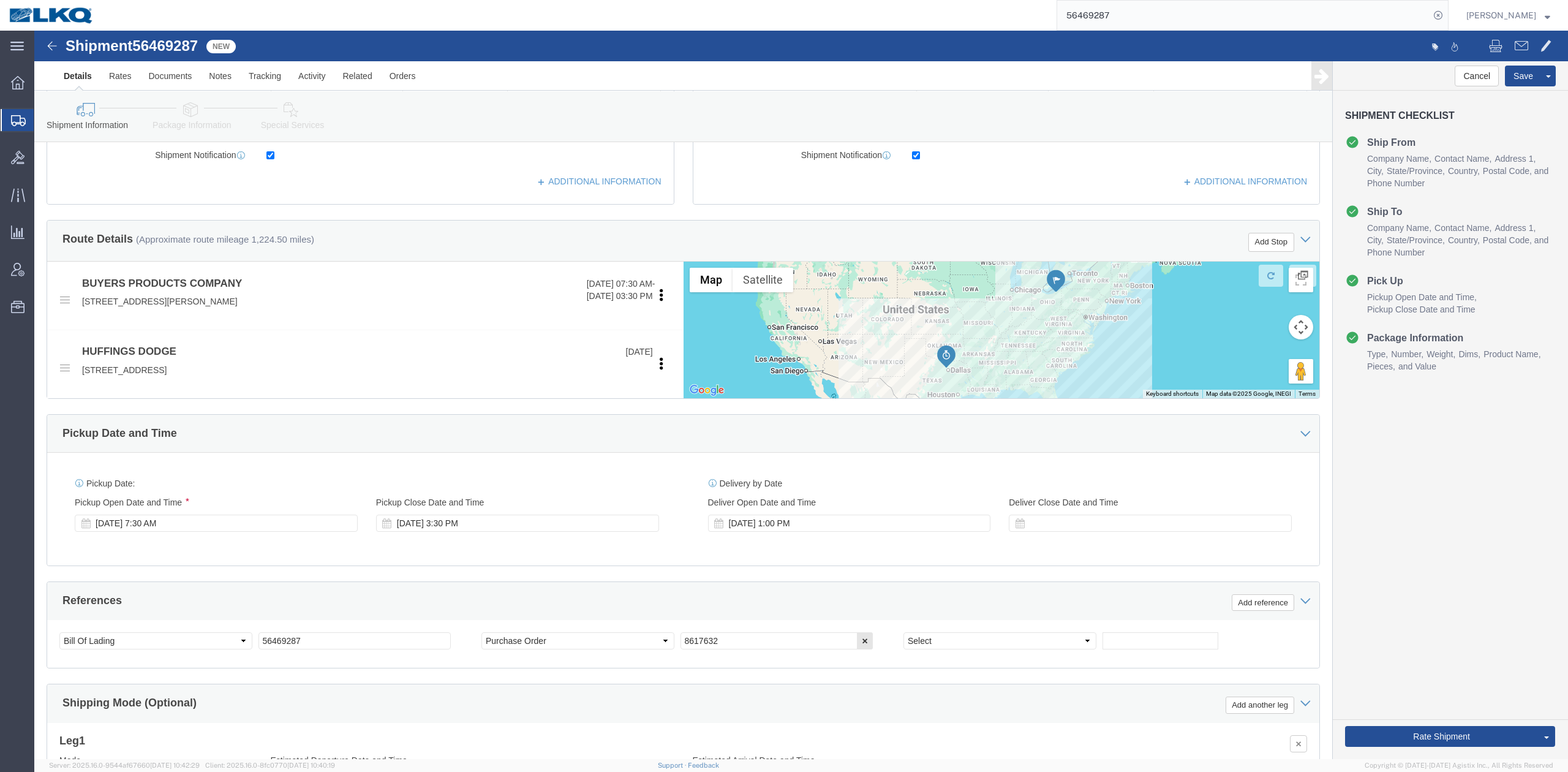
click div "References Add reference"
click button
drag, startPoint x: 757, startPoint y: 555, endPoint x: 750, endPoint y: 551, distance: 8.1
click div "References Add reference"
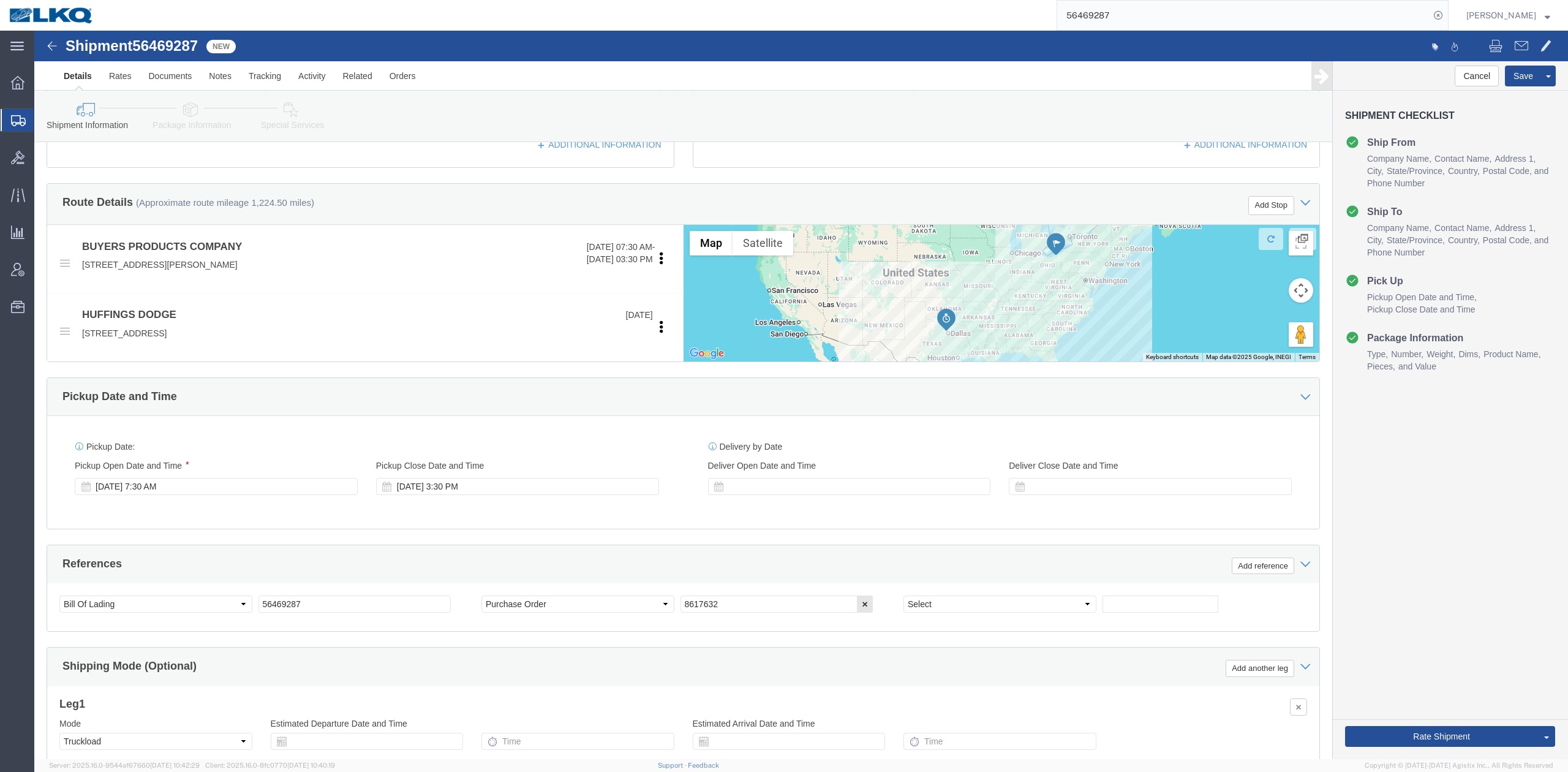
scroll to position [360, 0]
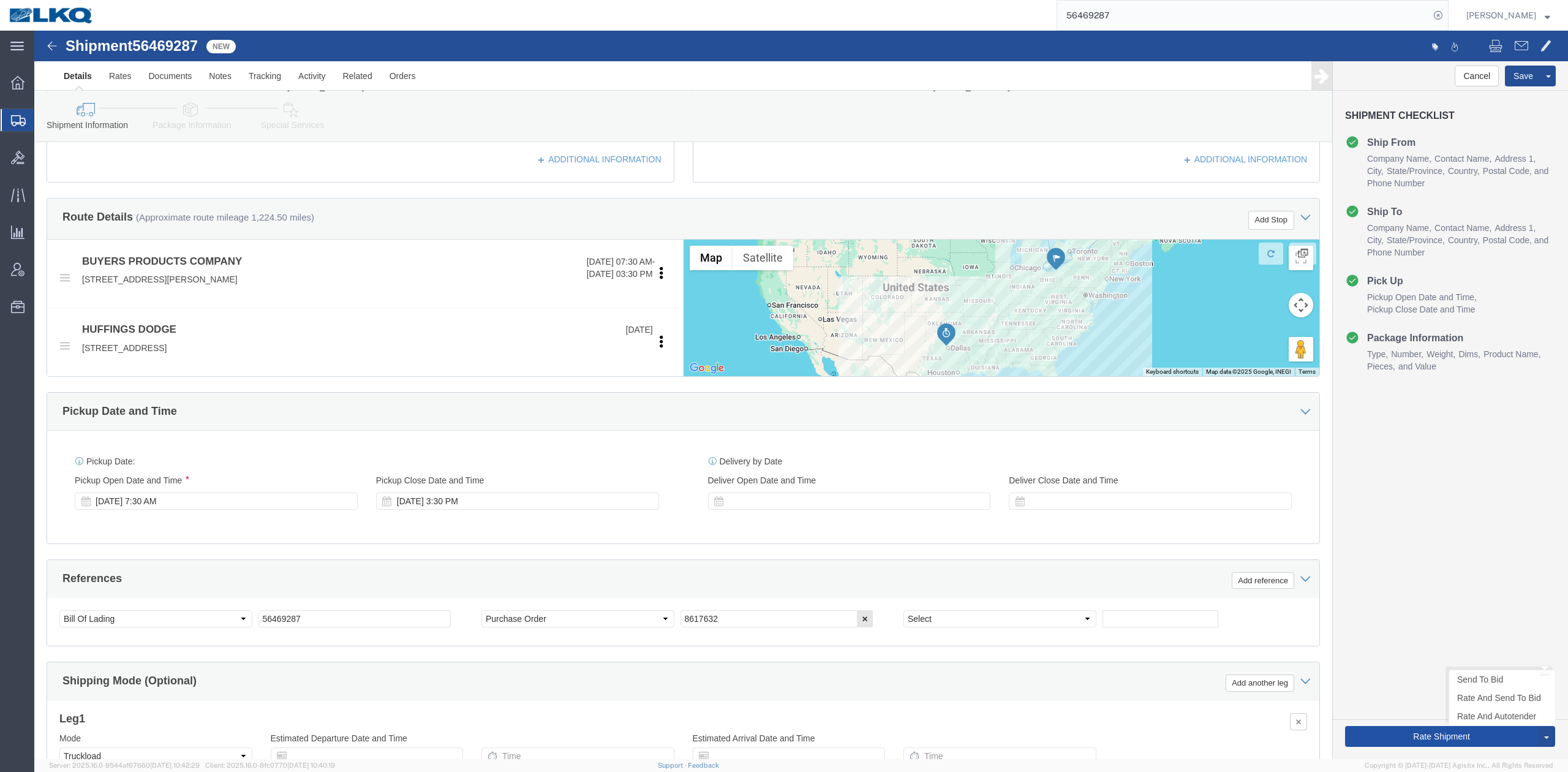
click button "Rate Shipment"
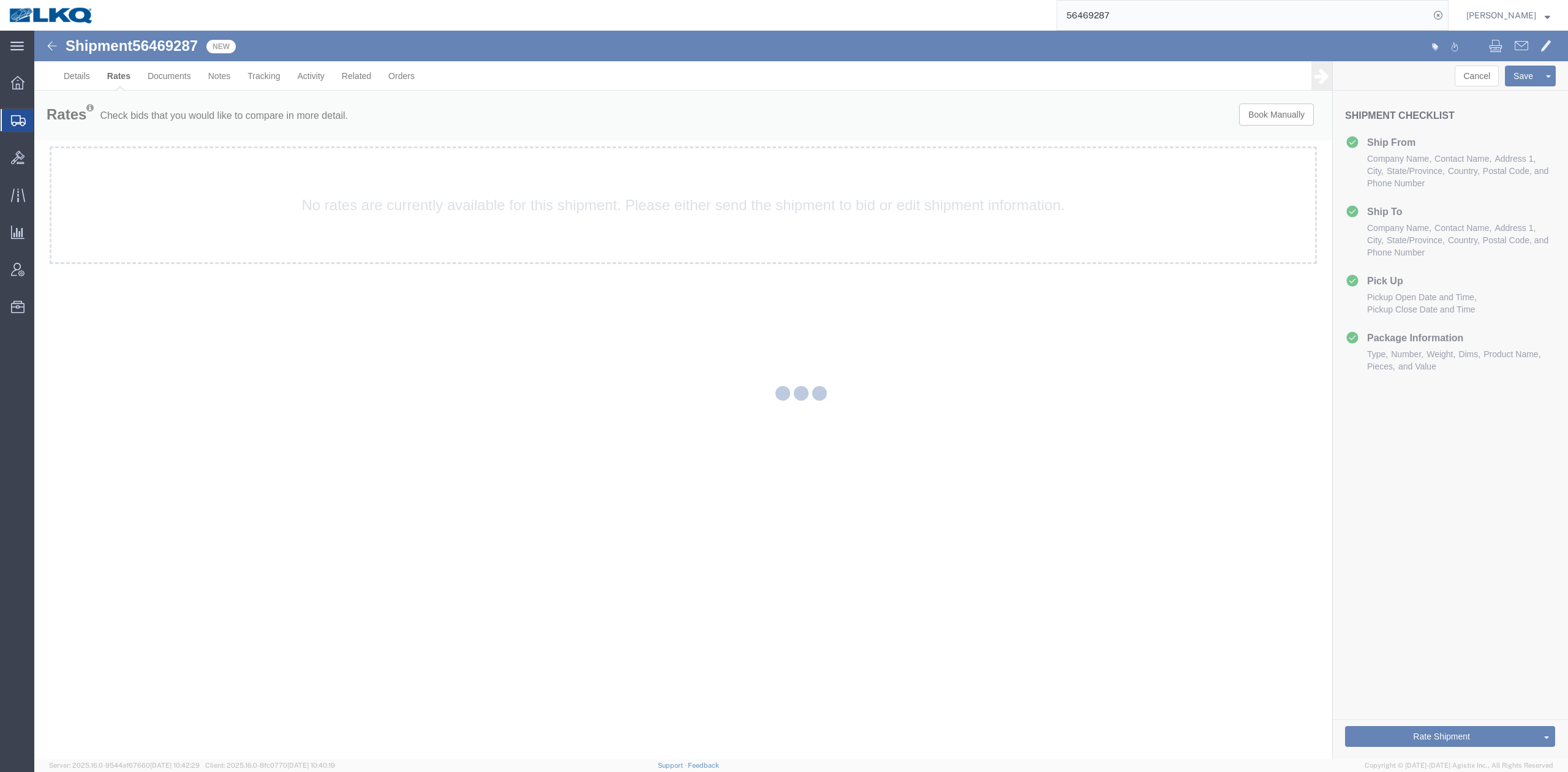
scroll to position [0, 0]
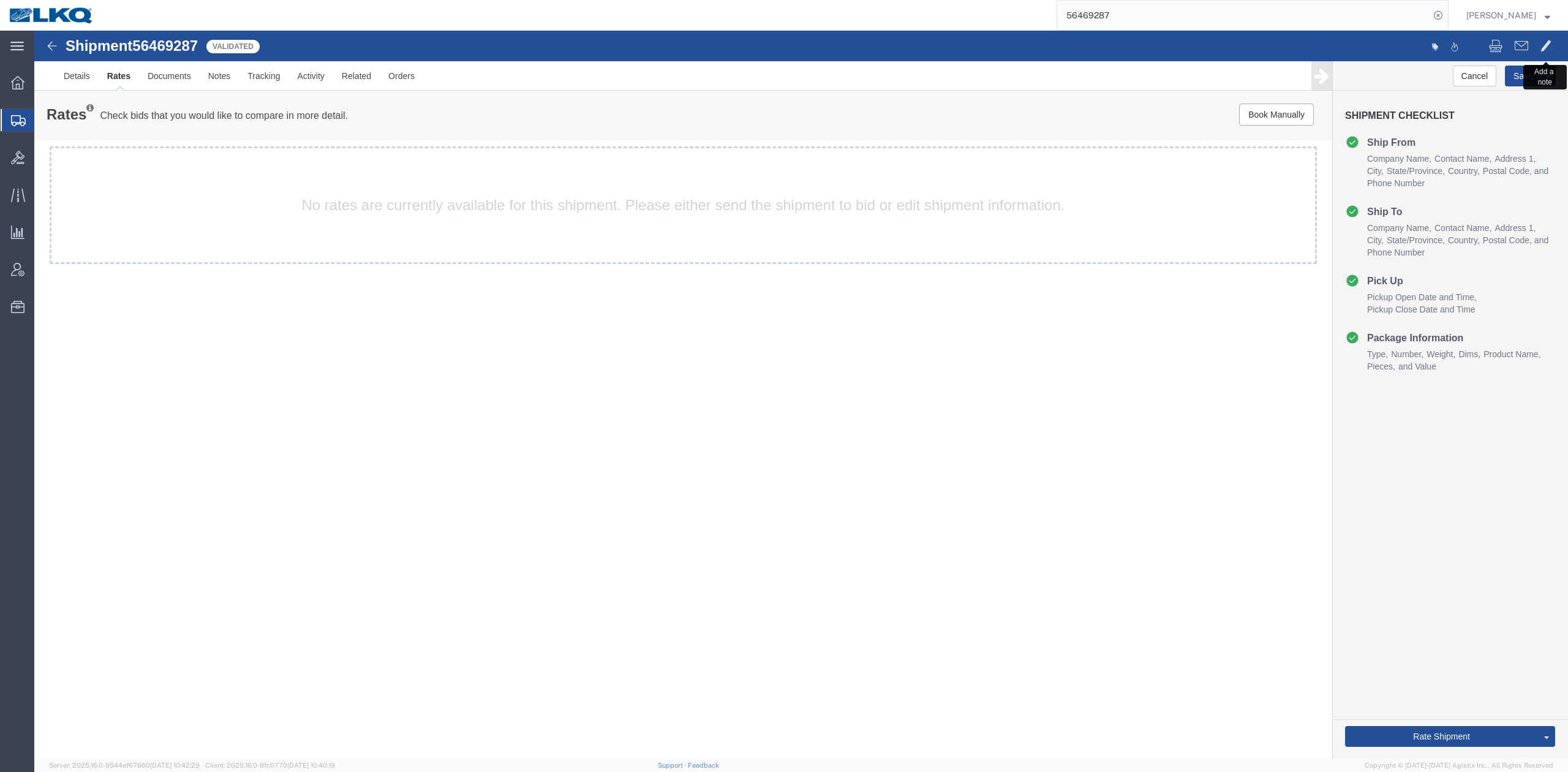
click at [1542, 39] on span at bounding box center [1546, 45] width 11 height 15
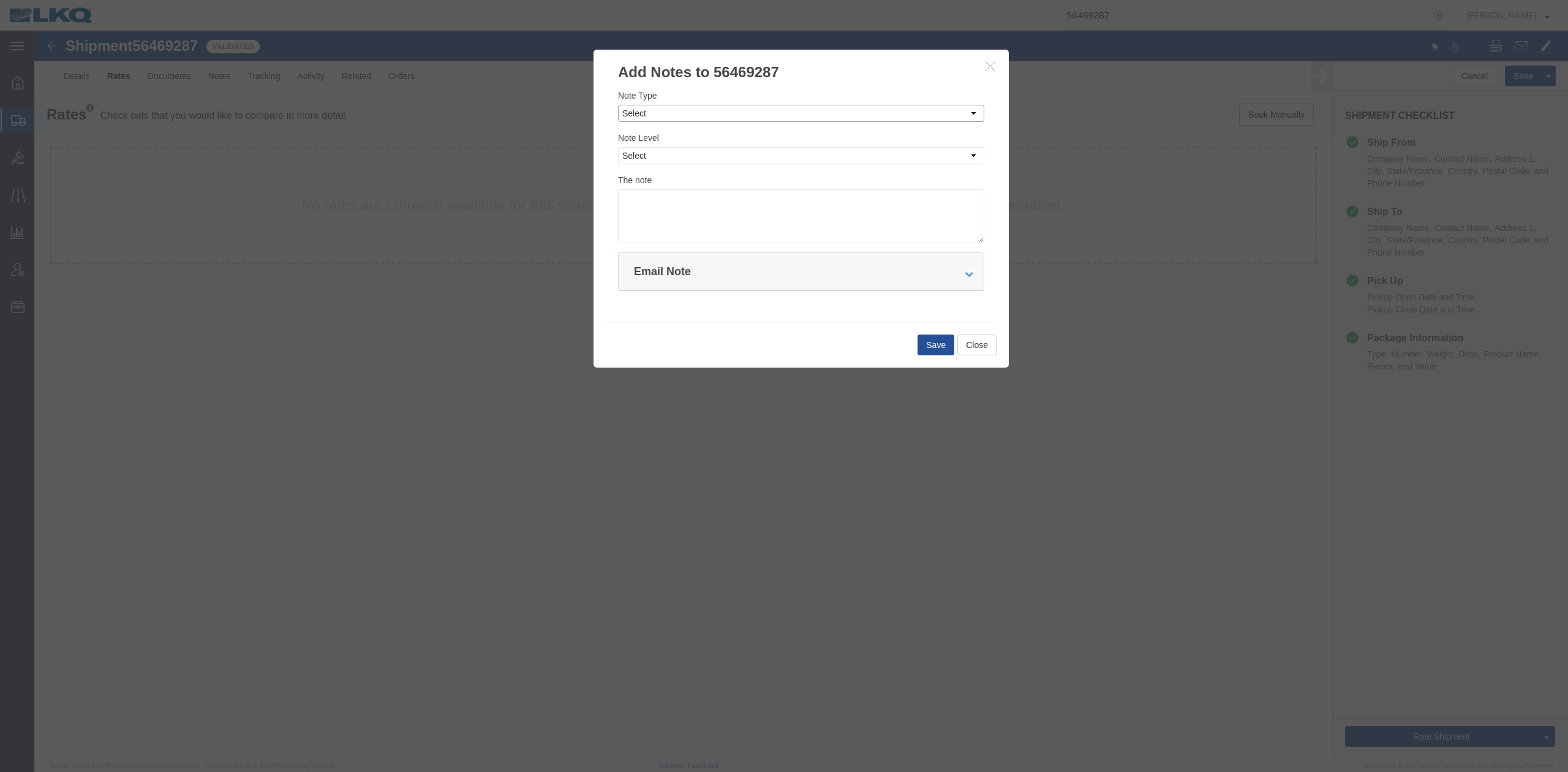
drag, startPoint x: 635, startPoint y: 112, endPoint x: 640, endPoint y: 122, distance: 11.2
click at [635, 111] on select "Select Approval Bid Notes Carrier Change Notes Claim Notes Content Hazmat Notes…" at bounding box center [801, 113] width 366 height 17
select select "BID_NOTES"
click at [618, 105] on select "Select Approval Bid Notes Carrier Change Notes Claim Notes Content Hazmat Notes…" at bounding box center [801, 113] width 366 height 17
click at [644, 158] on select "Select Private to Account Private to Vendor Public" at bounding box center [801, 156] width 366 height 17
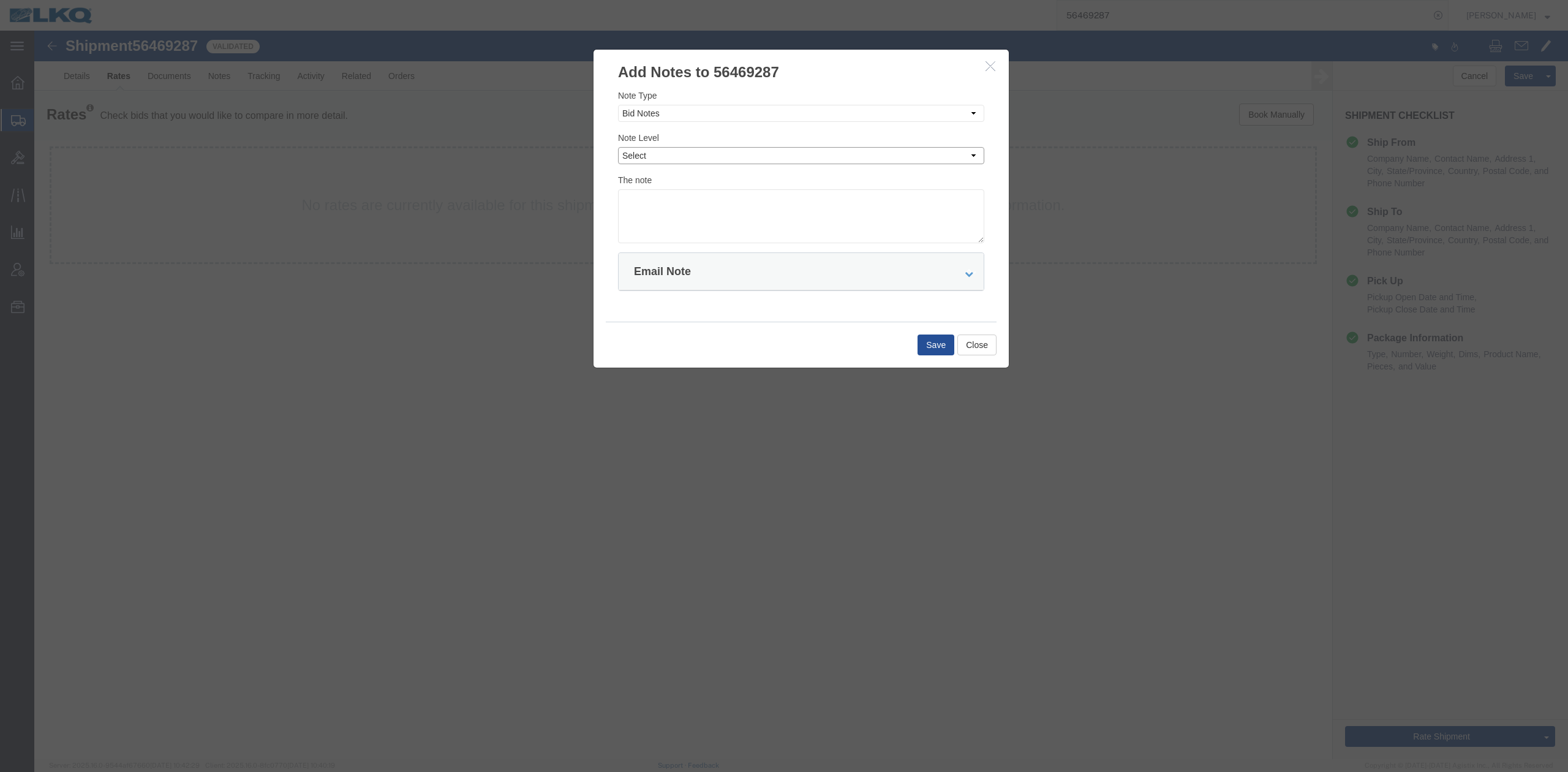
select select "PRIVATE_TO_ACCOUNT"
click at [618, 147] on select "Select Private to Account Private to Vendor Public" at bounding box center [801, 156] width 366 height 17
click at [654, 202] on textarea at bounding box center [801, 217] width 366 height 54
type textarea "DAT: $2147"
click at [934, 348] on button "Save" at bounding box center [936, 345] width 37 height 21
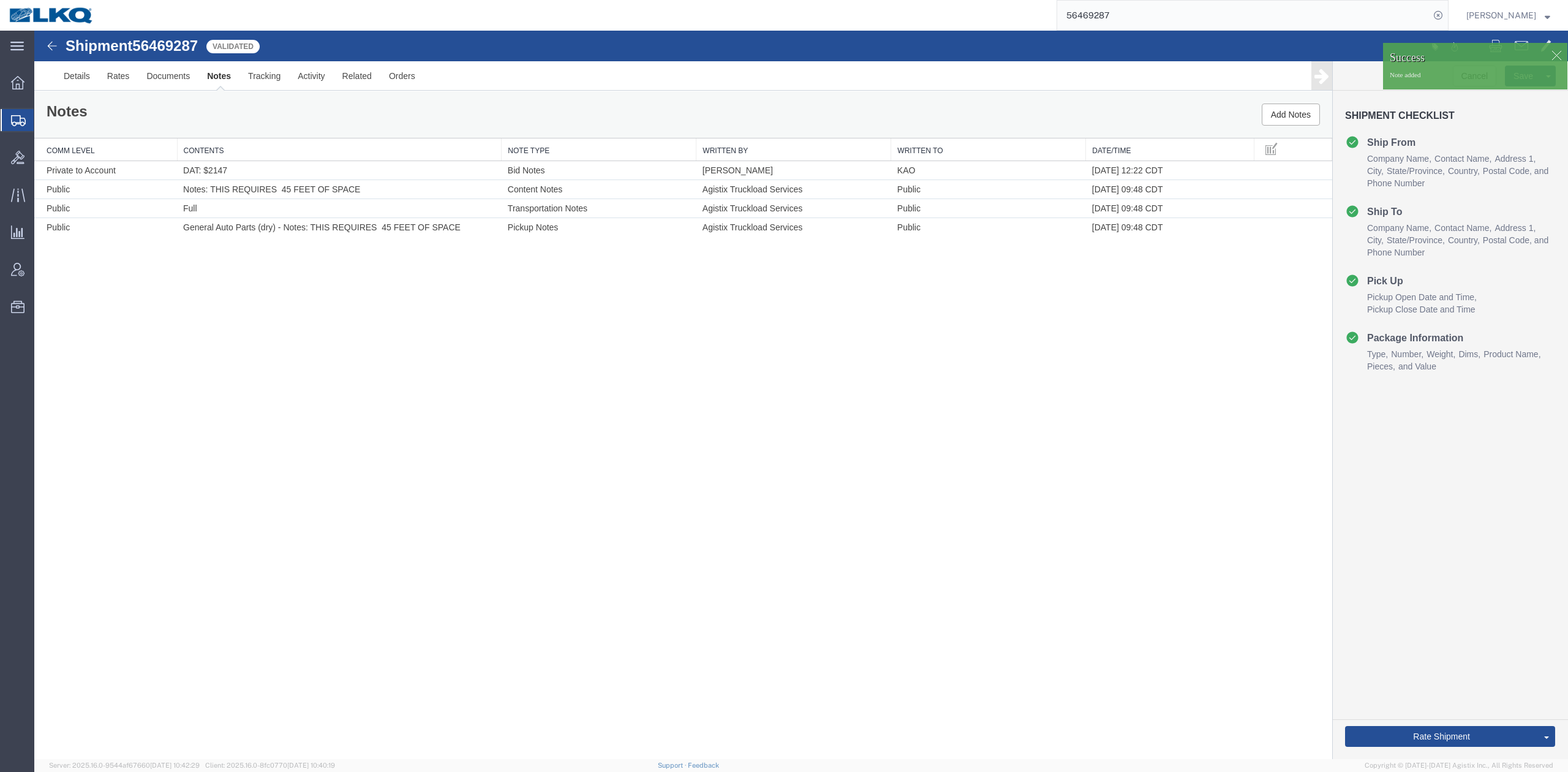
click at [34, 30] on link "Send To Bid" at bounding box center [34, 30] width 0 height 0
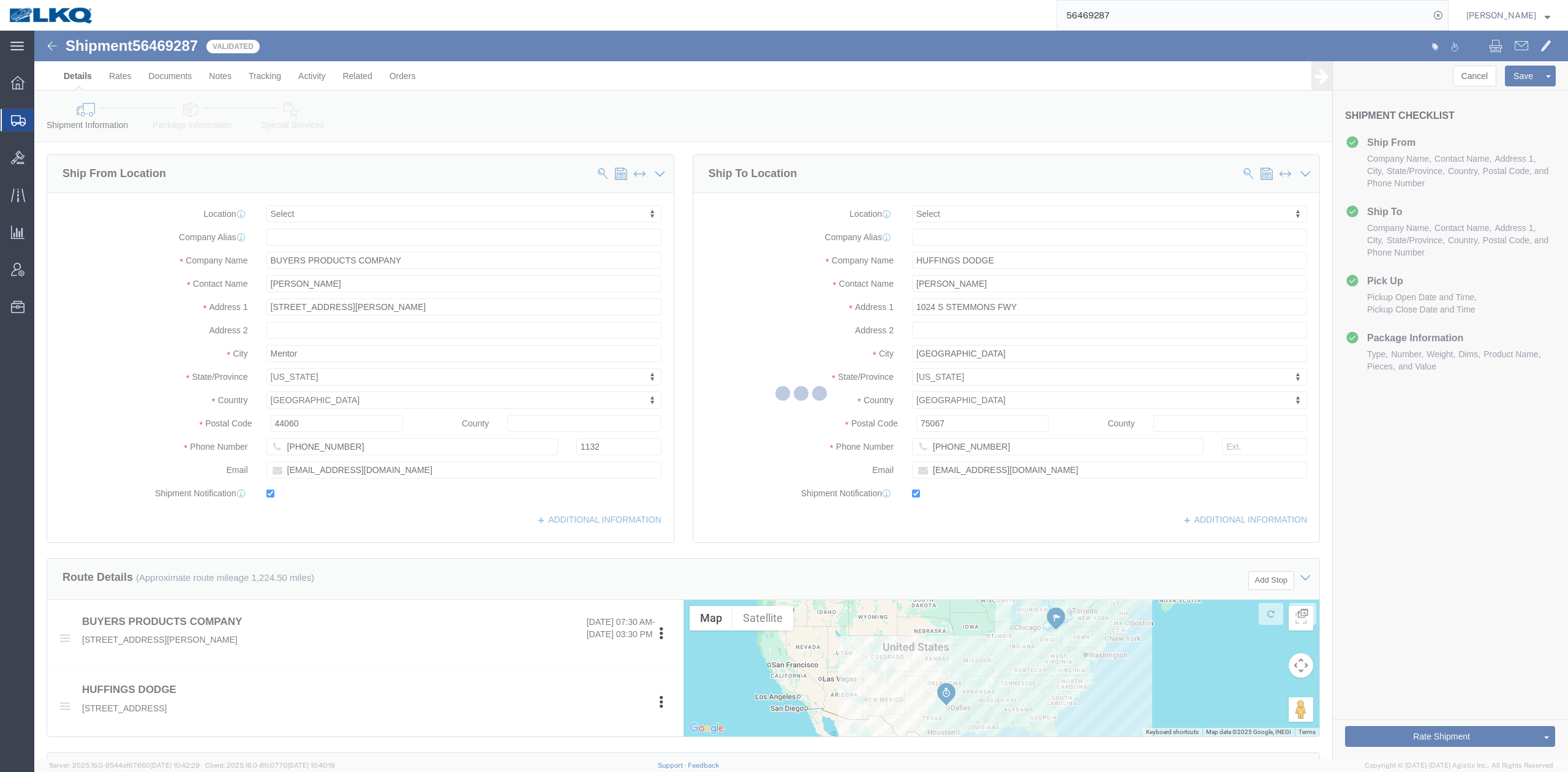
select select "TL"
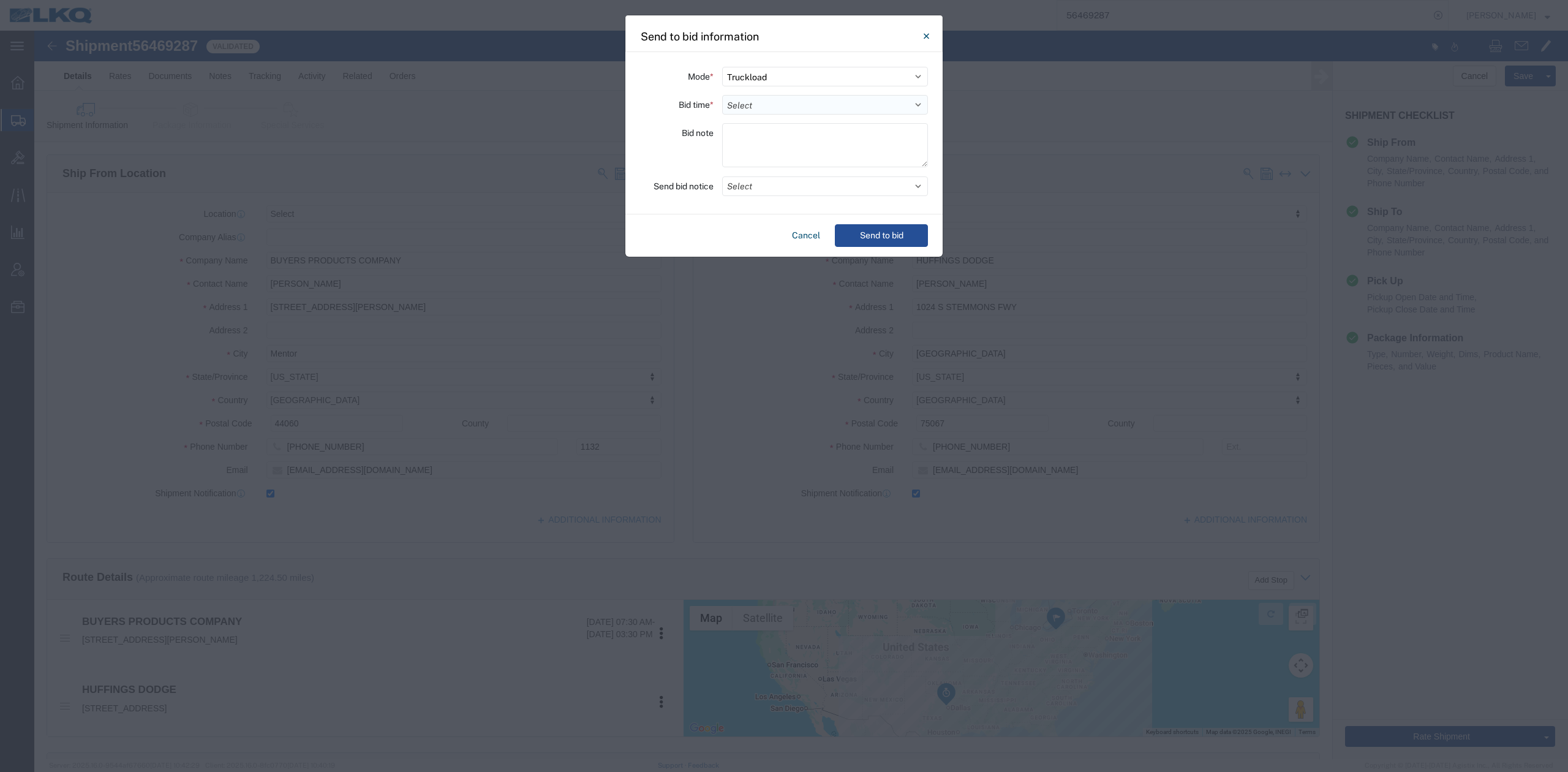
click at [790, 100] on select "Select 30 Min (Rush) 1 Hour (Rush) 2 Hours (Rush) 4 Hours (Rush) 8 Hours (Rush)…" at bounding box center [825, 105] width 206 height 20
select select "12"
click at [722, 95] on select "Select 30 Min (Rush) 1 Hour (Rush) 2 Hours (Rush) 4 Hours (Rush) 8 Hours (Rush)…" at bounding box center [825, 105] width 206 height 20
click at [767, 192] on button "Select" at bounding box center [825, 186] width 206 height 20
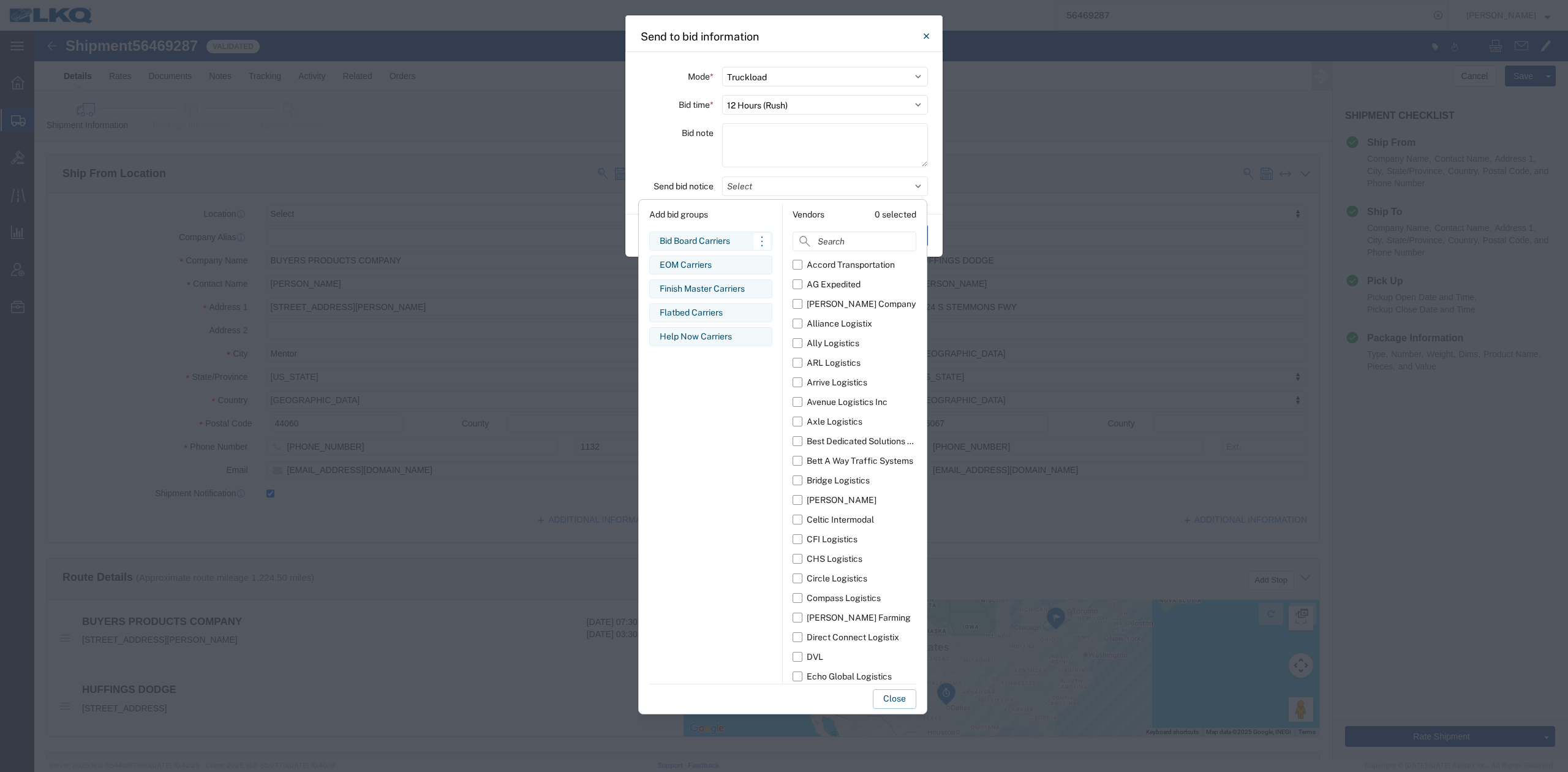
click at [716, 241] on div "Bid Board Carriers" at bounding box center [711, 241] width 103 height 13
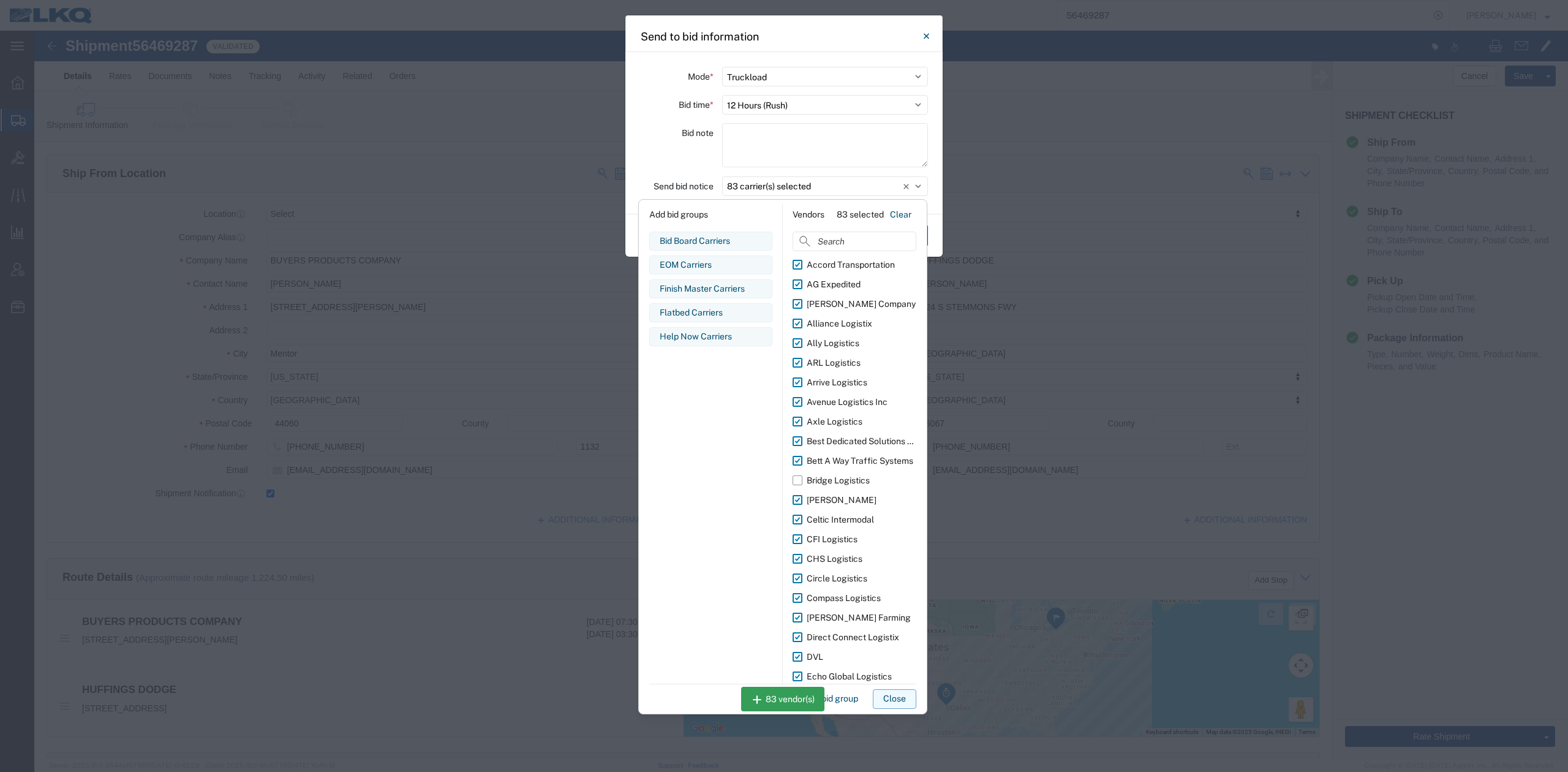
click at [885, 698] on button "Close" at bounding box center [894, 699] width 43 height 20
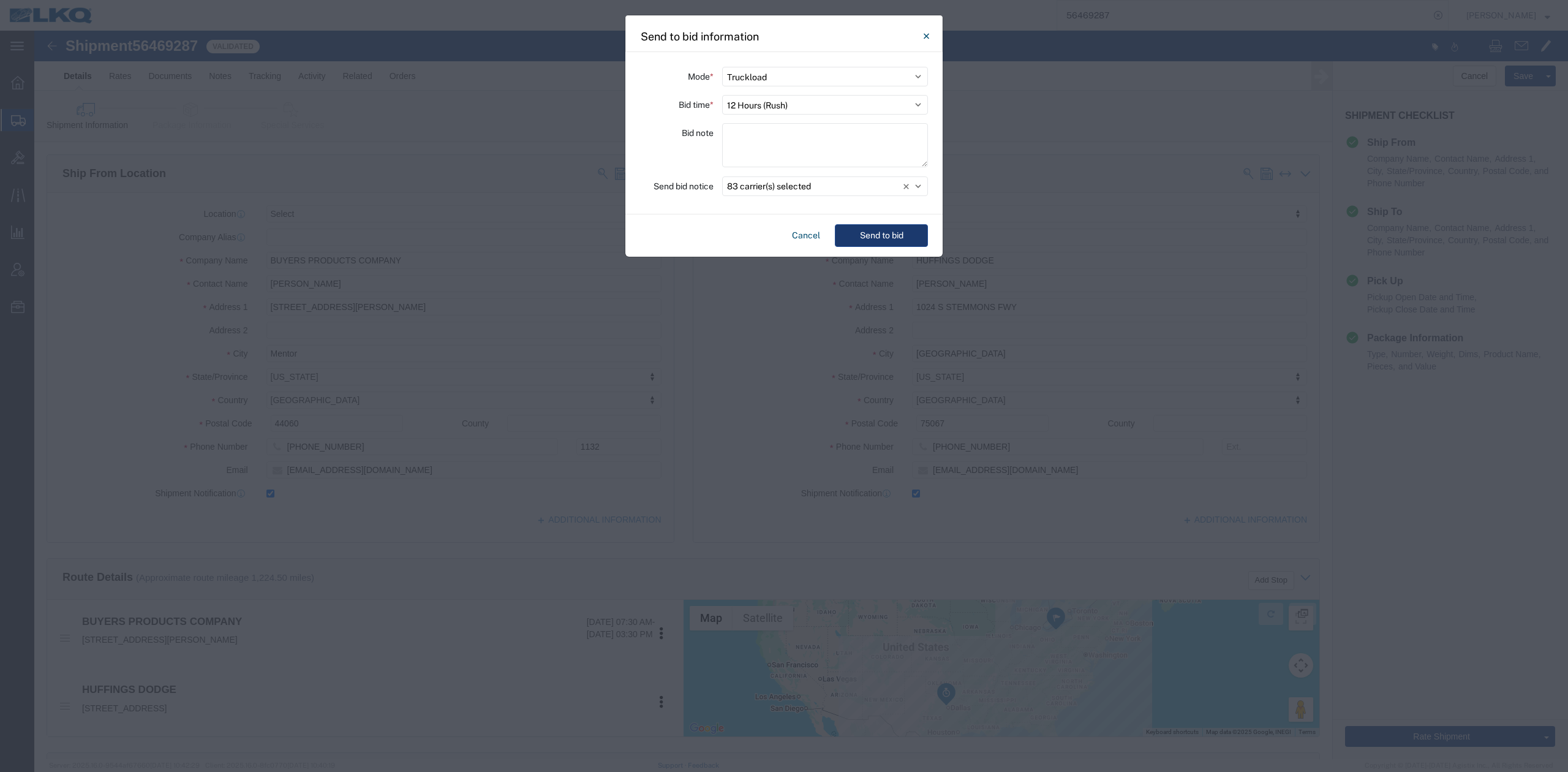
click at [899, 234] on button "Send to bid" at bounding box center [881, 236] width 93 height 23
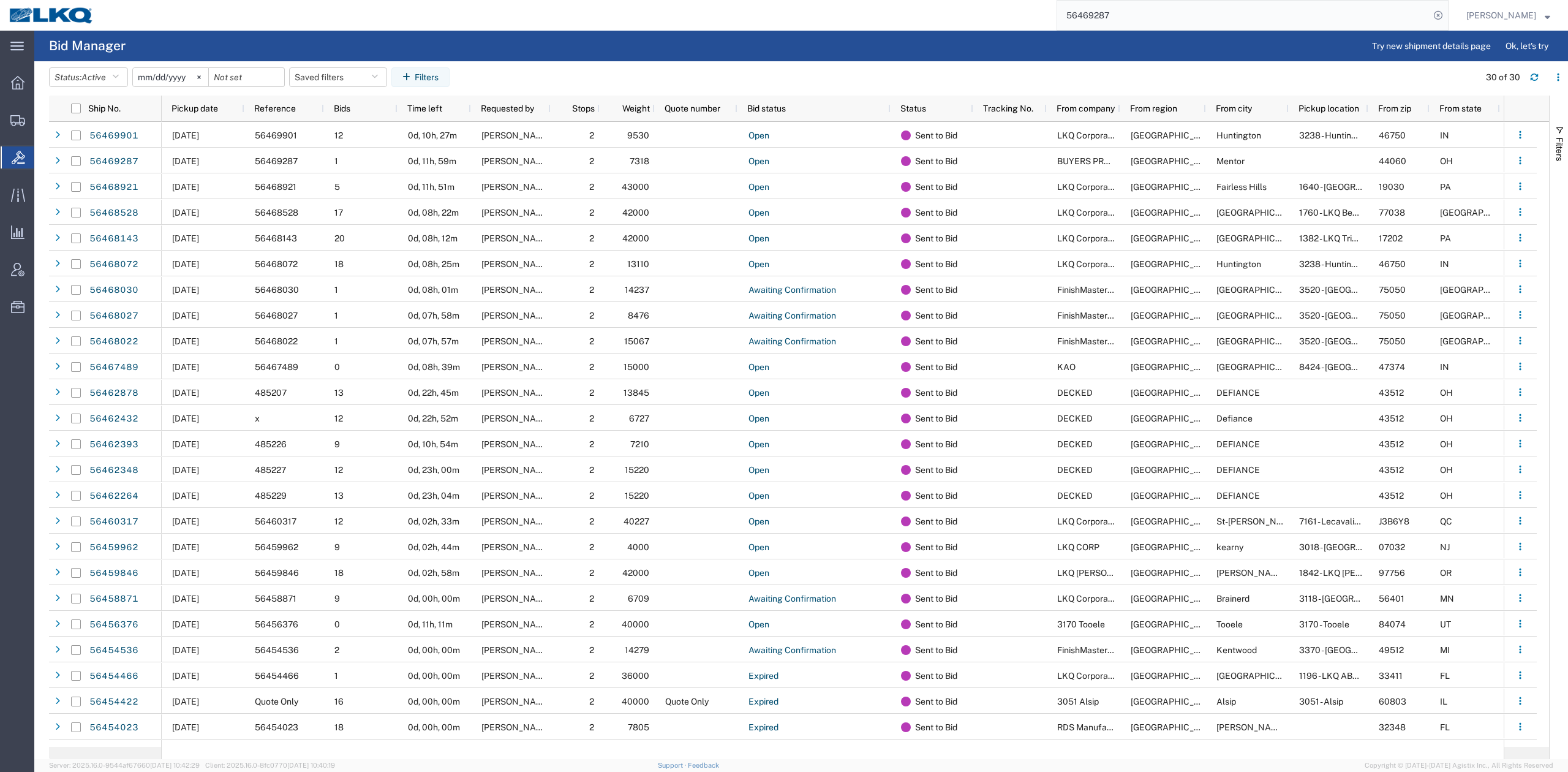
click at [1129, 17] on input "56469287" at bounding box center [1243, 16] width 373 height 30
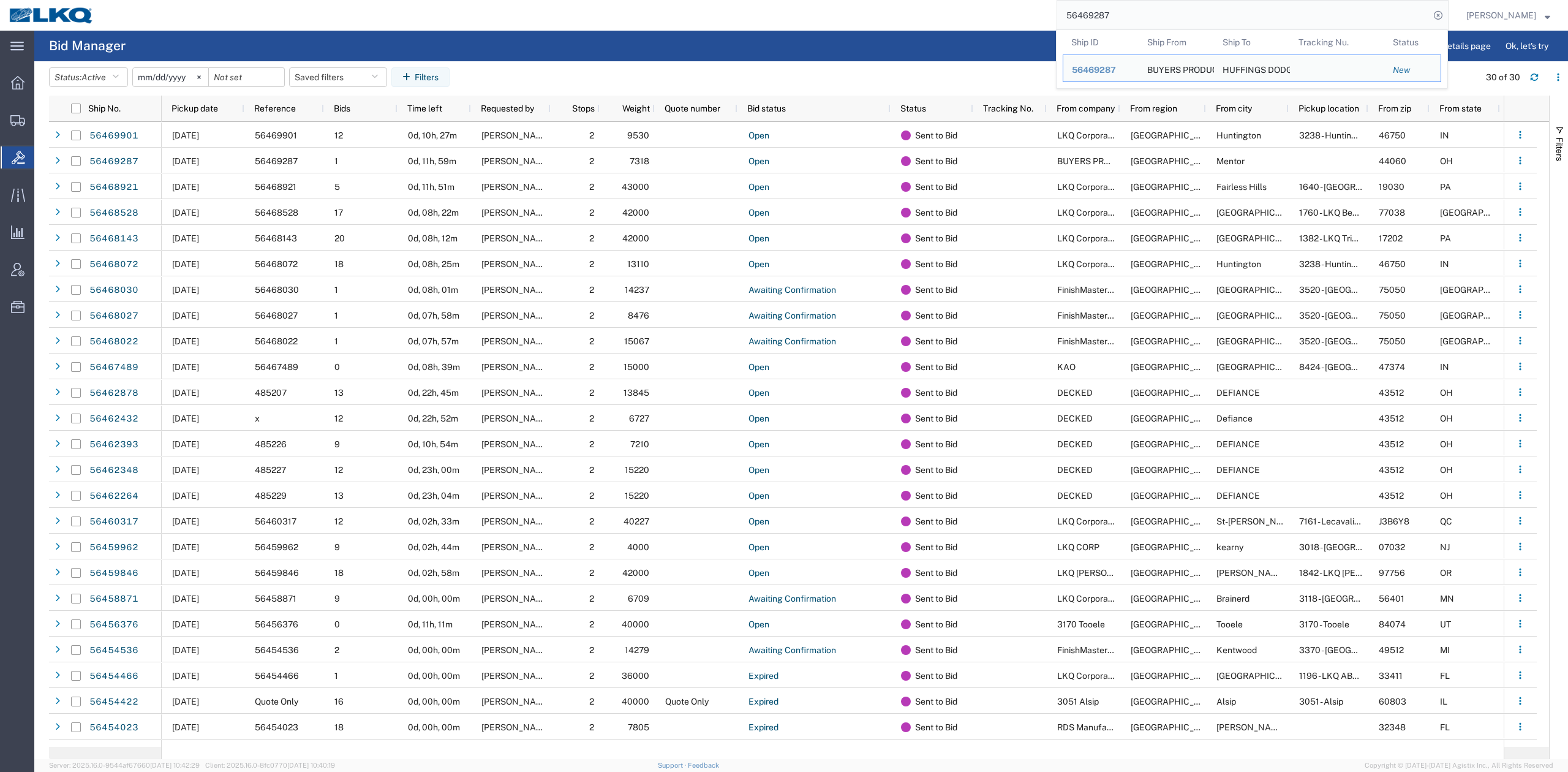
paste input "71363"
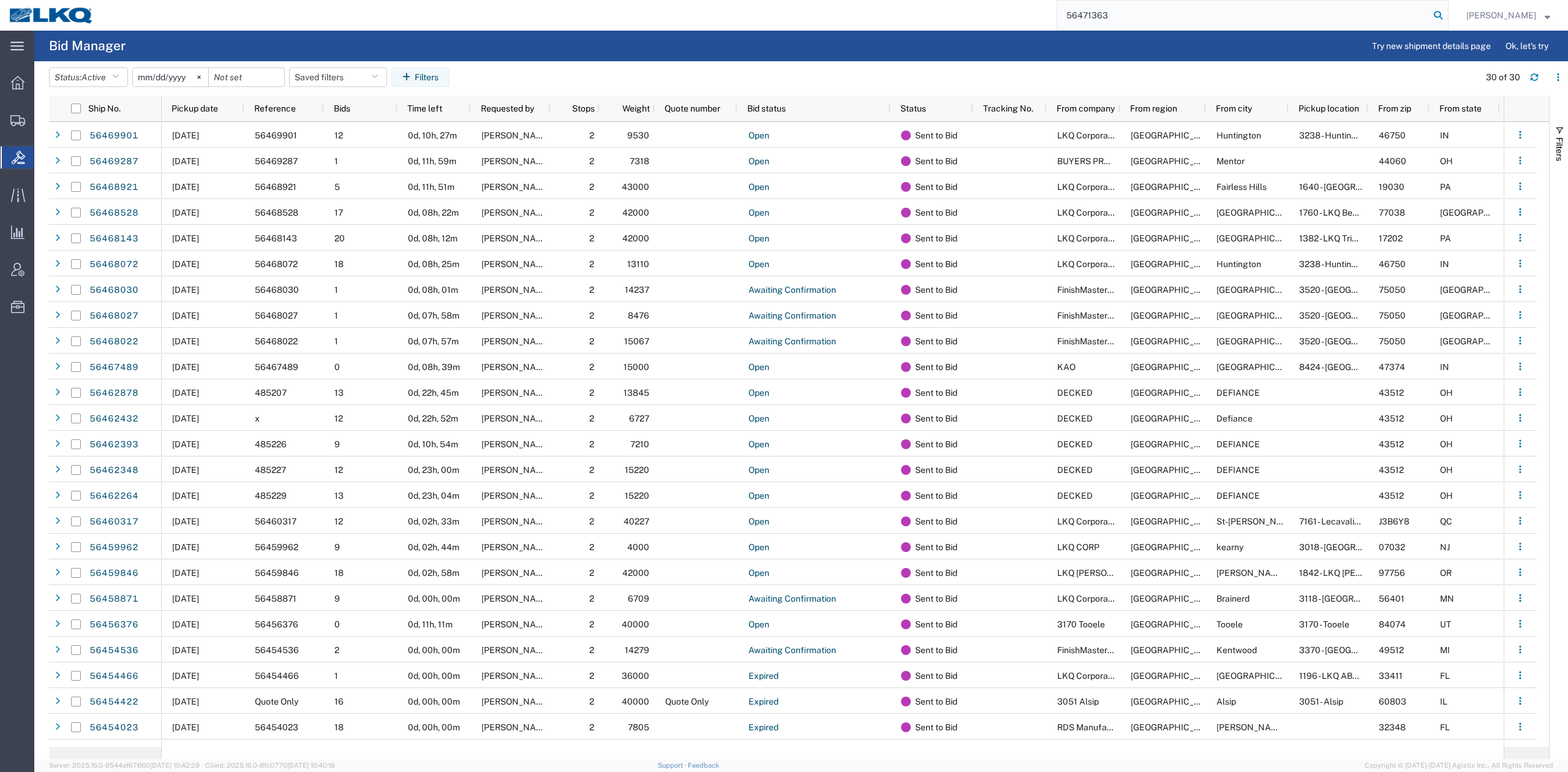
type input "56471363"
click at [1447, 16] on icon at bounding box center [1438, 16] width 17 height 17
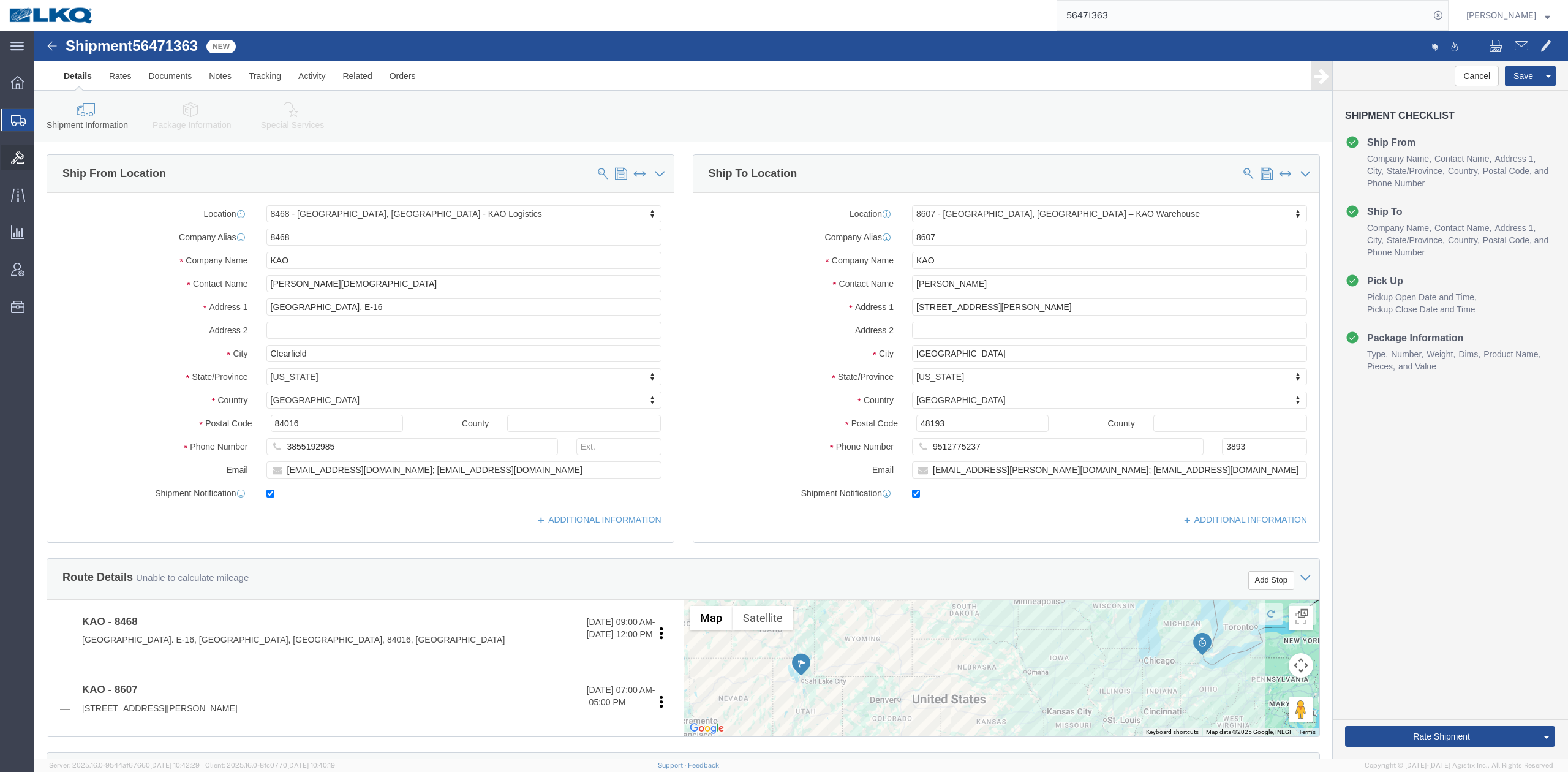
select select "30576"
select select "30604"
drag, startPoint x: 1366, startPoint y: 696, endPoint x: 194, endPoint y: 320, distance: 1230.8
click button "Rate Shipment"
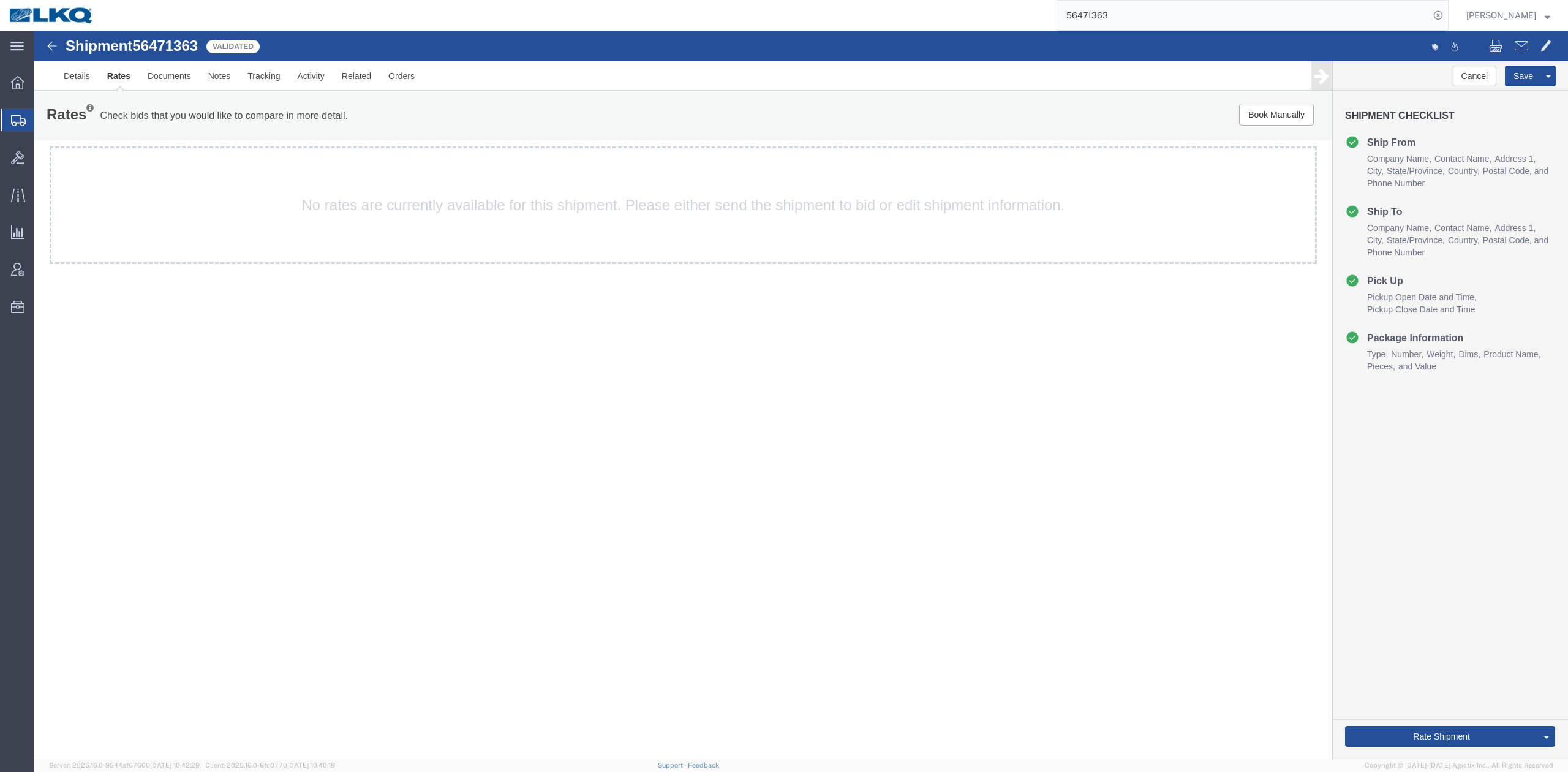
click at [1171, 11] on input "56471363" at bounding box center [1243, 16] width 373 height 30
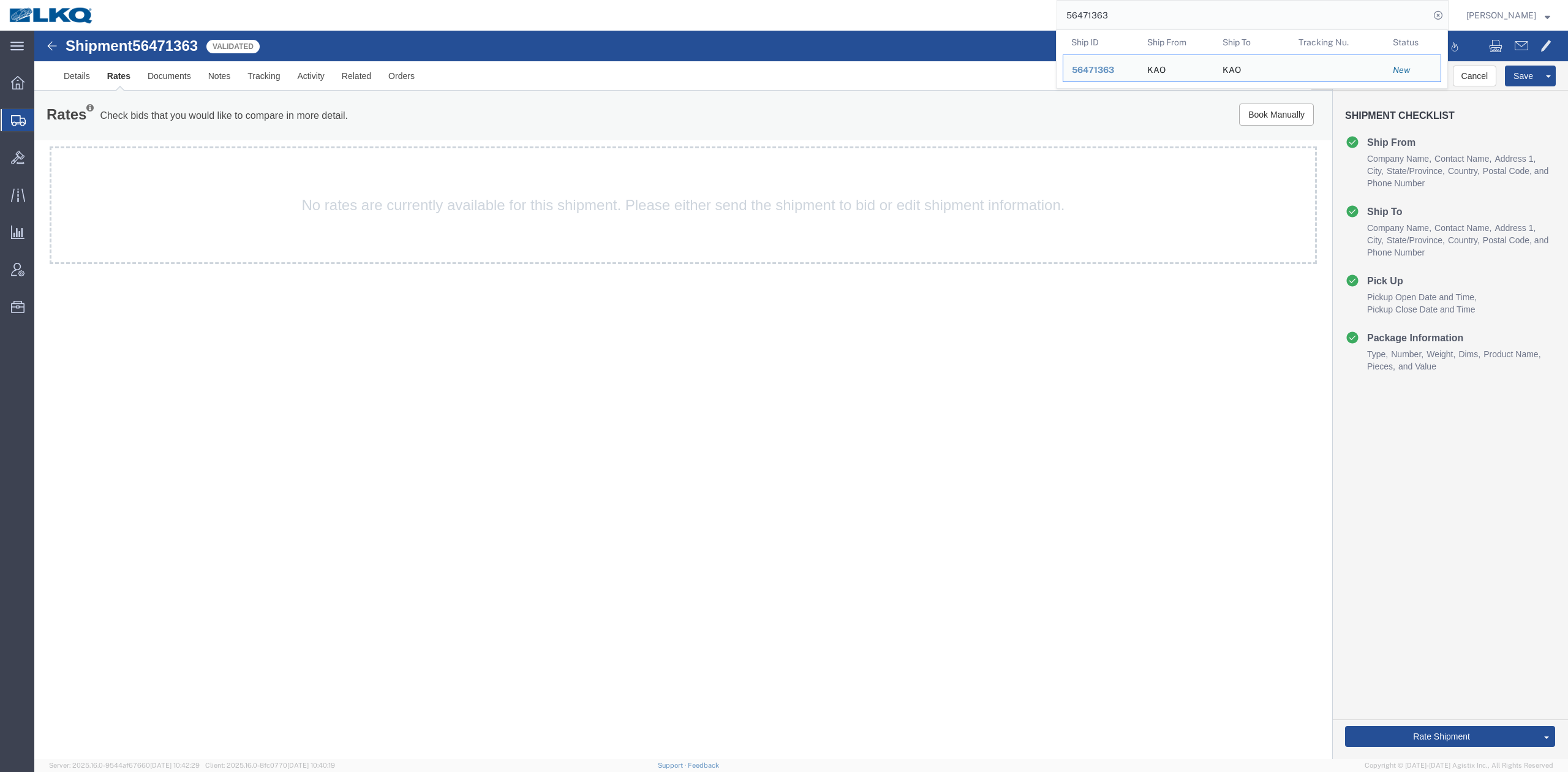
click at [1171, 11] on input "56471363" at bounding box center [1243, 16] width 373 height 30
paste input "42001"
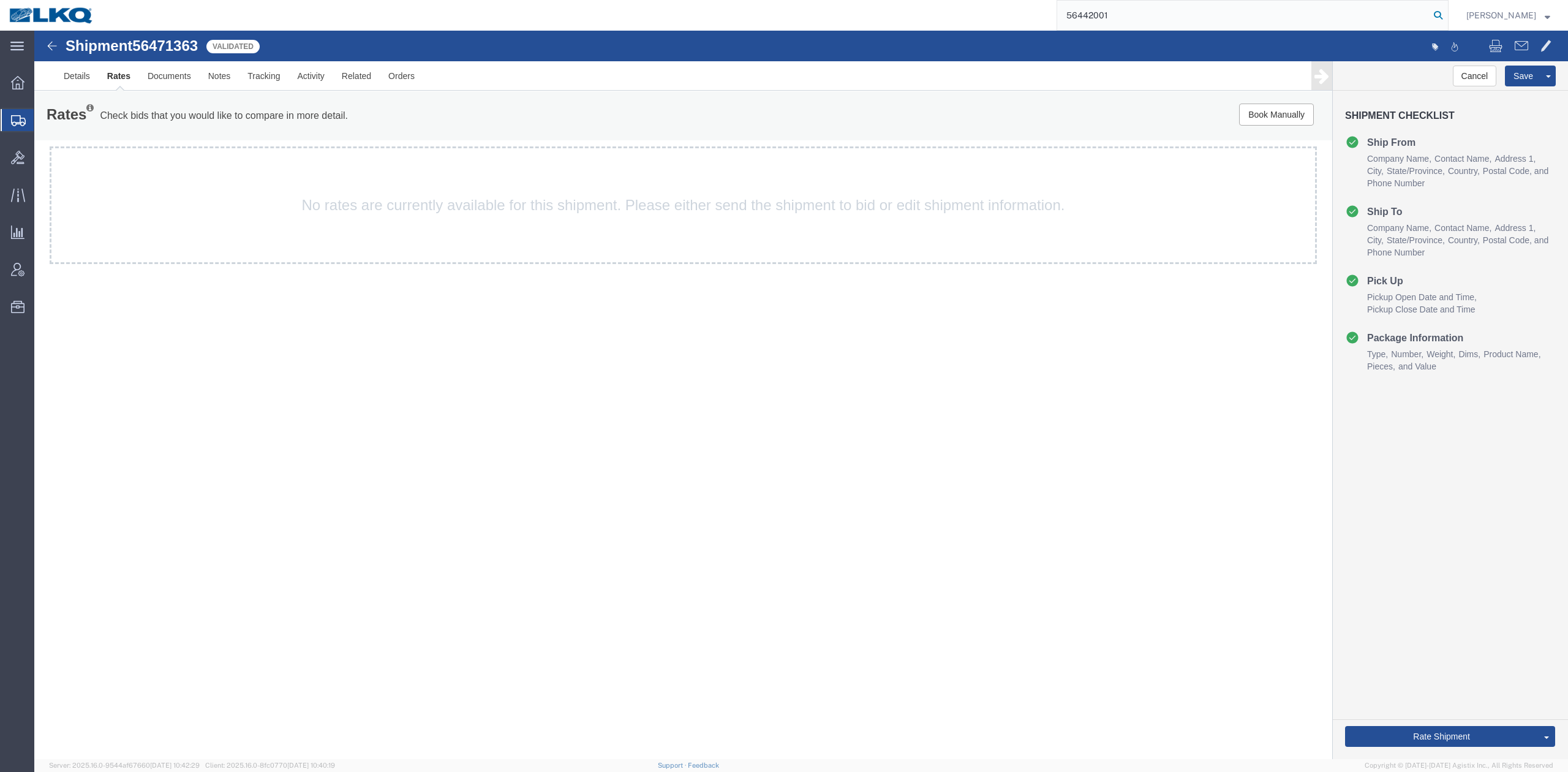
click at [1448, 10] on form "56442001" at bounding box center [1253, 15] width 392 height 30
click at [1447, 16] on icon at bounding box center [1438, 16] width 17 height 17
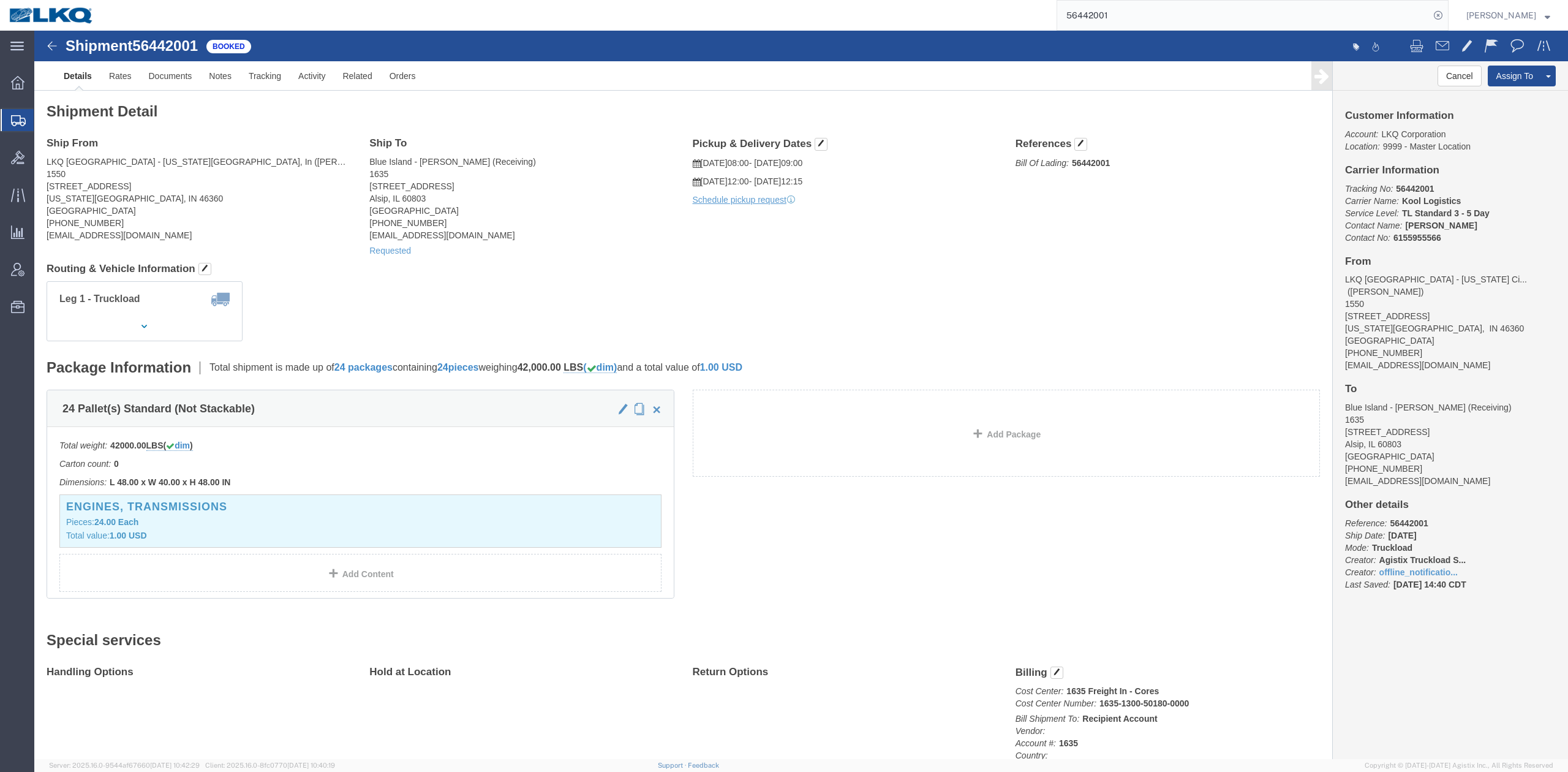
click at [1176, 12] on input "56442001" at bounding box center [1243, 16] width 373 height 30
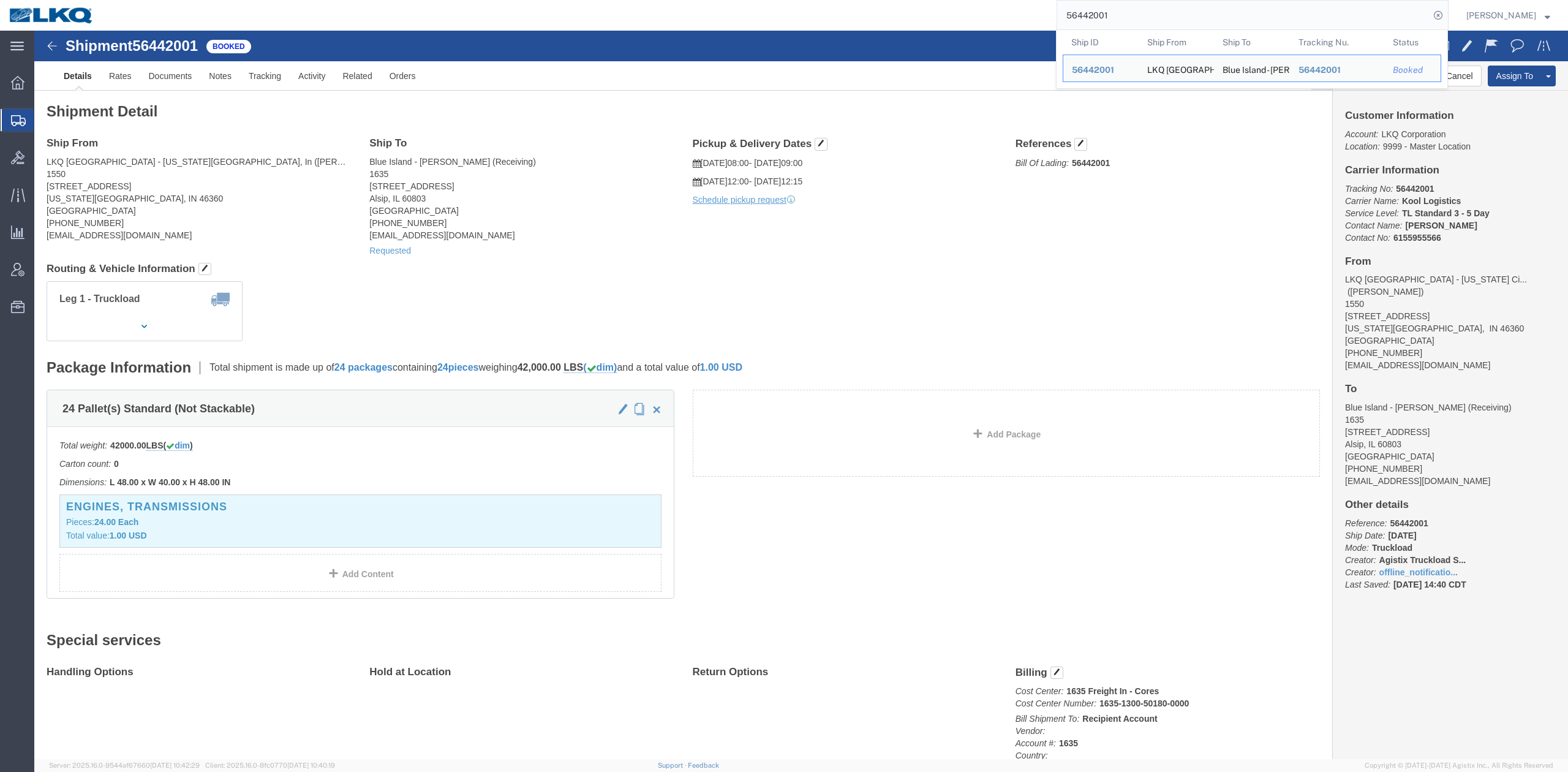
click at [1176, 12] on input "56442001" at bounding box center [1243, 16] width 373 height 30
paste input "389409"
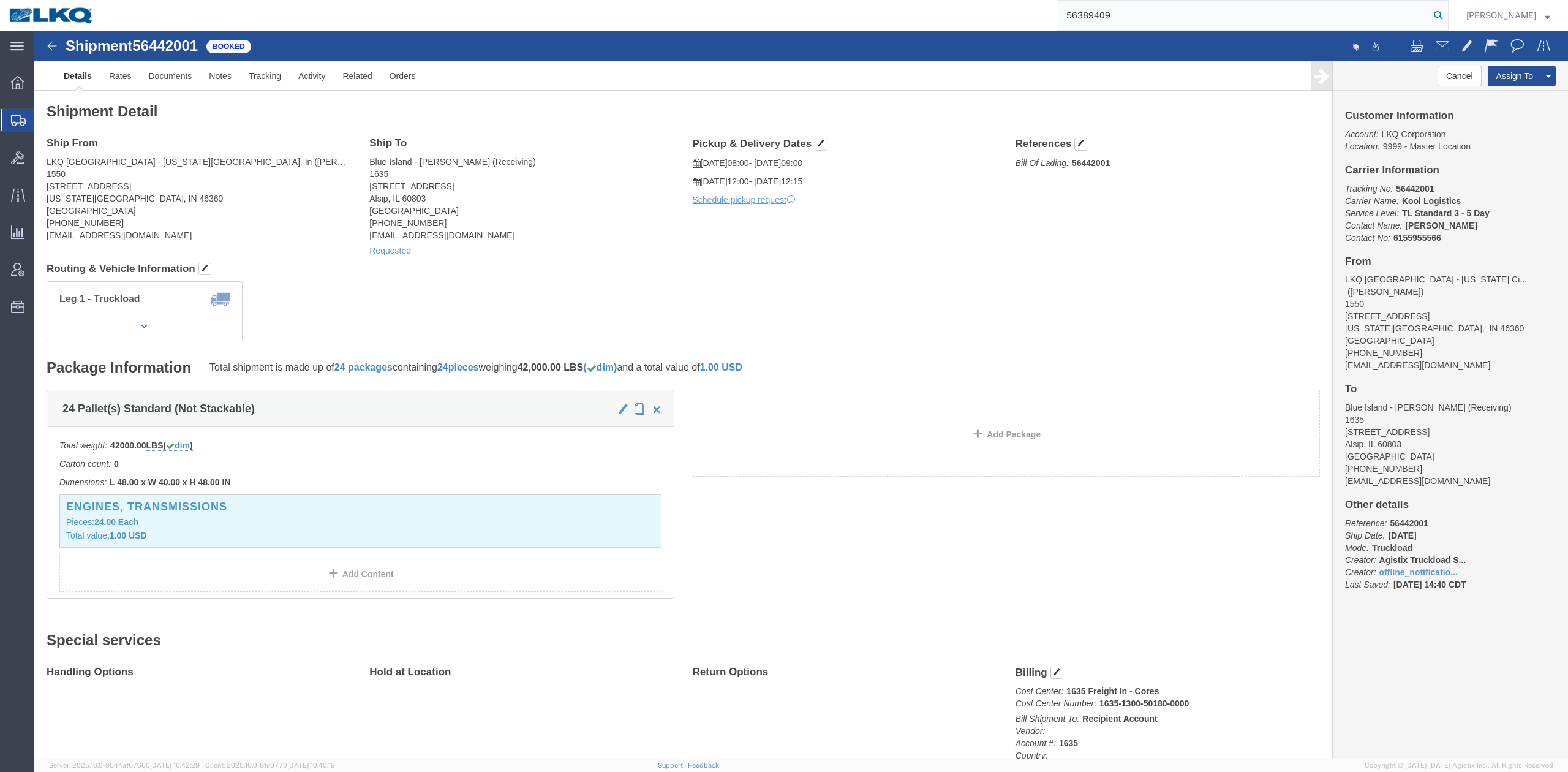
type input "56389409"
click at [1447, 10] on icon at bounding box center [1438, 16] width 17 height 17
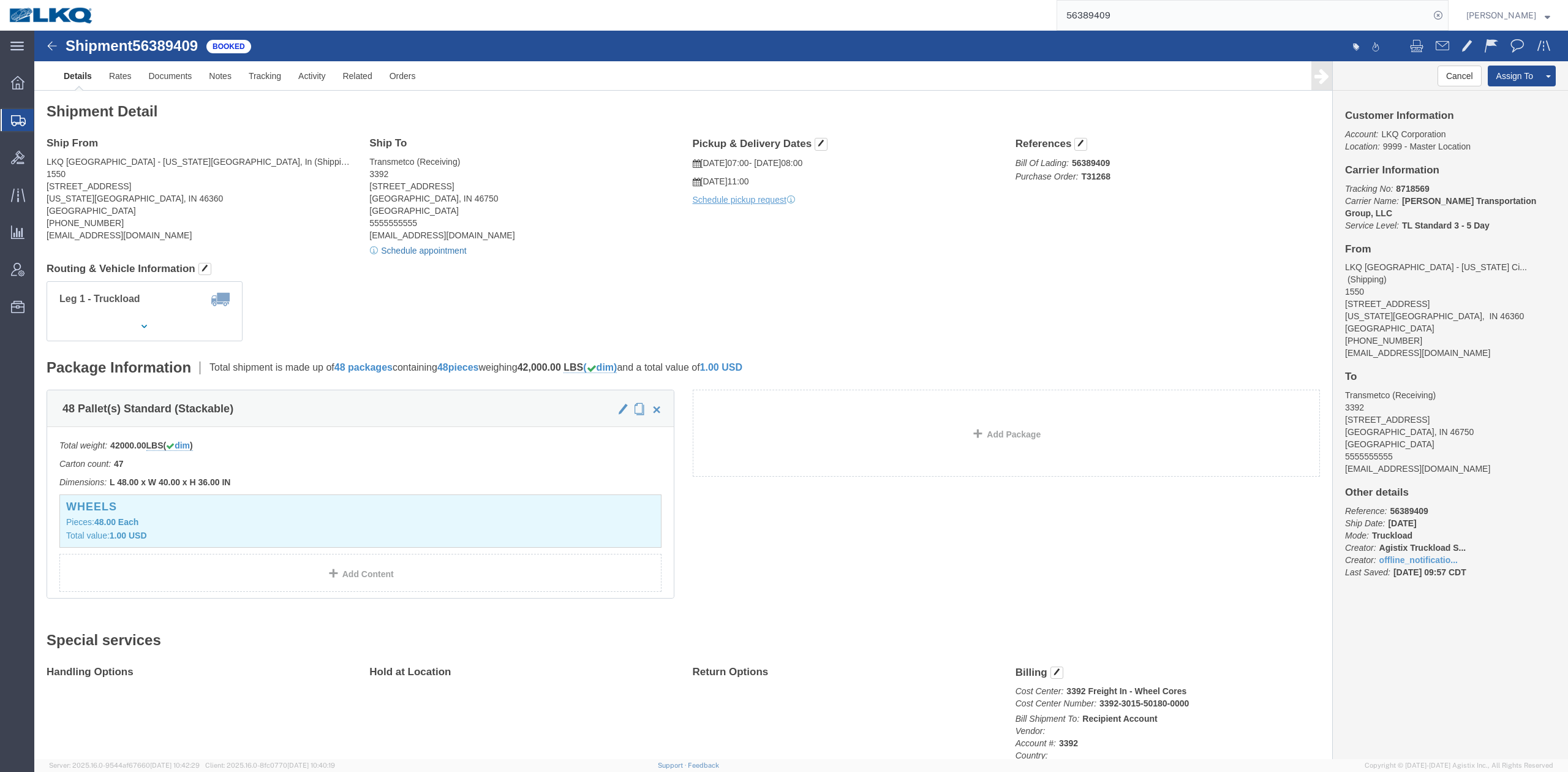
click link "Schedule appointment"
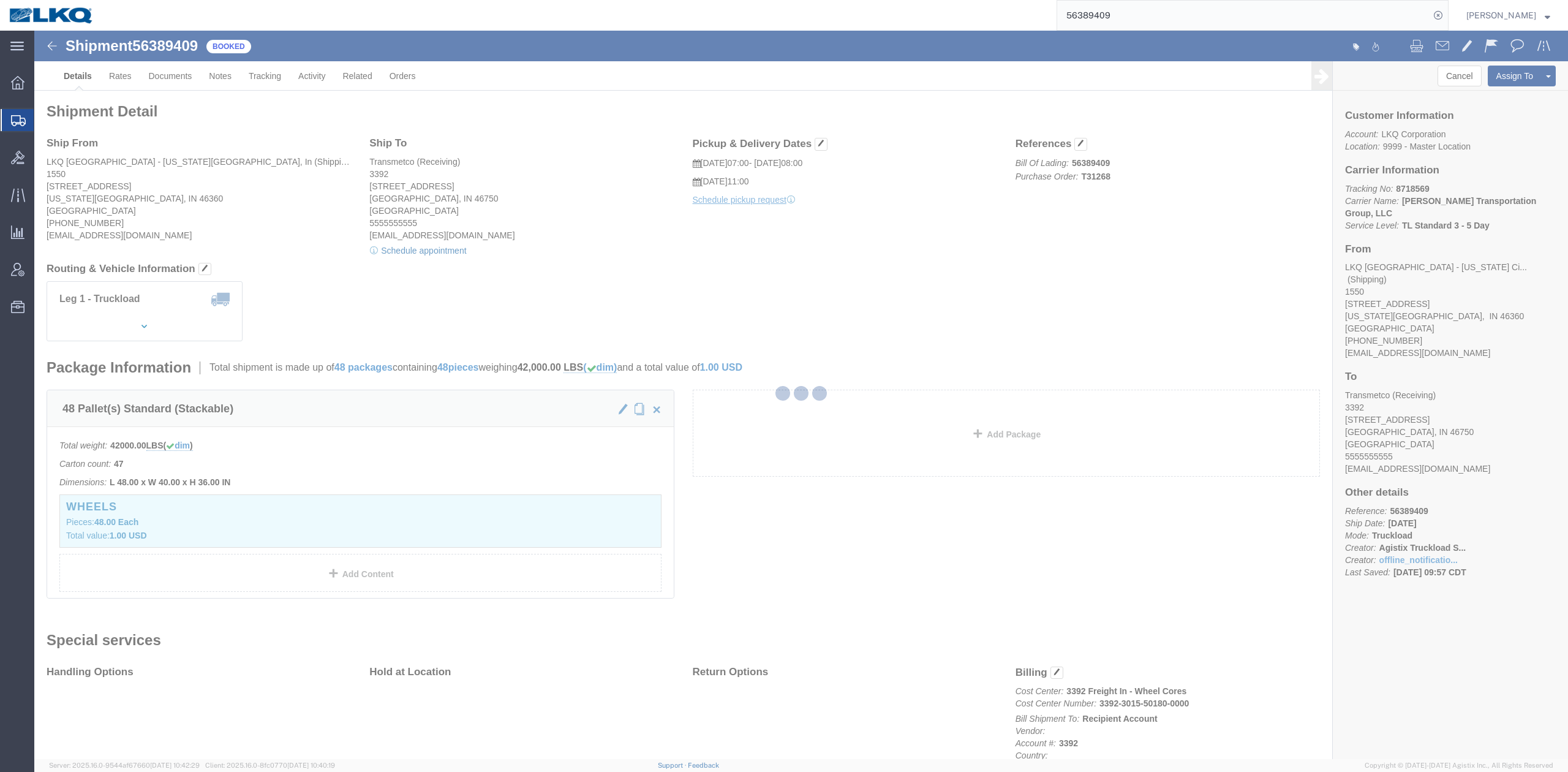
select select
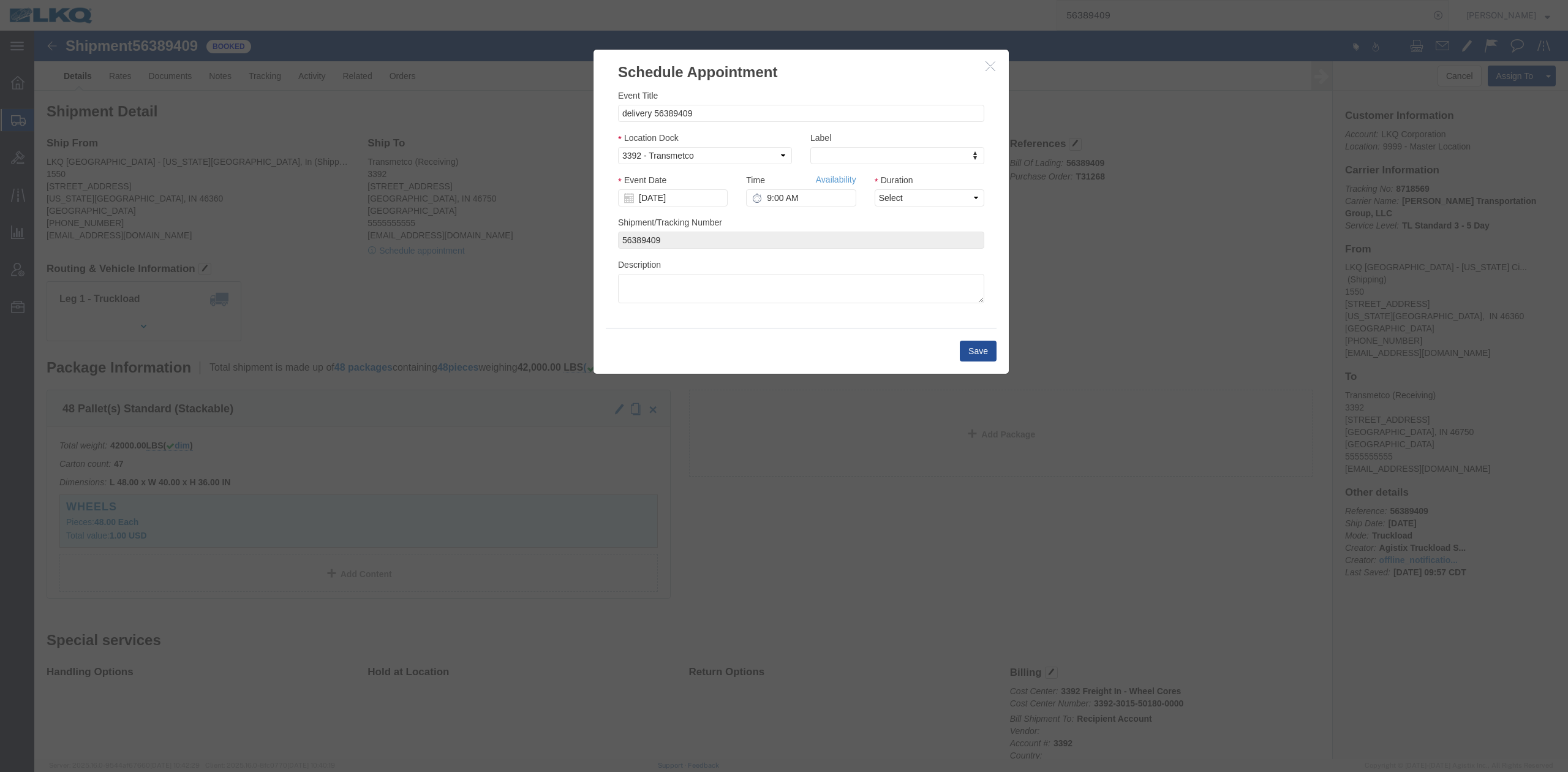
click button "button"
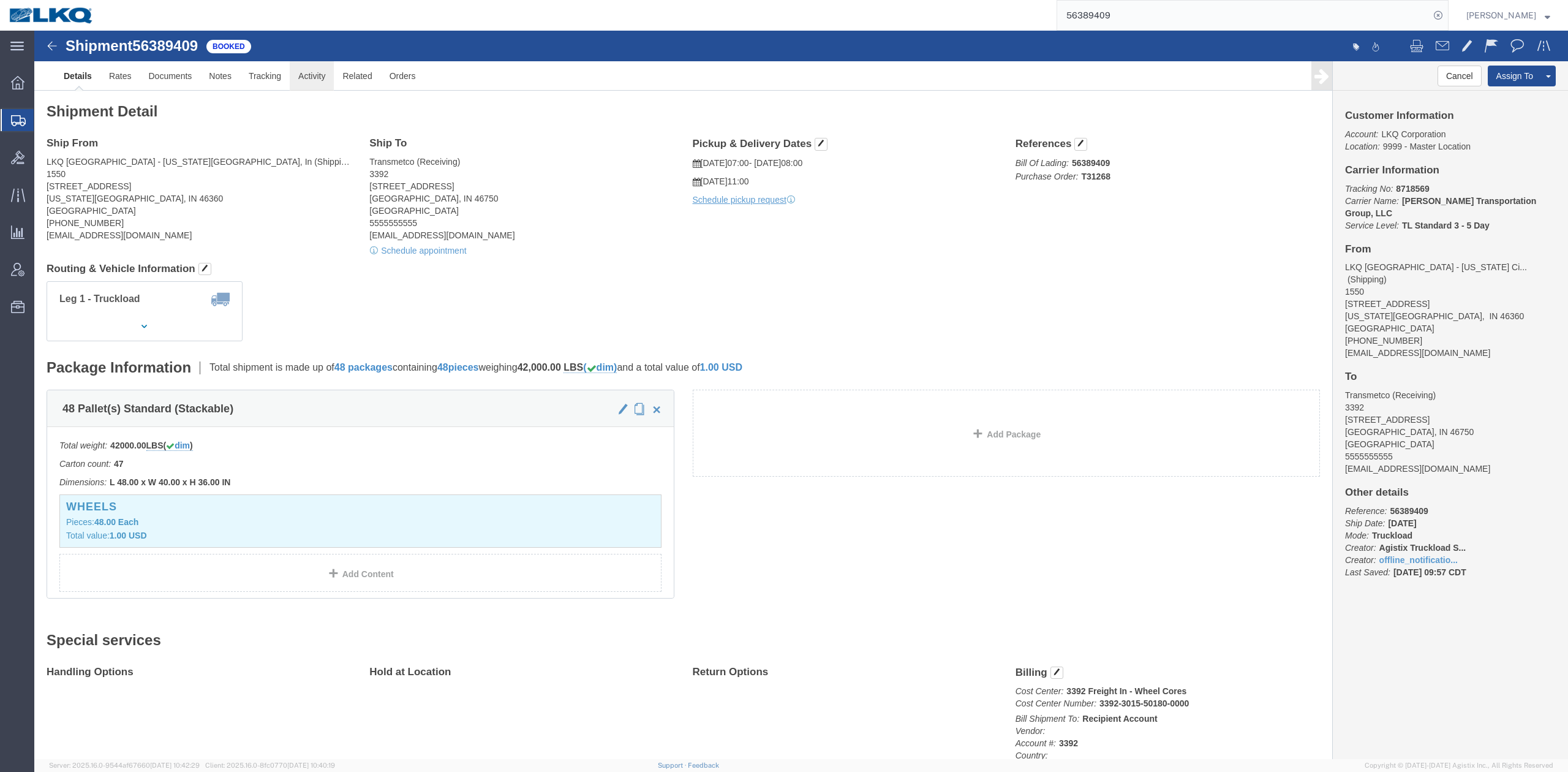
click link "Activity"
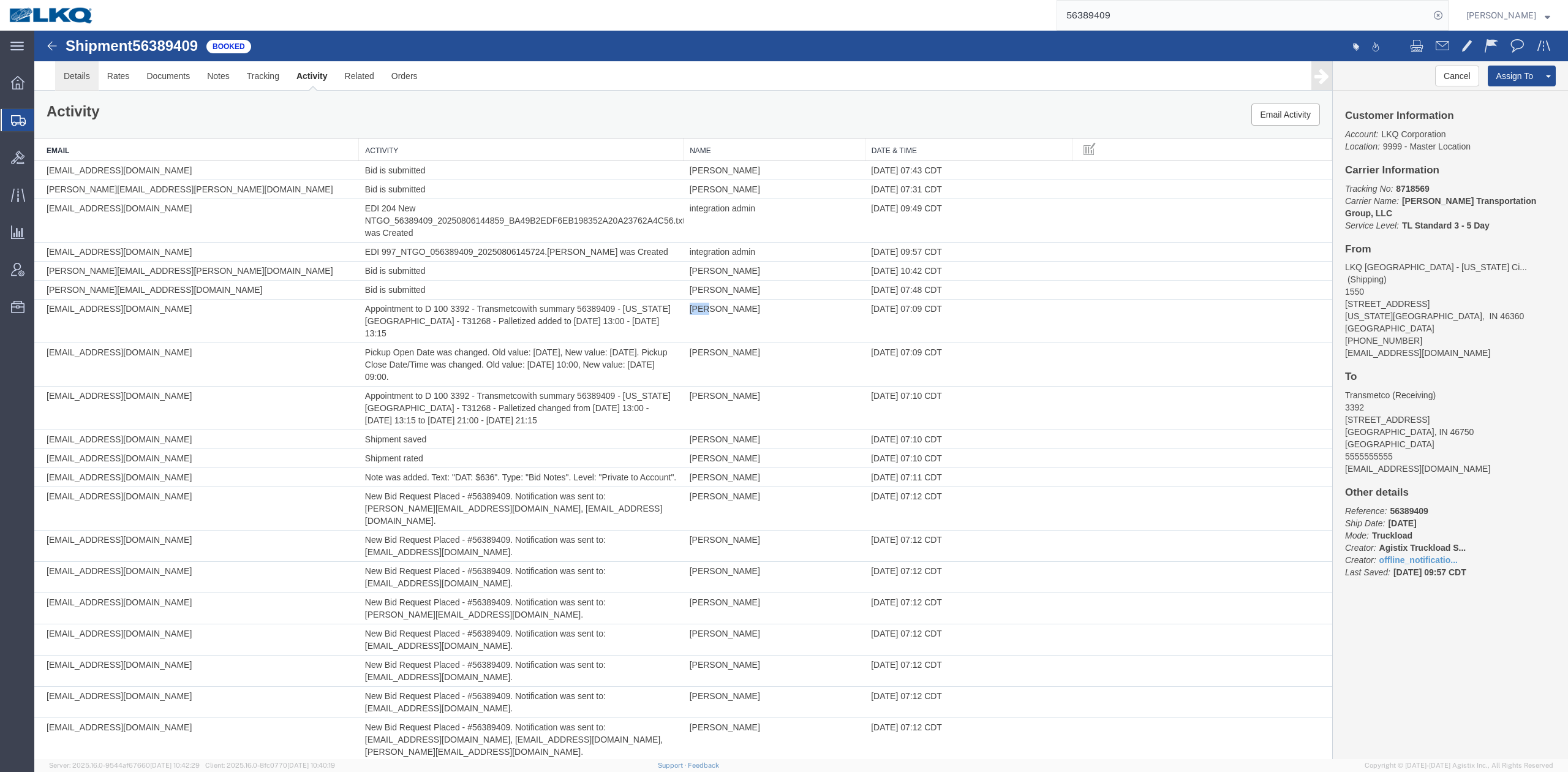
click at [80, 79] on link "Details" at bounding box center [76, 76] width 43 height 30
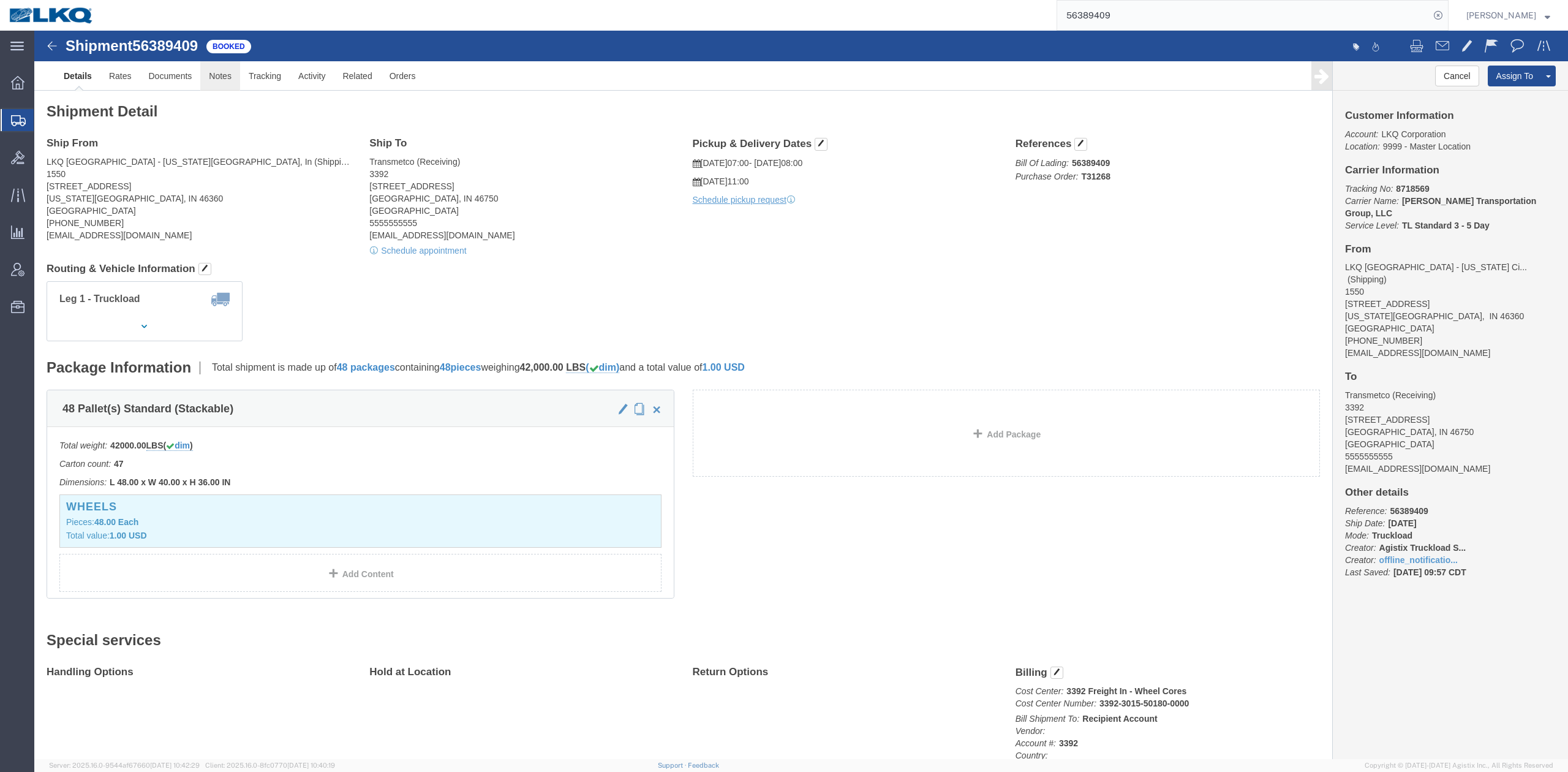
click link "Notes"
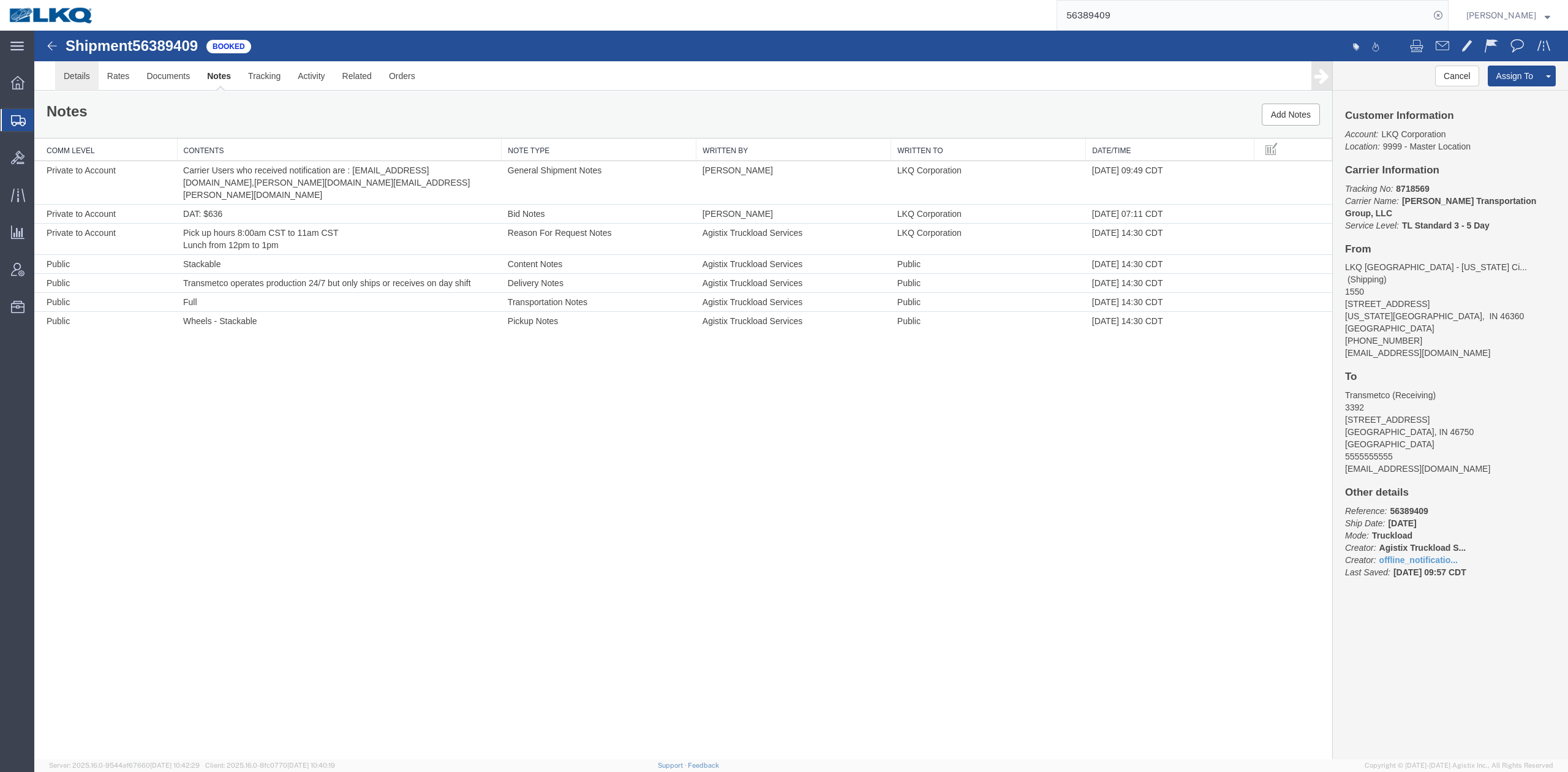
drag, startPoint x: 115, startPoint y: 109, endPoint x: 81, endPoint y: 77, distance: 46.7
click at [81, 77] on link "Details" at bounding box center [76, 76] width 43 height 30
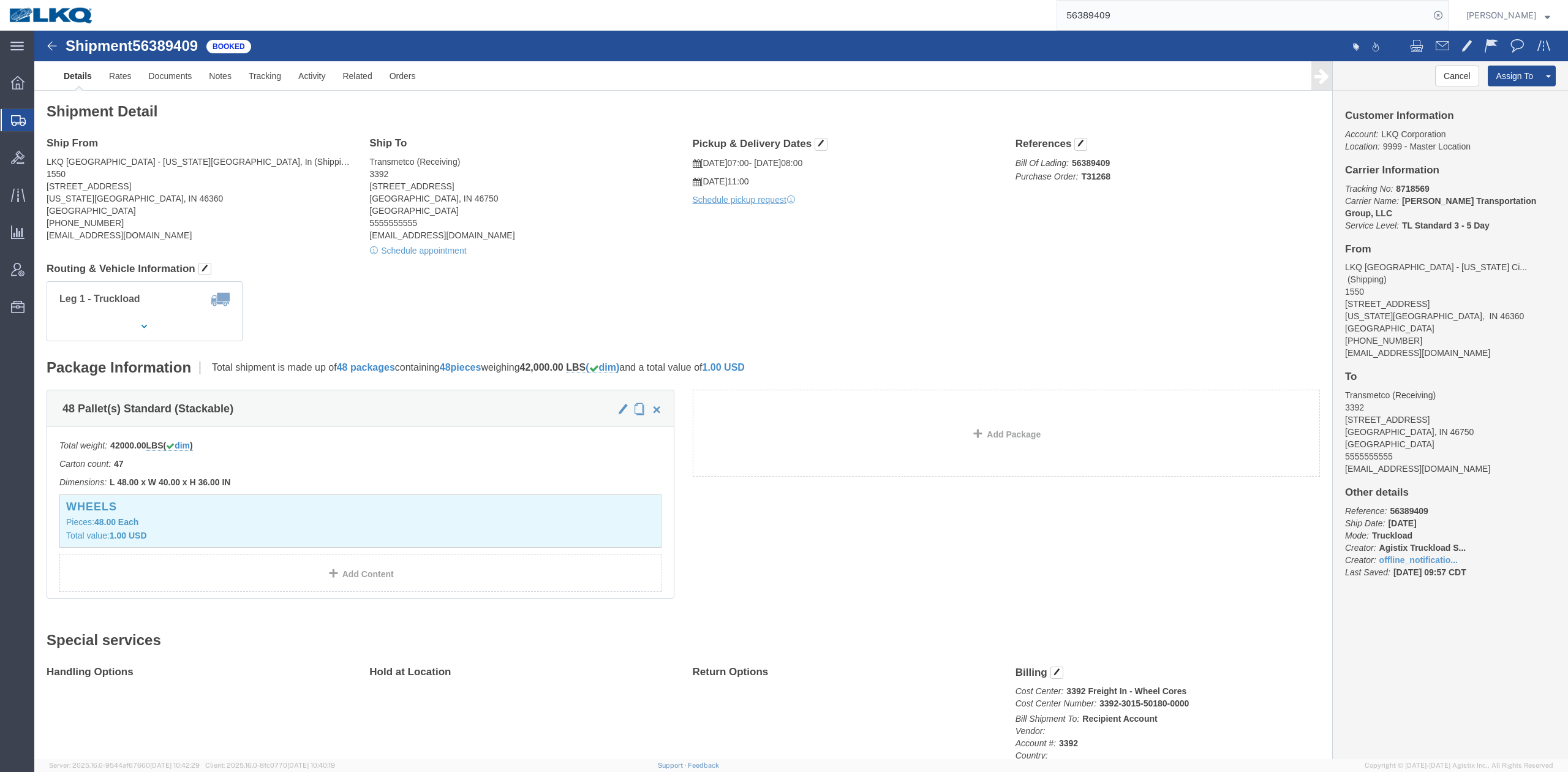
click span "button"
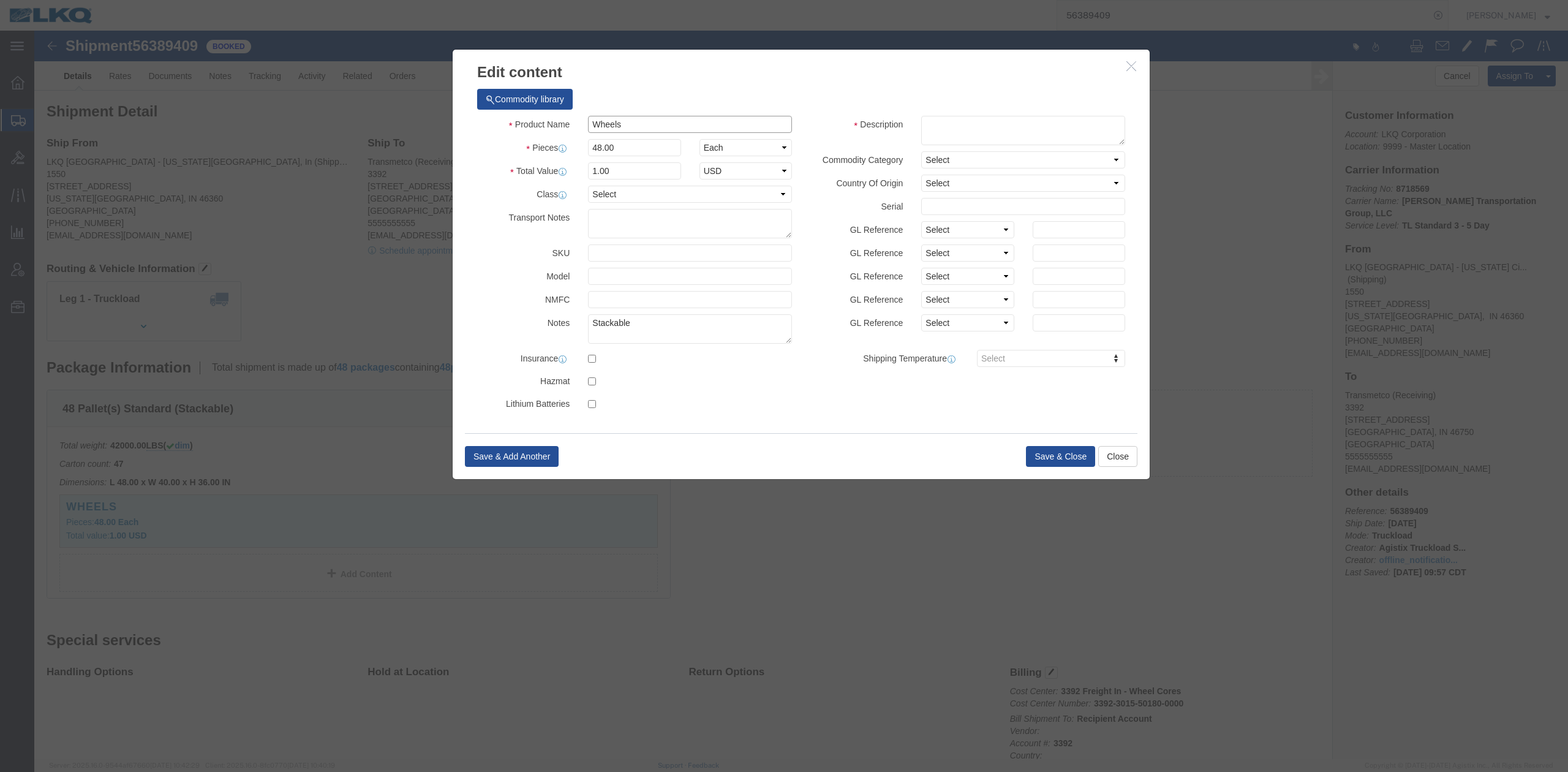
click input "Wheels"
type input "Wheels"
click td "Model:"
select select "LBS"
select select "USD"
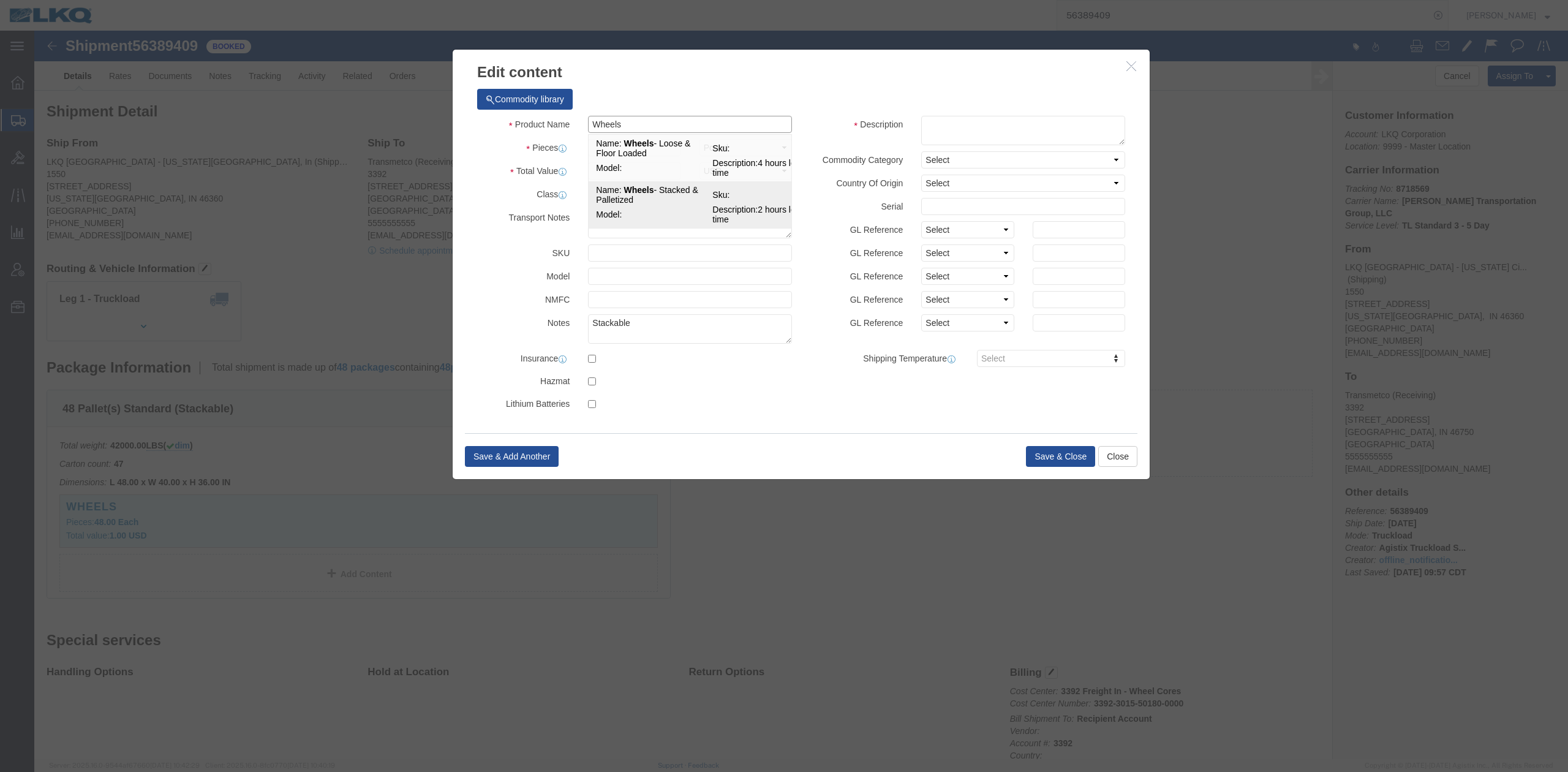
type input "Wheels - Stacked & Palletized"
type textarea "2 hours load time"
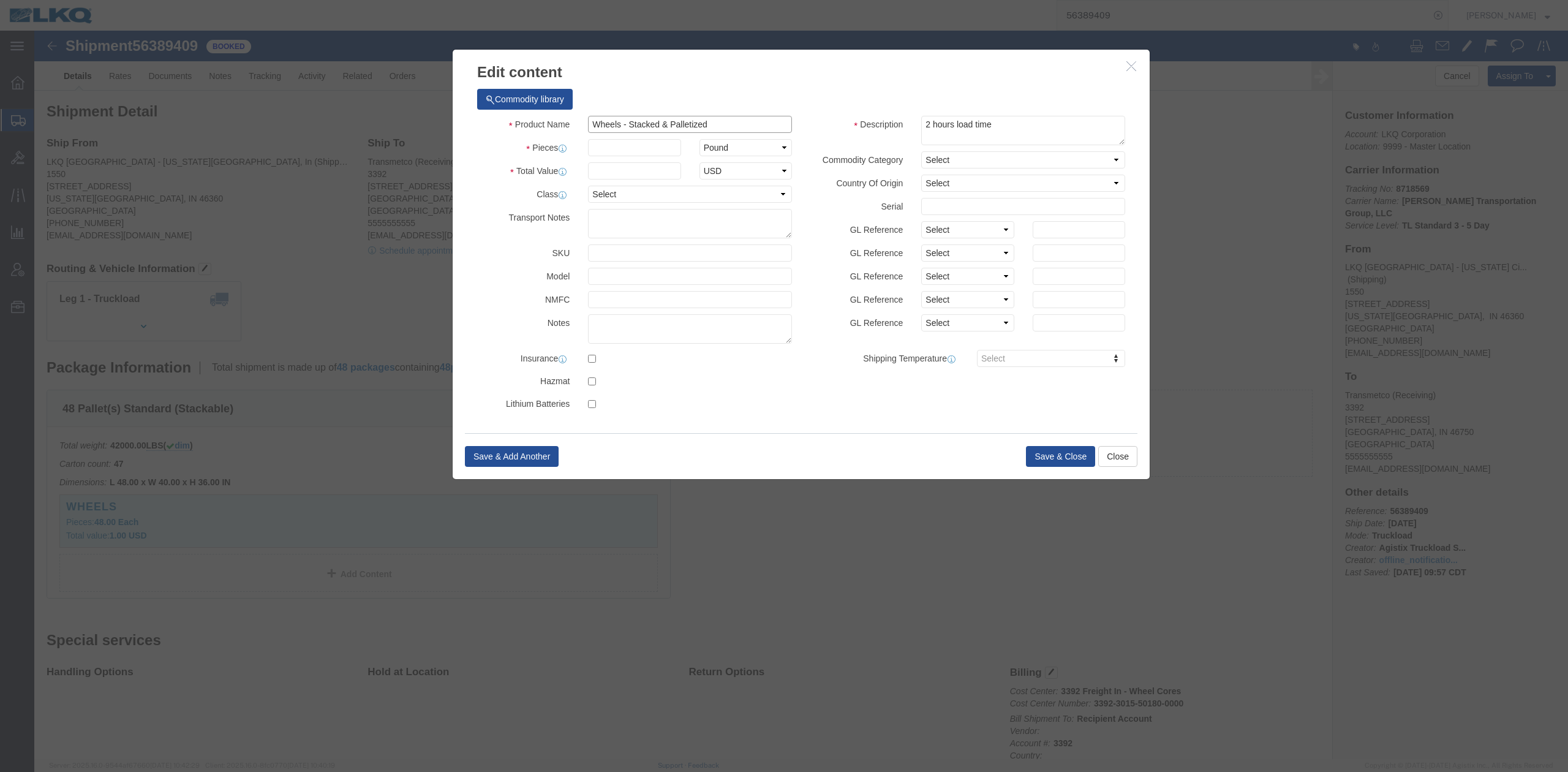
type input "Wheels - Stacked & Palletized"
click input "text"
type input "48"
type input "1"
click button "Save & Close"
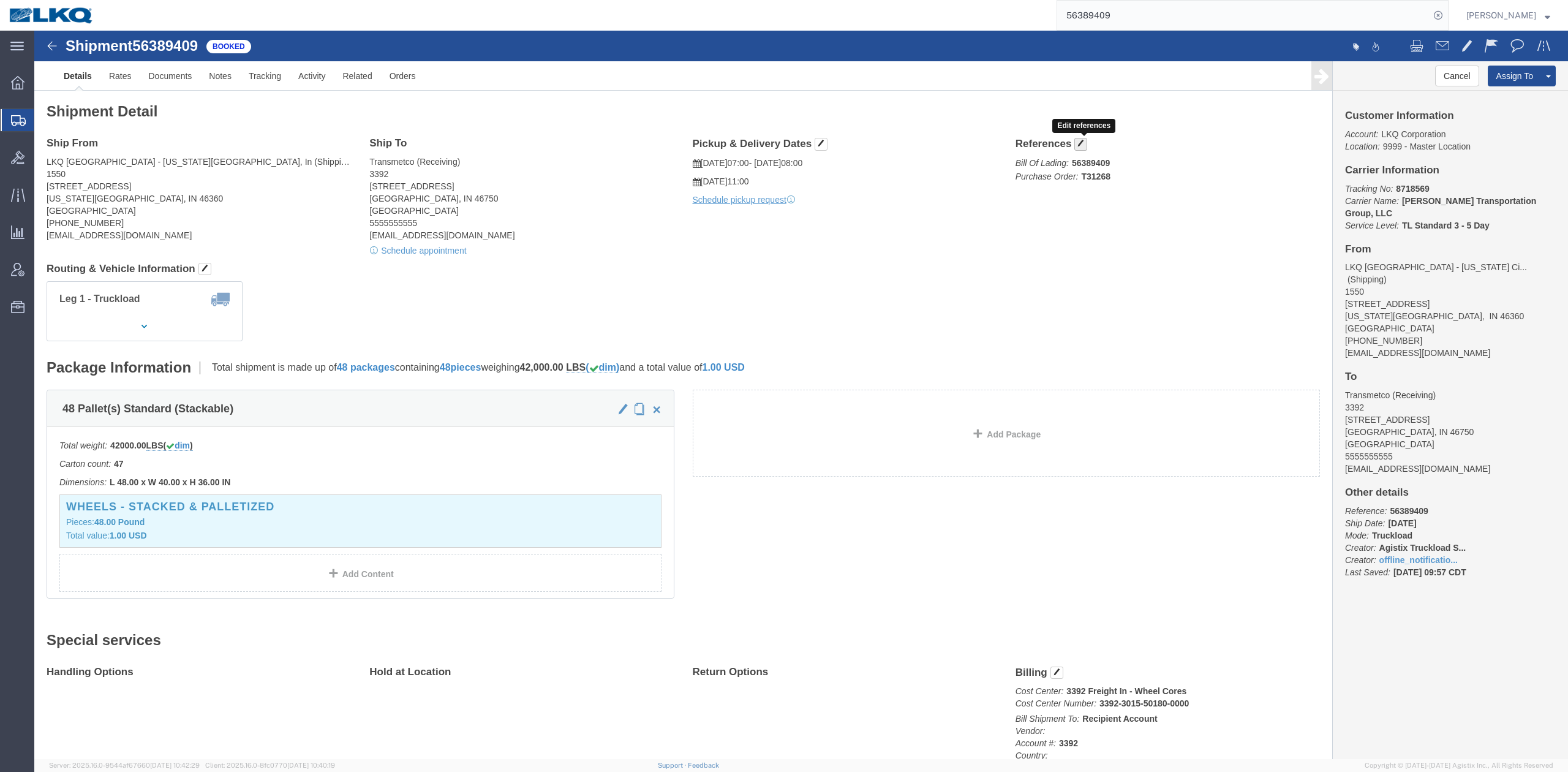
click button "button"
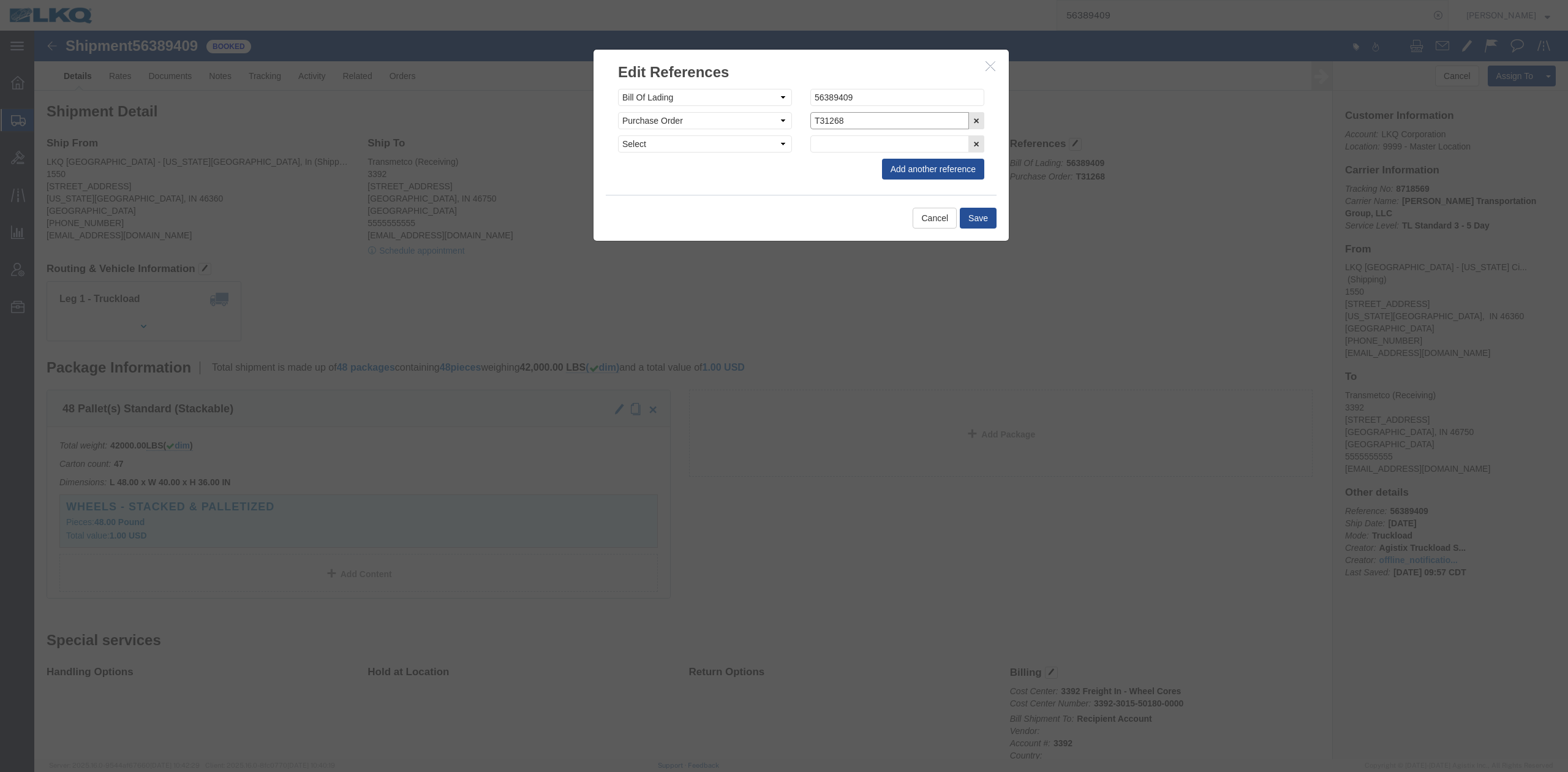
click input "T31268"
click icon "button"
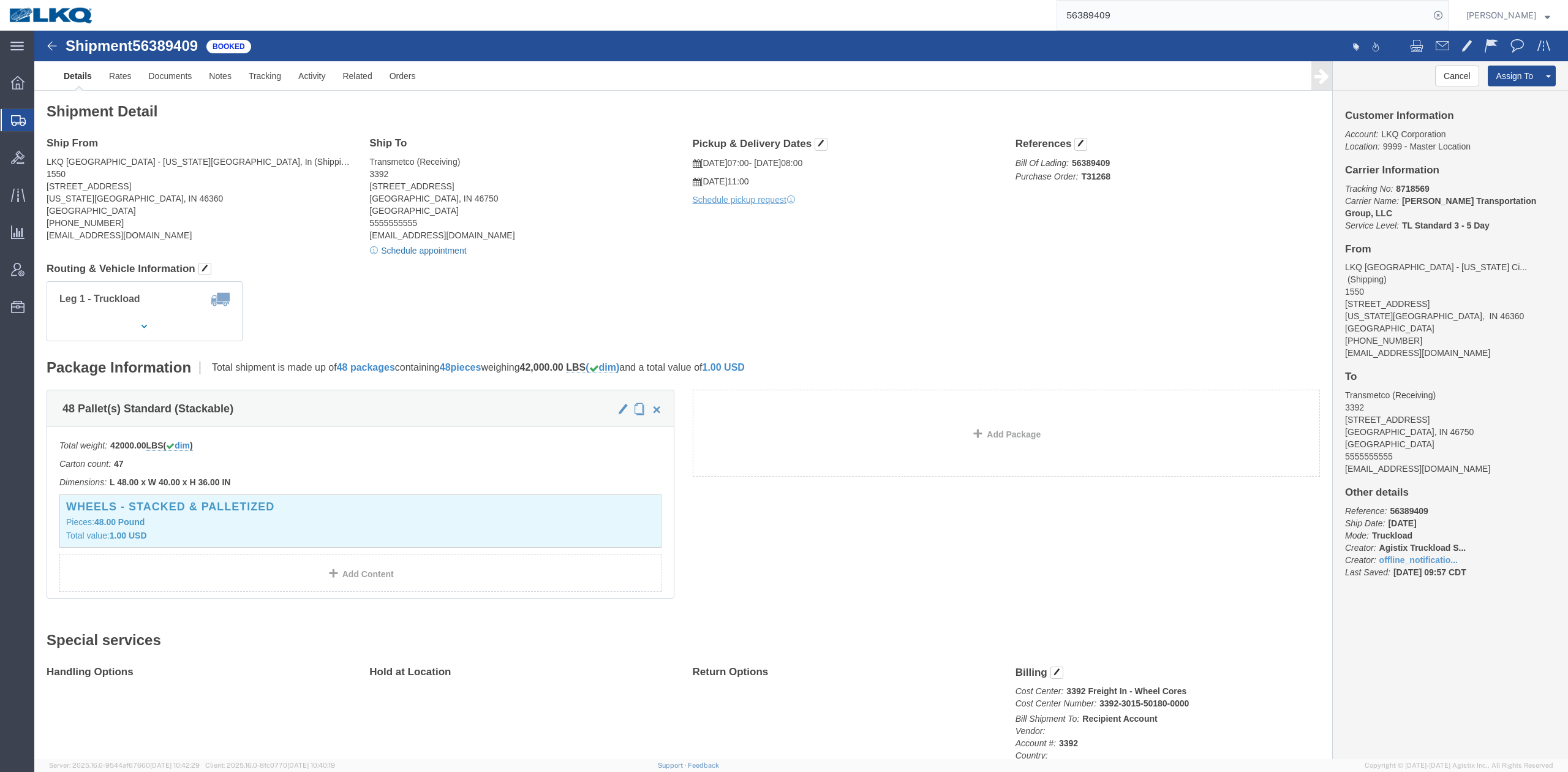
click link "Schedule appointment"
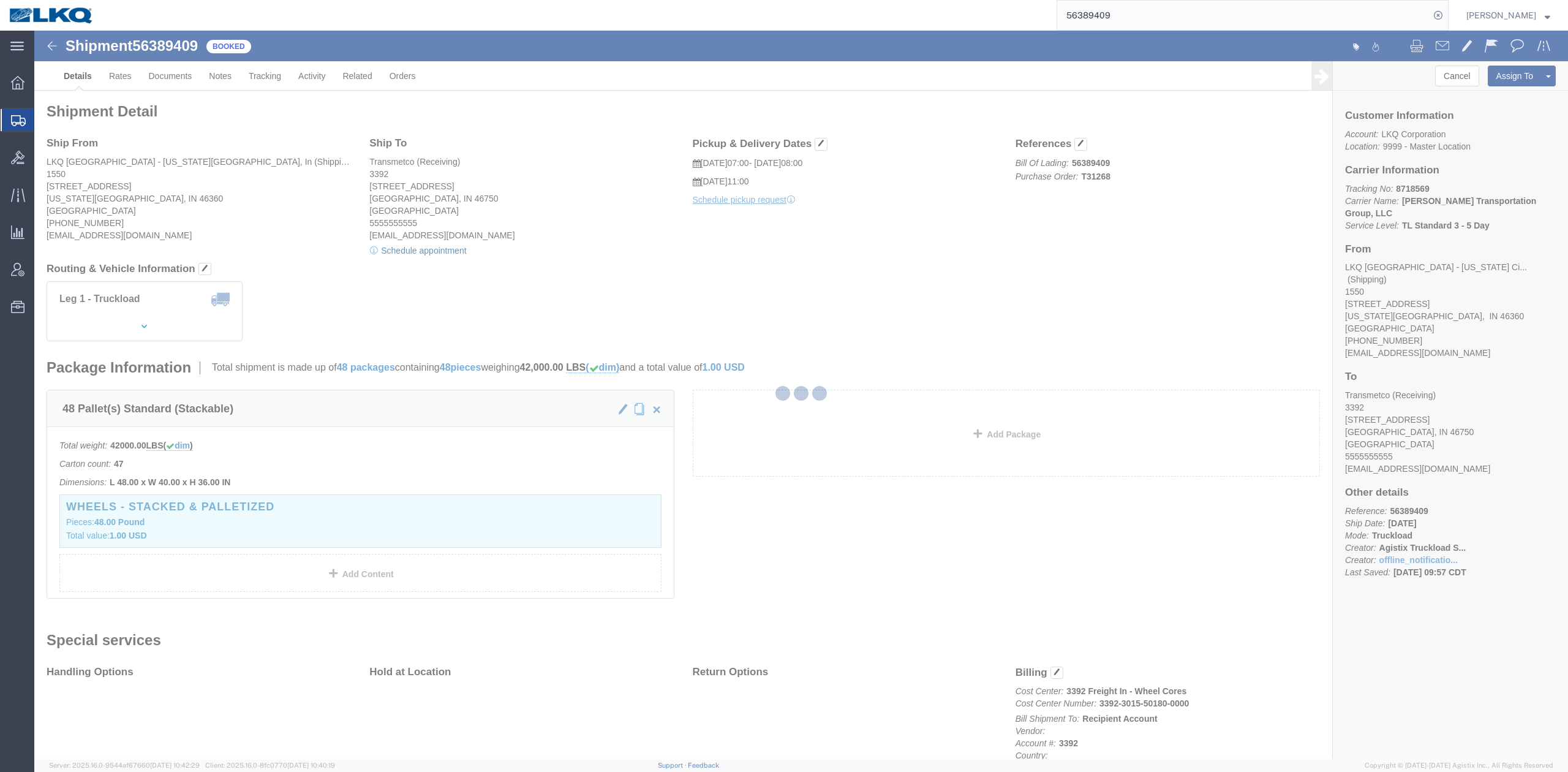
select select
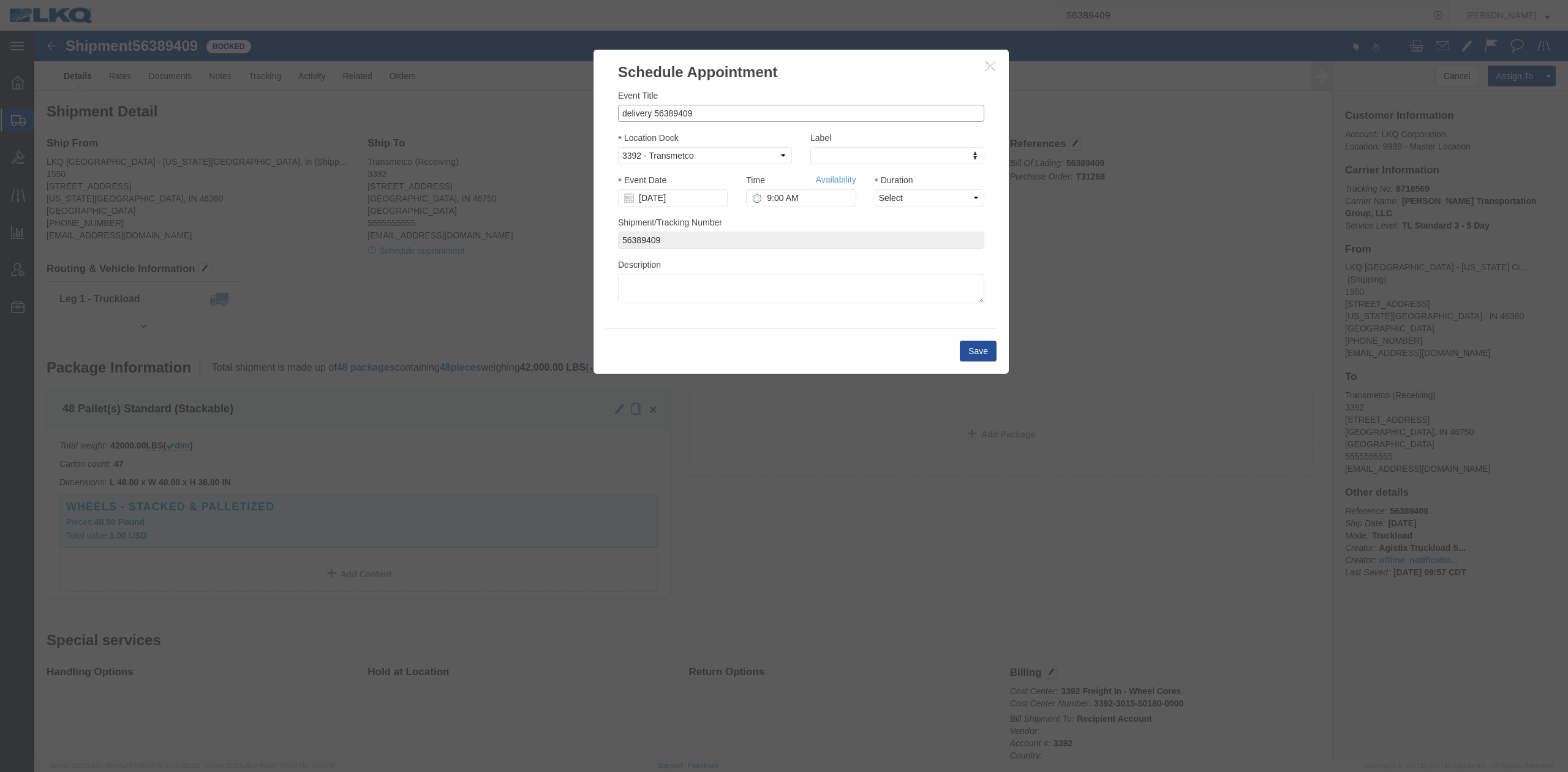
drag, startPoint x: 652, startPoint y: 116, endPoint x: 455, endPoint y: 61, distance: 204.5
click div "Schedule Appointment Event Title delivery 56389409 Location Dock Select 3392 - …"
paste input "T31268"
type input "56389409 [US_STATE][GEOGRAPHIC_DATA] Skidded"
type input "l"
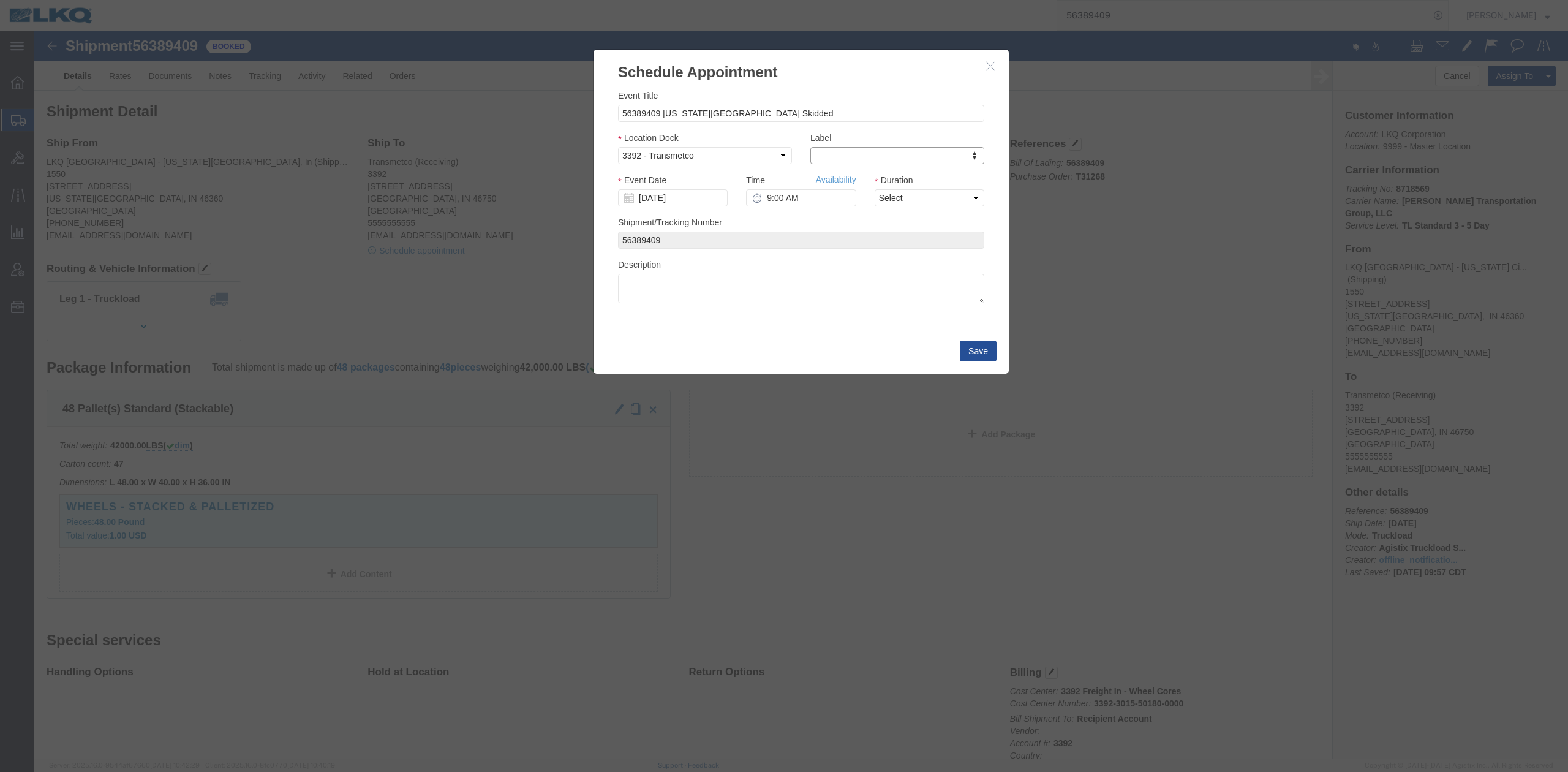
type input "l"
type input "lk"
select select "22"
click input "[DATE]"
click td "19"
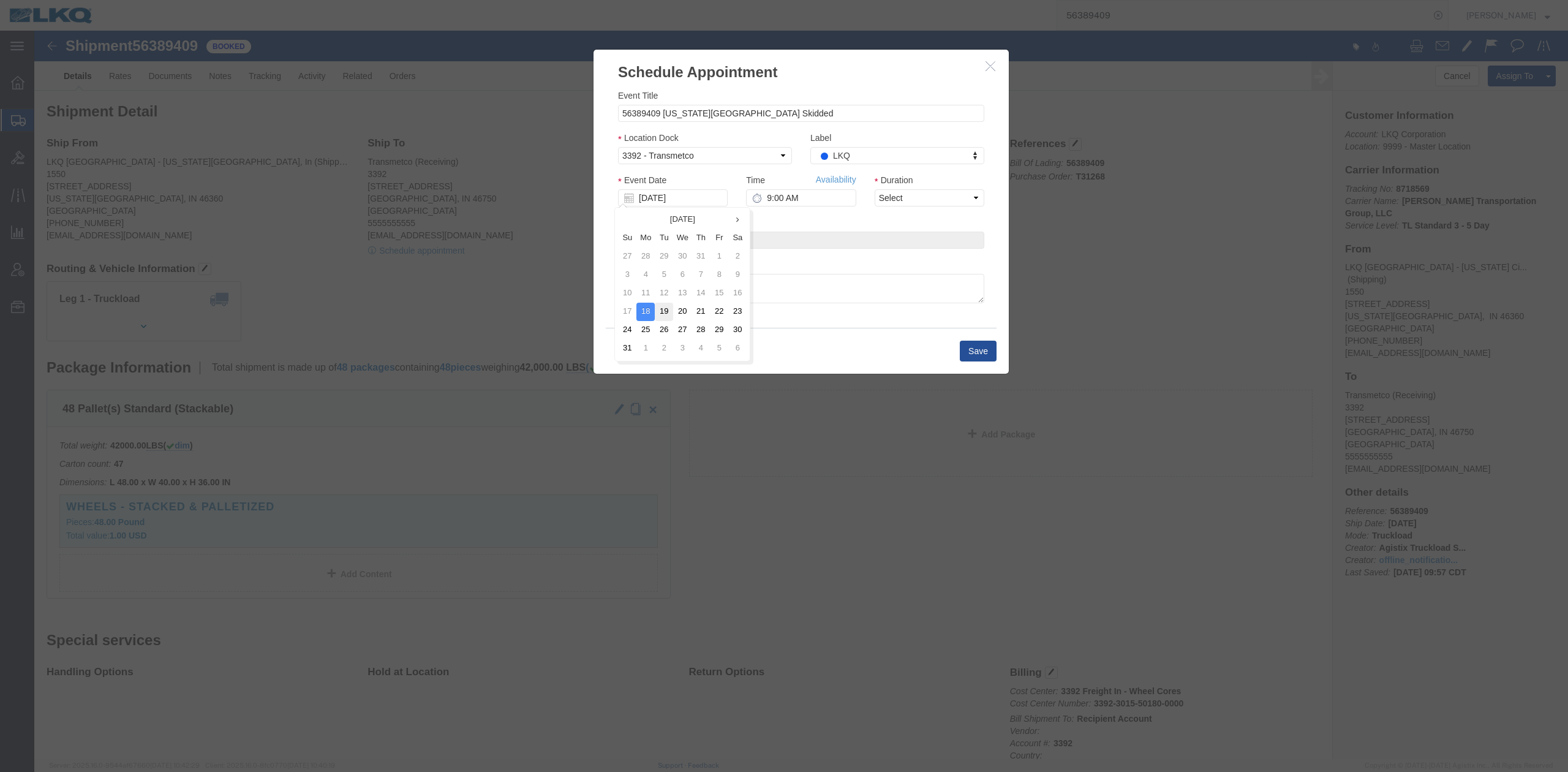
type input "[DATE]"
drag, startPoint x: 905, startPoint y: 197, endPoint x: 871, endPoint y: 176, distance: 40.0
click select "Select 15 min 30 min 45 min 1 hr 2 hr 3 hr 4 hr"
select select "15"
click select "Select 15 min 30 min 45 min 1 hr 2 hr 3 hr 4 hr"
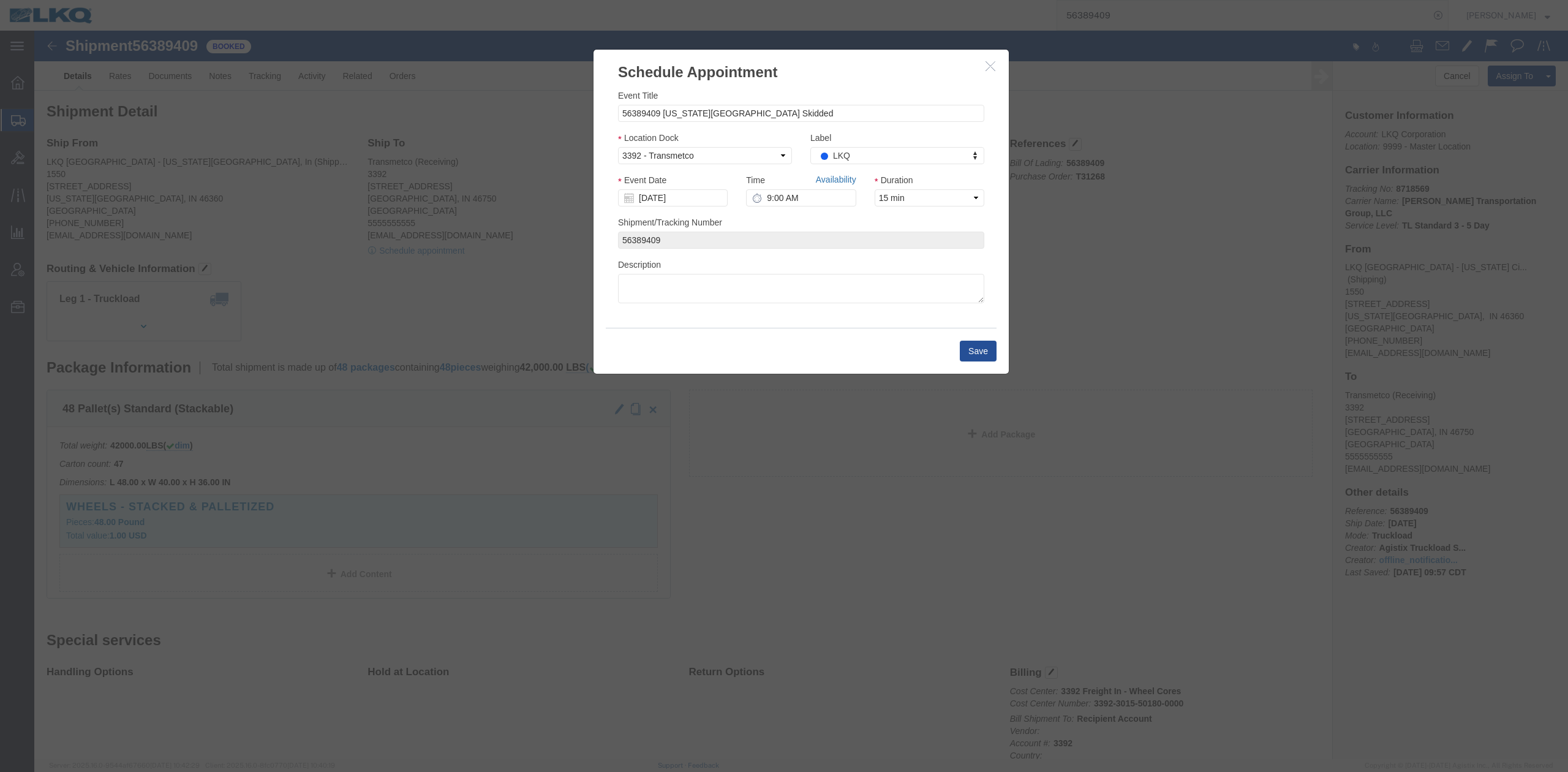
click link "Availability"
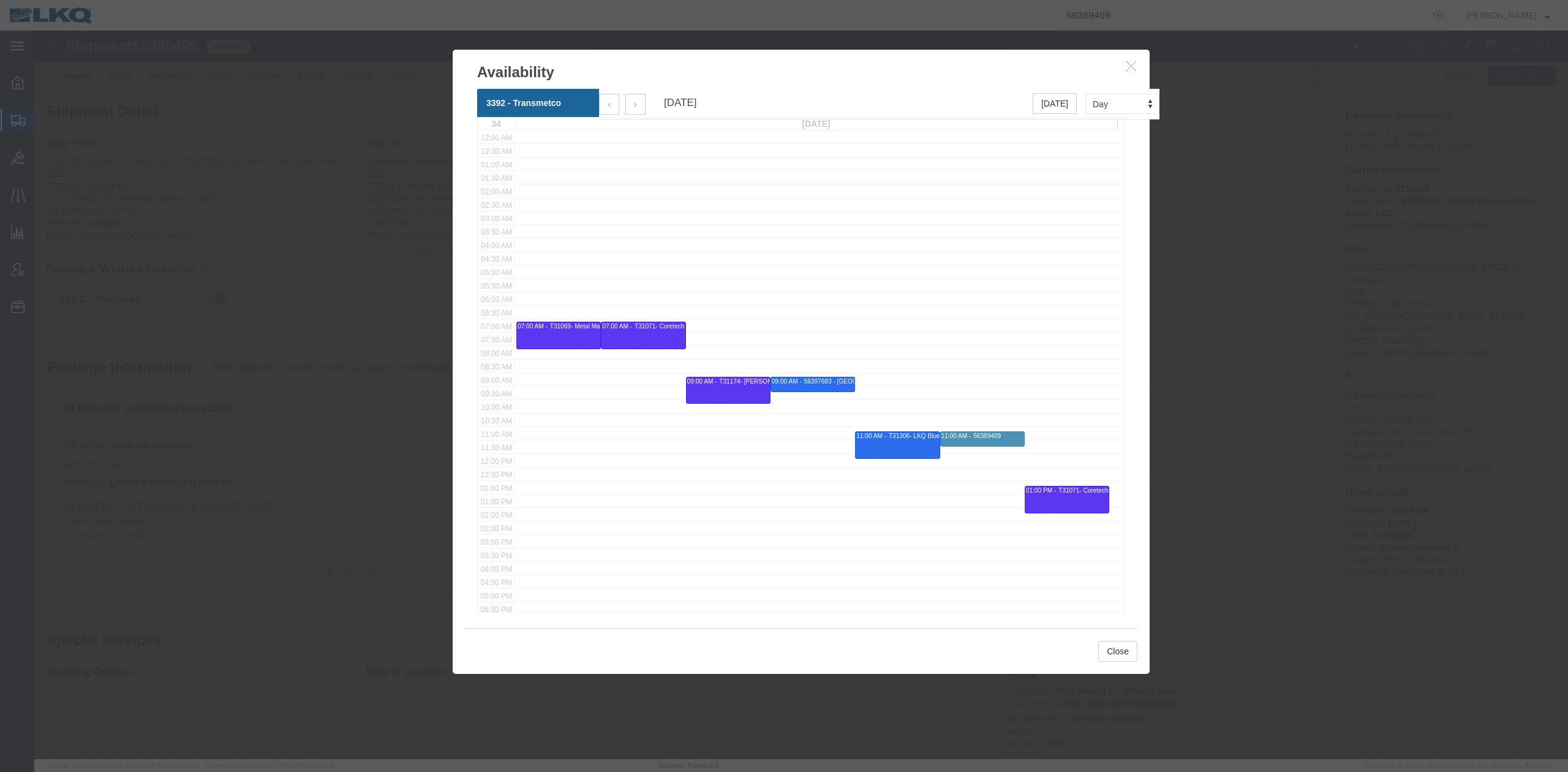
click icon "button"
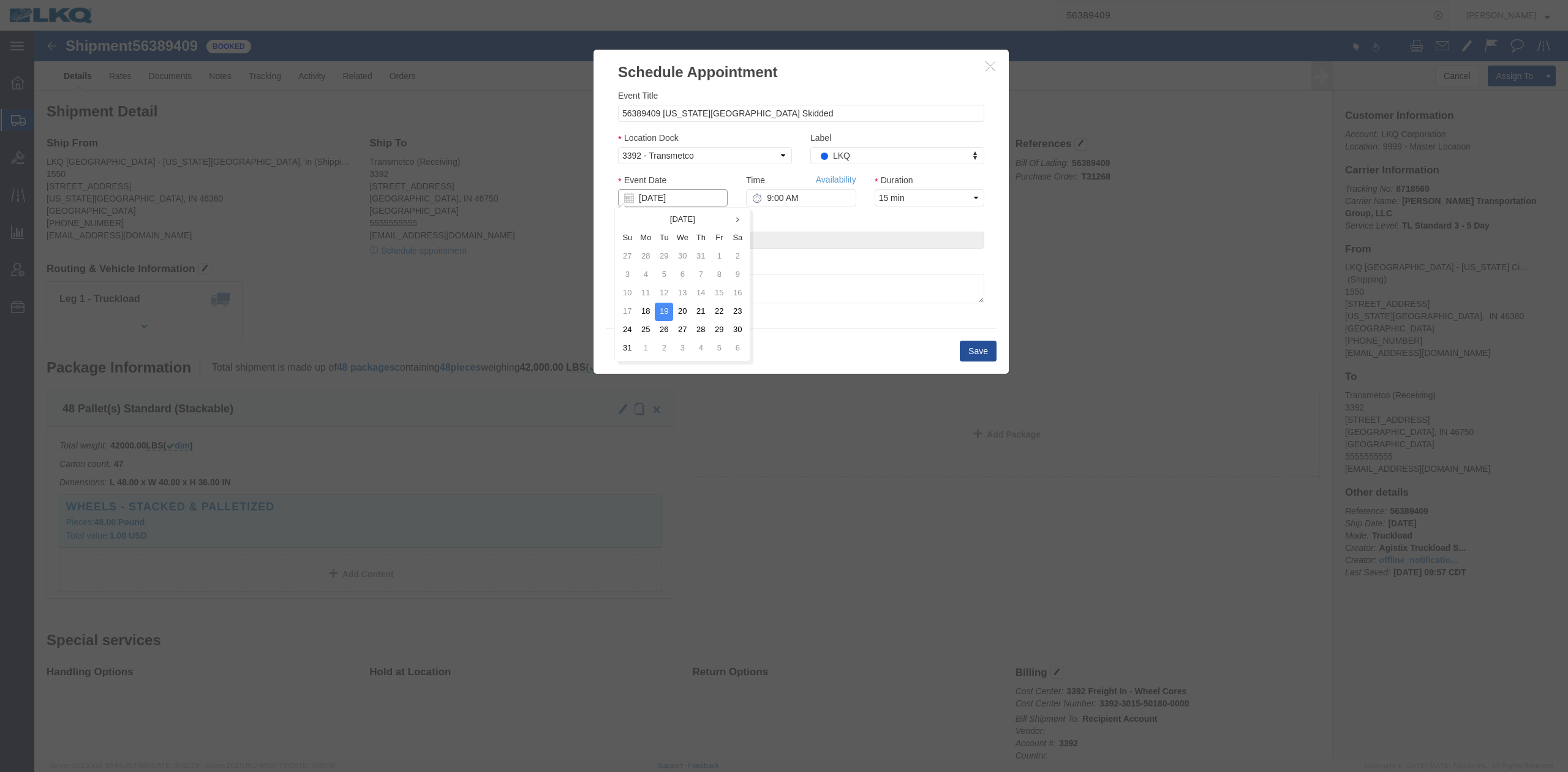
click input "[DATE]"
click td "18"
type input "[DATE]"
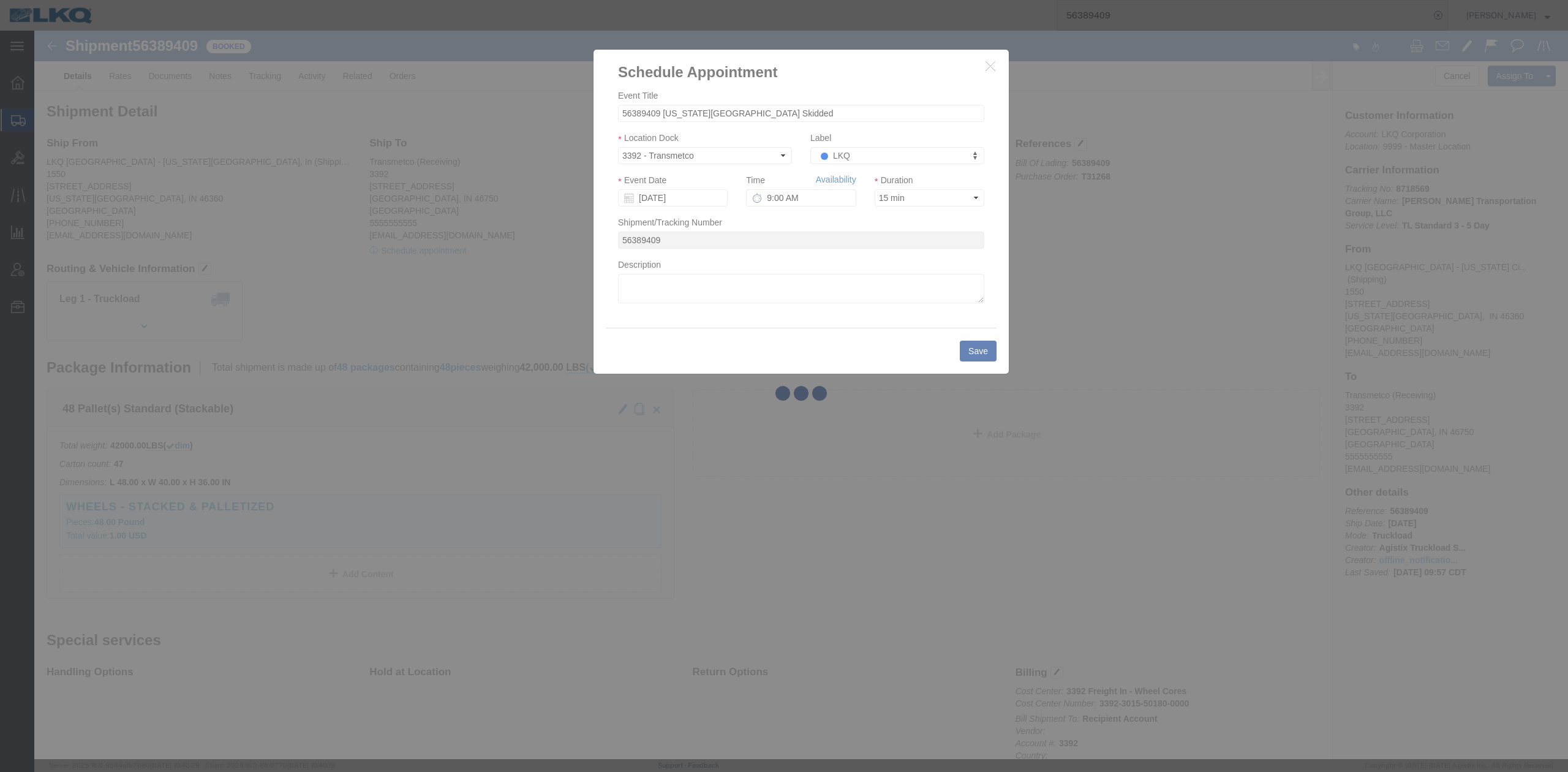
drag, startPoint x: 835, startPoint y: 181, endPoint x: 800, endPoint y: 151, distance: 46.1
click link "Availability"
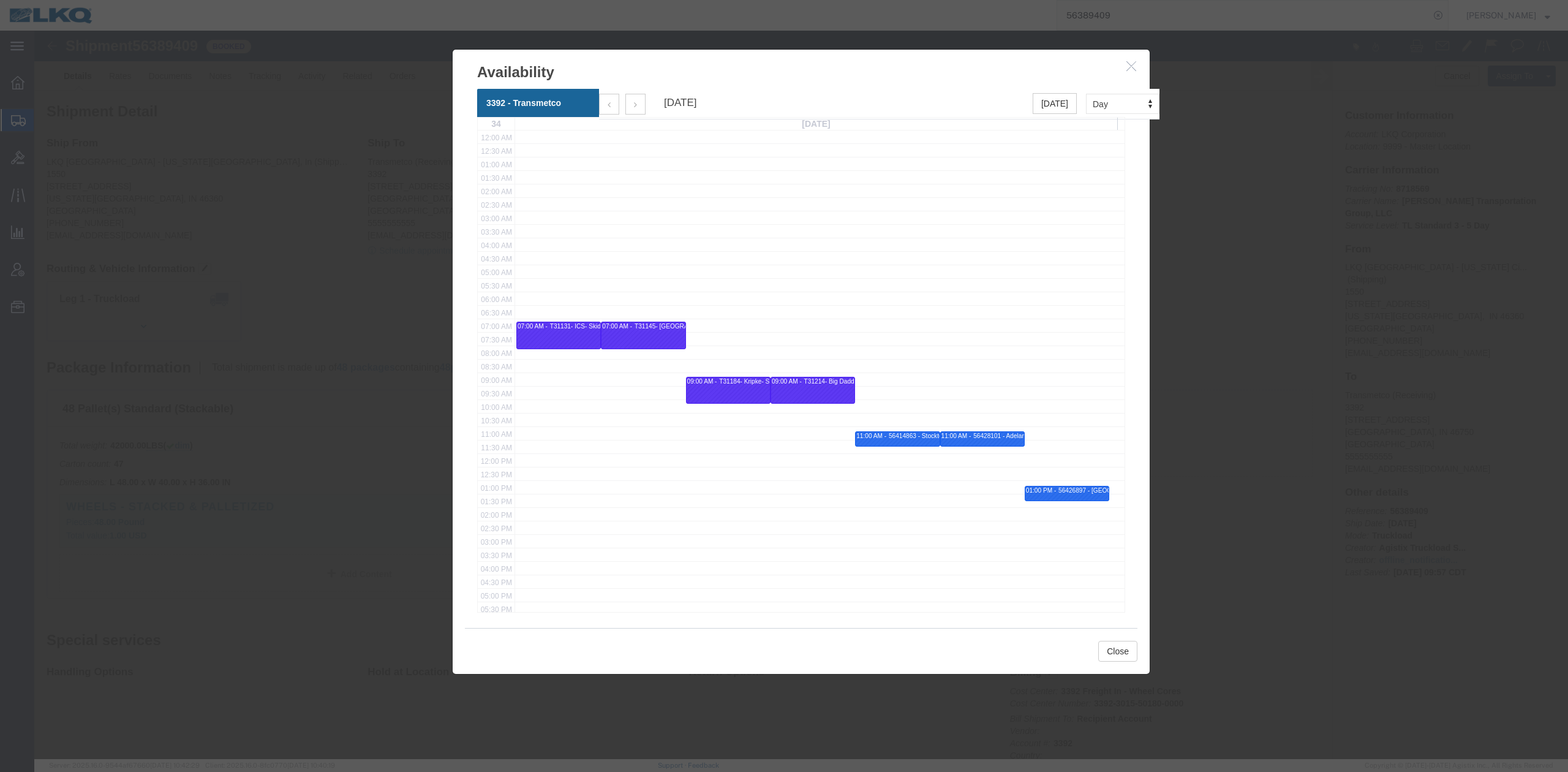
click div "Availability"
click icon "button"
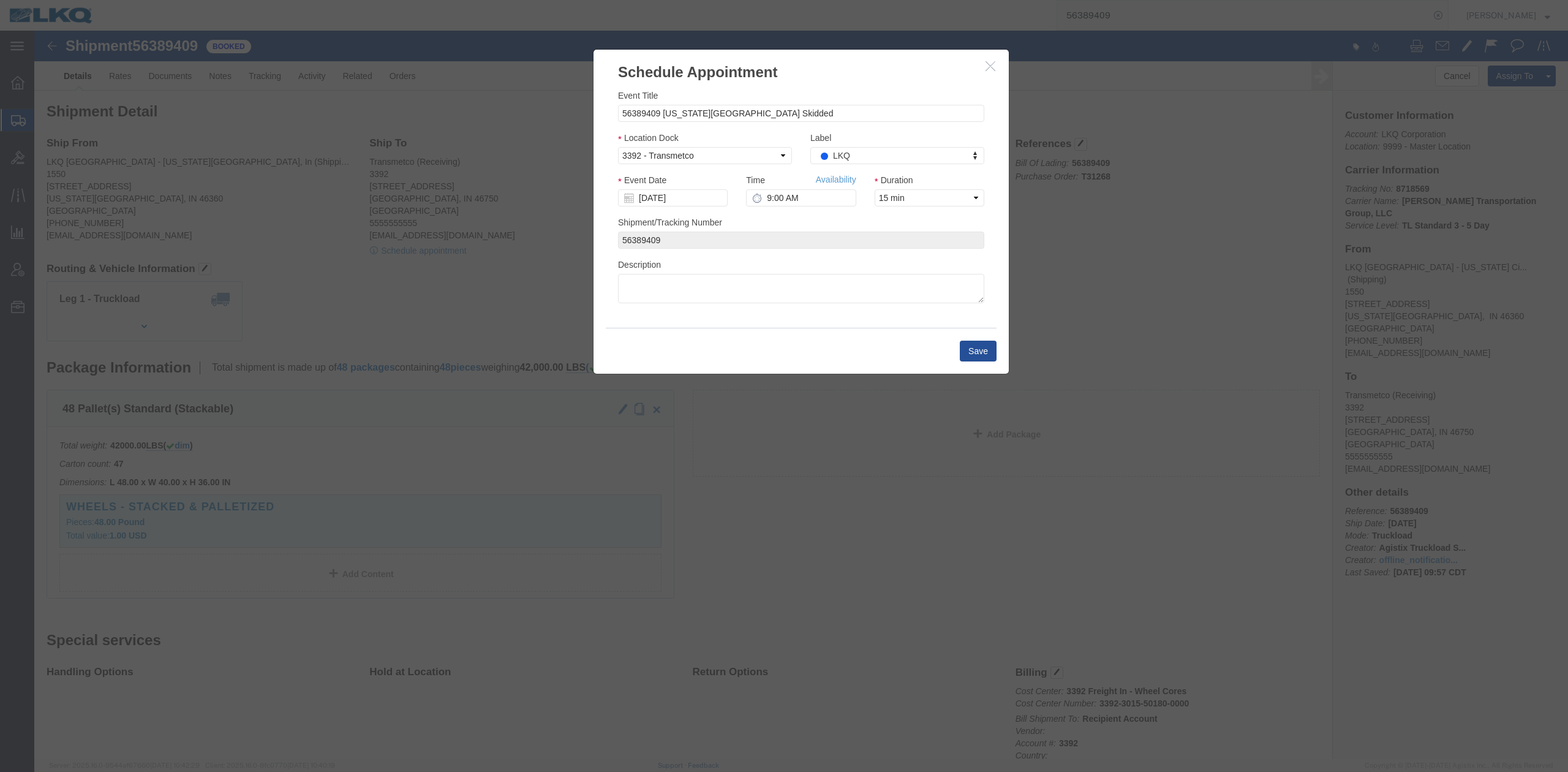
drag, startPoint x: 958, startPoint y: 35, endPoint x: 518, endPoint y: 77, distance: 442.0
click button "button"
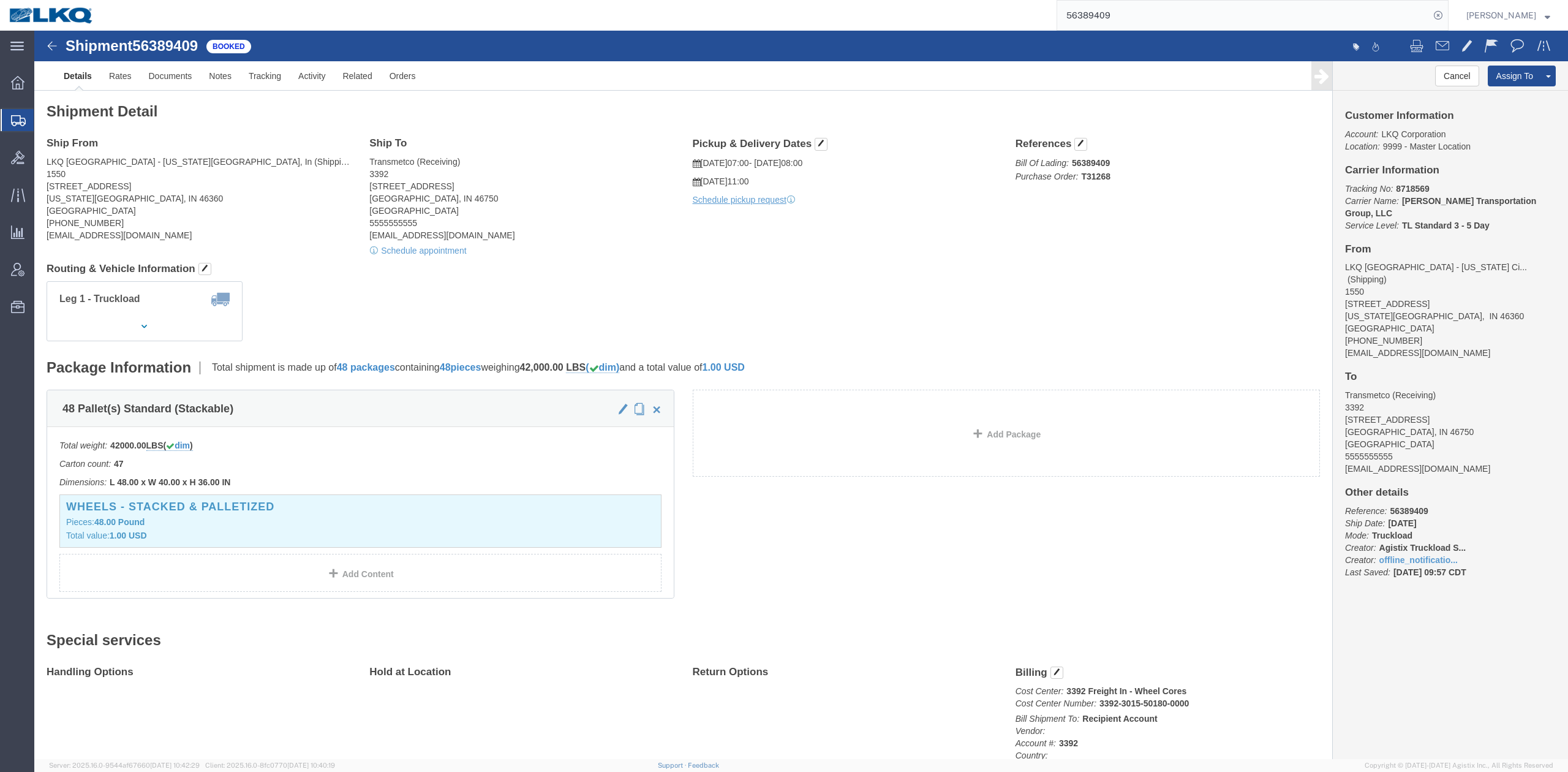
drag, startPoint x: 846, startPoint y: 226, endPoint x: 521, endPoint y: 203, distance: 325.8
click div "Shipment Detail Ship From LKQ [GEOGRAPHIC_DATA] - [US_STATE][GEOGRAPHIC_DATA], …"
click span "button"
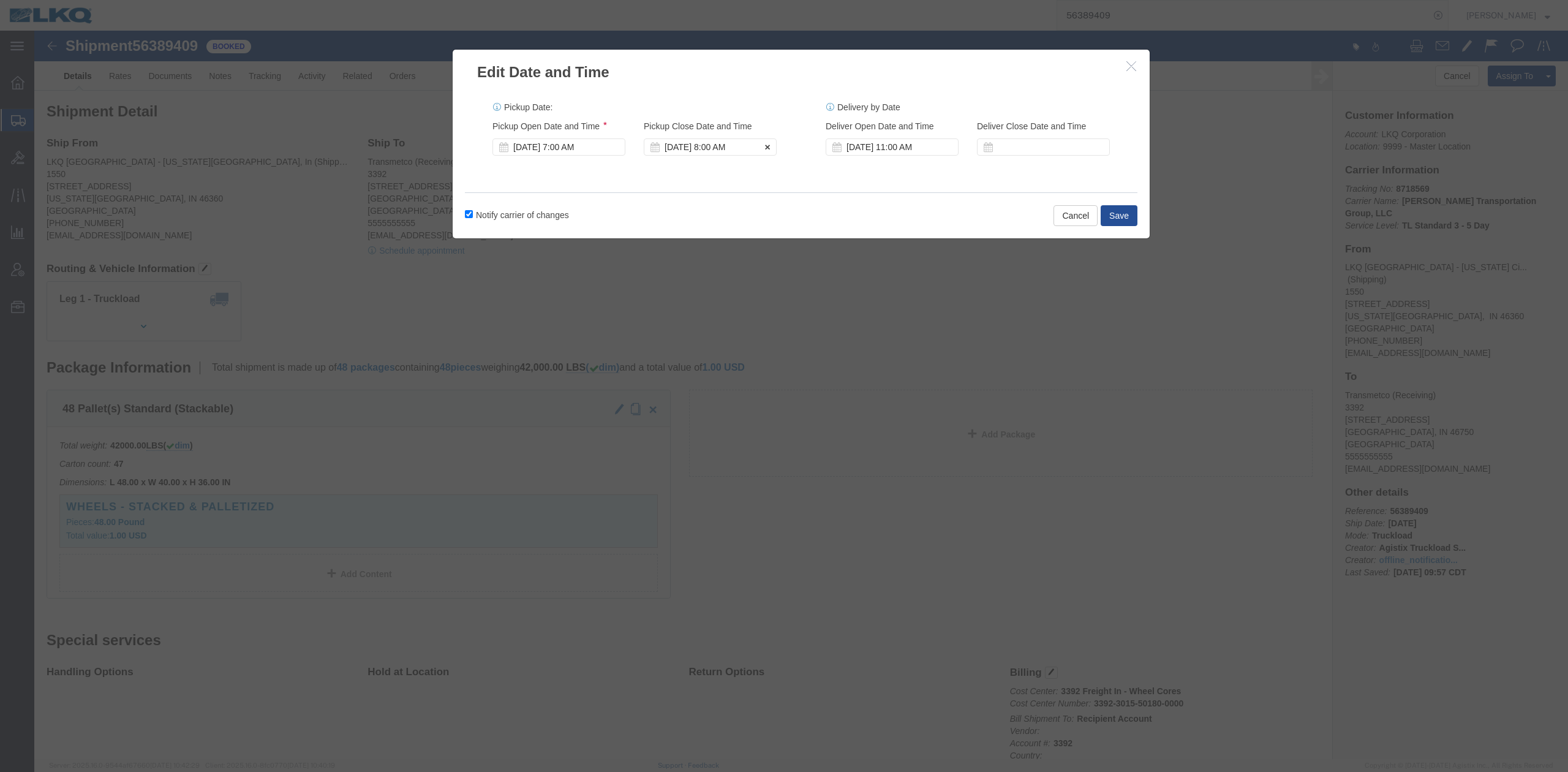
click div "[DATE] 8:00 AM"
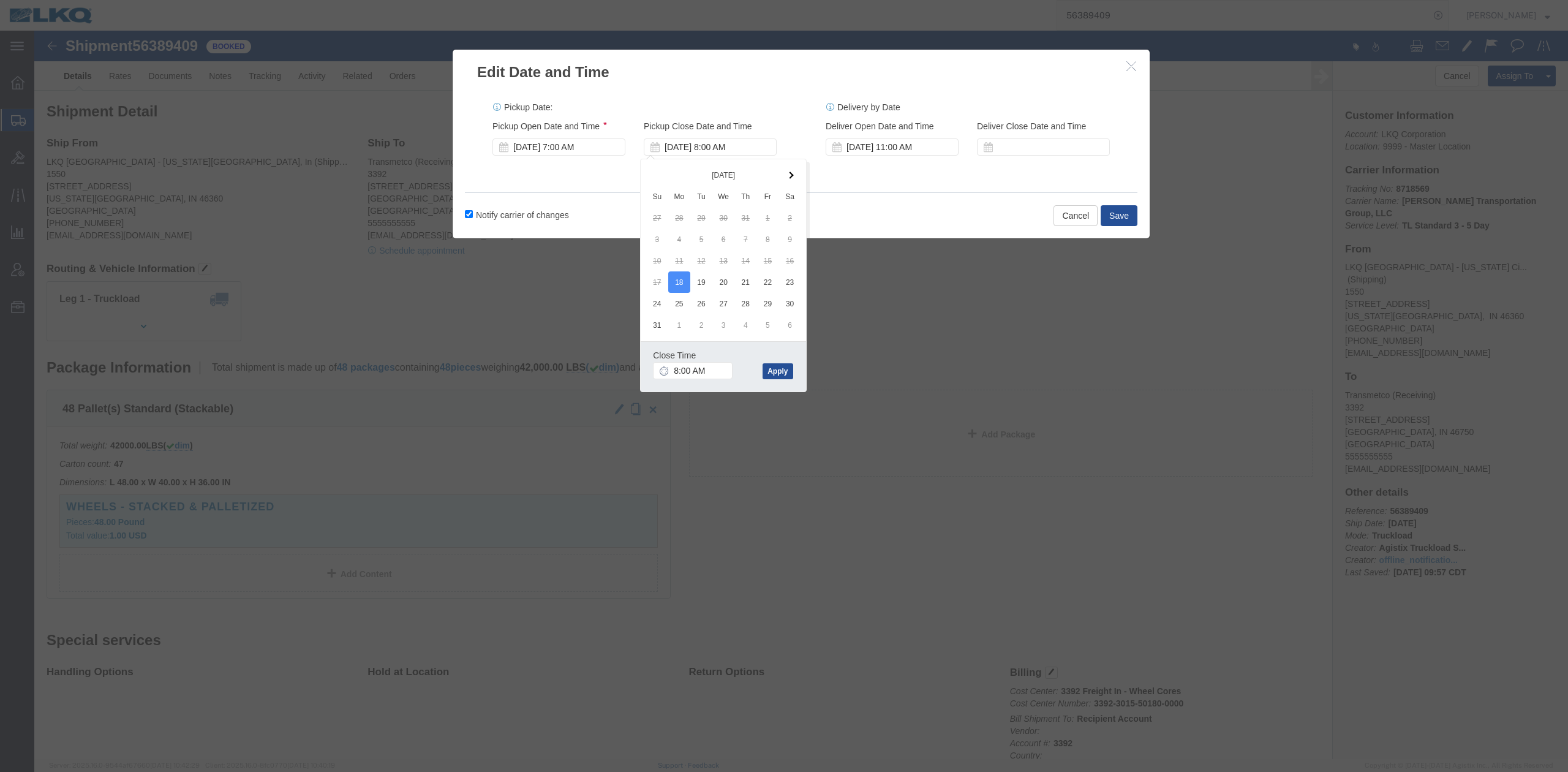
click div "Notify carrier of changes Cancel Save"
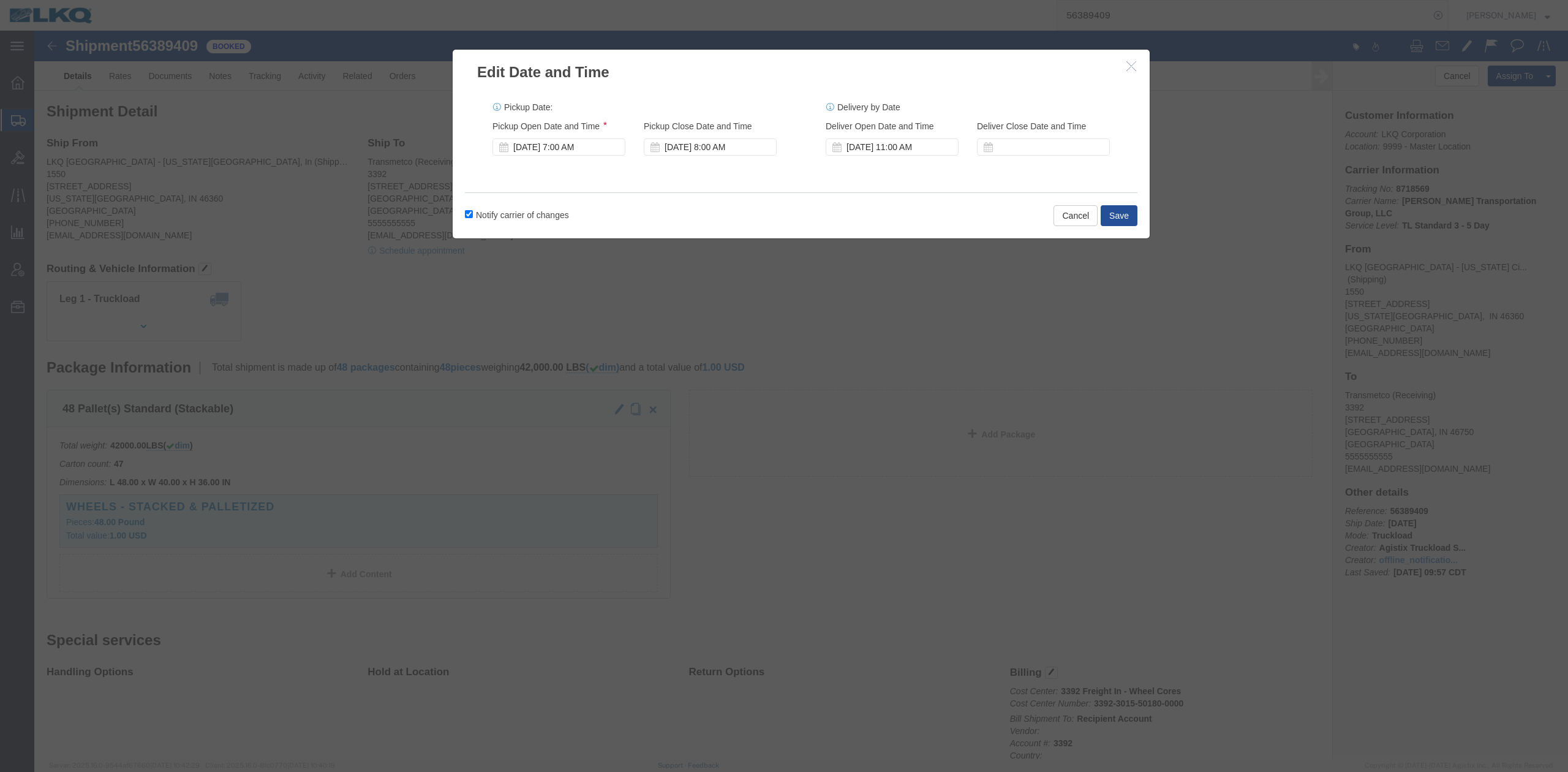
click h2 "Edit Date and Time"
click button "button"
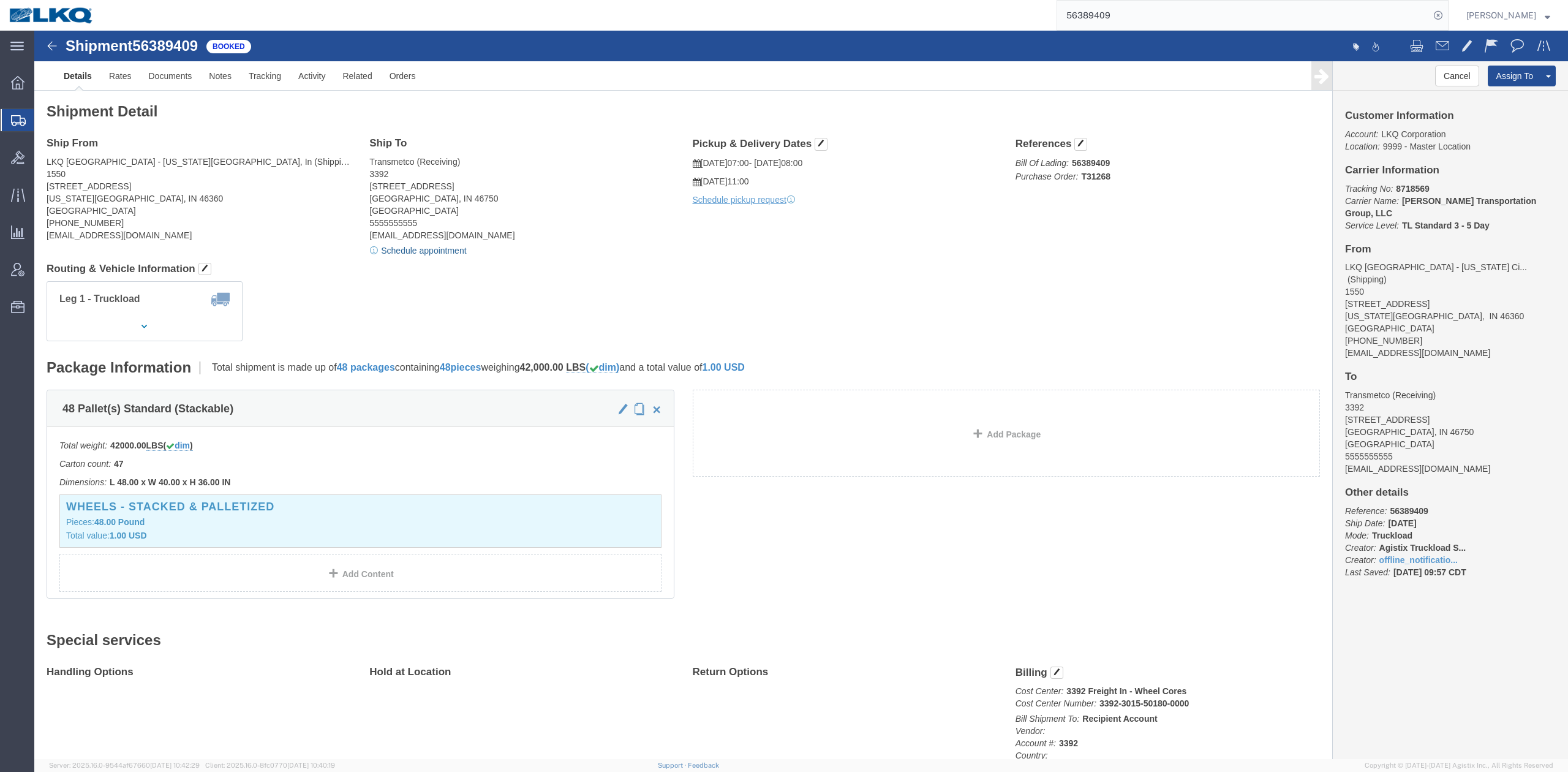
drag, startPoint x: 395, startPoint y: 221, endPoint x: 467, endPoint y: 268, distance: 86.0
click link "Schedule appointment"
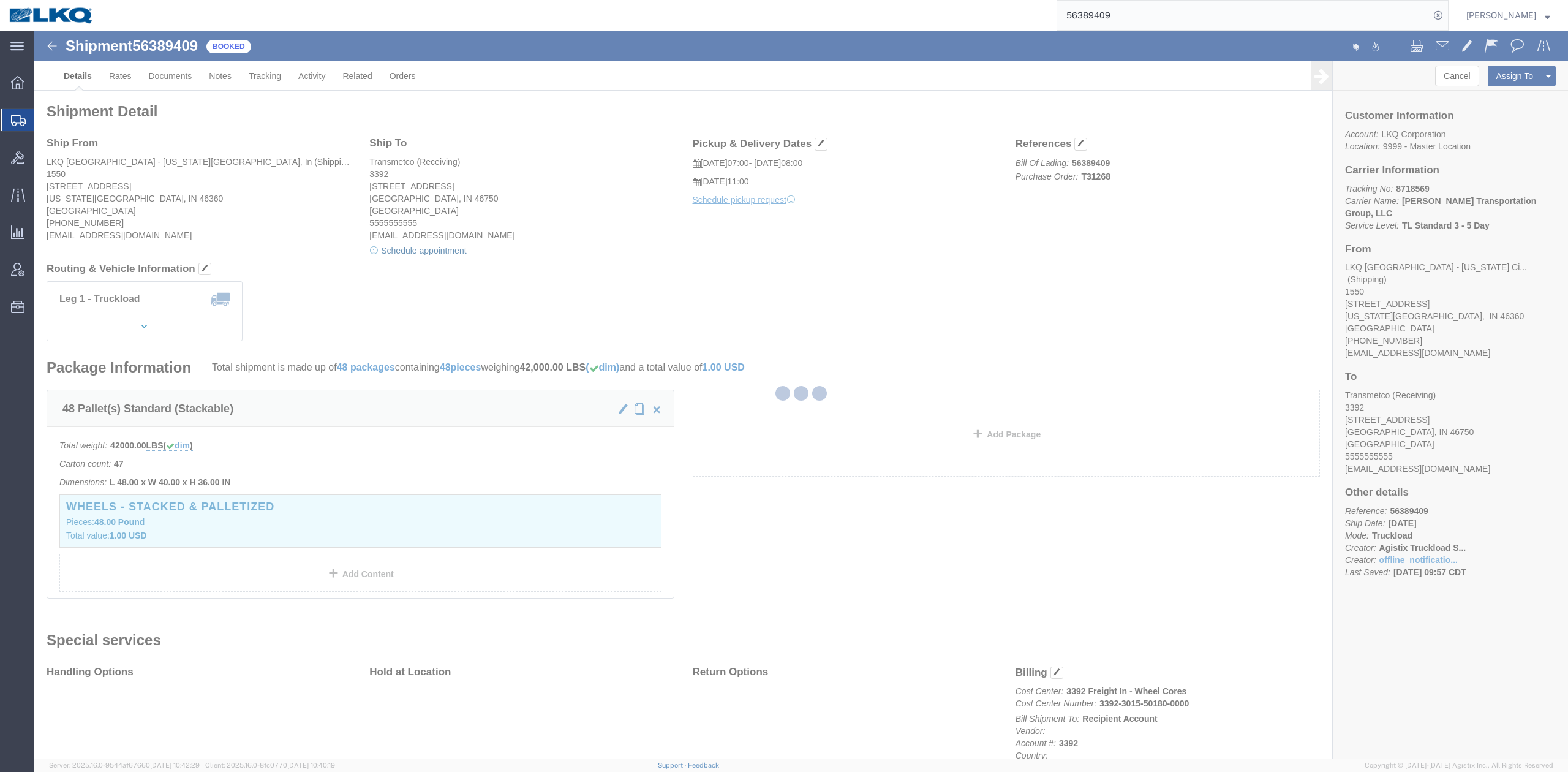
select select
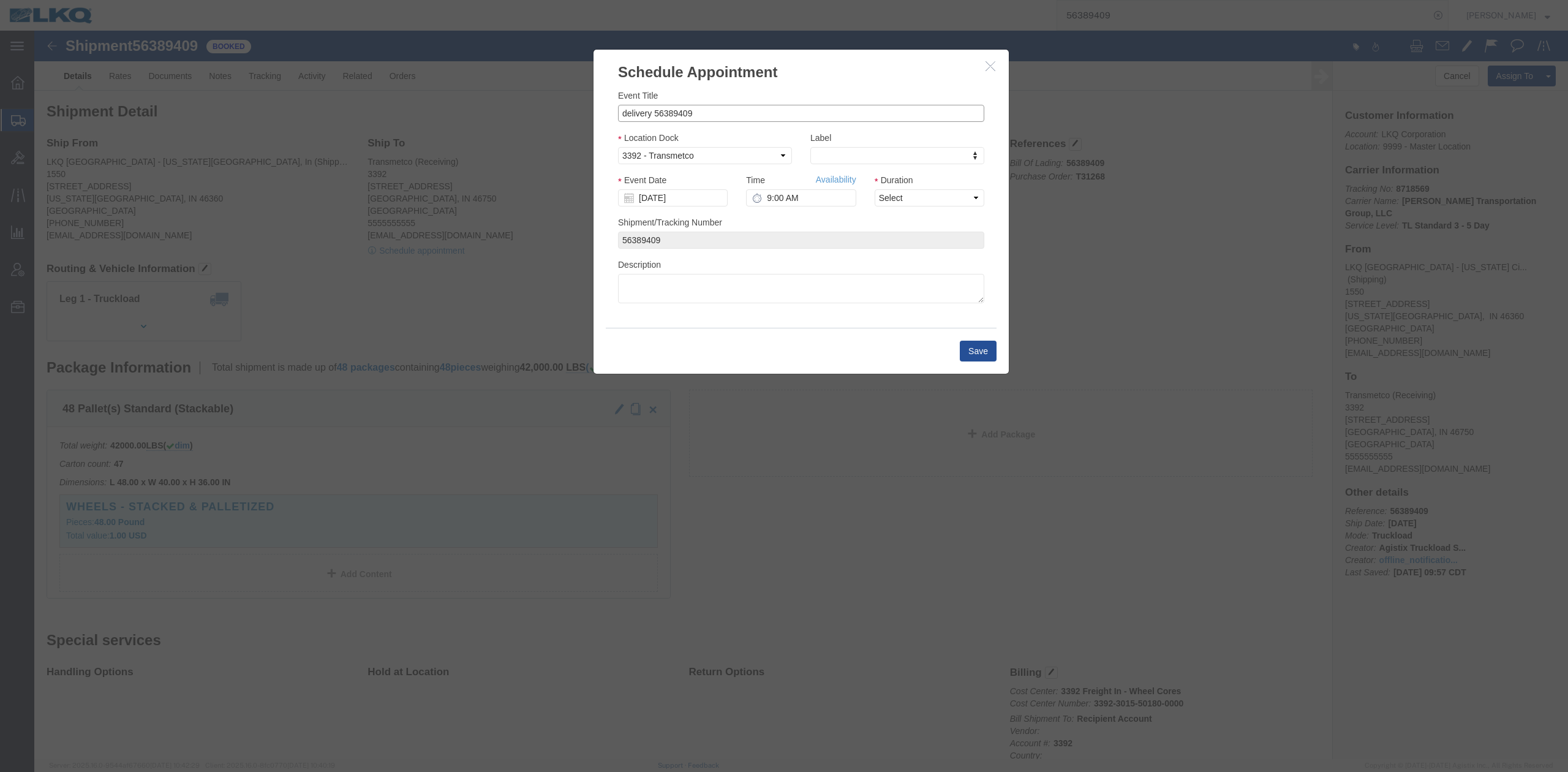
drag, startPoint x: 615, startPoint y: 80, endPoint x: 201, endPoint y: 37, distance: 416.2
click div "Schedule Appointment Event Title delivery 56389409 Location Dock Select 3392 - …"
type input "56389409 [US_STATE][GEOGRAPHIC_DATA] Skidded"
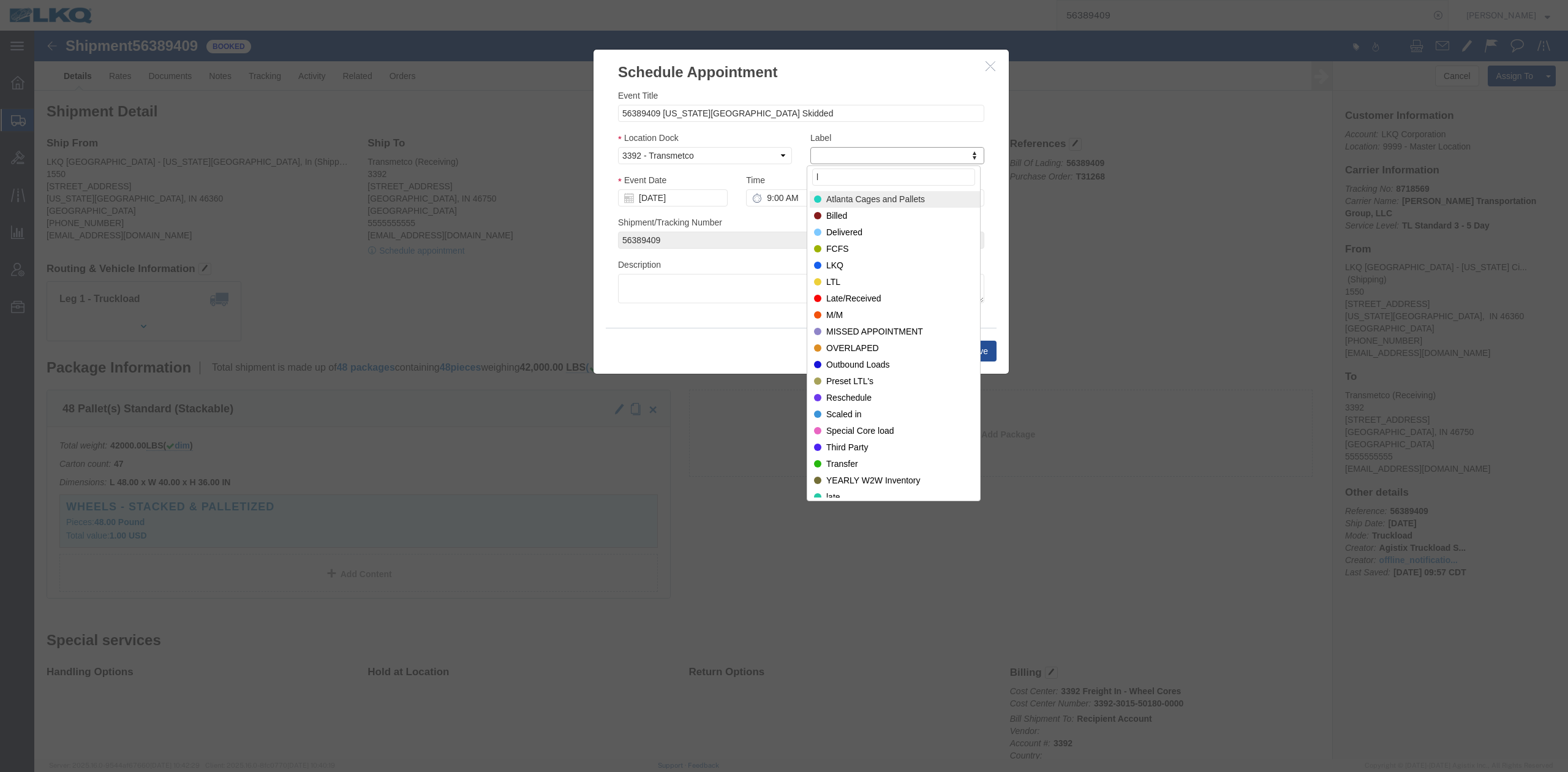
type input "lk"
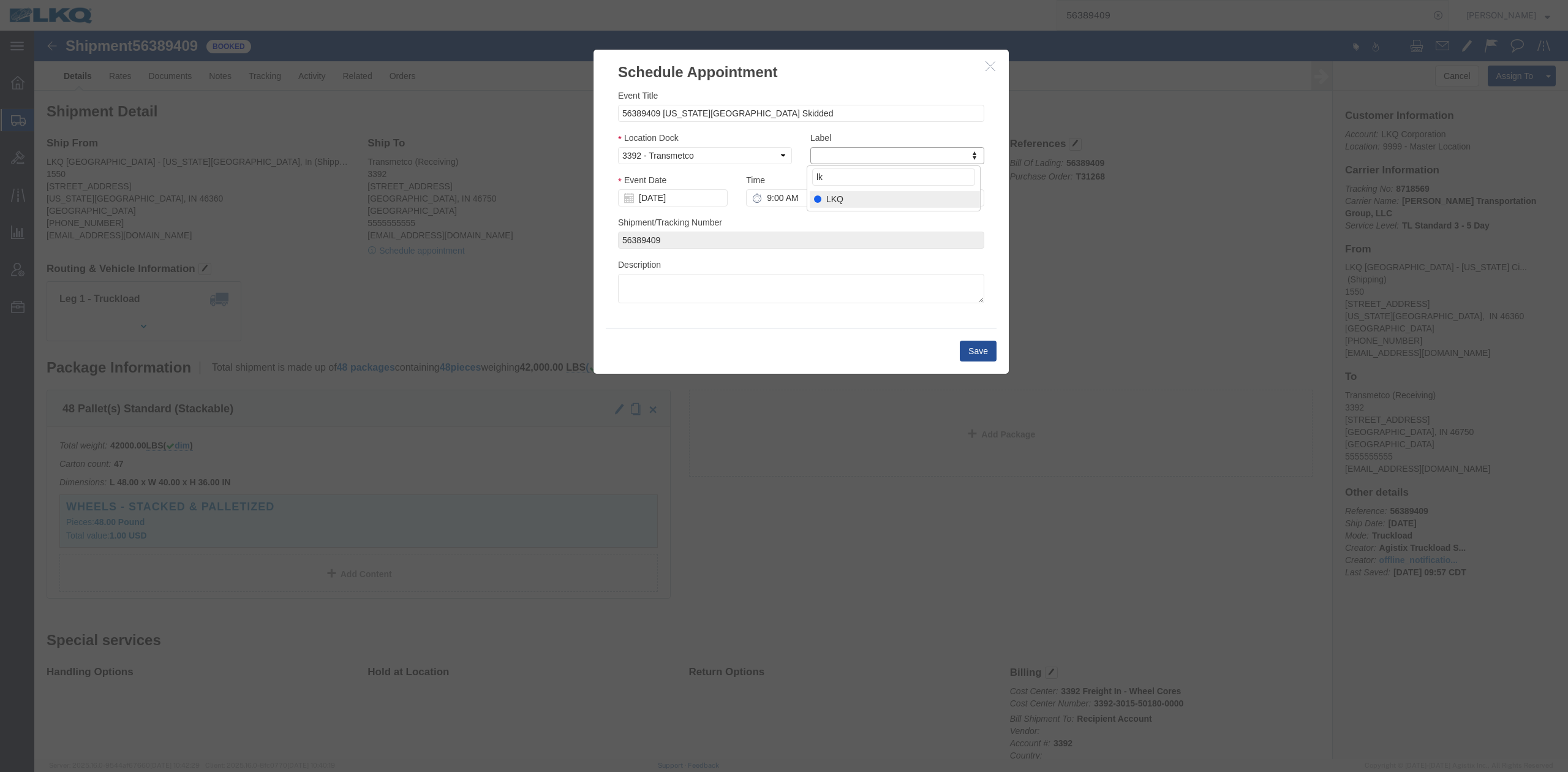
select select "22"
drag, startPoint x: 637, startPoint y: 164, endPoint x: 672, endPoint y: 242, distance: 85.5
click input "[DATE]"
click td "20"
type input "[DATE]"
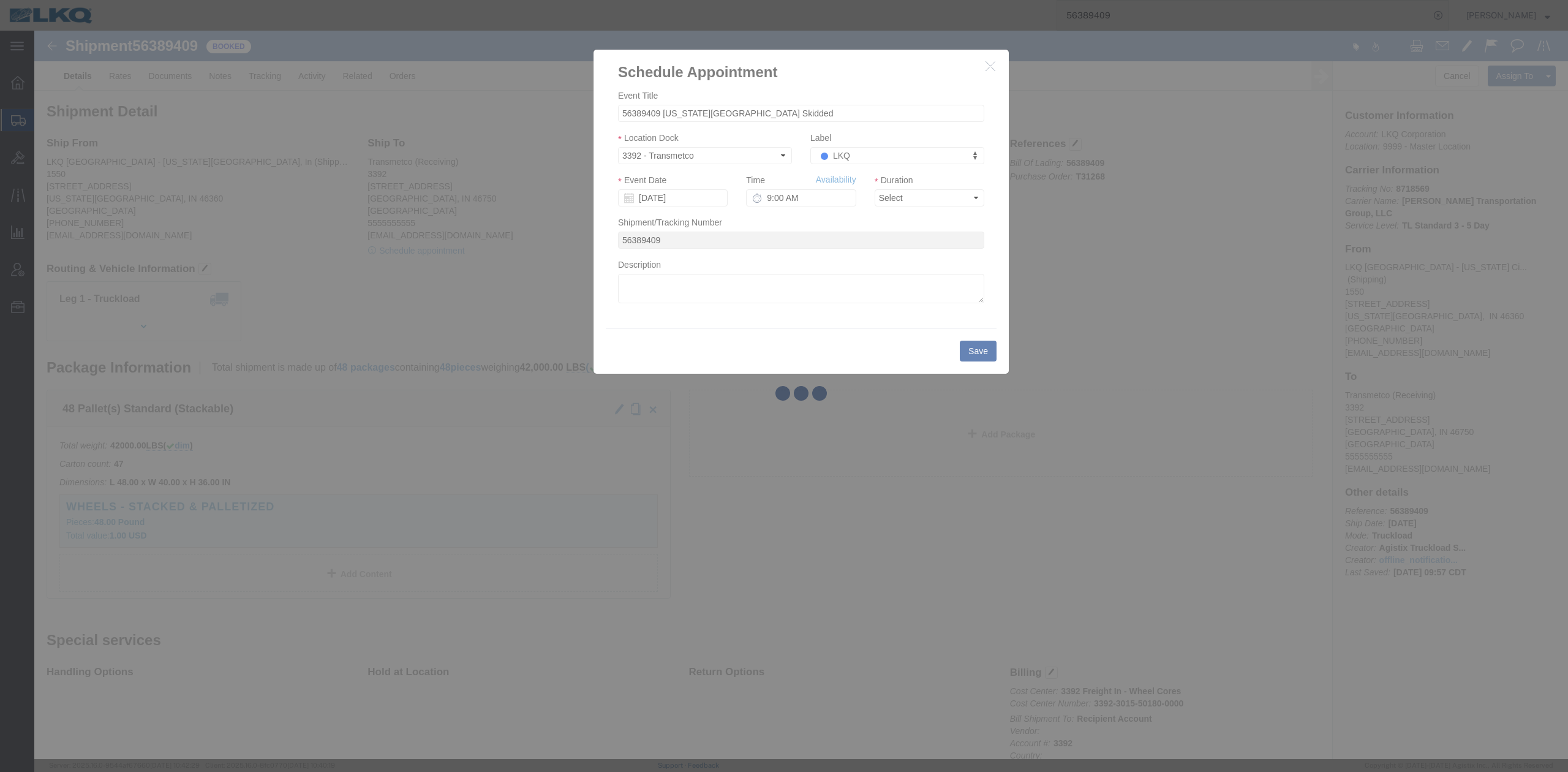
click at [898, 197] on div at bounding box center [801, 395] width 1534 height 729
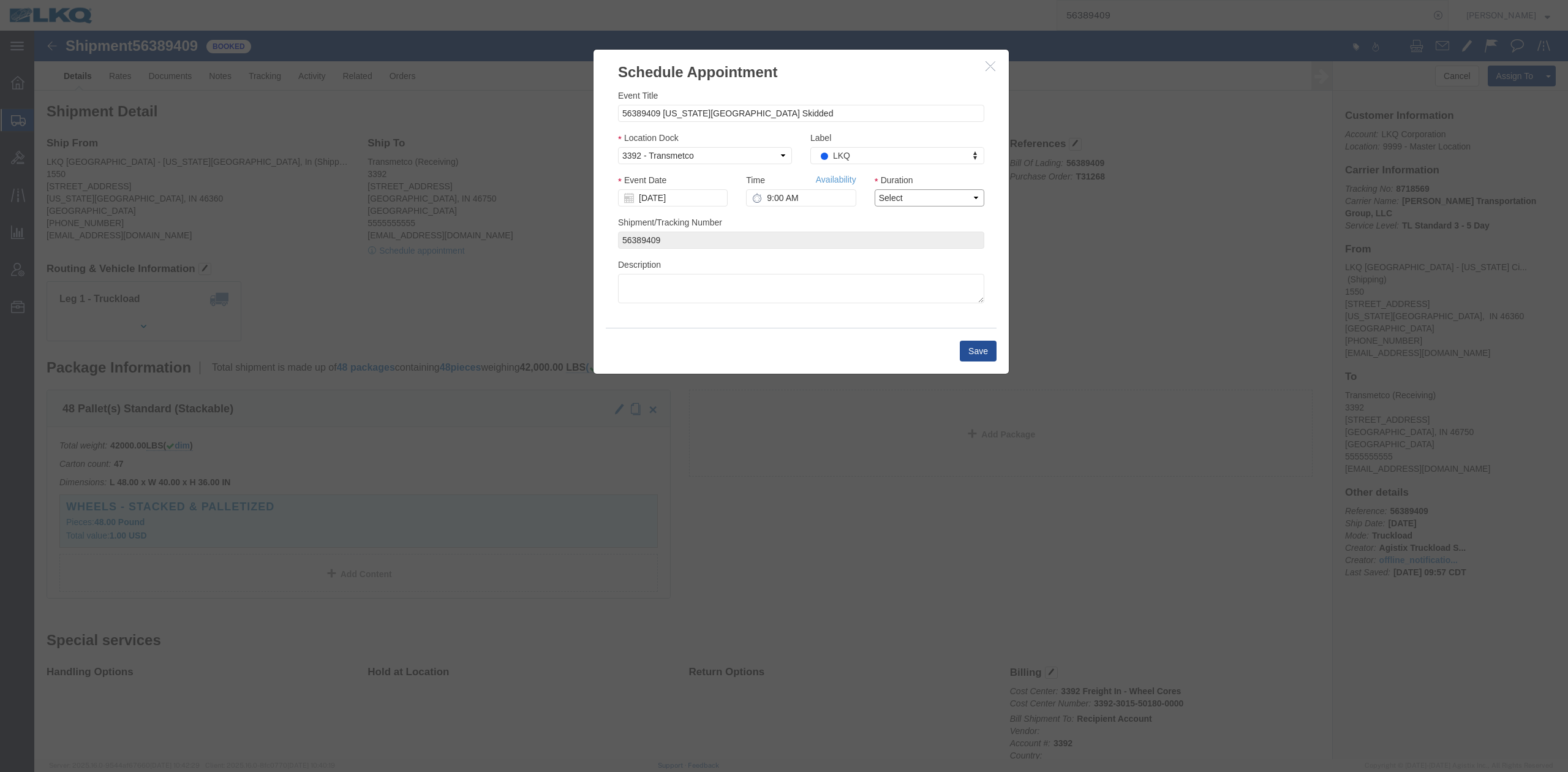
click select "Select 15 min 30 min 45 min 1 hr 2 hr 3 hr 4 hr"
select select "15"
click select "Select 15 min 30 min 45 min 1 hr 2 hr 3 hr 4 hr"
click link "Availability"
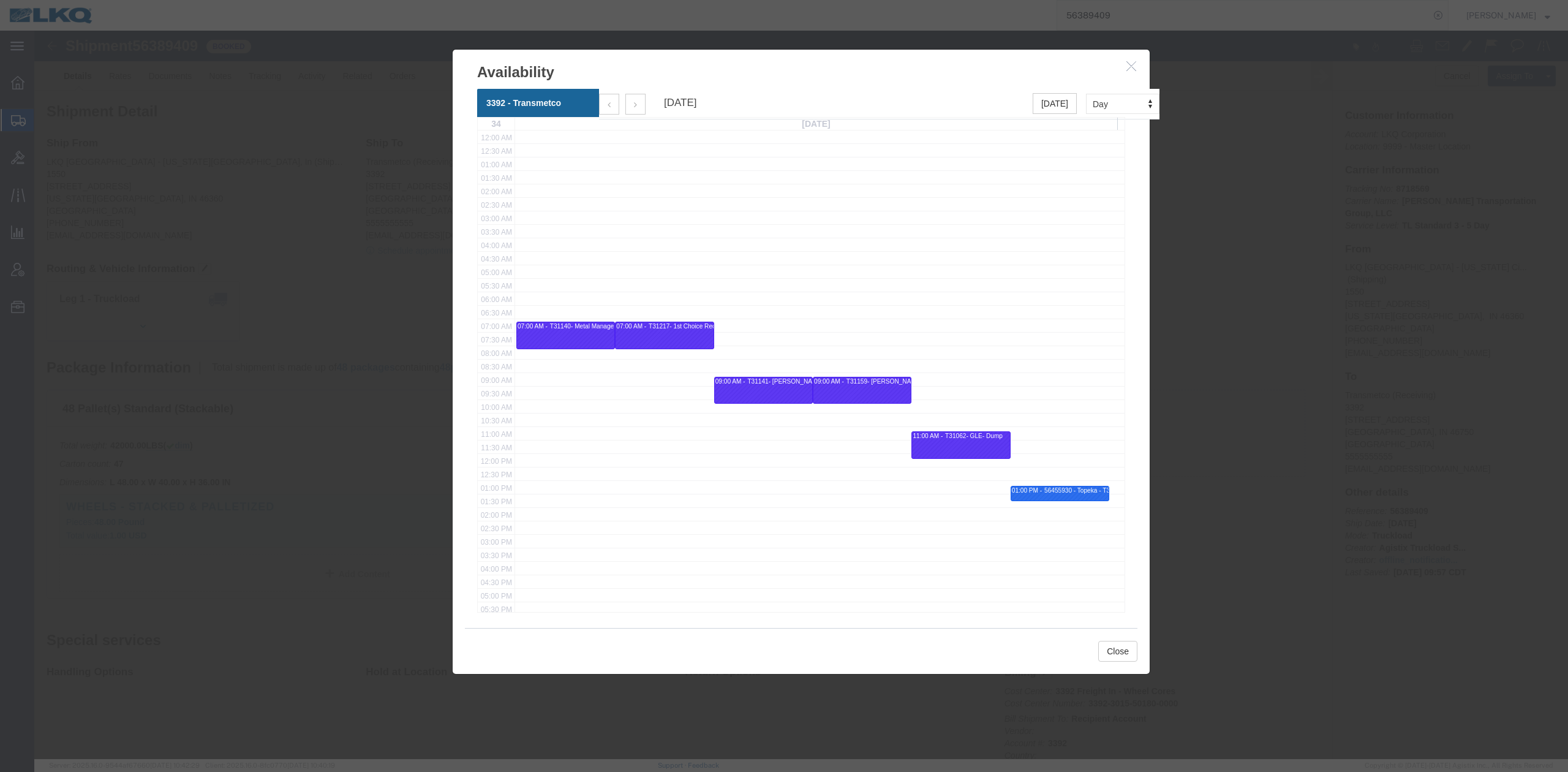
click icon "button"
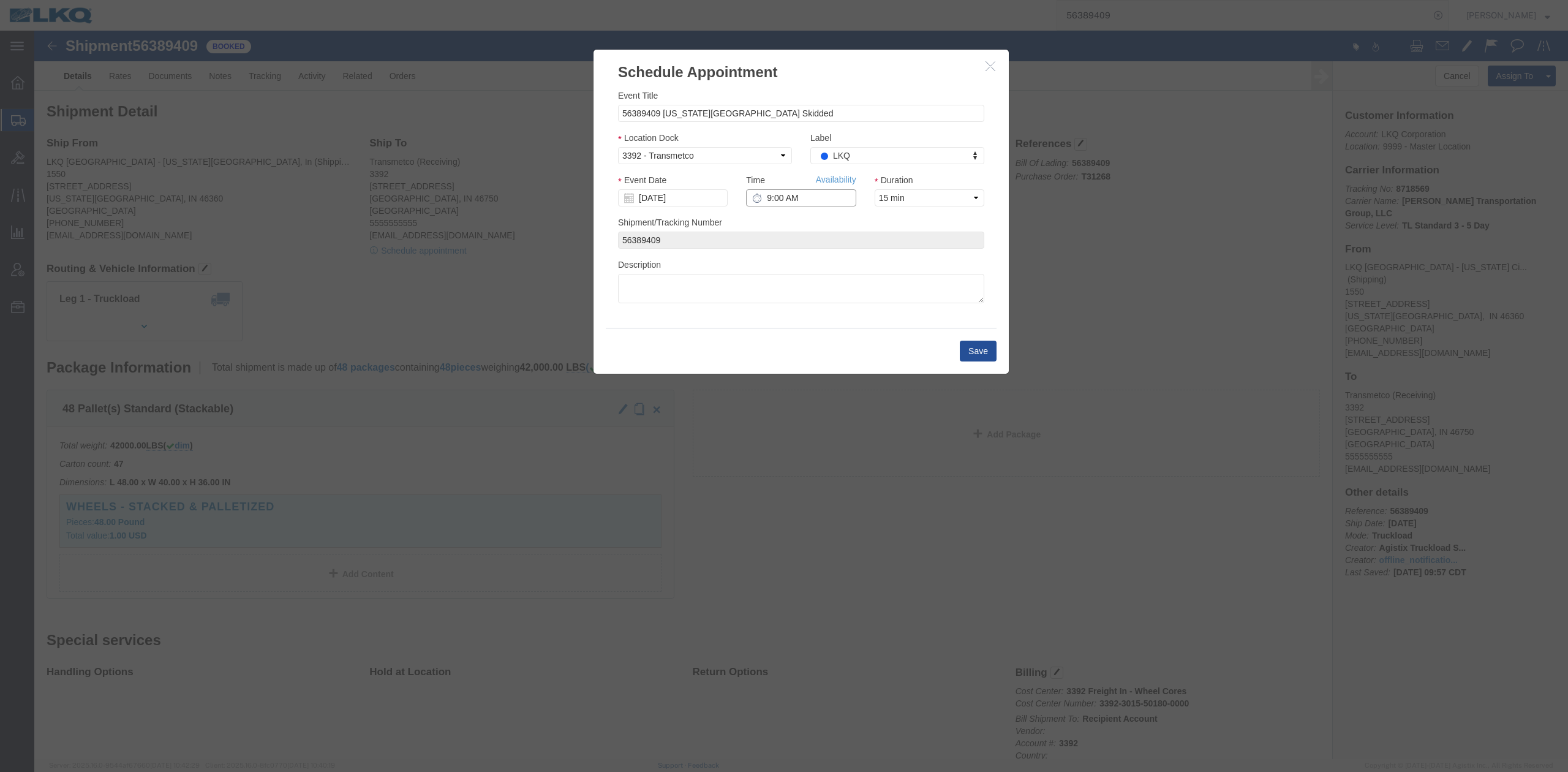
click input "9:00 AM"
type input "11:00 AM"
click button "Save"
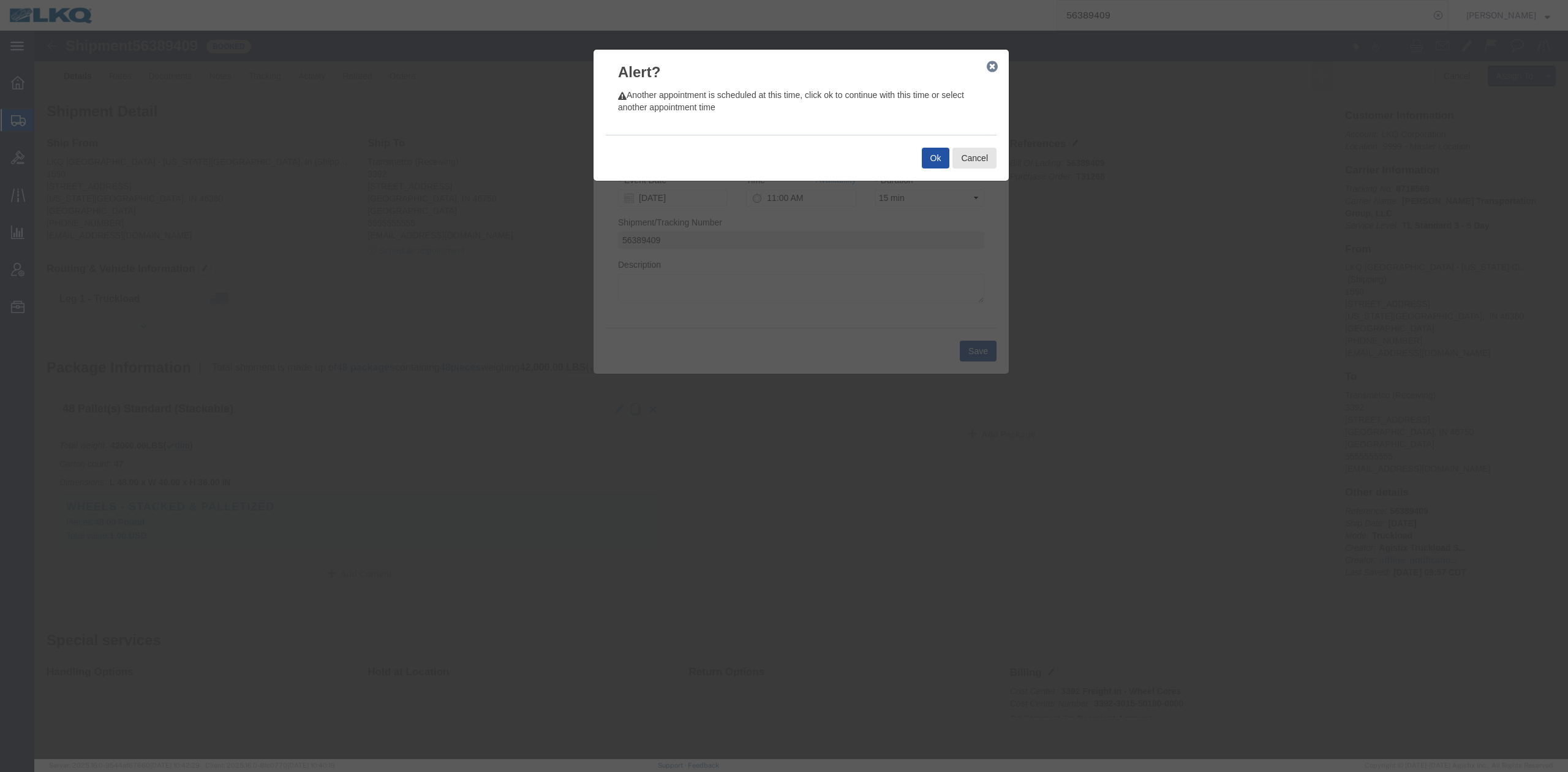
click button "Ok"
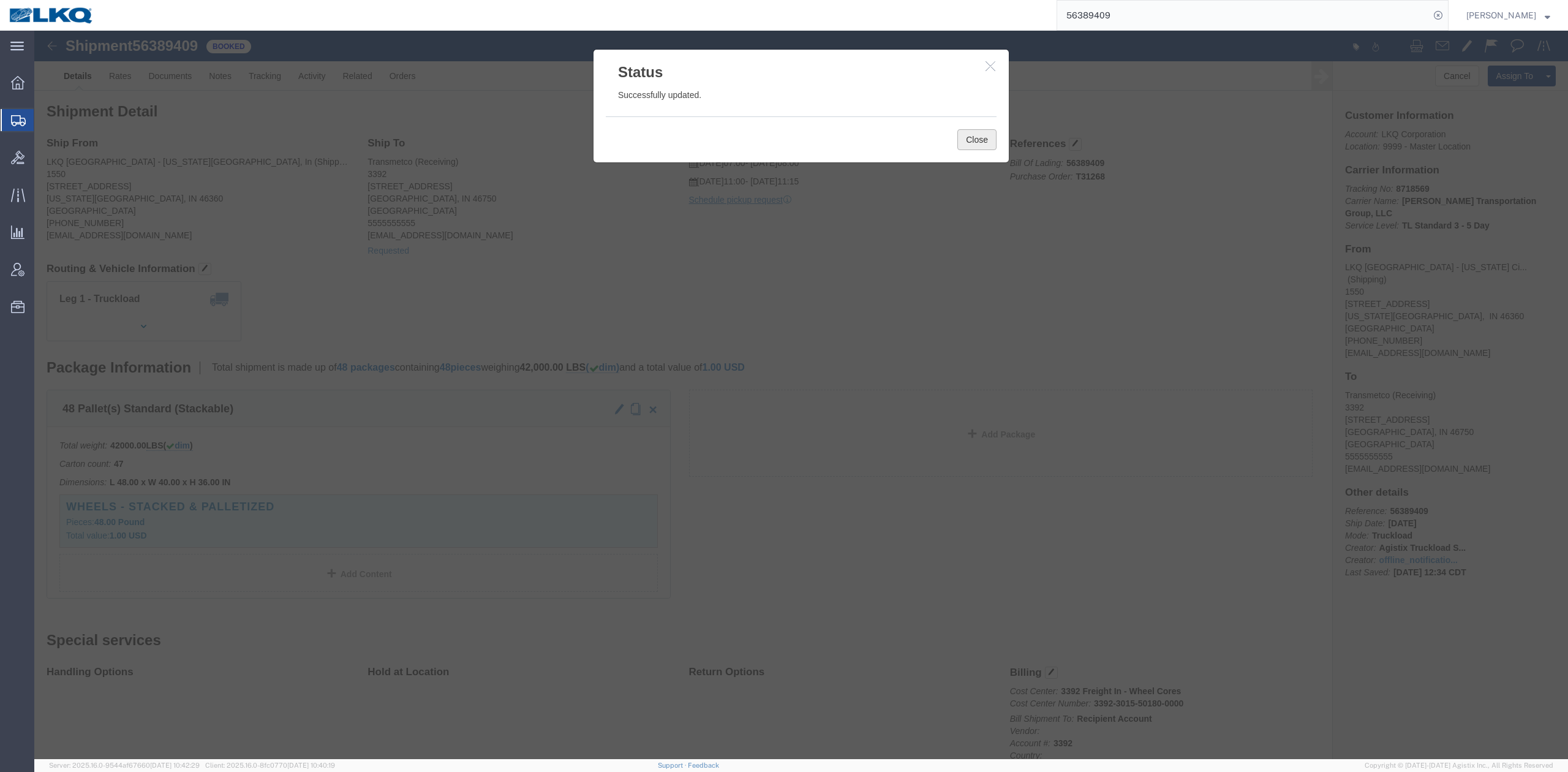
click button "Close"
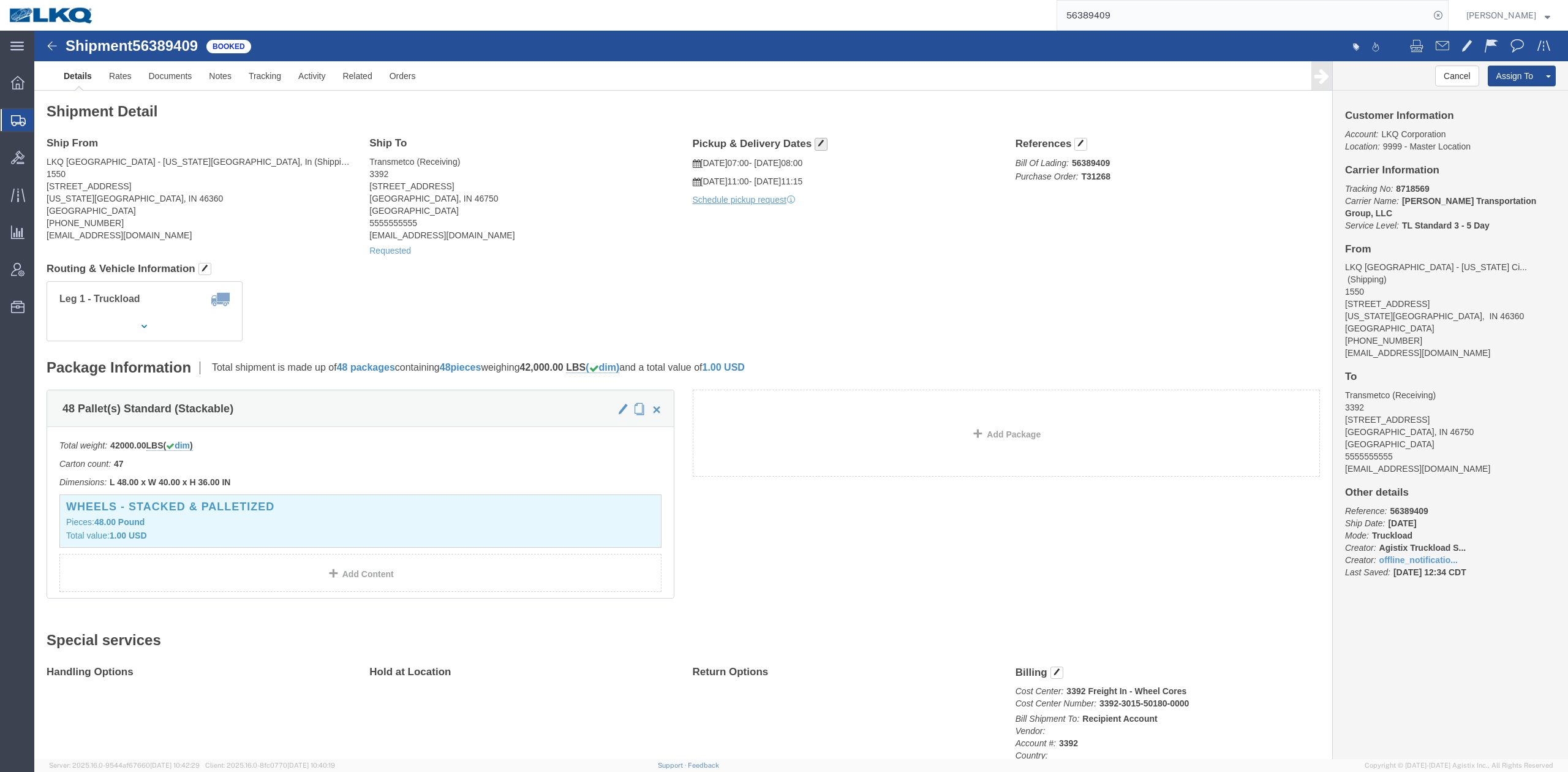
click span "button"
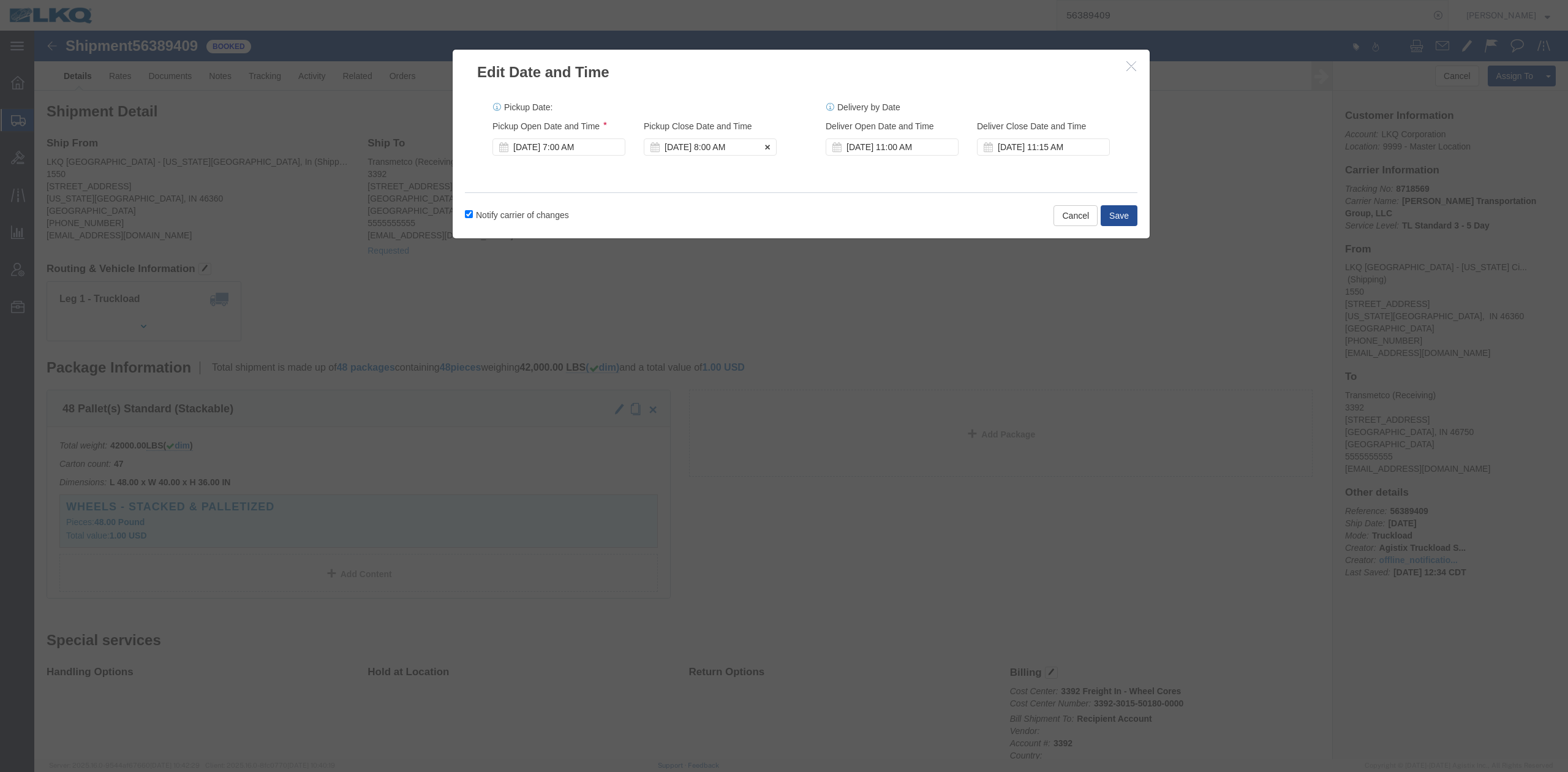
click div "[DATE] 8:00 AM"
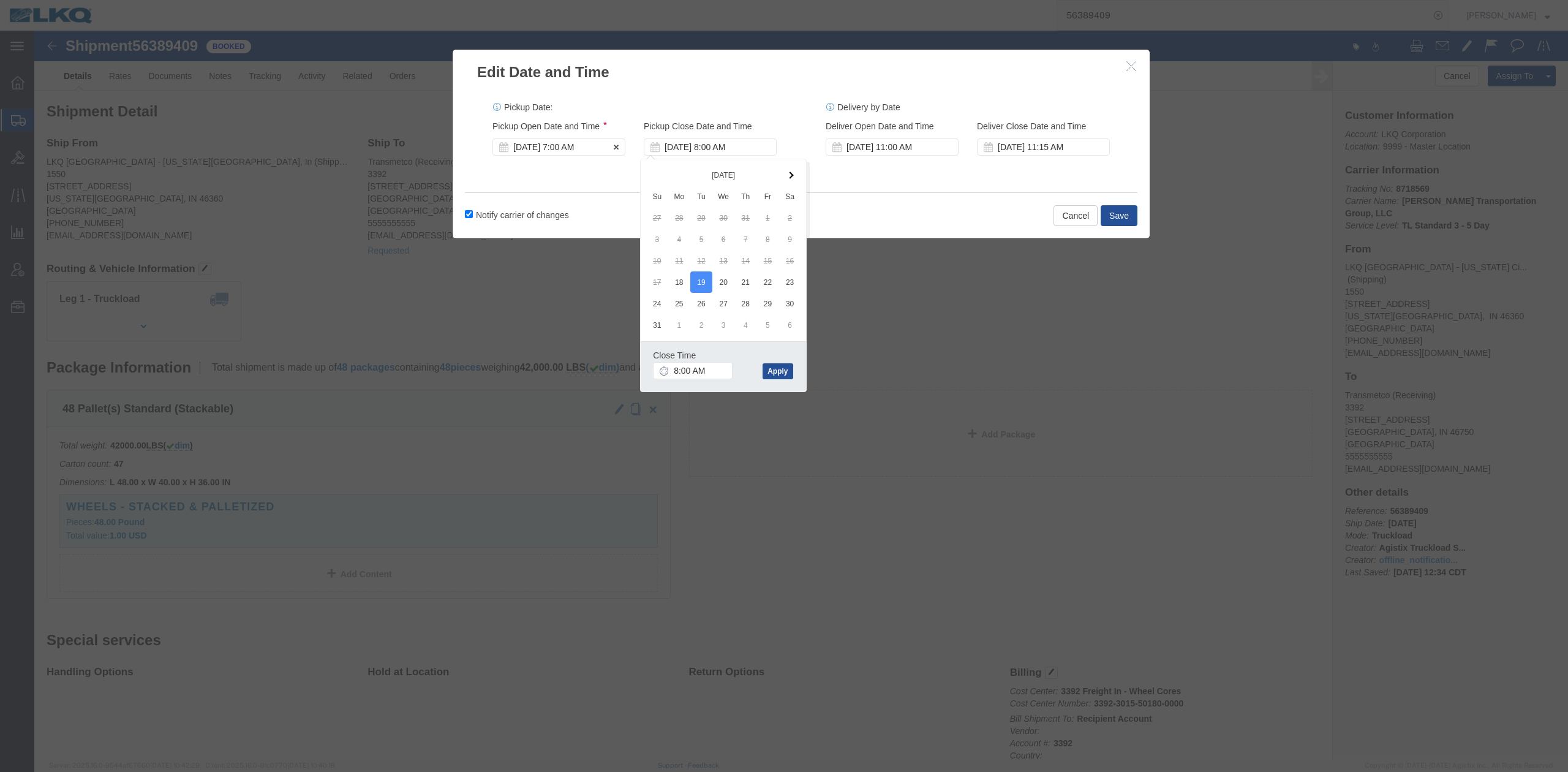
click div "[DATE] 7:00 AM"
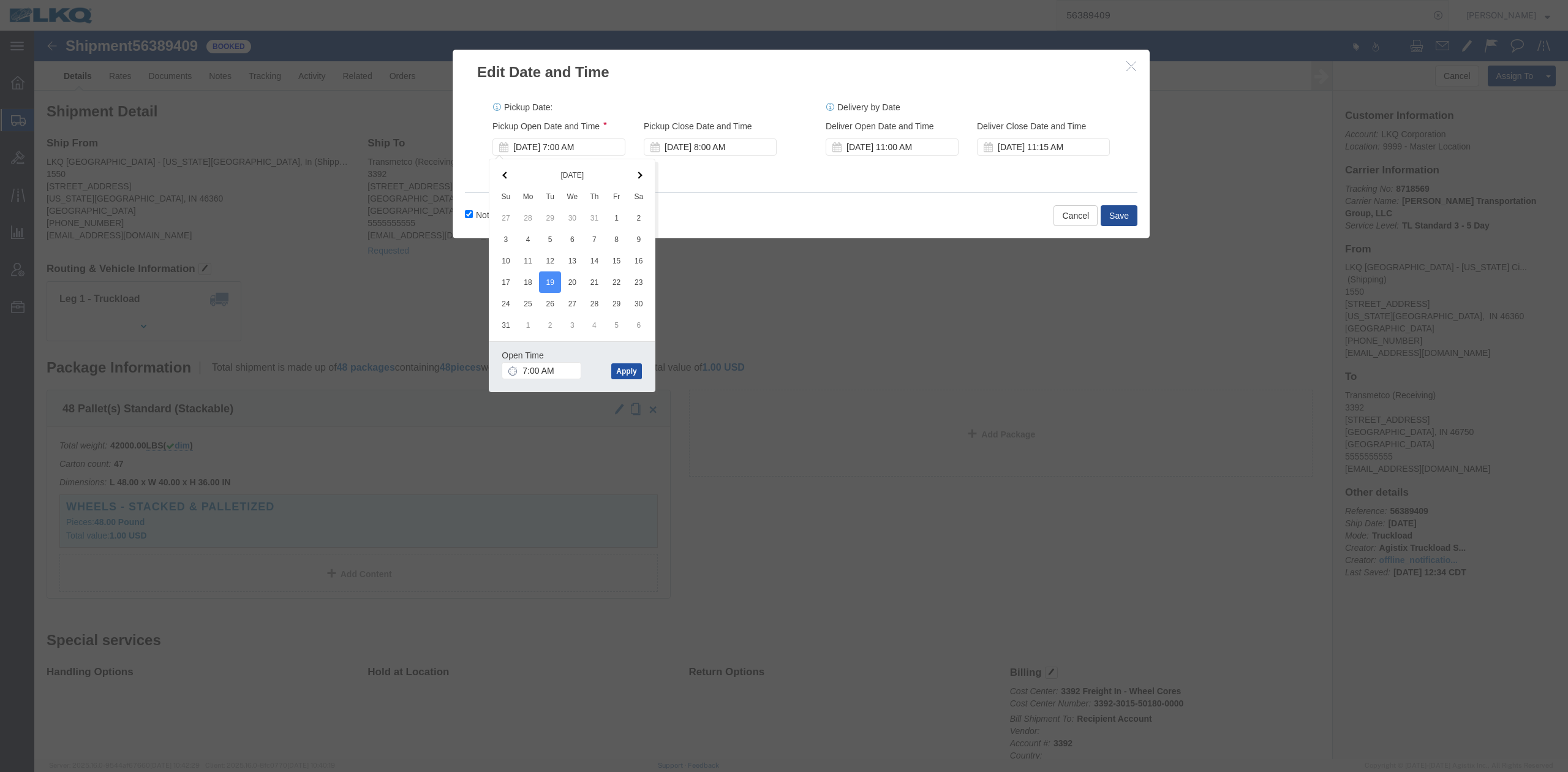
click button "Apply"
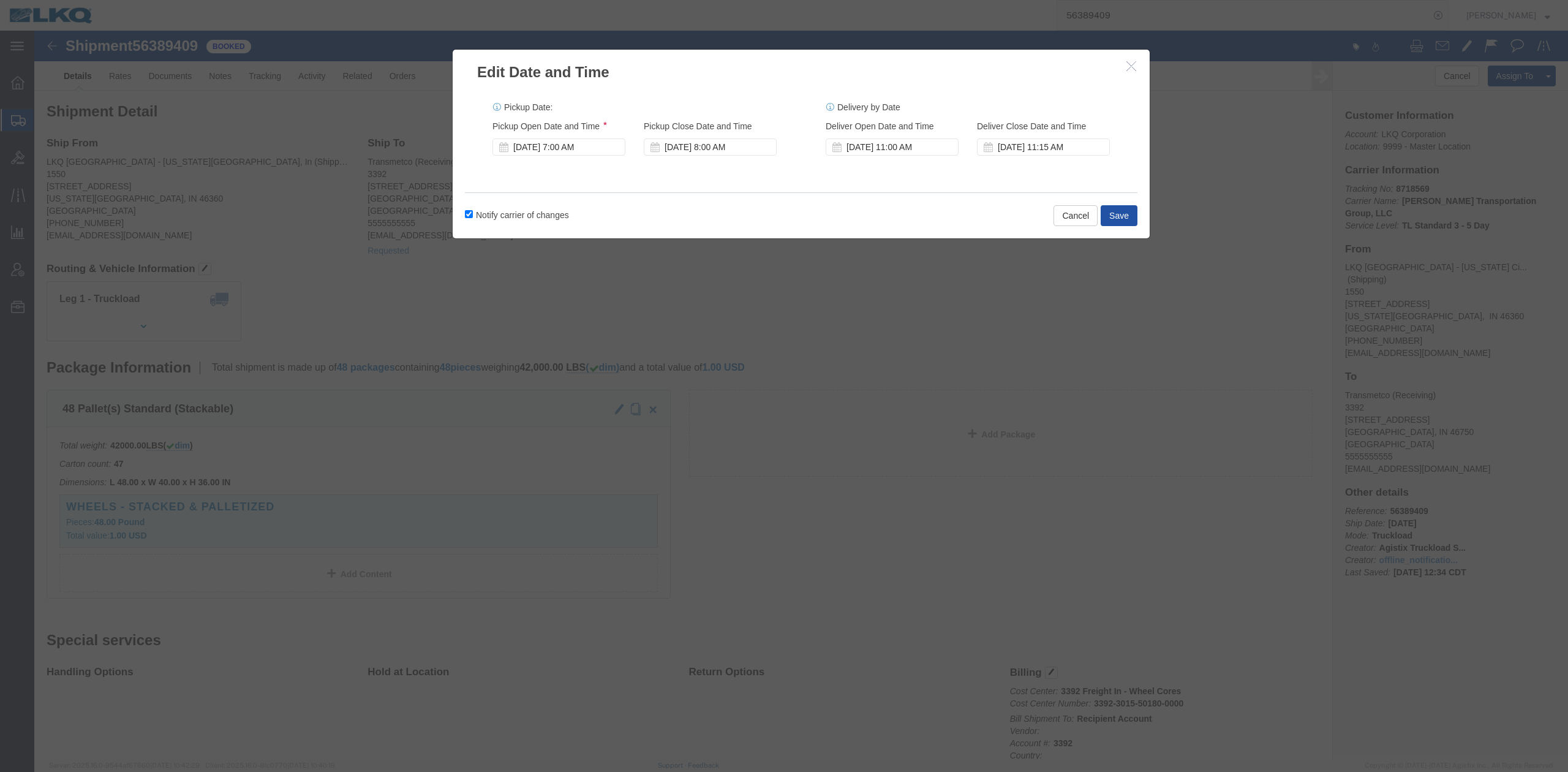
click button "Save"
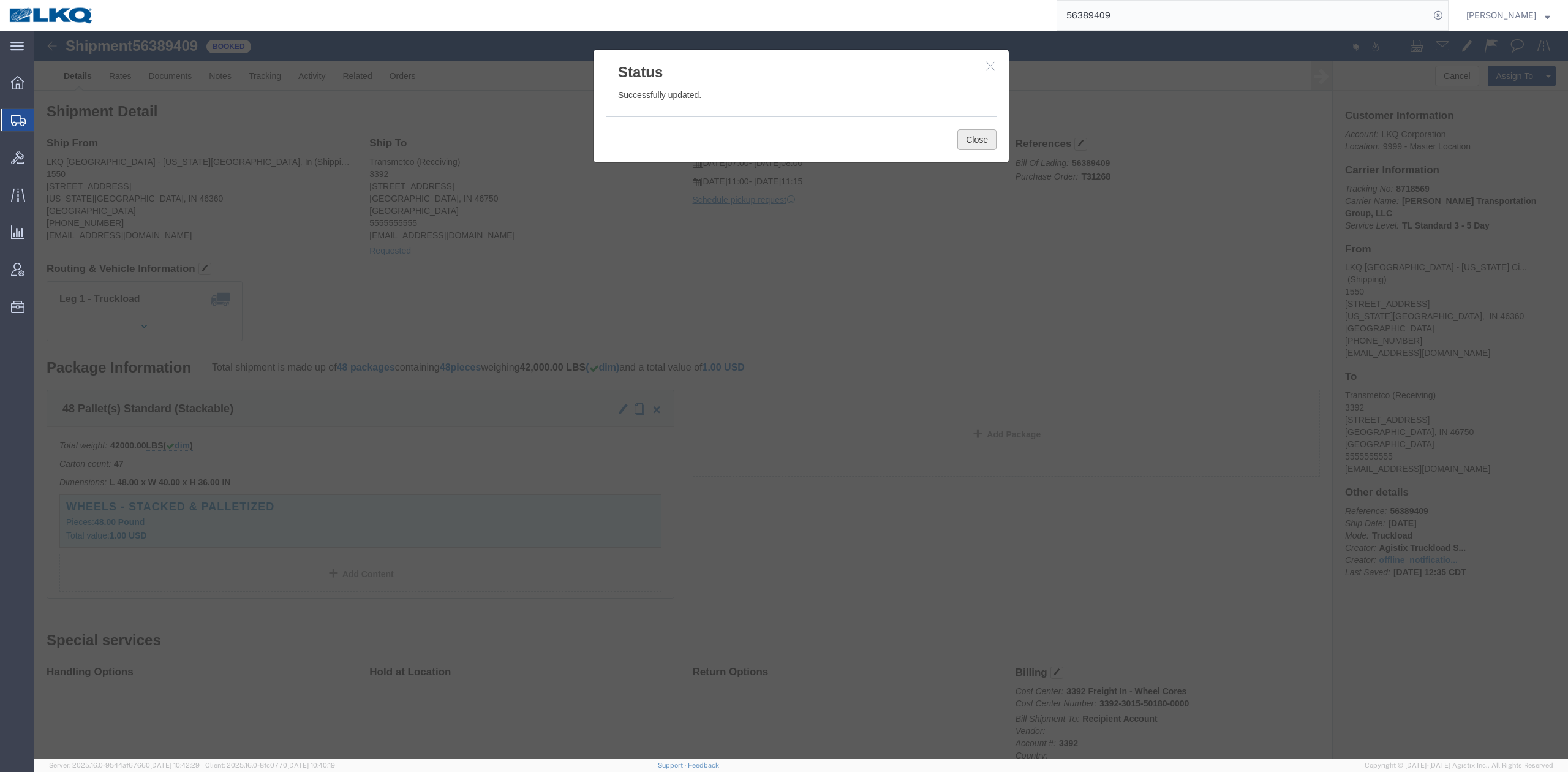
click button "Close"
